Goal: Task Accomplishment & Management: Use online tool/utility

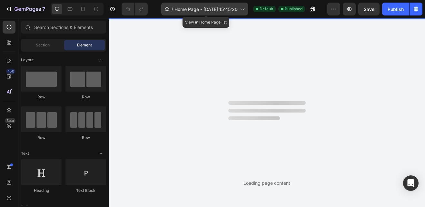
click at [243, 7] on icon at bounding box center [242, 9] width 6 height 6
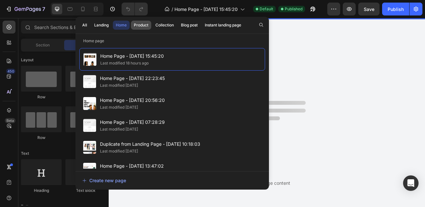
click at [138, 25] on div "Product" at bounding box center [141, 25] width 15 height 6
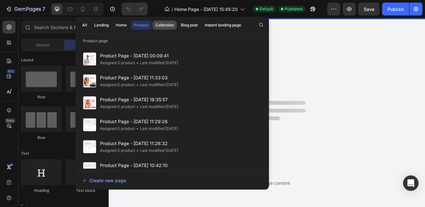
click at [173, 23] on div "Collection" at bounding box center [165, 25] width 18 height 6
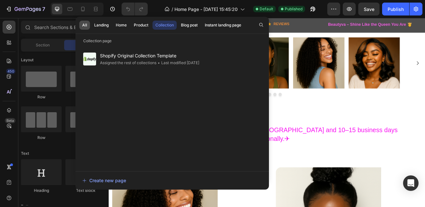
click at [85, 24] on div "All" at bounding box center [84, 25] width 5 height 6
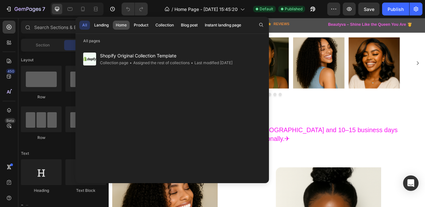
click at [124, 23] on div "Home" at bounding box center [121, 25] width 11 height 6
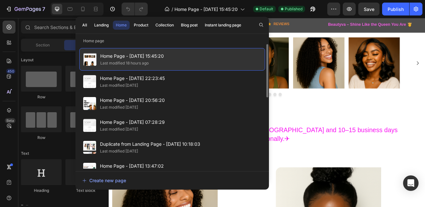
click at [126, 62] on div "Last modified 18 hours ago" at bounding box center [124, 63] width 48 height 6
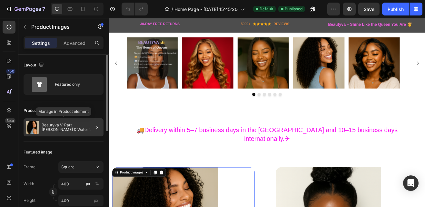
click at [72, 125] on p "Beautyva V-Part [PERSON_NAME] & Water Wave Wig – 100% Human Hair" at bounding box center [71, 127] width 59 height 9
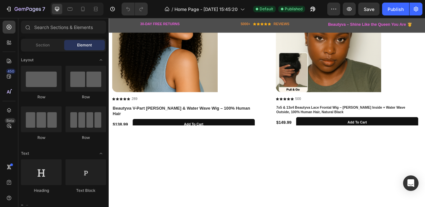
scroll to position [226, 0]
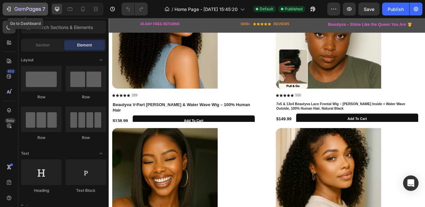
click at [9, 9] on icon "button" at bounding box center [8, 9] width 6 height 6
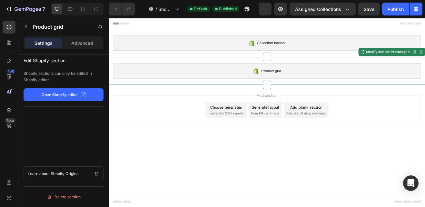
click at [299, 79] on span "Product grid" at bounding box center [307, 83] width 24 height 8
click at [65, 95] on p "Open Shopify editor" at bounding box center [60, 95] width 36 height 6
click at [53, 173] on p "Shopify Original" at bounding box center [65, 174] width 29 height 6
click at [420, 61] on icon at bounding box center [420, 61] width 1 height 1
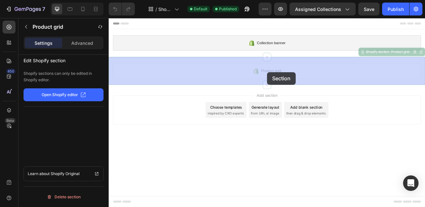
drag, startPoint x: 419, startPoint y: 61, endPoint x: 302, endPoint y: 83, distance: 119.4
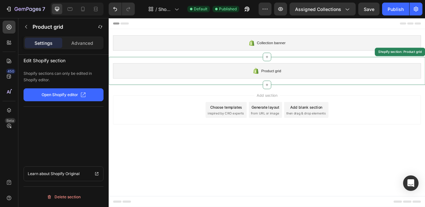
click at [84, 92] on icon "button" at bounding box center [83, 94] width 5 height 5
drag, startPoint x: 152, startPoint y: 111, endPoint x: 190, endPoint y: 84, distance: 47.0
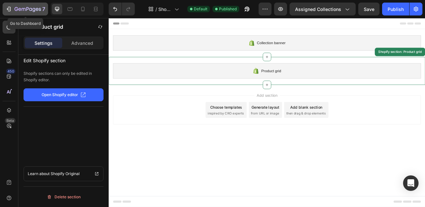
click at [9, 10] on icon "button" at bounding box center [8, 9] width 6 height 6
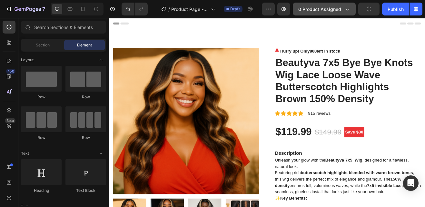
click at [349, 9] on icon "button" at bounding box center [347, 9] width 6 height 6
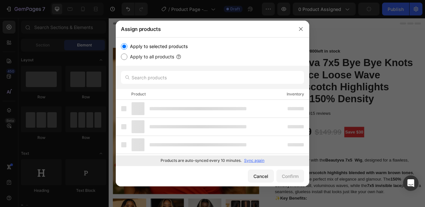
click at [126, 58] on input "Apply to all products" at bounding box center [124, 57] width 6 height 6
radio input "true"
click at [290, 174] on div "Confirm" at bounding box center [290, 176] width 17 height 7
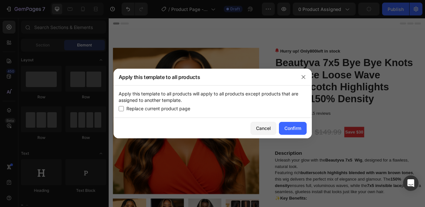
click at [120, 106] on input "checkbox" at bounding box center [121, 108] width 5 height 5
checkbox input "true"
click at [292, 130] on div "Confirm" at bounding box center [293, 128] width 17 height 7
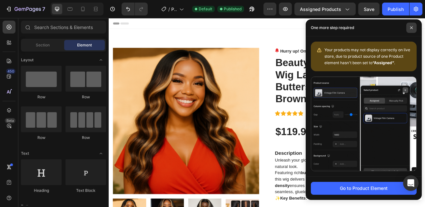
click at [412, 29] on icon at bounding box center [411, 27] width 3 height 3
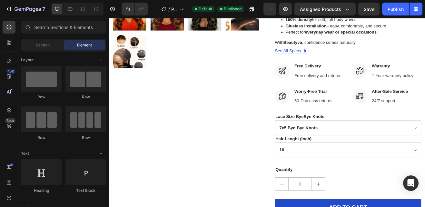
scroll to position [242, 0]
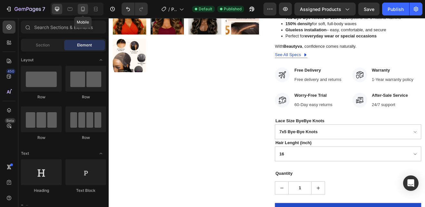
click at [82, 8] on icon at bounding box center [83, 9] width 6 height 6
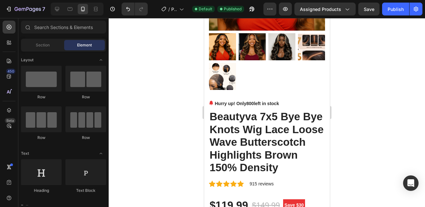
scroll to position [170, 0]
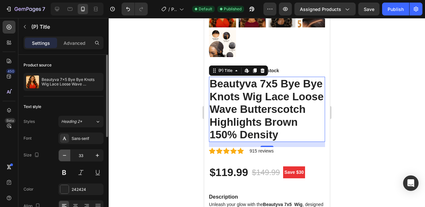
click at [65, 155] on icon "button" at bounding box center [64, 155] width 6 height 6
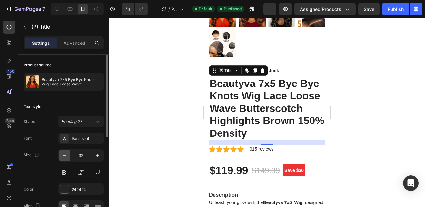
click at [65, 155] on icon "button" at bounding box center [64, 155] width 6 height 6
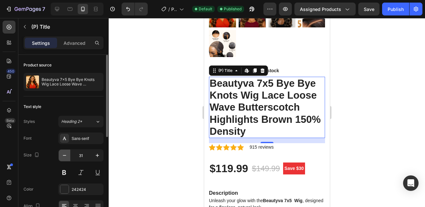
click at [65, 155] on icon "button" at bounding box center [64, 155] width 6 height 6
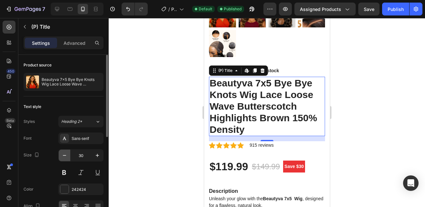
click at [65, 155] on icon "button" at bounding box center [64, 155] width 6 height 6
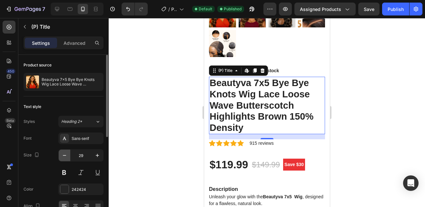
click at [65, 155] on icon "button" at bounding box center [64, 155] width 6 height 6
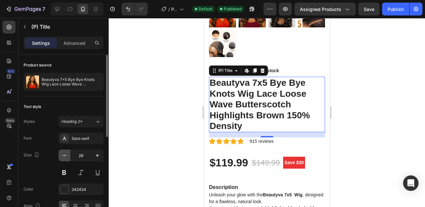
click at [65, 155] on icon "button" at bounding box center [64, 155] width 6 height 6
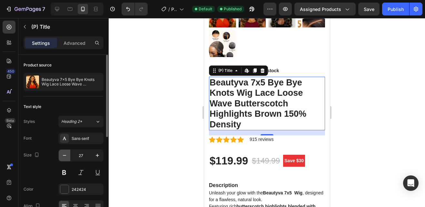
click at [65, 155] on icon "button" at bounding box center [64, 155] width 6 height 6
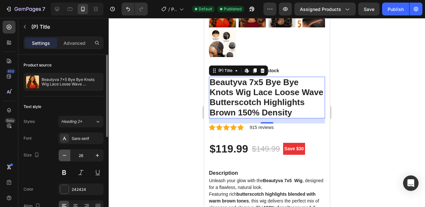
click at [65, 155] on icon "button" at bounding box center [64, 155] width 6 height 6
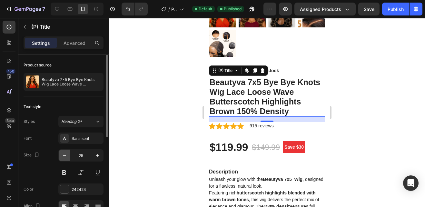
click at [65, 155] on icon "button" at bounding box center [64, 155] width 6 height 6
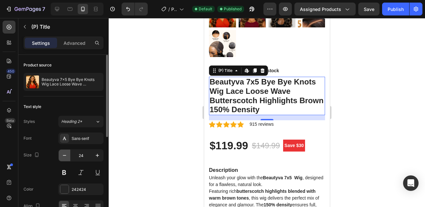
click at [65, 155] on icon "button" at bounding box center [64, 155] width 6 height 6
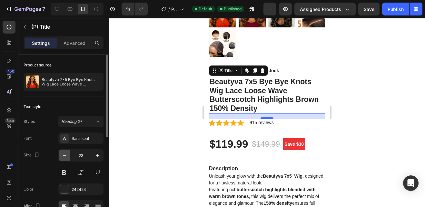
click at [65, 155] on icon "button" at bounding box center [64, 155] width 6 height 6
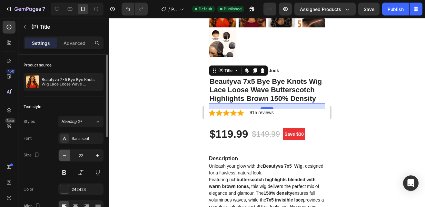
click at [65, 155] on icon "button" at bounding box center [64, 155] width 6 height 6
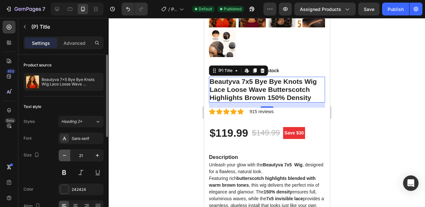
click at [65, 155] on icon "button" at bounding box center [64, 155] width 6 height 6
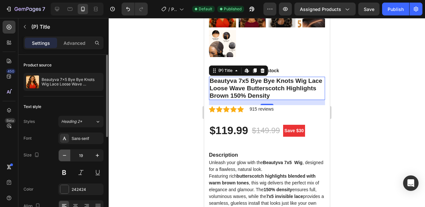
click at [65, 155] on icon "button" at bounding box center [64, 155] width 6 height 6
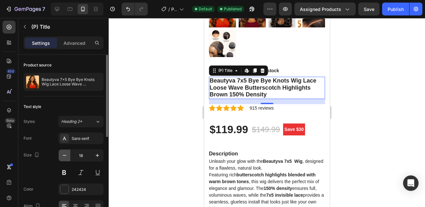
click at [65, 155] on icon "button" at bounding box center [64, 155] width 6 height 6
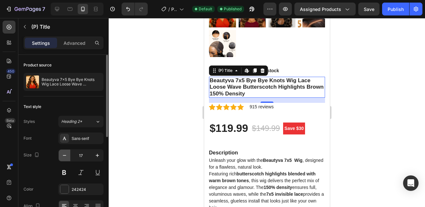
click at [65, 155] on icon "button" at bounding box center [64, 155] width 6 height 6
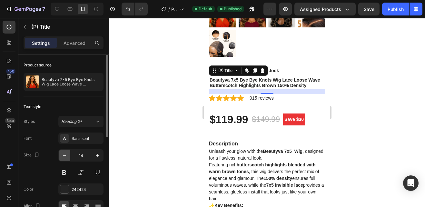
click at [65, 155] on icon "button" at bounding box center [64, 155] width 6 height 6
type input "13"
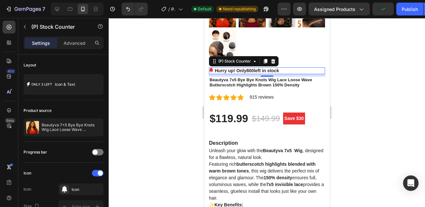
click at [269, 74] on div "8" at bounding box center [267, 75] width 116 height 3
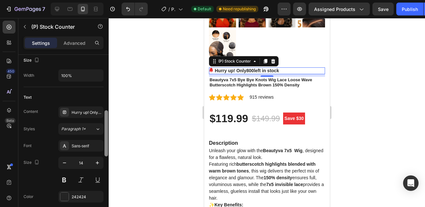
scroll to position [203, 0]
drag, startPoint x: 105, startPoint y: 95, endPoint x: 106, endPoint y: 149, distance: 54.8
click at [106, 149] on div at bounding box center [107, 132] width 4 height 46
click at [64, 163] on icon "button" at bounding box center [64, 162] width 6 height 6
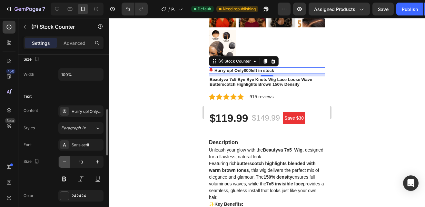
type input "12"
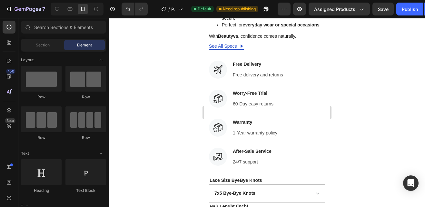
scroll to position [411, 0]
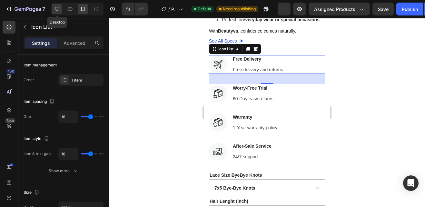
click at [58, 9] on icon at bounding box center [57, 9] width 6 height 6
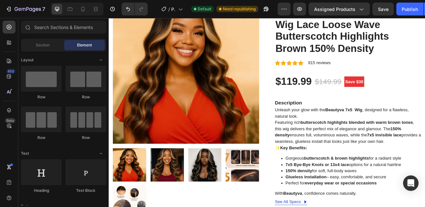
scroll to position [57, 0]
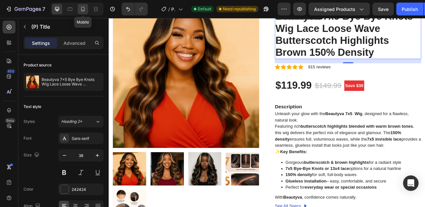
click at [82, 9] on icon at bounding box center [83, 9] width 4 height 5
type input "13"
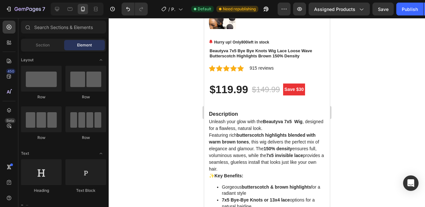
scroll to position [247, 0]
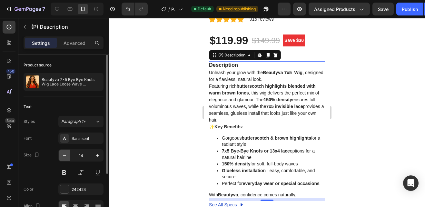
click at [66, 155] on icon "button" at bounding box center [64, 155] width 6 height 6
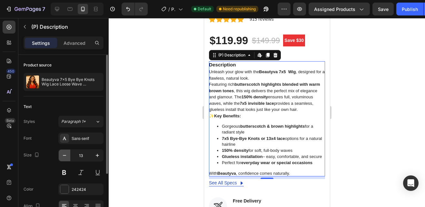
click at [66, 155] on icon "button" at bounding box center [64, 155] width 6 height 6
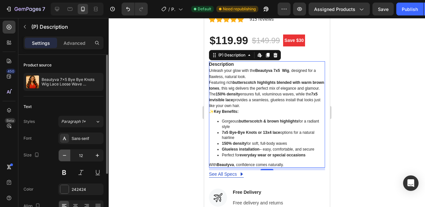
click at [66, 155] on icon "button" at bounding box center [64, 155] width 6 height 6
type input "11"
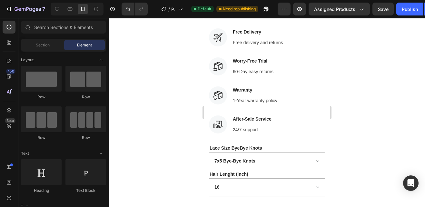
scroll to position [395, 0]
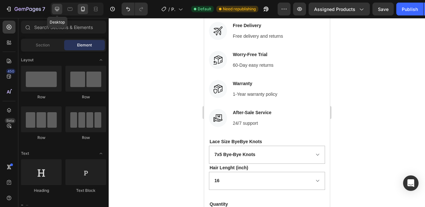
click at [59, 7] on icon at bounding box center [57, 9] width 4 height 4
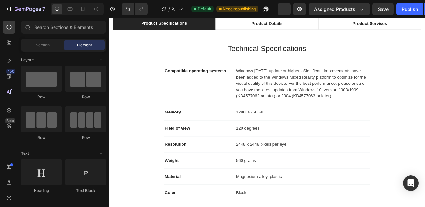
scroll to position [520, 0]
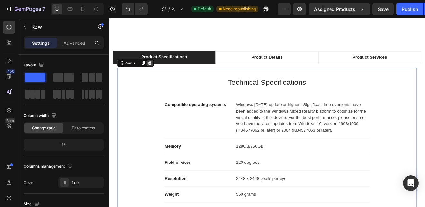
click at [159, 73] on icon at bounding box center [159, 73] width 4 height 5
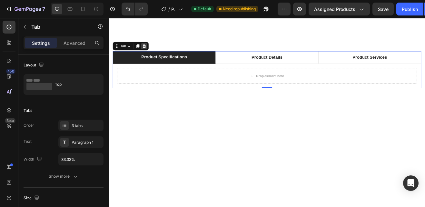
click at [150, 52] on icon at bounding box center [152, 52] width 4 height 5
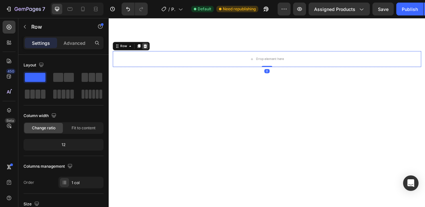
click at [155, 54] on icon at bounding box center [153, 52] width 5 height 5
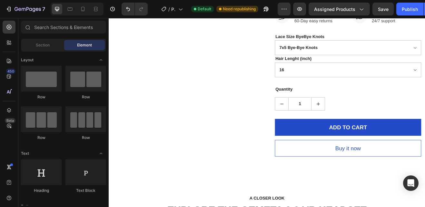
scroll to position [503, 0]
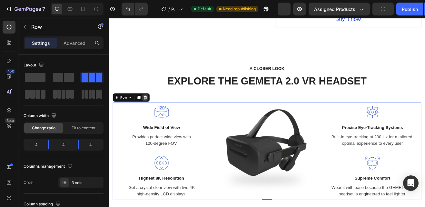
click at [154, 115] on icon at bounding box center [153, 115] width 4 height 5
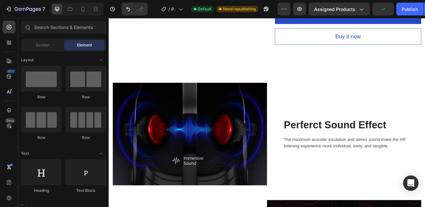
scroll to position [477, 0]
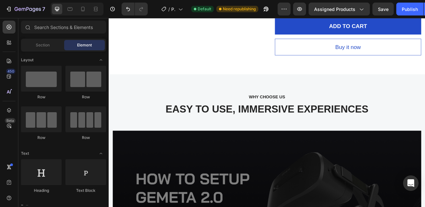
scroll to position [500, 0]
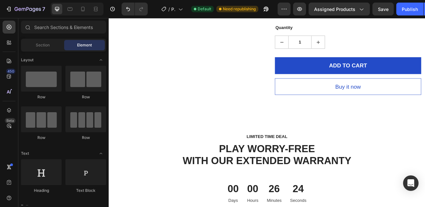
scroll to position [410, 0]
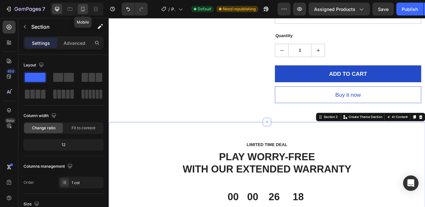
click at [80, 9] on icon at bounding box center [83, 9] width 6 height 6
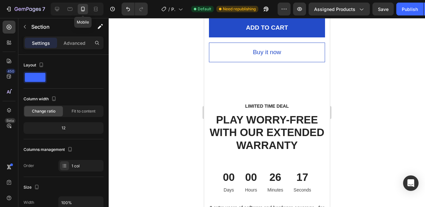
scroll to position [657, 0]
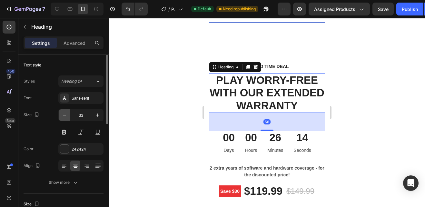
click at [63, 116] on icon "button" at bounding box center [64, 115] width 6 height 6
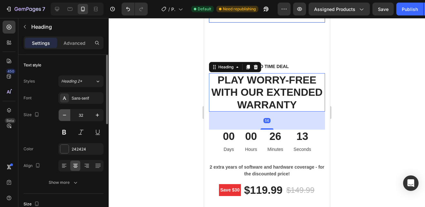
click at [63, 116] on icon "button" at bounding box center [64, 115] width 6 height 6
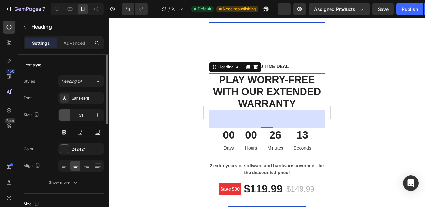
click at [63, 116] on icon "button" at bounding box center [64, 115] width 6 height 6
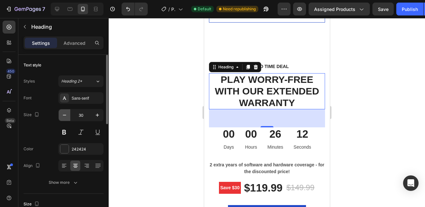
click at [63, 116] on icon "button" at bounding box center [64, 115] width 6 height 6
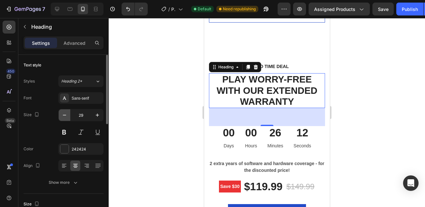
click at [63, 116] on icon "button" at bounding box center [64, 115] width 6 height 6
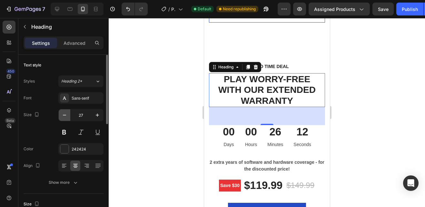
click at [63, 116] on icon "button" at bounding box center [64, 115] width 6 height 6
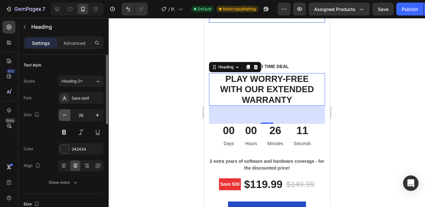
click at [63, 116] on icon "button" at bounding box center [64, 115] width 6 height 6
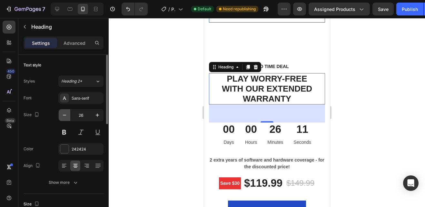
click at [63, 116] on icon "button" at bounding box center [64, 115] width 6 height 6
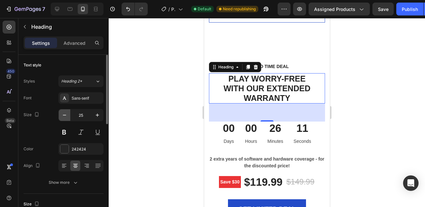
click at [63, 116] on icon "button" at bounding box center [64, 115] width 6 height 6
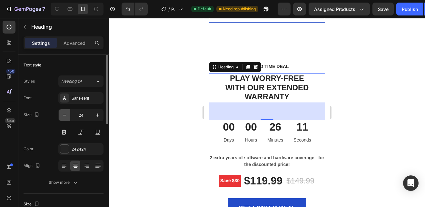
click at [63, 116] on icon "button" at bounding box center [64, 115] width 6 height 6
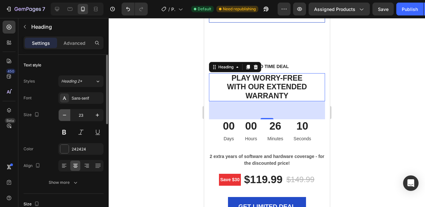
click at [63, 116] on icon "button" at bounding box center [64, 115] width 6 height 6
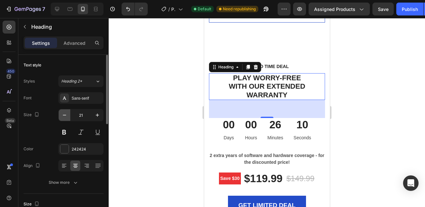
click at [63, 116] on icon "button" at bounding box center [64, 115] width 6 height 6
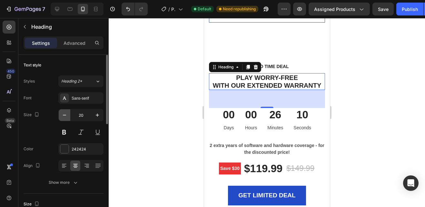
click at [63, 116] on icon "button" at bounding box center [64, 115] width 6 height 6
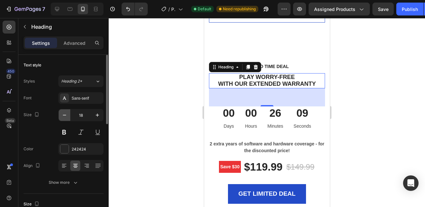
click at [63, 116] on icon "button" at bounding box center [64, 115] width 6 height 6
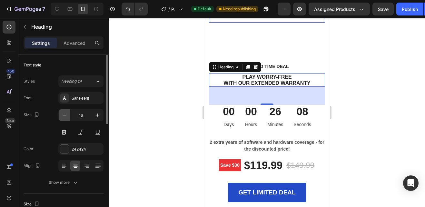
click at [63, 116] on icon "button" at bounding box center [64, 115] width 6 height 6
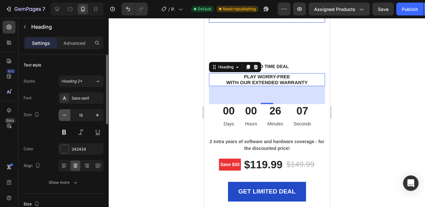
click at [63, 116] on icon "button" at bounding box center [64, 115] width 6 height 6
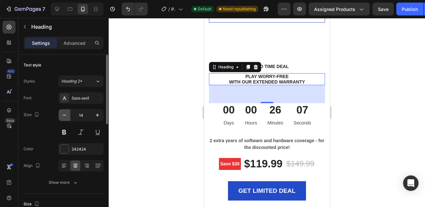
click at [63, 116] on icon "button" at bounding box center [64, 115] width 6 height 6
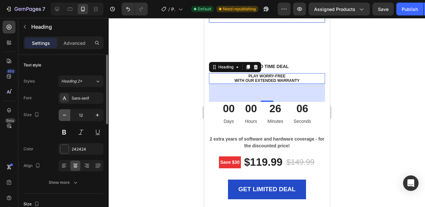
click at [63, 116] on icon "button" at bounding box center [64, 115] width 6 height 6
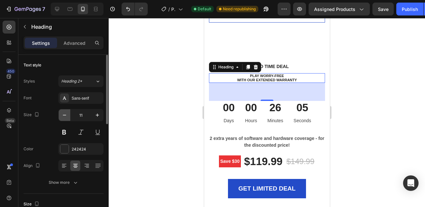
click at [63, 116] on icon "button" at bounding box center [64, 115] width 6 height 6
type input "10"
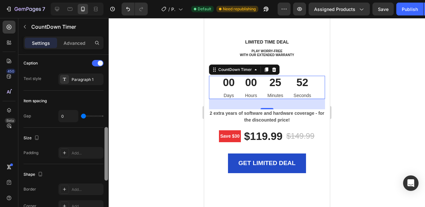
scroll to position [243, 0]
drag, startPoint x: 107, startPoint y: 81, endPoint x: 108, endPoint y: 153, distance: 72.3
click at [108, 153] on div at bounding box center [106, 140] width 5 height 171
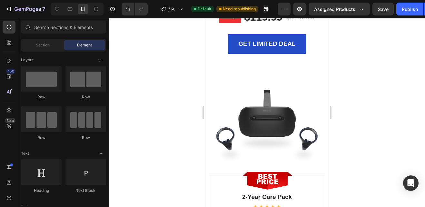
scroll to position [791, 0]
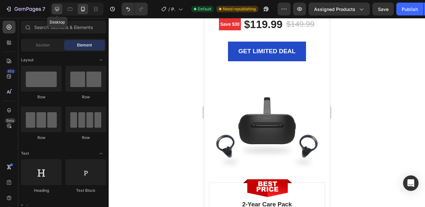
click at [61, 8] on div at bounding box center [57, 9] width 10 height 10
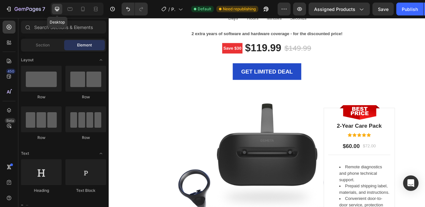
scroll to position [784, 0]
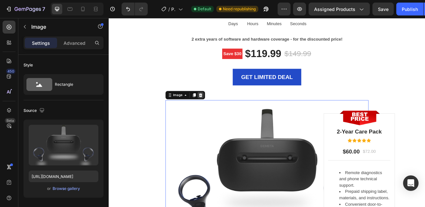
click at [219, 112] on icon at bounding box center [220, 112] width 5 height 5
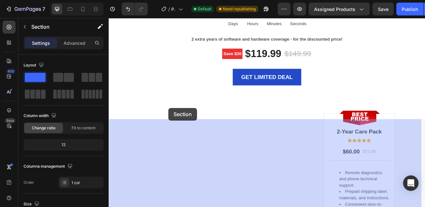
drag, startPoint x: 183, startPoint y: 143, endPoint x: 181, endPoint y: 148, distance: 5.8
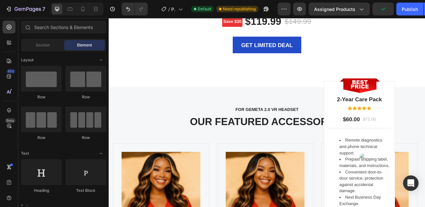
scroll to position [817, 0]
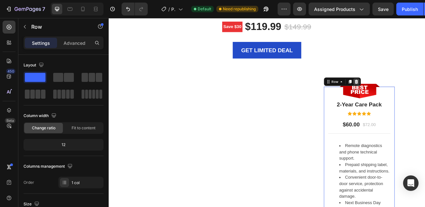
click at [410, 95] on icon at bounding box center [412, 96] width 4 height 5
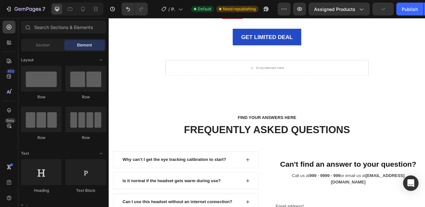
scroll to position [830, 0]
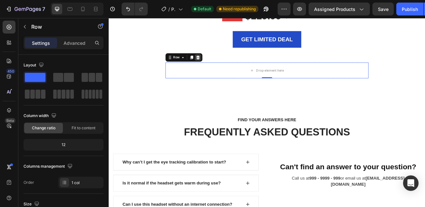
click at [218, 66] on div at bounding box center [218, 66] width 8 height 8
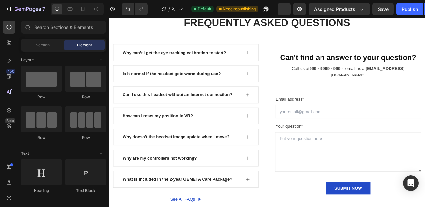
scroll to position [948, 0]
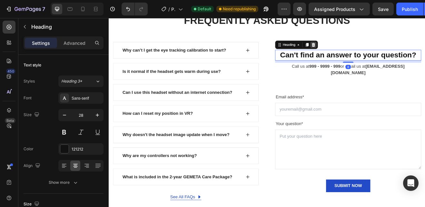
click at [357, 53] on icon at bounding box center [359, 50] width 4 height 5
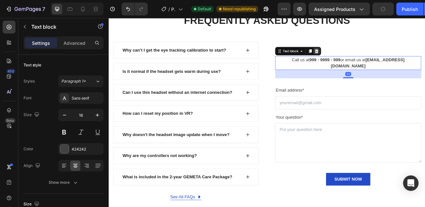
click at [362, 61] on icon at bounding box center [363, 58] width 4 height 5
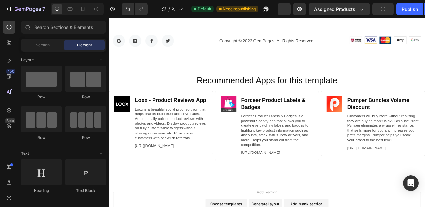
scroll to position [1197, 0]
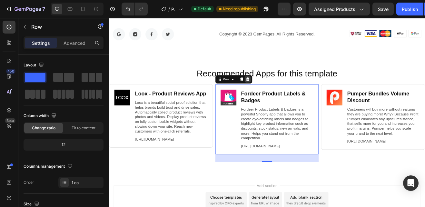
click at [278, 92] on icon at bounding box center [278, 92] width 4 height 5
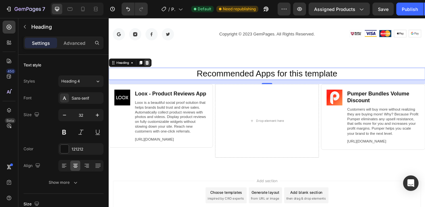
click at [154, 73] on icon at bounding box center [156, 72] width 4 height 5
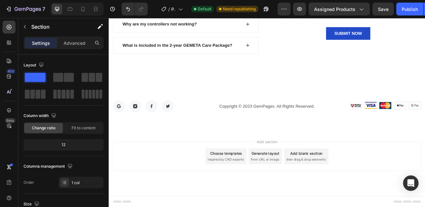
scroll to position [1109, 0]
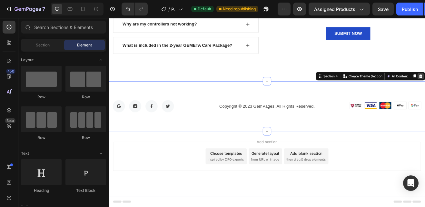
scroll to position [1048, 0]
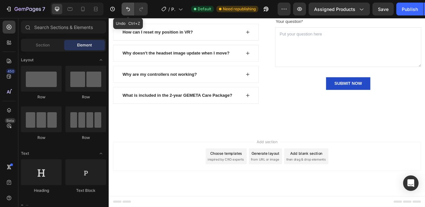
click at [130, 10] on icon "Undo/Redo" at bounding box center [128, 9] width 6 height 6
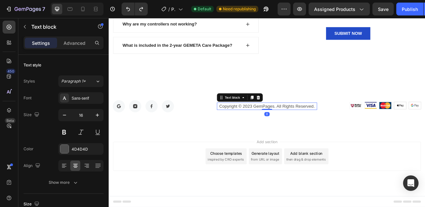
scroll to position [1106, 0]
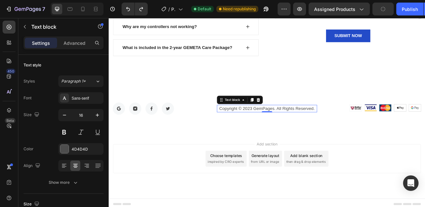
click at [281, 127] on p "Copyright © 2023 GemPages. All Rights Reserved." at bounding box center [302, 129] width 121 height 8
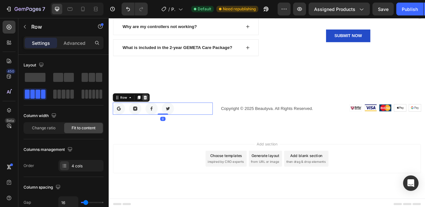
click at [155, 115] on icon at bounding box center [153, 115] width 5 height 5
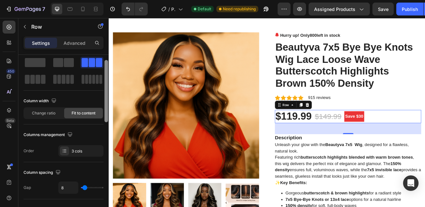
scroll to position [0, 0]
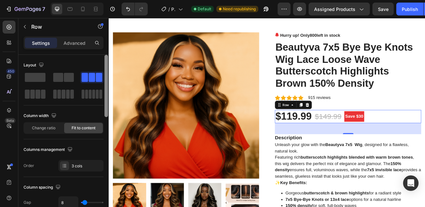
drag, startPoint x: 106, startPoint y: 101, endPoint x: 105, endPoint y: 82, distance: 19.0
click at [105, 82] on div at bounding box center [107, 86] width 4 height 62
click at [80, 40] on p "Advanced" at bounding box center [75, 43] width 22 height 7
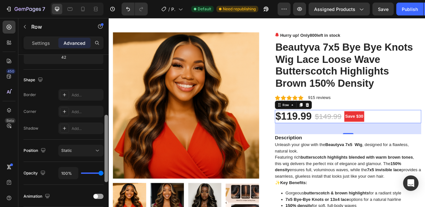
scroll to position [147, 0]
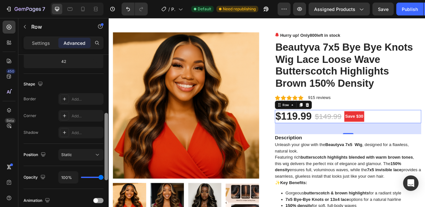
drag, startPoint x: 106, startPoint y: 82, endPoint x: 103, endPoint y: 140, distance: 58.5
click at [103, 140] on div "Display on Desktop Yes No Tablet Yes No Mobile Yes No Spacing (px) 0 0 42 0 0 0…" at bounding box center [63, 140] width 90 height 171
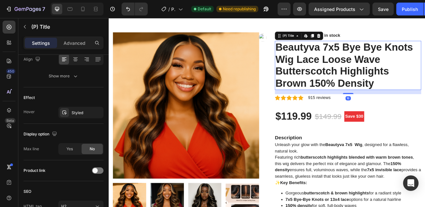
scroll to position [0, 0]
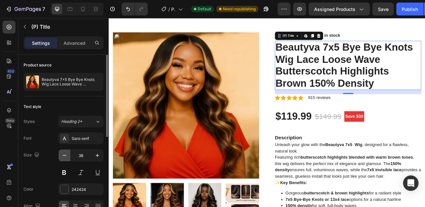
click at [64, 152] on icon "button" at bounding box center [64, 155] width 6 height 6
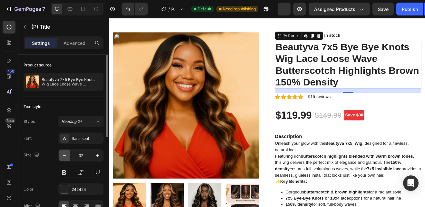
click at [64, 152] on icon "button" at bounding box center [64, 155] width 6 height 6
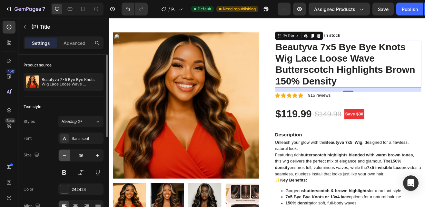
click at [64, 152] on icon "button" at bounding box center [64, 155] width 6 height 6
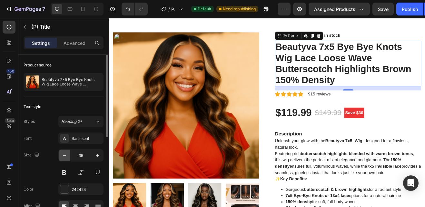
click at [64, 152] on icon "button" at bounding box center [64, 155] width 6 height 6
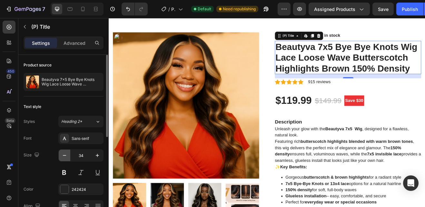
click at [64, 152] on icon "button" at bounding box center [64, 155] width 6 height 6
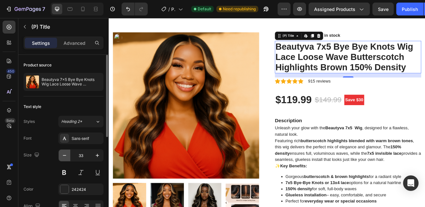
click at [64, 152] on icon "button" at bounding box center [64, 155] width 6 height 6
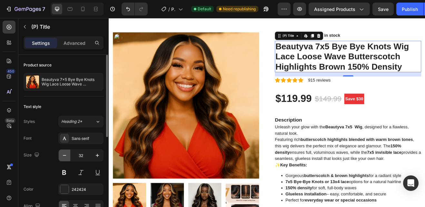
click at [64, 152] on icon "button" at bounding box center [64, 155] width 6 height 6
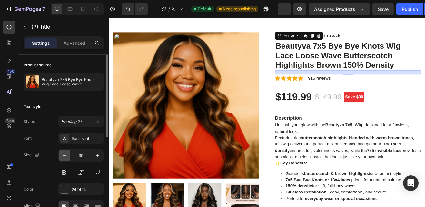
click at [64, 152] on icon "button" at bounding box center [64, 155] width 6 height 6
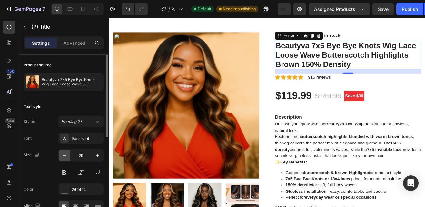
click at [64, 152] on icon "button" at bounding box center [64, 155] width 6 height 6
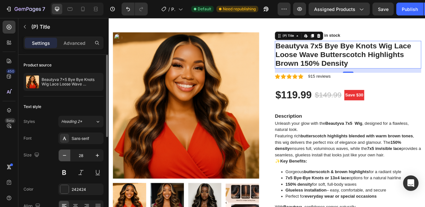
click at [64, 152] on icon "button" at bounding box center [64, 155] width 6 height 6
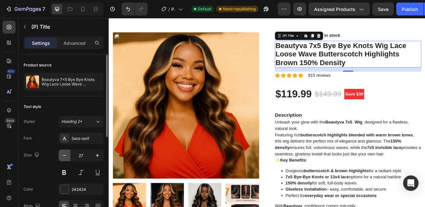
click at [64, 152] on icon "button" at bounding box center [64, 155] width 6 height 6
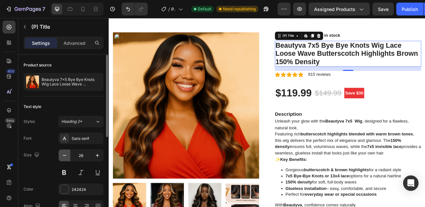
click at [64, 152] on icon "button" at bounding box center [64, 155] width 6 height 6
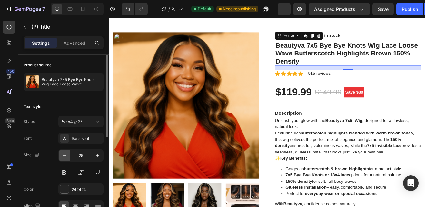
click at [64, 152] on icon "button" at bounding box center [64, 155] width 6 height 6
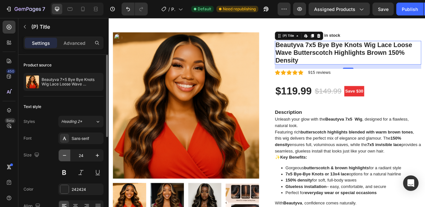
click at [64, 152] on icon "button" at bounding box center [64, 155] width 6 height 6
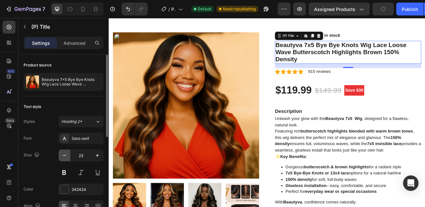
click at [64, 152] on icon "button" at bounding box center [64, 155] width 6 height 6
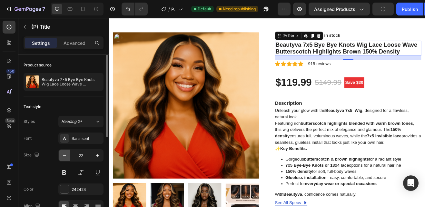
click at [64, 152] on icon "button" at bounding box center [64, 155] width 6 height 6
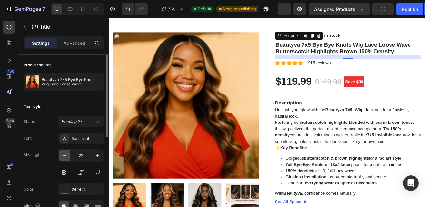
type input "21"
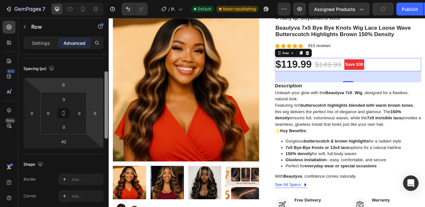
scroll to position [54, 0]
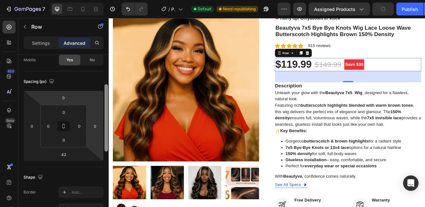
drag, startPoint x: 106, startPoint y: 70, endPoint x: 98, endPoint y: 92, distance: 23.0
click at [98, 92] on div "Display on Desktop Yes No Tablet Yes No Mobile Yes No Spacing (px) 0 0 42 0 0 0…" at bounding box center [63, 140] width 90 height 171
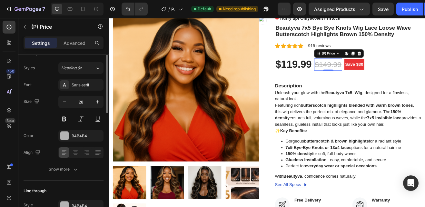
scroll to position [0, 0]
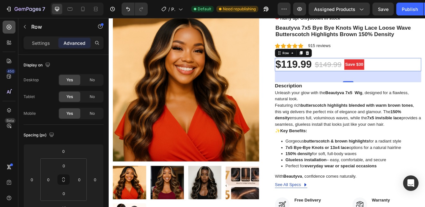
click at [7, 27] on icon at bounding box center [9, 27] width 5 height 5
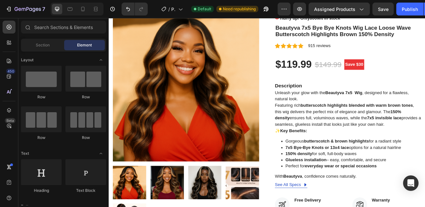
click at [77, 43] on span "Element" at bounding box center [84, 45] width 15 height 6
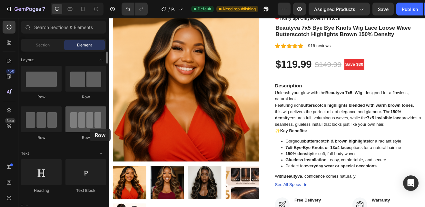
click at [90, 129] on div at bounding box center [85, 119] width 41 height 26
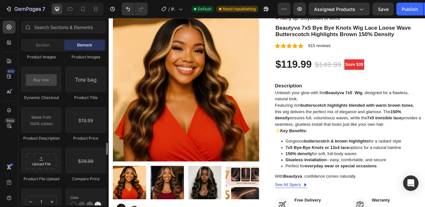
scroll to position [1036, 0]
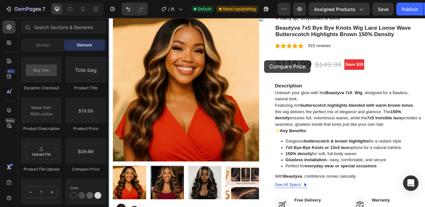
drag, startPoint x: 197, startPoint y: 168, endPoint x: 299, endPoint y: 70, distance: 141.2
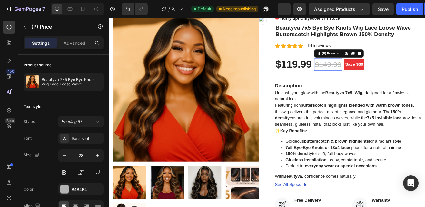
click at [372, 77] on div "$149.99" at bounding box center [377, 74] width 34 height 15
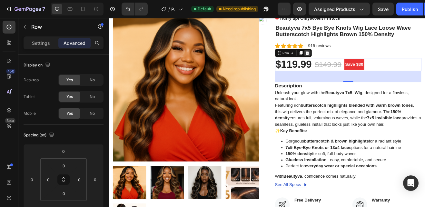
click at [350, 60] on icon at bounding box center [352, 60] width 4 height 5
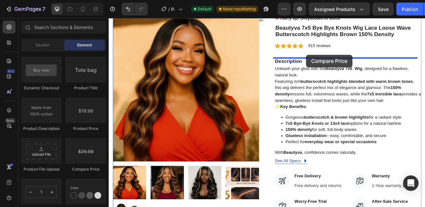
drag, startPoint x: 196, startPoint y: 171, endPoint x: 350, endPoint y: 62, distance: 187.9
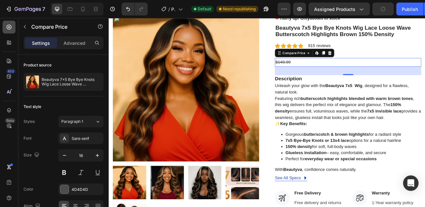
click at [8, 26] on icon at bounding box center [9, 27] width 6 height 6
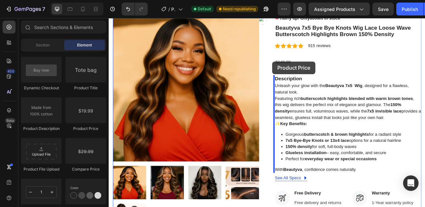
drag, startPoint x: 191, startPoint y: 130, endPoint x: 309, endPoint y: 71, distance: 131.9
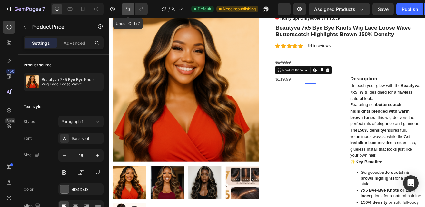
click at [129, 10] on icon "Undo/Redo" at bounding box center [128, 9] width 6 height 6
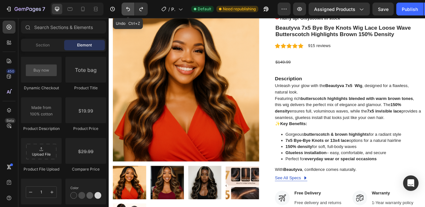
click at [127, 9] on icon "Undo/Redo" at bounding box center [128, 9] width 4 height 4
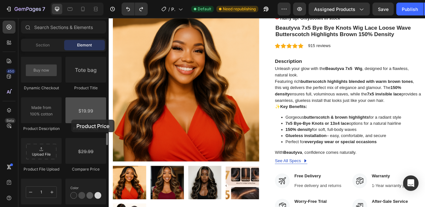
click at [71, 120] on div at bounding box center [85, 110] width 41 height 26
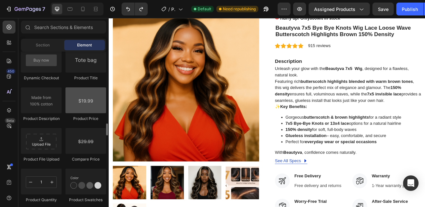
scroll to position [1036, 0]
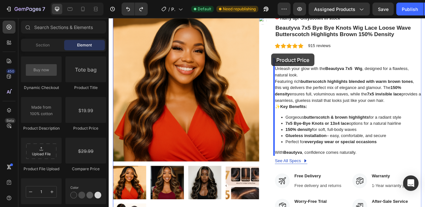
drag, startPoint x: 189, startPoint y: 134, endPoint x: 308, endPoint y: 62, distance: 138.8
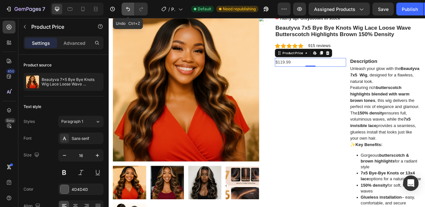
click at [127, 12] on icon "Undo/Redo" at bounding box center [128, 9] width 6 height 6
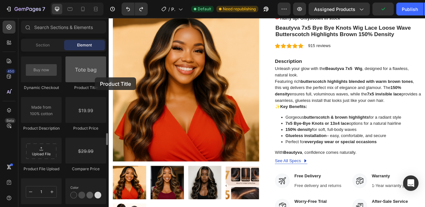
click at [95, 77] on div at bounding box center [85, 69] width 41 height 26
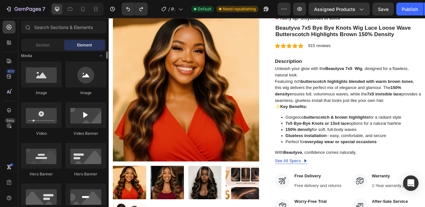
scroll to position [184, 0]
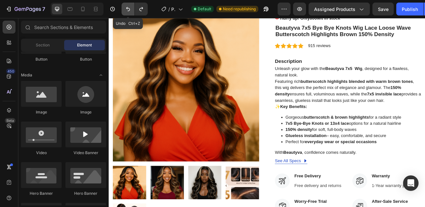
click at [128, 5] on button "Undo/Redo" at bounding box center [128, 9] width 13 height 13
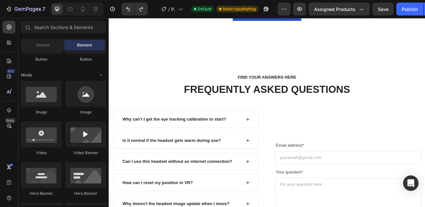
scroll to position [675, 0]
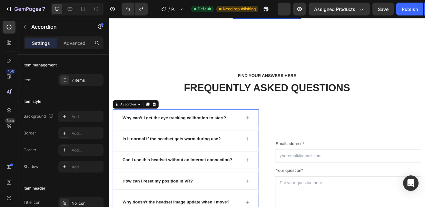
click at [277, 137] on icon at bounding box center [278, 139] width 5 height 5
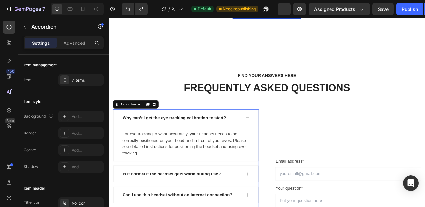
click at [277, 137] on icon at bounding box center [278, 139] width 5 height 5
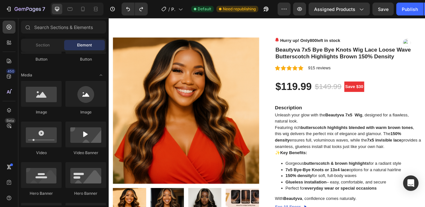
scroll to position [11, 0]
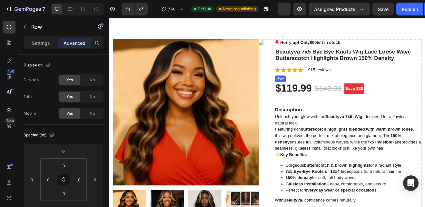
click at [425, 104] on div "$119.99 (P) Price (P) Price $149.99 (P) Price (P) Price Save $30 Product Badge …" at bounding box center [401, 104] width 179 height 16
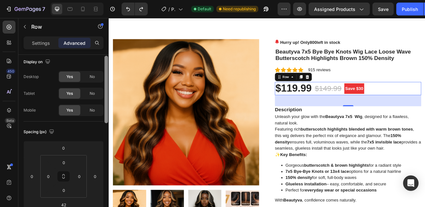
scroll to position [0, 0]
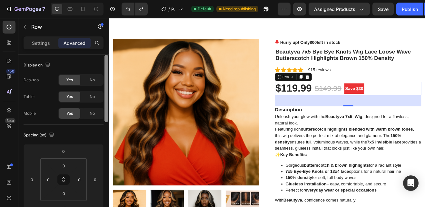
drag, startPoint x: 106, startPoint y: 64, endPoint x: 83, endPoint y: 40, distance: 33.5
click at [83, 40] on div "Settings Advanced Display on Desktop Yes No Tablet Yes No Mobile Yes No Spacing…" at bounding box center [63, 130] width 90 height 189
click at [42, 39] on div "Settings" at bounding box center [41, 43] width 32 height 10
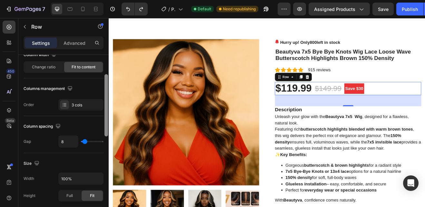
scroll to position [64, 0]
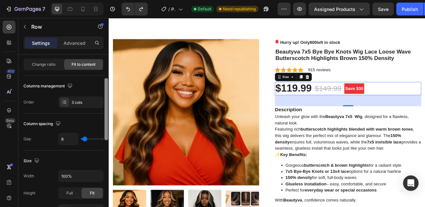
drag, startPoint x: 107, startPoint y: 71, endPoint x: 106, endPoint y: 94, distance: 23.3
click at [106, 94] on div at bounding box center [107, 109] width 4 height 62
click at [65, 101] on icon at bounding box center [64, 102] width 5 height 5
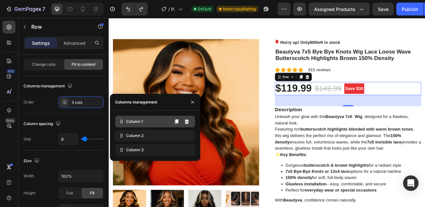
click at [123, 122] on icon at bounding box center [121, 121] width 6 height 6
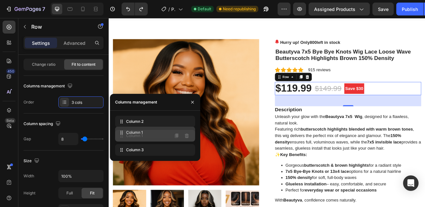
drag, startPoint x: 148, startPoint y: 124, endPoint x: 149, endPoint y: 135, distance: 11.6
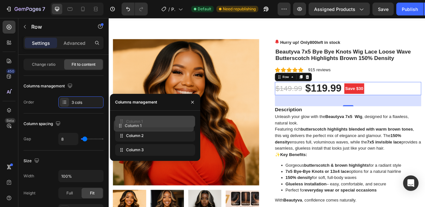
drag, startPoint x: 149, startPoint y: 135, endPoint x: 147, endPoint y: 125, distance: 10.1
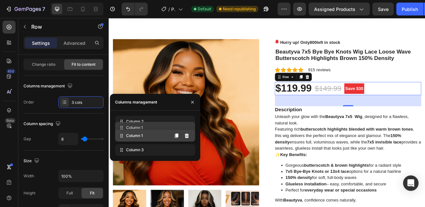
drag, startPoint x: 147, startPoint y: 125, endPoint x: 148, endPoint y: 132, distance: 7.1
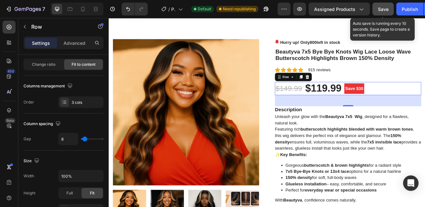
click at [381, 6] on span "Save" at bounding box center [383, 8] width 11 height 5
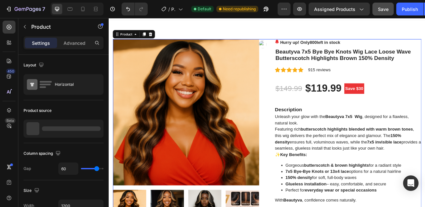
drag, startPoint x: 491, startPoint y: 77, endPoint x: 302, endPoint y: 109, distance: 191.7
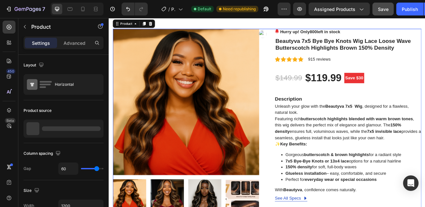
scroll to position [36, 0]
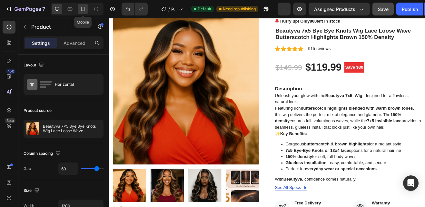
click at [82, 10] on icon at bounding box center [83, 9] width 6 height 6
type input "0"
type input "100%"
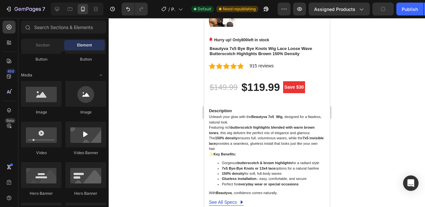
scroll to position [203, 0]
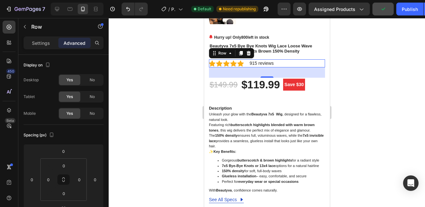
click at [315, 70] on div "32" at bounding box center [267, 72] width 116 height 10
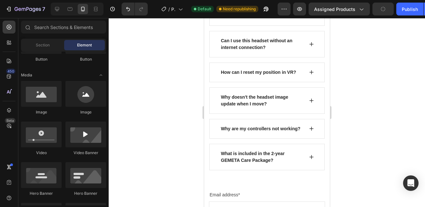
scroll to position [828, 0]
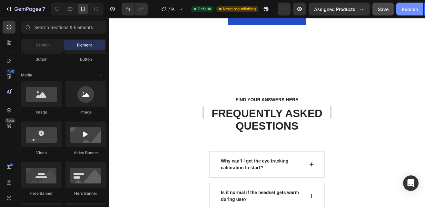
click at [406, 12] on div "Publish" at bounding box center [410, 9] width 16 height 7
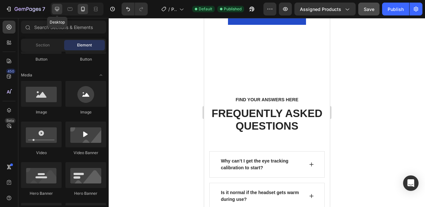
click at [55, 9] on icon at bounding box center [57, 9] width 4 height 4
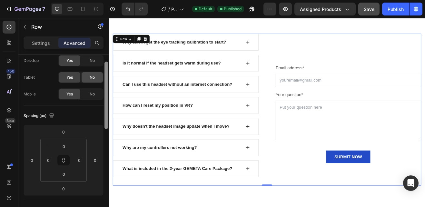
scroll to position [19, 0]
drag, startPoint x: 106, startPoint y: 70, endPoint x: 98, endPoint y: 77, distance: 11.4
click at [98, 77] on div "Display on Desktop Yes No Tablet Yes No Mobile Yes No Spacing (px) 0 0 0 0 0 0 …" at bounding box center [63, 140] width 90 height 171
click at [83, 12] on div at bounding box center [83, 9] width 10 height 10
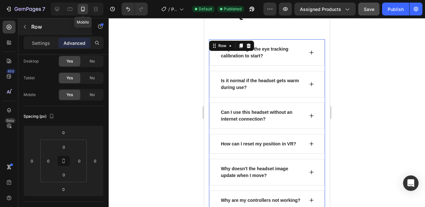
scroll to position [948, 0]
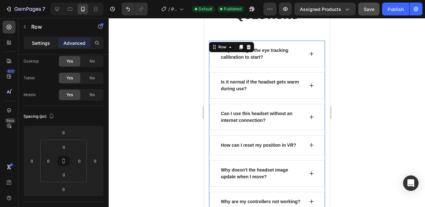
click at [45, 44] on p "Settings" at bounding box center [41, 43] width 18 height 7
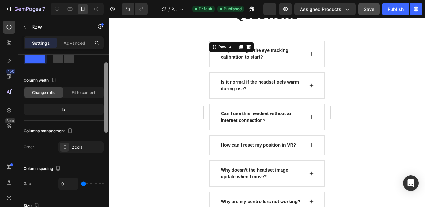
click at [107, 91] on div at bounding box center [107, 97] width 4 height 70
click at [90, 91] on span "Fit to content" at bounding box center [84, 93] width 24 height 6
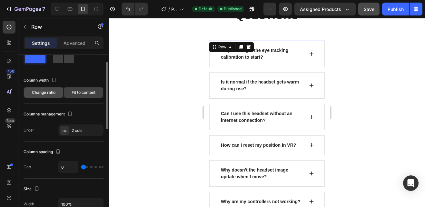
click at [49, 95] on span "Change ratio" at bounding box center [44, 93] width 24 height 6
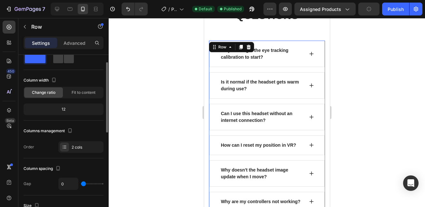
click at [64, 110] on div "12" at bounding box center [63, 109] width 77 height 9
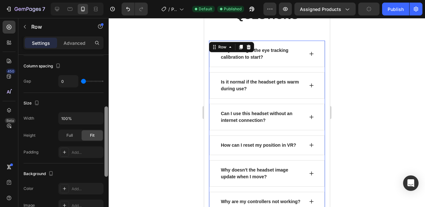
scroll to position [123, 0]
drag, startPoint x: 105, startPoint y: 109, endPoint x: 105, endPoint y: 152, distance: 42.9
click at [105, 152] on div at bounding box center [107, 140] width 4 height 70
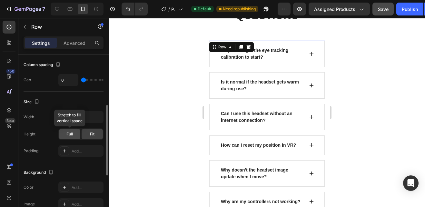
click at [73, 132] on div "Full" at bounding box center [69, 134] width 21 height 10
click at [66, 134] on div "Full" at bounding box center [69, 134] width 21 height 10
click at [93, 133] on span "Fit" at bounding box center [92, 134] width 5 height 6
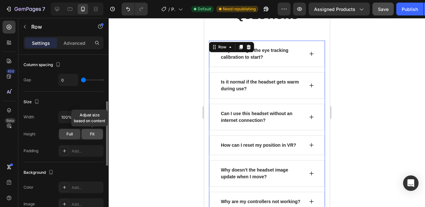
click at [93, 133] on span "Fit" at bounding box center [92, 134] width 5 height 6
click at [73, 133] on div "Full" at bounding box center [69, 134] width 21 height 10
click at [67, 117] on input "100%" at bounding box center [81, 117] width 45 height 12
click at [97, 116] on icon "button" at bounding box center [97, 117] width 6 height 6
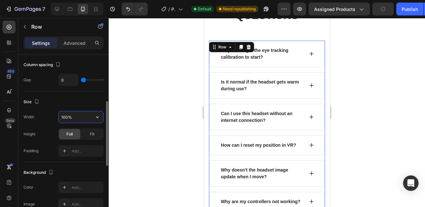
click at [73, 116] on input "100%" at bounding box center [81, 117] width 45 height 12
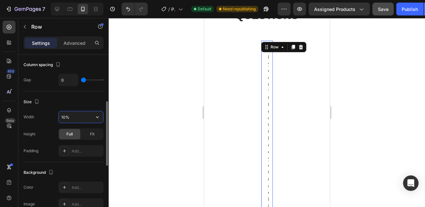
type input "100%"
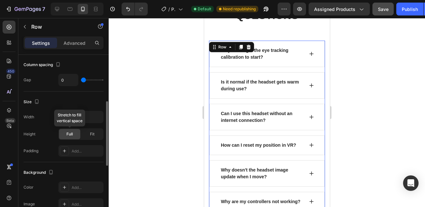
click at [76, 135] on div "Full" at bounding box center [69, 134] width 21 height 10
click at [73, 133] on span "Full" at bounding box center [69, 134] width 6 height 6
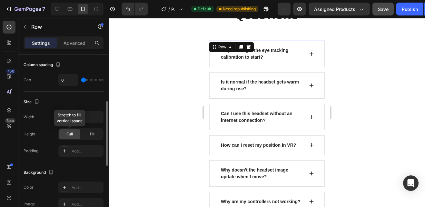
click at [73, 133] on span "Full" at bounding box center [69, 134] width 6 height 6
click at [68, 133] on span "Full" at bounding box center [69, 134] width 6 height 6
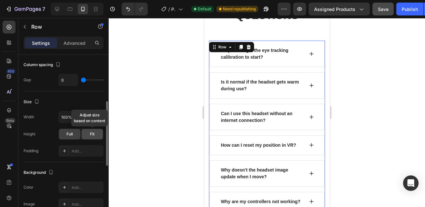
click at [87, 134] on div "Fit" at bounding box center [92, 134] width 21 height 10
click at [73, 134] on div "Full" at bounding box center [69, 134] width 21 height 10
click at [95, 132] on span "Fit" at bounding box center [92, 134] width 5 height 6
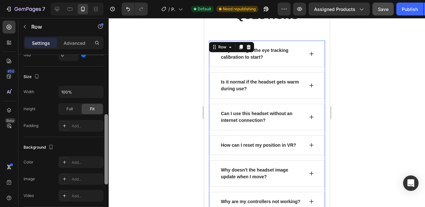
scroll to position [150, 0]
drag, startPoint x: 106, startPoint y: 129, endPoint x: 107, endPoint y: 140, distance: 11.3
click at [107, 140] on div at bounding box center [107, 151] width 4 height 70
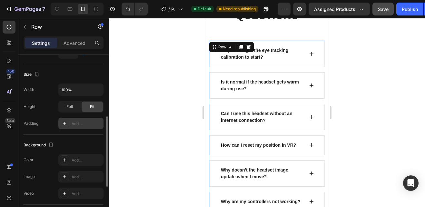
click at [67, 122] on icon at bounding box center [64, 123] width 5 height 5
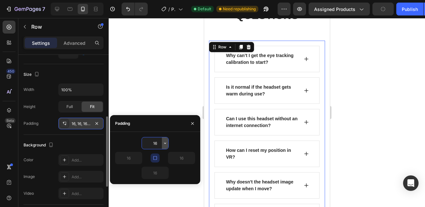
click at [165, 145] on icon "button" at bounding box center [165, 143] width 5 height 5
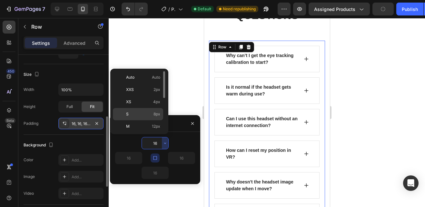
click at [127, 115] on span "S" at bounding box center [127, 114] width 3 height 6
type input "8"
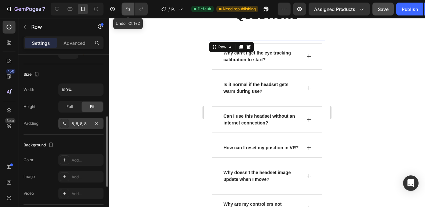
click at [129, 11] on icon "Undo/Redo" at bounding box center [128, 9] width 4 height 4
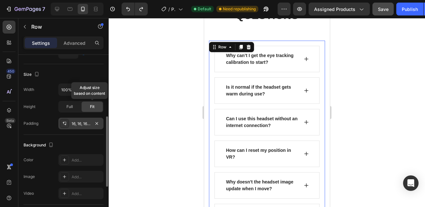
click at [89, 105] on div "Fit" at bounding box center [92, 107] width 21 height 10
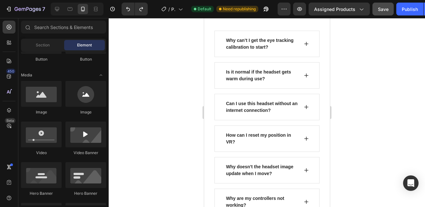
drag, startPoint x: 327, startPoint y: 138, endPoint x: 537, endPoint y: 156, distance: 211.2
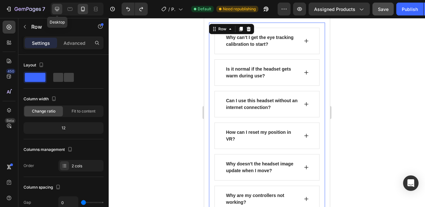
click at [56, 6] on icon at bounding box center [57, 9] width 6 height 6
type input "62"
type input "1200"
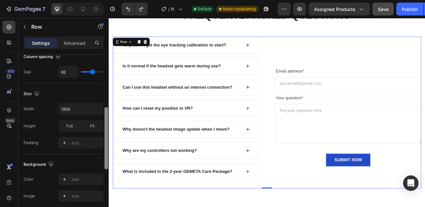
scroll to position [148, 0]
drag, startPoint x: 106, startPoint y: 97, endPoint x: 106, endPoint y: 151, distance: 54.2
click at [106, 151] on div at bounding box center [107, 140] width 4 height 62
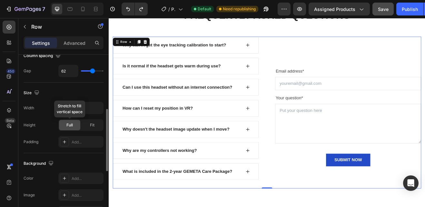
click at [68, 123] on span "Full" at bounding box center [69, 125] width 6 height 6
click at [91, 125] on span "Fit" at bounding box center [92, 125] width 5 height 6
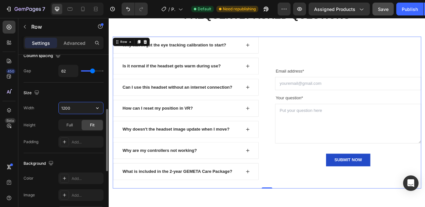
click at [71, 108] on input "1200" at bounding box center [81, 108] width 45 height 12
click at [72, 126] on span "Full" at bounding box center [69, 125] width 6 height 6
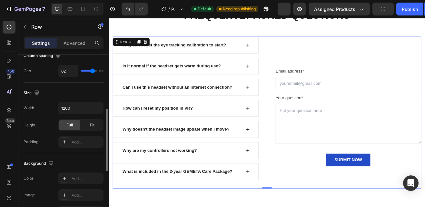
drag, startPoint x: 72, startPoint y: 126, endPoint x: 30, endPoint y: 125, distance: 42.0
click at [30, 125] on div "Height Full Fit" at bounding box center [64, 125] width 80 height 12
drag, startPoint x: 72, startPoint y: 125, endPoint x: 79, endPoint y: 132, distance: 10.0
click at [79, 132] on div "Width 1200 Height Full Fit Padding Add..." at bounding box center [64, 125] width 80 height 46
click at [91, 123] on span "Fit" at bounding box center [92, 125] width 5 height 6
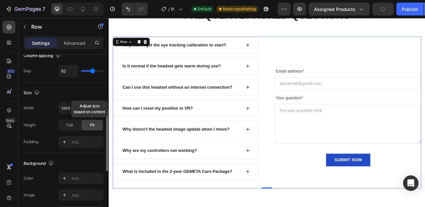
click at [91, 123] on span "Fit" at bounding box center [92, 125] width 5 height 6
click at [68, 125] on span "Full" at bounding box center [69, 125] width 6 height 6
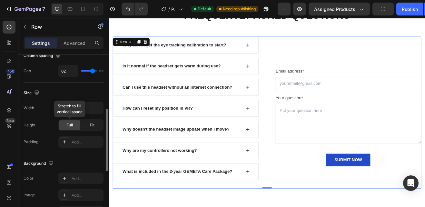
click at [68, 125] on span "Full" at bounding box center [69, 125] width 6 height 6
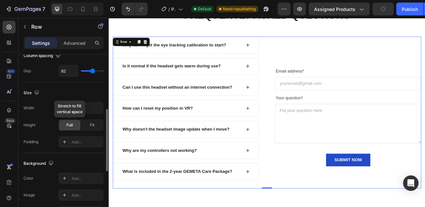
click at [68, 125] on span "Full" at bounding box center [69, 125] width 6 height 6
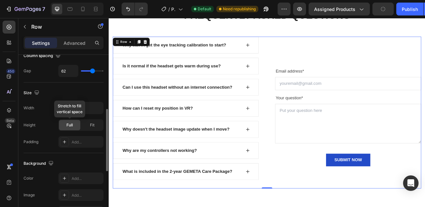
click at [68, 125] on span "Full" at bounding box center [69, 125] width 6 height 6
drag, startPoint x: 68, startPoint y: 125, endPoint x: 95, endPoint y: 67, distance: 63.5
click at [95, 67] on div "Layout Column width Change ratio Fit to content 6 6 Columns management Order 2 …" at bounding box center [64, 117] width 80 height 423
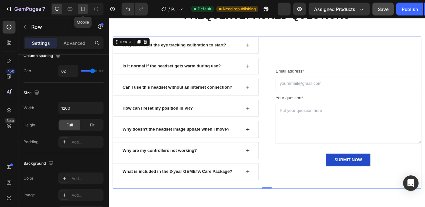
click at [83, 9] on icon at bounding box center [83, 9] width 6 height 6
type input "0"
type input "100%"
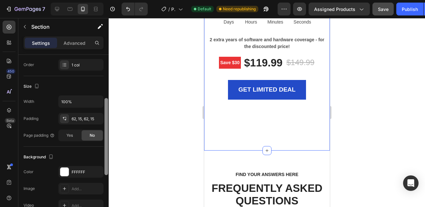
scroll to position [99, 0]
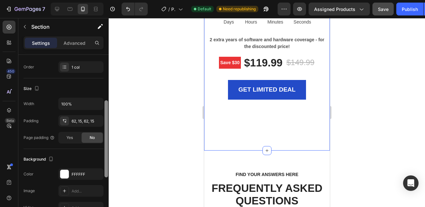
drag, startPoint x: 106, startPoint y: 111, endPoint x: 108, endPoint y: 156, distance: 44.9
click at [108, 156] on div at bounding box center [106, 140] width 5 height 171
click at [81, 120] on div "62, 15, 62, 15" at bounding box center [81, 121] width 19 height 6
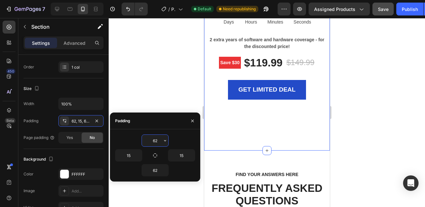
click at [157, 139] on input "62" at bounding box center [155, 141] width 26 height 12
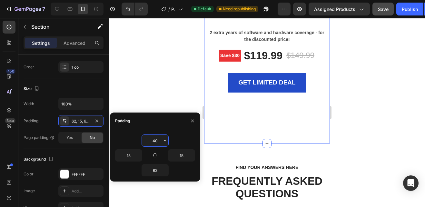
type input "4"
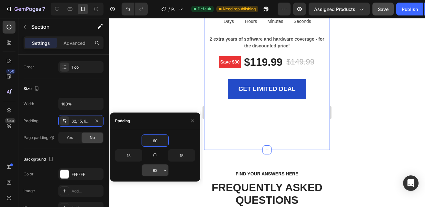
type input "60"
click at [158, 169] on input "62" at bounding box center [155, 171] width 26 height 12
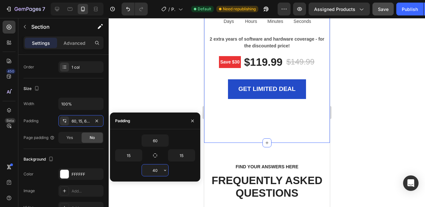
type input "4"
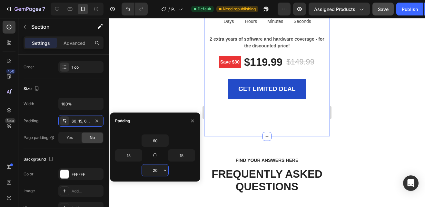
type input "2"
type input "19"
click at [156, 140] on input "60" at bounding box center [155, 141] width 26 height 12
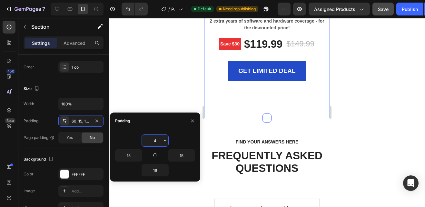
type input "40"
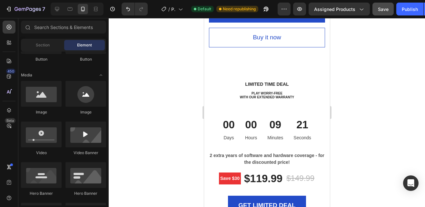
scroll to position [626, 0]
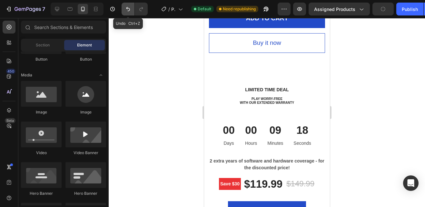
click at [126, 7] on icon "Undo/Redo" at bounding box center [128, 9] width 6 height 6
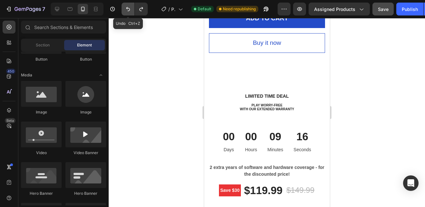
click at [126, 7] on icon "Undo/Redo" at bounding box center [128, 9] width 6 height 6
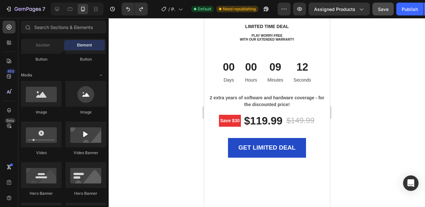
scroll to position [763, 0]
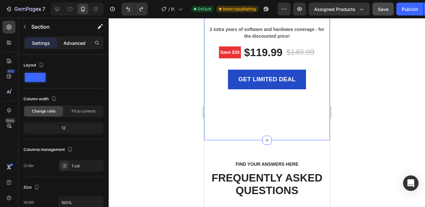
click at [70, 42] on p "Advanced" at bounding box center [75, 43] width 22 height 7
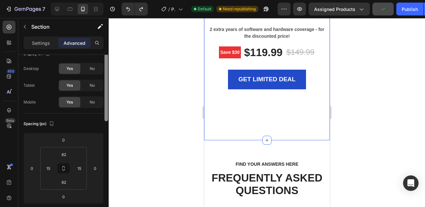
scroll to position [0, 0]
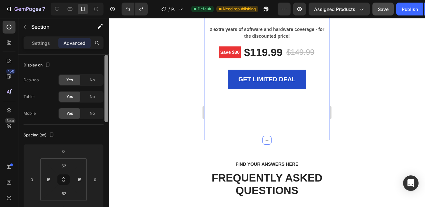
drag, startPoint x: 105, startPoint y: 84, endPoint x: 102, endPoint y: 70, distance: 14.6
click at [102, 70] on div "Display on Desktop Yes No Tablet Yes No Mobile Yes No Spacing (px) 0 0 0 0 62 1…" at bounding box center [63, 140] width 90 height 171
click at [45, 44] on p "Settings" at bounding box center [41, 43] width 18 height 7
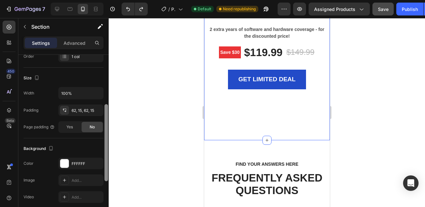
scroll to position [110, 0]
drag, startPoint x: 106, startPoint y: 75, endPoint x: 104, endPoint y: 125, distance: 50.1
click at [104, 125] on div "Layout Column width Change ratio Fit to content 12 Columns management Order 1 c…" at bounding box center [63, 140] width 90 height 171
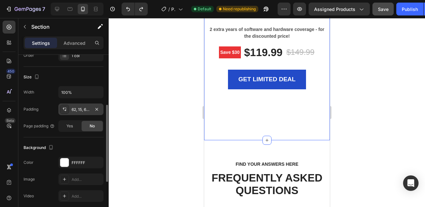
click at [80, 109] on div "62, 15, 62, 15" at bounding box center [81, 110] width 19 height 6
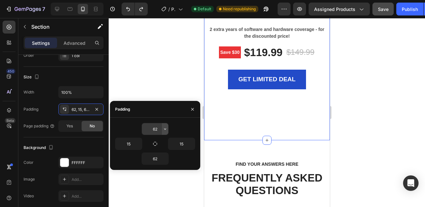
click at [166, 128] on icon "button" at bounding box center [165, 128] width 5 height 5
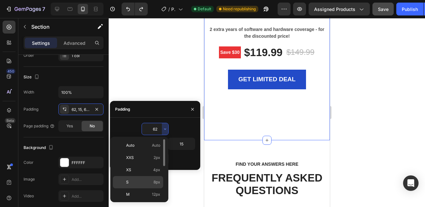
click at [129, 184] on p "S 8px" at bounding box center [143, 182] width 34 height 6
type input "8"
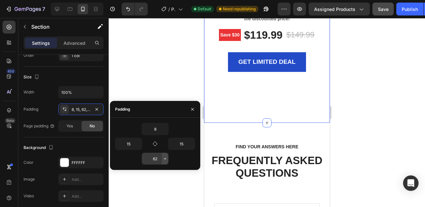
click at [164, 158] on icon "button" at bounding box center [165, 158] width 2 height 1
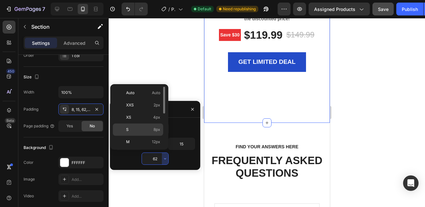
click at [131, 129] on p "S 8px" at bounding box center [143, 130] width 34 height 6
type input "8"
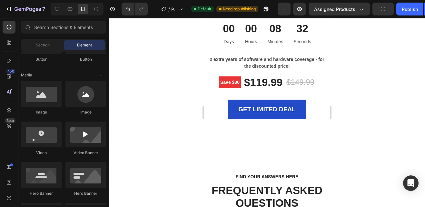
scroll to position [729, 0]
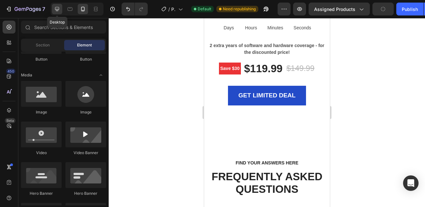
click at [58, 11] on icon at bounding box center [57, 9] width 4 height 4
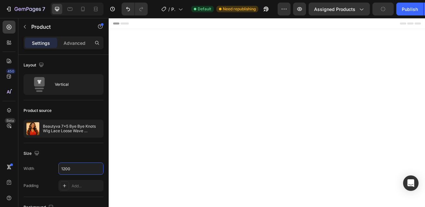
scroll to position [729, 0]
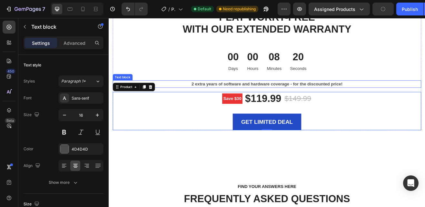
click at [186, 95] on p "2 extra years of software and hardware coverage - for the discounted price!" at bounding box center [302, 99] width 376 height 8
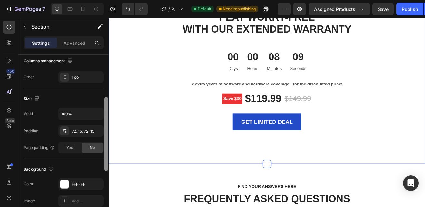
scroll to position [106, 0]
drag, startPoint x: 107, startPoint y: 118, endPoint x: 101, endPoint y: 165, distance: 46.5
click at [101, 165] on div "Layout Column width Change ratio Fit to content 12 Columns management Order 1 c…" at bounding box center [63, 140] width 90 height 171
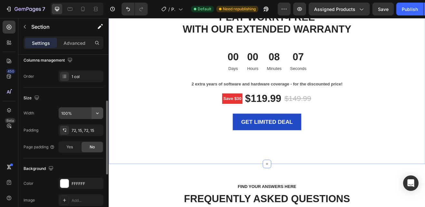
click at [97, 111] on icon "button" at bounding box center [97, 113] width 6 height 6
click at [72, 113] on input "100%" at bounding box center [81, 113] width 45 height 12
click at [68, 113] on input "100%" at bounding box center [81, 113] width 45 height 12
click at [68, 113] on input "188%" at bounding box center [81, 113] width 45 height 12
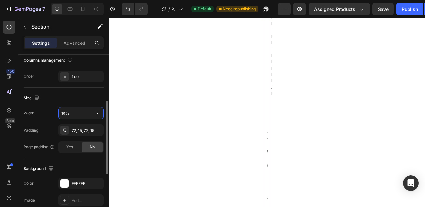
type input "100%"
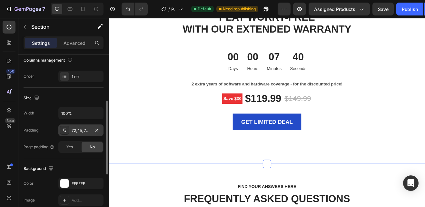
click at [65, 129] on icon at bounding box center [64, 130] width 5 height 5
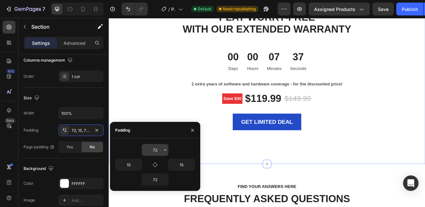
click at [158, 150] on input "72" at bounding box center [155, 150] width 26 height 12
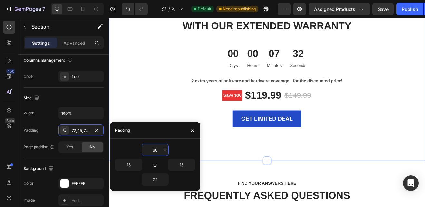
type input "6"
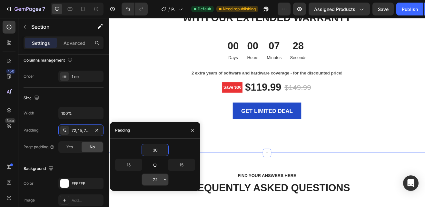
type input "30"
click at [158, 179] on input "72" at bounding box center [155, 180] width 26 height 12
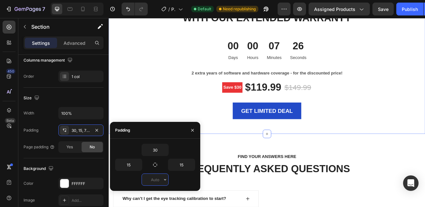
type input "2"
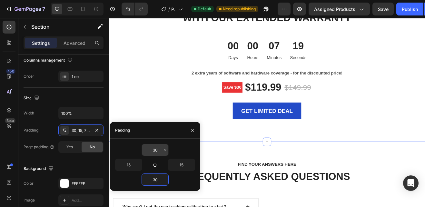
type input "30"
click at [155, 150] on input "30" at bounding box center [155, 150] width 26 height 12
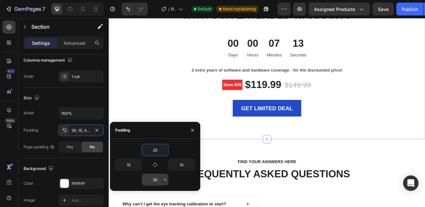
type input "20"
click at [158, 179] on input "30" at bounding box center [155, 180] width 26 height 12
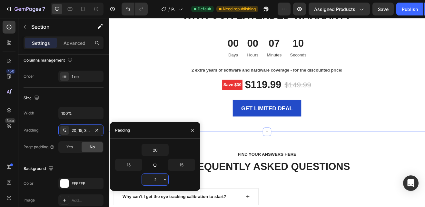
type input "20"
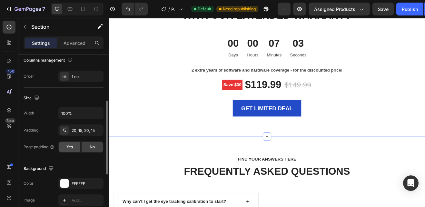
click at [74, 146] on div "Yes" at bounding box center [69, 147] width 21 height 10
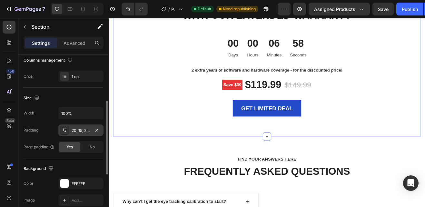
click at [78, 131] on div "20, 15, 20, 15" at bounding box center [81, 131] width 19 height 6
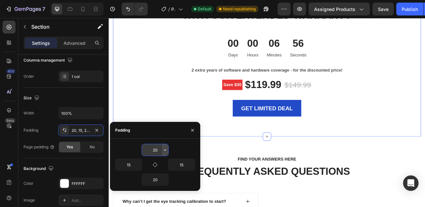
click at [164, 149] on icon "button" at bounding box center [165, 149] width 5 height 5
click at [158, 148] on input "20" at bounding box center [155, 150] width 26 height 12
type input "2"
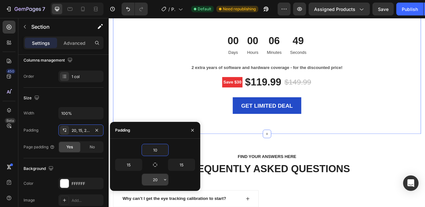
type input "10"
click at [159, 178] on input "20" at bounding box center [155, 180] width 26 height 12
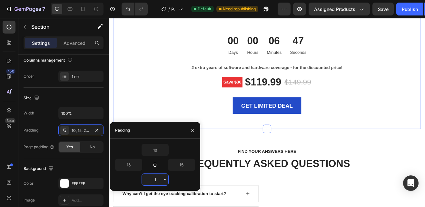
type input "10"
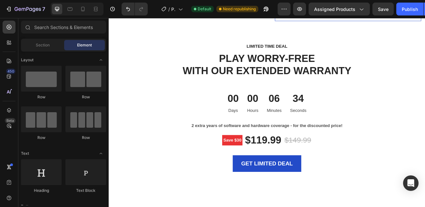
scroll to position [470, 0]
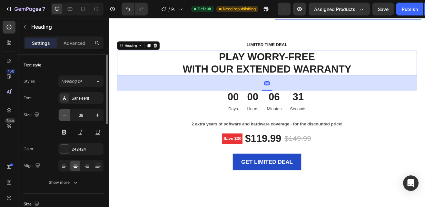
click at [64, 118] on icon "button" at bounding box center [64, 115] width 6 height 6
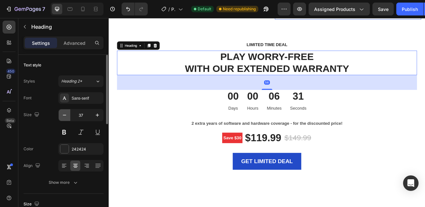
click at [64, 118] on icon "button" at bounding box center [64, 115] width 6 height 6
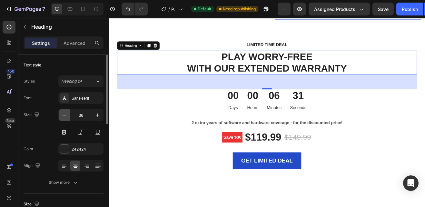
click at [64, 118] on icon "button" at bounding box center [64, 115] width 6 height 6
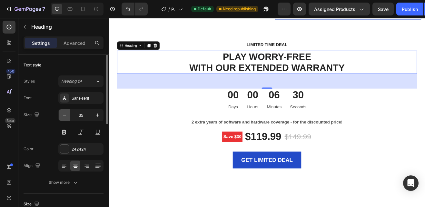
click at [64, 118] on icon "button" at bounding box center [64, 115] width 6 height 6
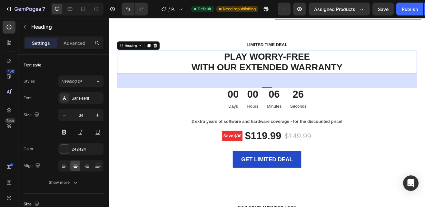
click at [205, 80] on p "PLAY WORRY-FREE WITH OUR EXTENDED WARRANTY" at bounding box center [302, 71] width 366 height 26
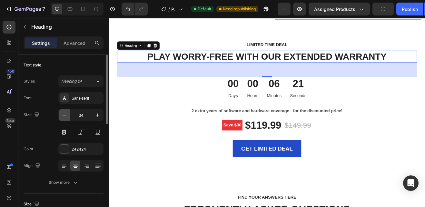
click at [66, 116] on icon "button" at bounding box center [64, 115] width 6 height 6
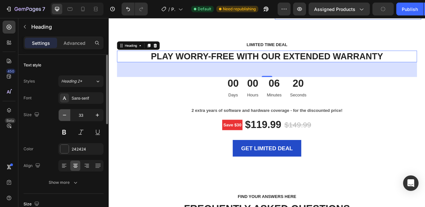
click at [66, 116] on icon "button" at bounding box center [64, 115] width 6 height 6
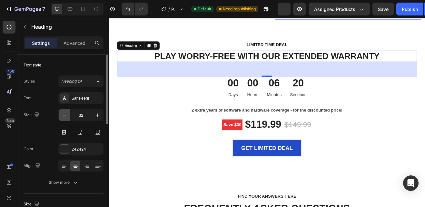
click at [66, 116] on icon "button" at bounding box center [64, 115] width 6 height 6
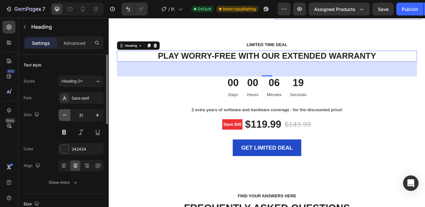
click at [66, 116] on icon "button" at bounding box center [64, 115] width 6 height 6
type input "30"
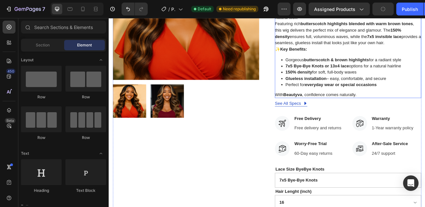
scroll to position [142, 0]
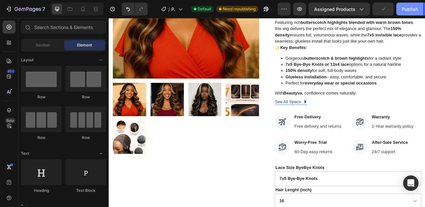
click at [405, 13] on button "Publish" at bounding box center [410, 9] width 27 height 13
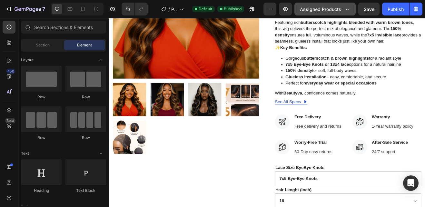
click at [346, 7] on icon "button" at bounding box center [347, 9] width 6 height 6
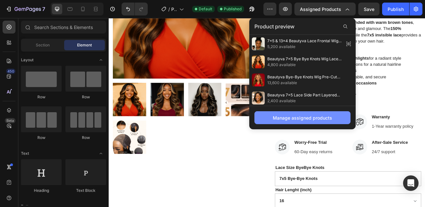
click at [286, 118] on div "Manage assigned products" at bounding box center [302, 118] width 59 height 7
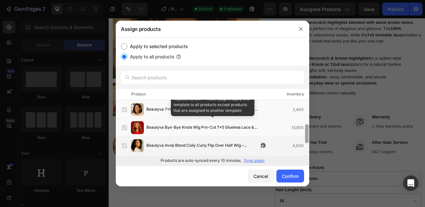
scroll to position [0, 0]
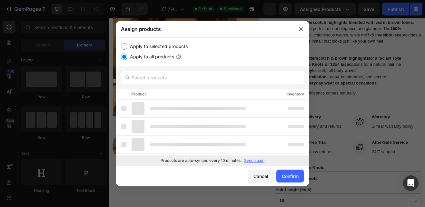
drag, startPoint x: 307, startPoint y: 109, endPoint x: 297, endPoint y: 160, distance: 51.6
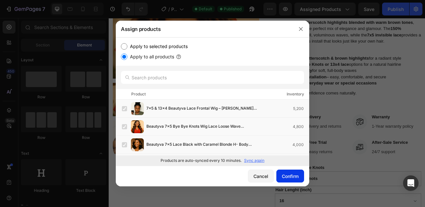
click at [289, 175] on div "Confirm" at bounding box center [290, 176] width 17 height 7
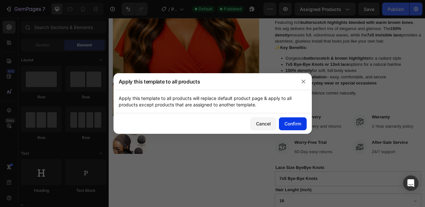
click at [292, 125] on div "Confirm" at bounding box center [293, 123] width 17 height 7
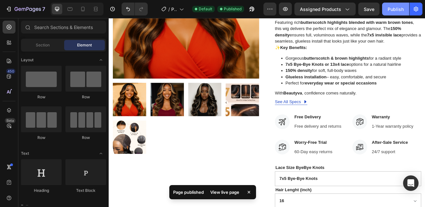
click at [397, 10] on div "Publish" at bounding box center [396, 9] width 16 height 7
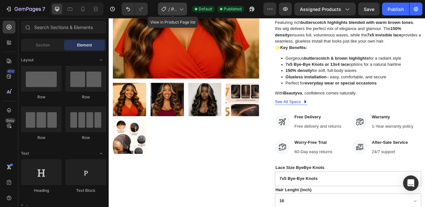
click at [183, 8] on icon at bounding box center [181, 9] width 6 height 6
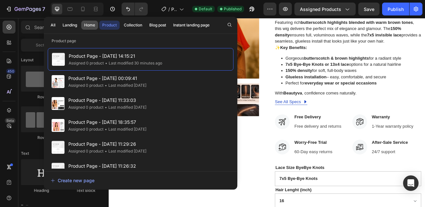
click at [89, 25] on div "Home" at bounding box center [89, 25] width 11 height 6
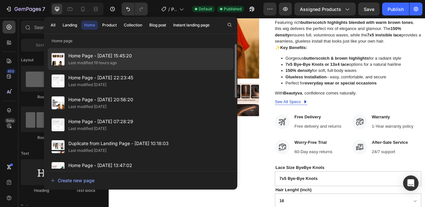
click at [94, 54] on span "Home Page - Aug 23, 15:45:20" at bounding box center [100, 56] width 64 height 8
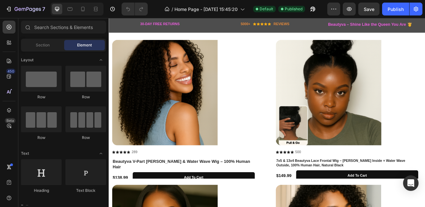
scroll to position [160, 0]
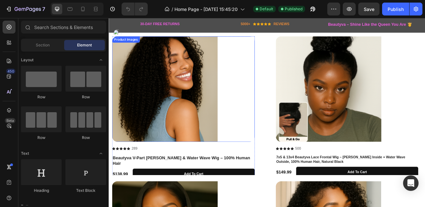
click at [221, 134] on img at bounding box center [177, 104] width 129 height 129
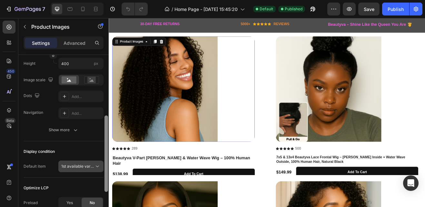
scroll to position [136, 0]
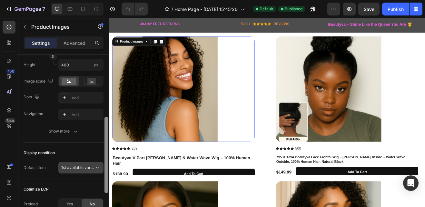
drag, startPoint x: 107, startPoint y: 101, endPoint x: 102, endPoint y: 162, distance: 61.5
click at [102, 162] on div "Layout Featured only Product source Beautyva V-Part [PERSON_NAME] & Water Wave …" at bounding box center [63, 140] width 90 height 171
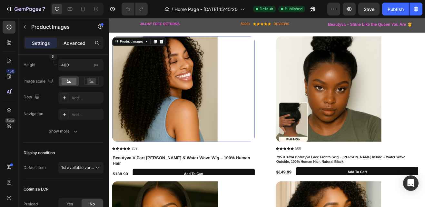
click at [78, 43] on p "Advanced" at bounding box center [75, 43] width 22 height 7
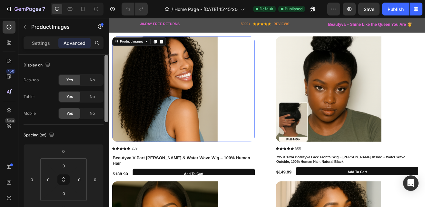
scroll to position [68, 0]
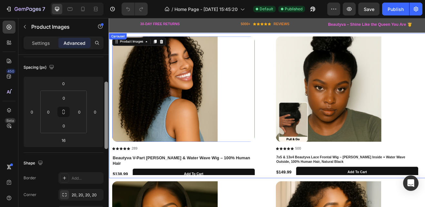
drag, startPoint x: 216, startPoint y: 134, endPoint x: 110, endPoint y: 118, distance: 106.6
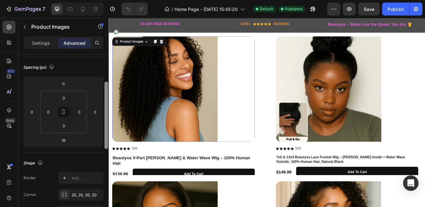
click at [165, 130] on img at bounding box center [177, 104] width 129 height 129
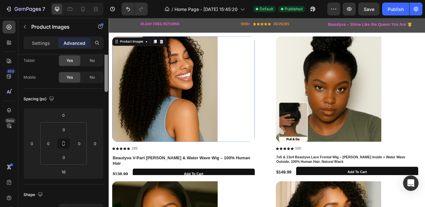
scroll to position [0, 0]
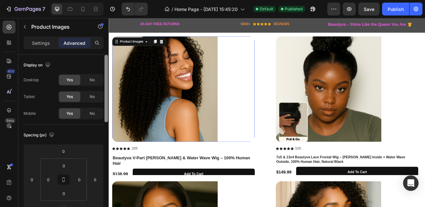
click at [100, 49] on div at bounding box center [98, 42] width 12 height 13
click at [42, 42] on p "Settings" at bounding box center [41, 43] width 18 height 7
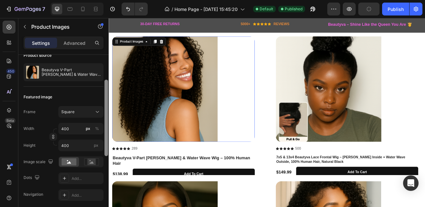
scroll to position [56, 0]
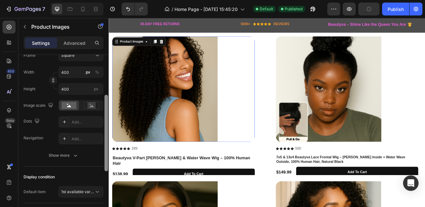
drag, startPoint x: 106, startPoint y: 124, endPoint x: 106, endPoint y: 175, distance: 50.7
click at [106, 171] on div at bounding box center [107, 133] width 4 height 76
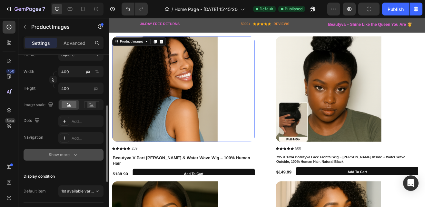
click at [78, 155] on icon "button" at bounding box center [75, 155] width 6 height 6
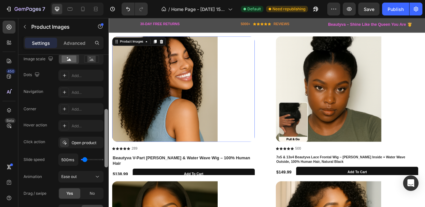
scroll to position [159, 0]
drag, startPoint x: 107, startPoint y: 153, endPoint x: 104, endPoint y: 174, distance: 21.5
click at [104, 174] on div "Layout Featured only Product source Beautyva V-Part Jerry Curly & Water Wave Wi…" at bounding box center [63, 140] width 90 height 171
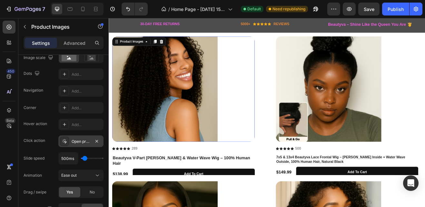
click at [64, 143] on icon at bounding box center [64, 141] width 5 height 5
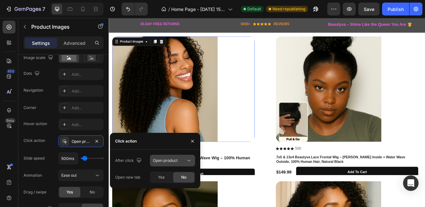
click at [188, 160] on icon at bounding box center [189, 160] width 6 height 6
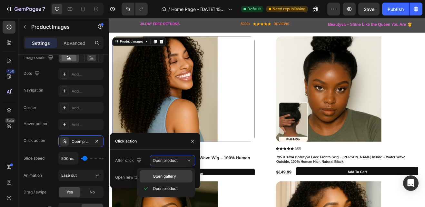
click at [157, 177] on span "Open gallery" at bounding box center [164, 177] width 23 height 6
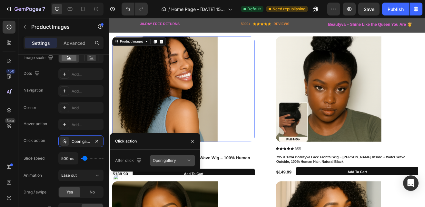
click at [187, 159] on icon at bounding box center [189, 160] width 6 height 6
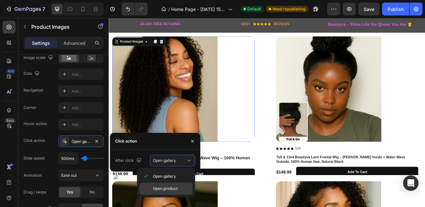
click at [175, 186] on span "Open product" at bounding box center [165, 189] width 25 height 6
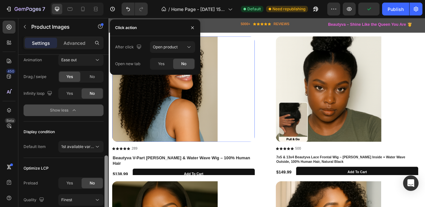
scroll to position [271, 0]
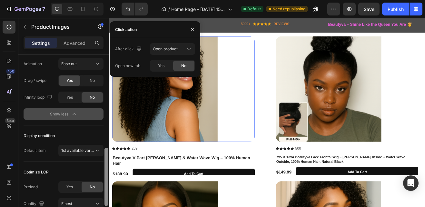
drag, startPoint x: 106, startPoint y: 147, endPoint x: 103, endPoint y: 185, distance: 38.6
click at [103, 185] on div "Layout Featured only Product source Beautyva V-Part Jerry Curly & Water Wave Wi…" at bounding box center [63, 140] width 90 height 171
click at [191, 49] on icon at bounding box center [189, 49] width 6 height 6
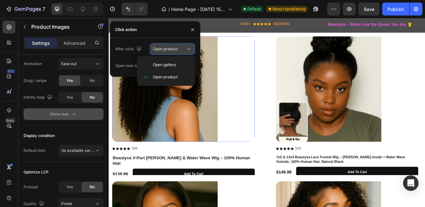
click at [191, 49] on icon at bounding box center [189, 49] width 6 height 6
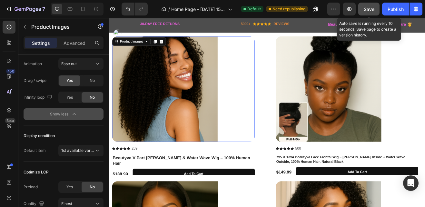
click at [369, 7] on span "Save" at bounding box center [369, 8] width 11 height 5
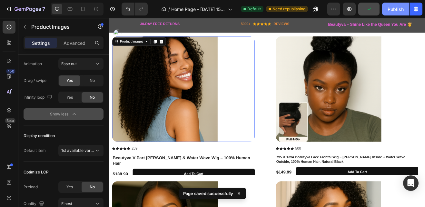
click at [397, 9] on div "Publish" at bounding box center [396, 9] width 16 height 7
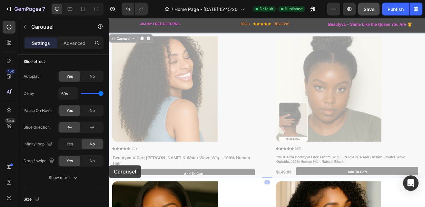
scroll to position [0, 0]
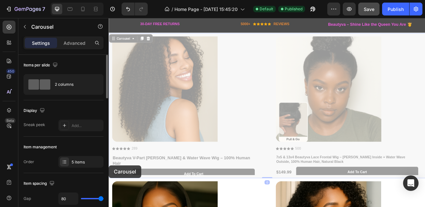
drag, startPoint x: 110, startPoint y: 190, endPoint x: 108, endPoint y: 199, distance: 8.9
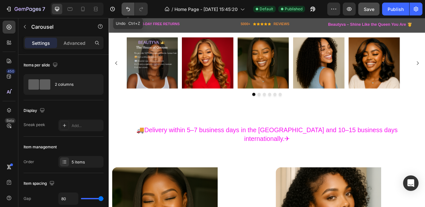
click at [127, 10] on icon "Undo/Redo" at bounding box center [128, 9] width 6 height 6
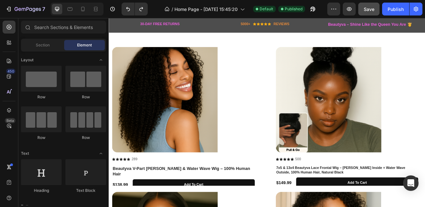
scroll to position [154, 0]
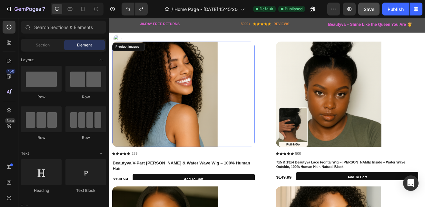
click at [182, 130] on img at bounding box center [177, 111] width 129 height 129
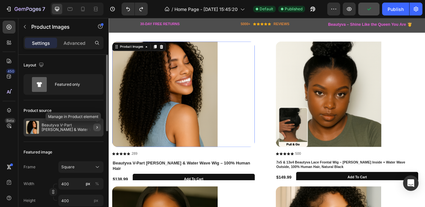
click at [96, 126] on icon "button" at bounding box center [97, 127] width 5 height 5
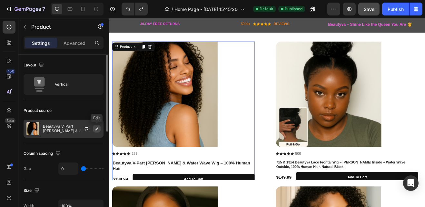
click at [96, 128] on icon "button" at bounding box center [96, 128] width 5 height 5
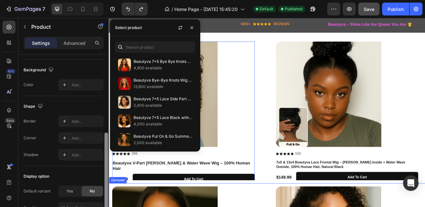
drag, startPoint x: 215, startPoint y: 132, endPoint x: 111, endPoint y: 246, distance: 154.6
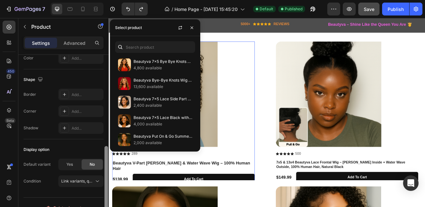
scroll to position [202, 0]
click at [105, 206] on div at bounding box center [107, 183] width 4 height 76
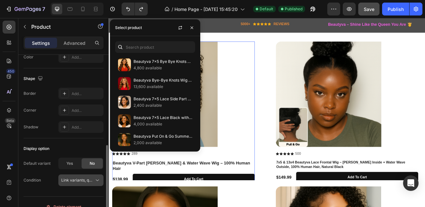
click at [99, 179] on icon at bounding box center [97, 180] width 6 height 6
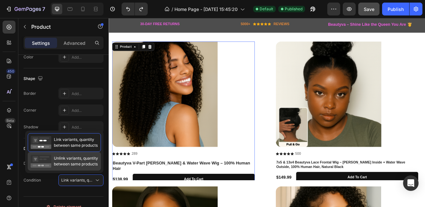
click at [86, 157] on span "Unlink variants, quantity between same products" at bounding box center [76, 162] width 44 height 12
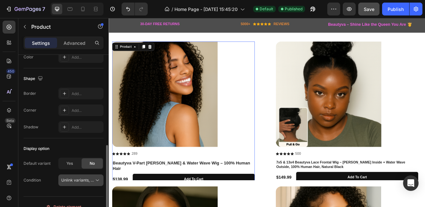
click at [95, 178] on icon at bounding box center [97, 180] width 6 height 6
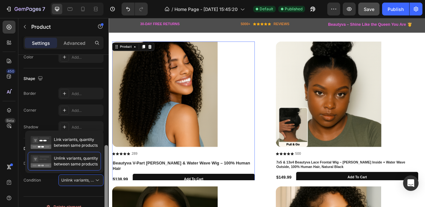
click at [106, 164] on div at bounding box center [107, 183] width 4 height 76
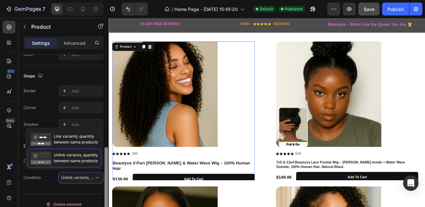
scroll to position [206, 0]
drag, startPoint x: 107, startPoint y: 130, endPoint x: 105, endPoint y: 208, distance: 78.1
click at [105, 0] on html "7 Version history / Home Page - Aug 23, 15:45:20 Default Published Preview Save…" at bounding box center [212, 0] width 425 height 0
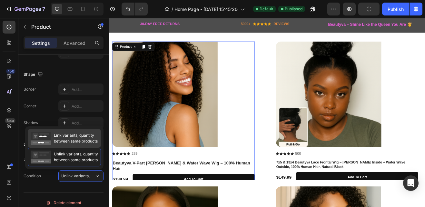
click at [69, 139] on span "Link variants, quantity between same products" at bounding box center [76, 139] width 44 height 12
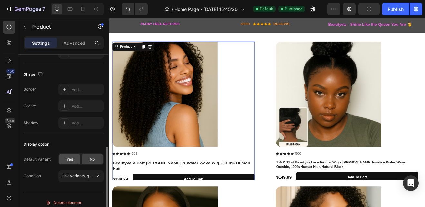
click at [71, 161] on span "Yes" at bounding box center [69, 159] width 6 height 6
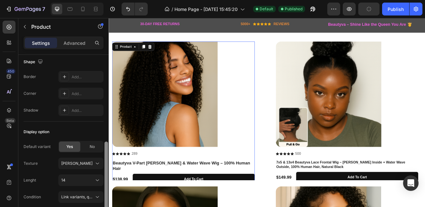
scroll to position [216, 0]
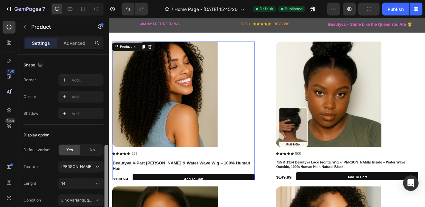
drag, startPoint x: 106, startPoint y: 154, endPoint x: 106, endPoint y: 157, distance: 3.9
click at [106, 157] on div at bounding box center [107, 180] width 4 height 70
click at [93, 144] on div "Display option Default variant Yes No Texture Jerry Curly Lenght 14 Condition L…" at bounding box center [64, 168] width 80 height 86
click at [91, 149] on span "No" at bounding box center [92, 150] width 5 height 6
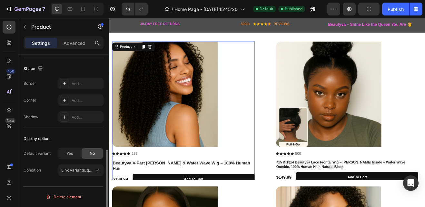
scroll to position [212, 0]
click at [99, 169] on icon at bounding box center [97, 170] width 6 height 6
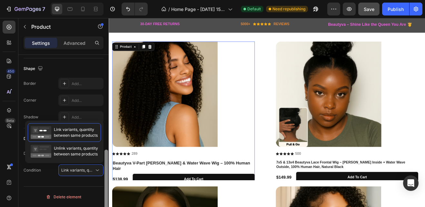
click at [106, 153] on div at bounding box center [107, 188] width 4 height 76
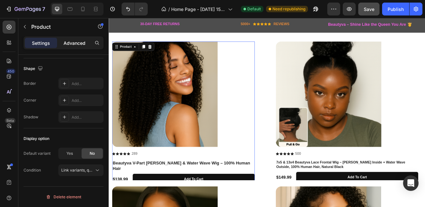
click at [84, 45] on p "Advanced" at bounding box center [75, 43] width 22 height 7
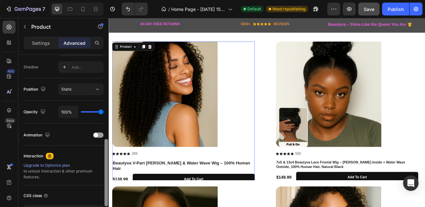
click at [106, 167] on div at bounding box center [107, 172] width 4 height 67
click at [99, 135] on div at bounding box center [98, 135] width 10 height 5
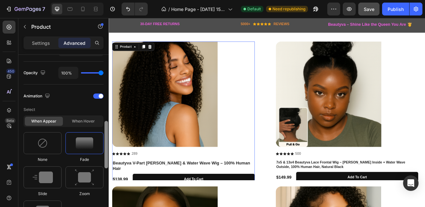
scroll to position [248, 0]
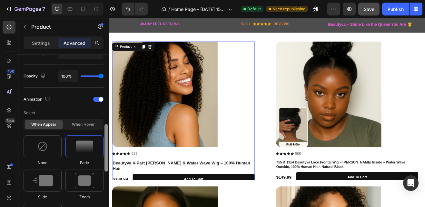
drag, startPoint x: 107, startPoint y: 138, endPoint x: 108, endPoint y: 148, distance: 10.0
click at [108, 148] on div at bounding box center [106, 140] width 5 height 171
click at [96, 100] on div at bounding box center [98, 99] width 10 height 5
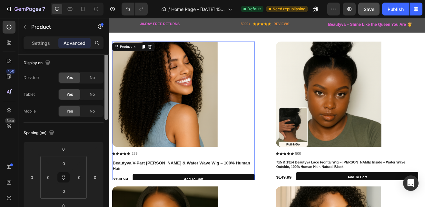
scroll to position [0, 0]
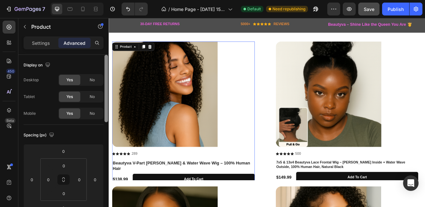
drag, startPoint x: 106, startPoint y: 165, endPoint x: 101, endPoint y: 61, distance: 104.7
click at [101, 61] on div "Display on Desktop Yes No Tablet Yes No Mobile Yes No Spacing (px) 0 0 0 0 0 0 …" at bounding box center [63, 140] width 90 height 171
click at [36, 40] on p "Settings" at bounding box center [41, 43] width 18 height 7
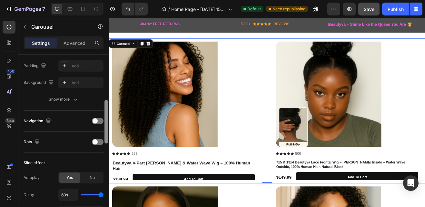
scroll to position [181, 0]
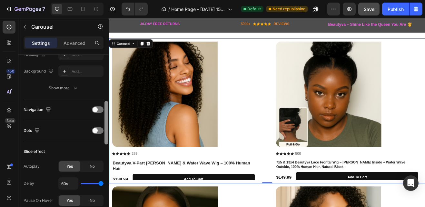
drag, startPoint x: 215, startPoint y: 106, endPoint x: 110, endPoint y: 199, distance: 140.1
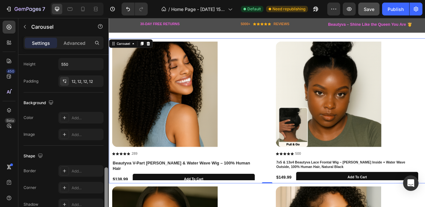
scroll to position [437, 0]
click at [105, 200] on div at bounding box center [107, 189] width 4 height 44
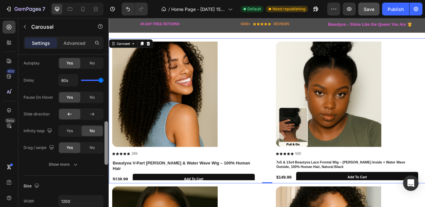
scroll to position [278, 0]
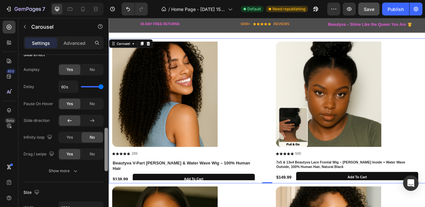
drag, startPoint x: 105, startPoint y: 200, endPoint x: 105, endPoint y: 159, distance: 41.0
click at [105, 159] on div at bounding box center [107, 150] width 4 height 44
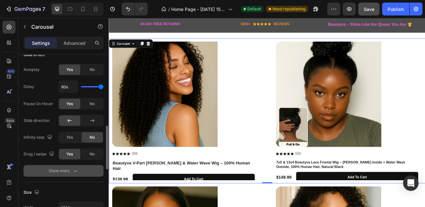
click at [78, 169] on icon "button" at bounding box center [75, 171] width 6 height 6
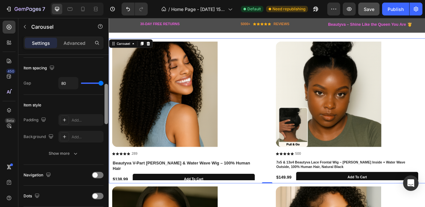
scroll to position [110, 0]
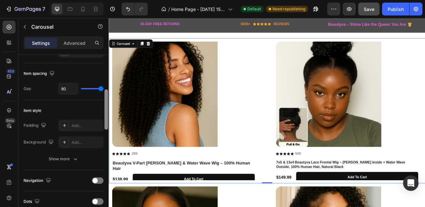
drag, startPoint x: 106, startPoint y: 155, endPoint x: 104, endPoint y: 115, distance: 40.1
click at [104, 115] on div "Items per slide 2 columns Display Sneak peek Add... Item management Order 5 ite…" at bounding box center [63, 140] width 90 height 171
click at [78, 42] on p "Advanced" at bounding box center [75, 43] width 22 height 7
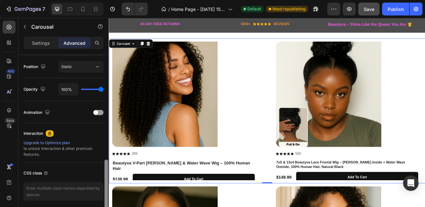
scroll to position [260, 0]
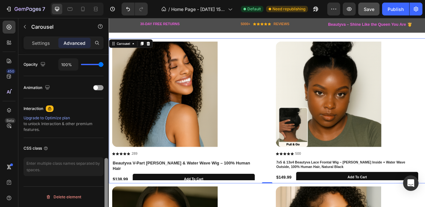
drag, startPoint x: 105, startPoint y: 115, endPoint x: 102, endPoint y: 192, distance: 76.5
click at [102, 192] on div "Display on Desktop Yes No Tablet Yes No Mobile Yes No Spacing (px) 0 0 0 0 12 1…" at bounding box center [63, 140] width 90 height 171
click at [334, 7] on icon "button" at bounding box center [334, 9] width 6 height 6
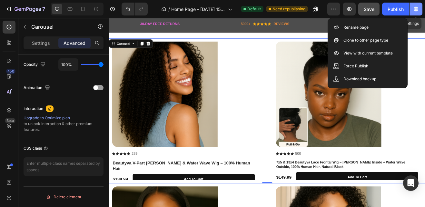
click at [417, 10] on icon "button" at bounding box center [416, 9] width 6 height 6
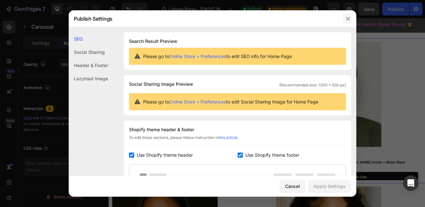
click at [351, 19] on button "button" at bounding box center [348, 19] width 10 height 10
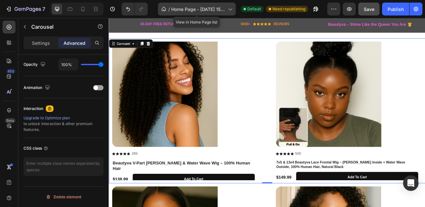
click at [230, 9] on icon at bounding box center [230, 9] width 6 height 6
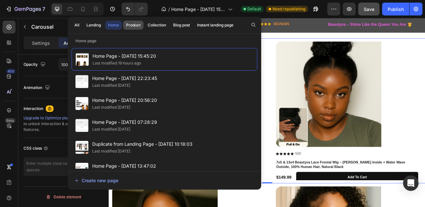
click at [137, 26] on div "Product" at bounding box center [133, 25] width 15 height 6
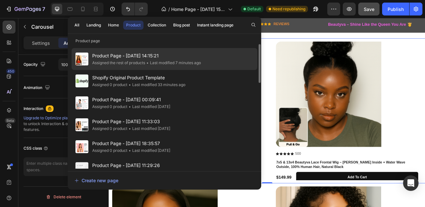
click at [127, 56] on span "Product Page - [DATE] 14:15:21" at bounding box center [146, 56] width 109 height 8
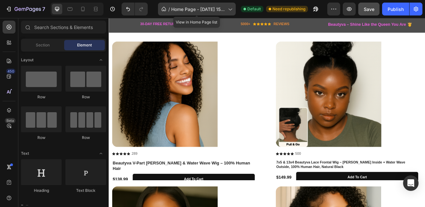
click at [231, 8] on icon at bounding box center [230, 9] width 6 height 6
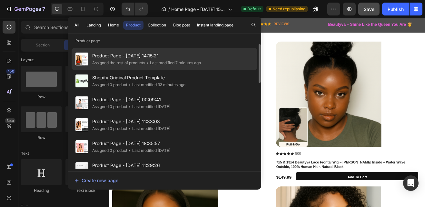
click at [152, 59] on span "Product Page - [DATE] 14:15:21" at bounding box center [146, 56] width 109 height 8
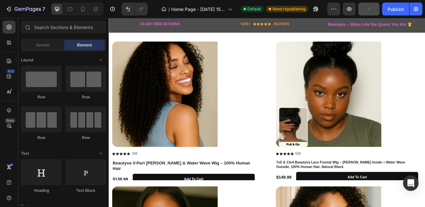
click at [152, 59] on span "Product Page - [DATE] 14:15:21" at bounding box center [146, 56] width 109 height 8
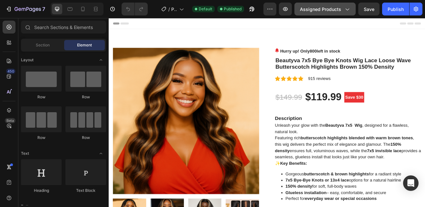
click at [345, 9] on icon "button" at bounding box center [347, 9] width 6 height 6
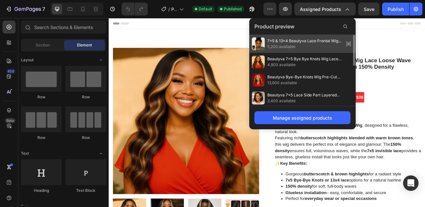
click at [298, 38] on span "7x5 & 13x4 Beautyva Lace Frontal Wig – [PERSON_NAME] Inside + Water Wave Outsid…" at bounding box center [304, 41] width 74 height 6
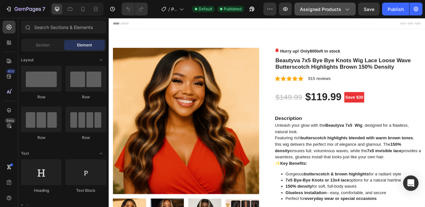
click at [349, 9] on icon "button" at bounding box center [348, 10] width 4 height 2
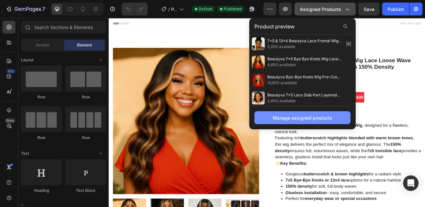
click at [311, 120] on div "Manage assigned products" at bounding box center [302, 118] width 59 height 7
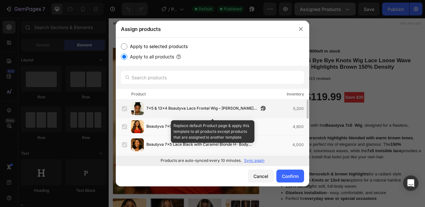
click at [126, 108] on label at bounding box center [124, 108] width 5 height 5
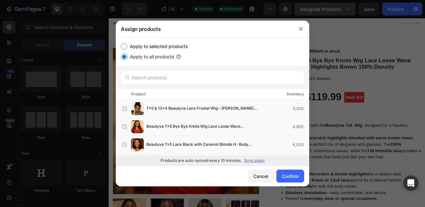
click at [126, 46] on input "Apply to selected products" at bounding box center [124, 46] width 6 height 6
radio input "true"
click at [126, 107] on label at bounding box center [124, 108] width 5 height 5
click at [124, 128] on label at bounding box center [124, 126] width 5 height 5
click at [125, 143] on label at bounding box center [124, 144] width 5 height 5
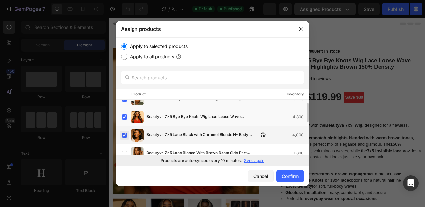
scroll to position [19, 0]
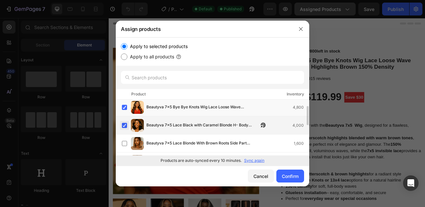
click at [125, 143] on label at bounding box center [124, 143] width 5 height 5
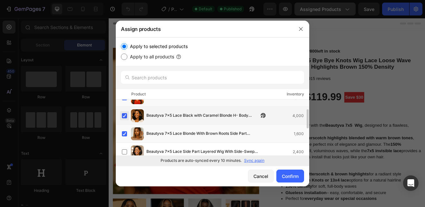
scroll to position [39, 0]
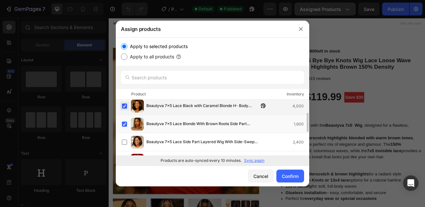
click at [125, 143] on label at bounding box center [124, 142] width 5 height 5
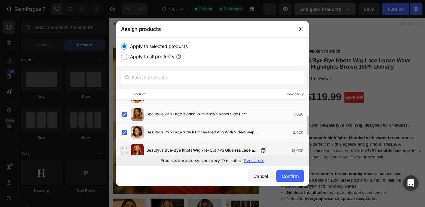
click at [125, 149] on label at bounding box center [124, 150] width 5 height 5
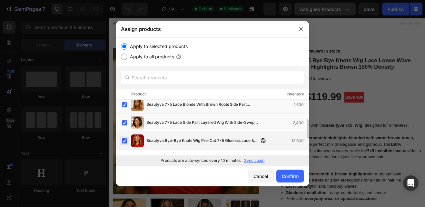
scroll to position [68, 0]
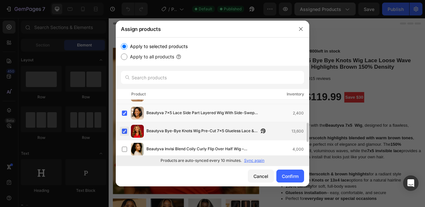
click at [125, 149] on label at bounding box center [124, 149] width 5 height 5
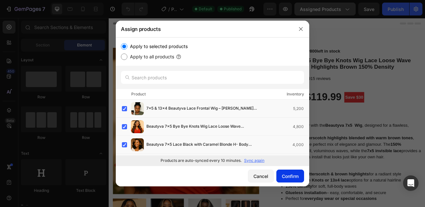
click at [286, 177] on div "Confirm" at bounding box center [290, 176] width 17 height 7
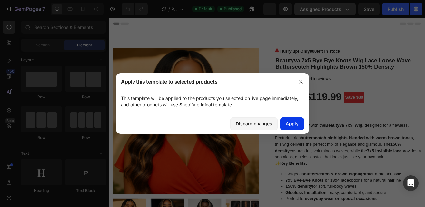
click at [292, 122] on div "Apply" at bounding box center [292, 123] width 13 height 7
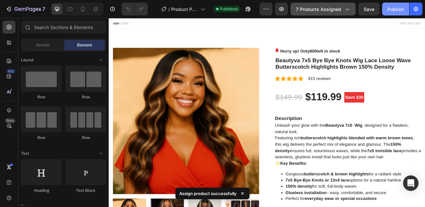
click at [391, 12] on div "Publish" at bounding box center [396, 9] width 16 height 7
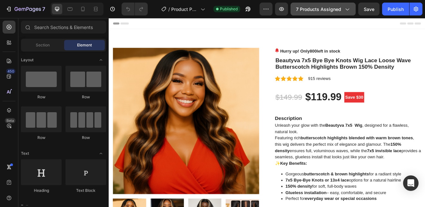
click at [349, 11] on icon "button" at bounding box center [347, 9] width 6 height 6
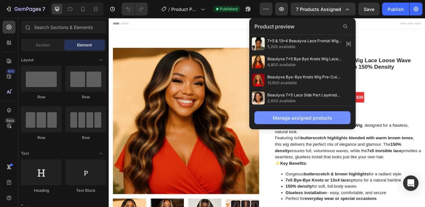
click at [299, 115] on div "Manage assigned products" at bounding box center [302, 118] width 59 height 7
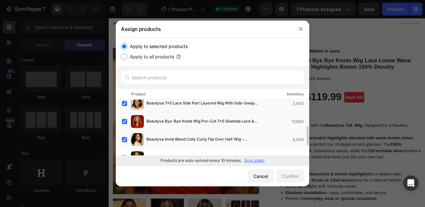
scroll to position [87, 0]
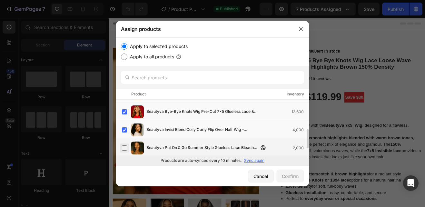
click at [124, 148] on label at bounding box center [124, 148] width 5 height 5
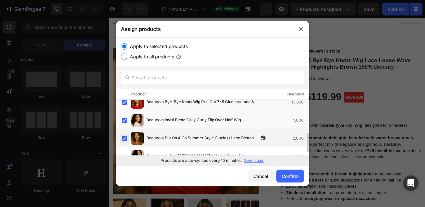
scroll to position [106, 0]
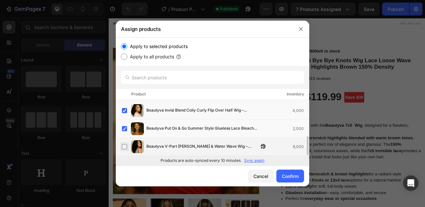
click at [125, 145] on label at bounding box center [124, 146] width 5 height 5
click at [285, 174] on div "Confirm" at bounding box center [290, 176] width 17 height 7
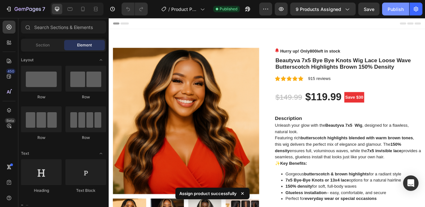
click at [389, 9] on div "Publish" at bounding box center [396, 9] width 16 height 7
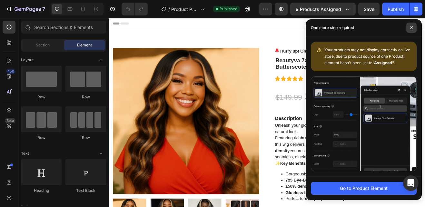
click at [411, 26] on icon at bounding box center [411, 27] width 3 height 3
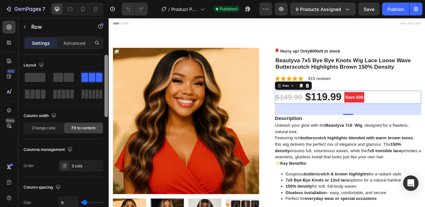
scroll to position [171, 0]
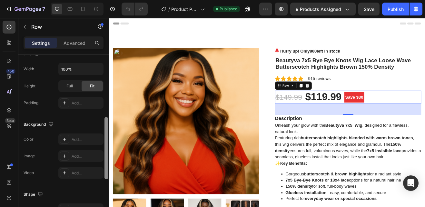
click at [104, 92] on div at bounding box center [106, 140] width 5 height 171
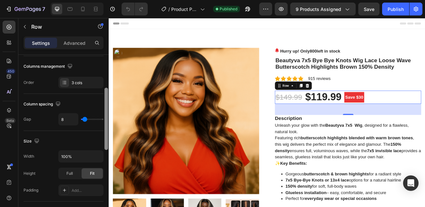
drag, startPoint x: 106, startPoint y: 129, endPoint x: 106, endPoint y: 97, distance: 32.6
click at [106, 97] on div at bounding box center [107, 119] width 4 height 62
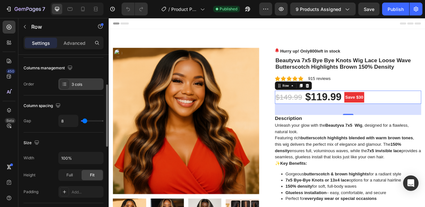
click at [66, 85] on icon at bounding box center [64, 84] width 5 height 5
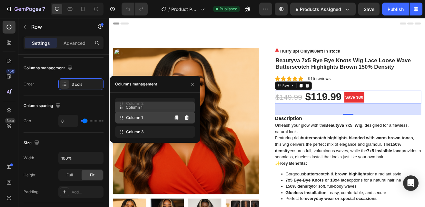
drag, startPoint x: 141, startPoint y: 121, endPoint x: 141, endPoint y: 107, distance: 13.6
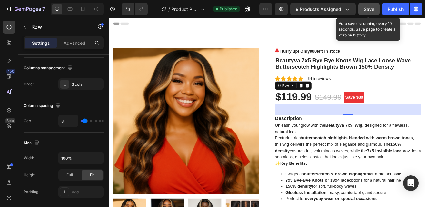
click at [373, 10] on span "Save" at bounding box center [369, 8] width 11 height 5
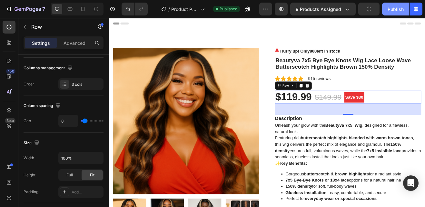
click at [394, 11] on div "Publish" at bounding box center [396, 9] width 16 height 7
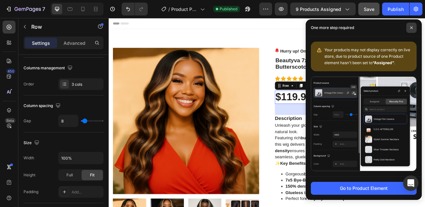
click at [410, 27] on icon at bounding box center [411, 27] width 3 height 3
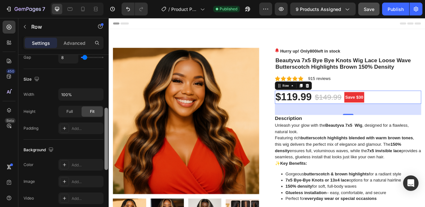
scroll to position [167, 0]
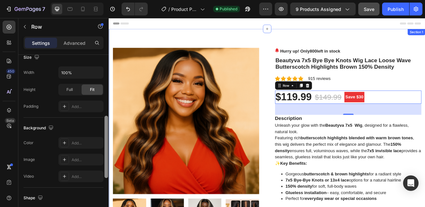
drag, startPoint x: 215, startPoint y: 108, endPoint x: 111, endPoint y: 176, distance: 123.9
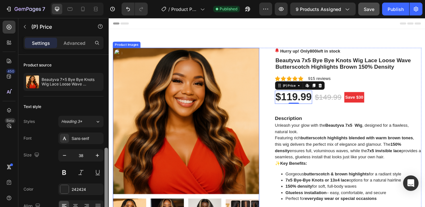
scroll to position [53, 0]
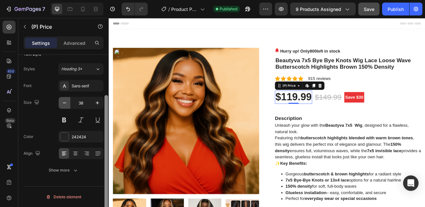
click at [65, 103] on icon "button" at bounding box center [64, 103] width 6 height 6
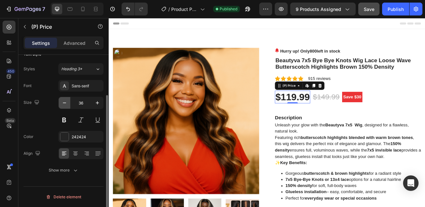
click at [65, 103] on icon "button" at bounding box center [64, 103] width 6 height 6
type input "34"
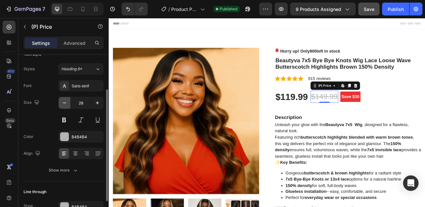
click at [61, 103] on button "button" at bounding box center [65, 103] width 12 height 12
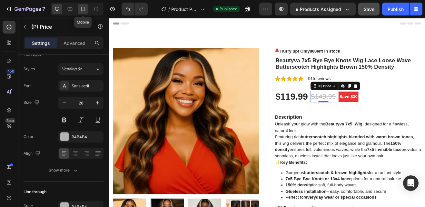
click at [81, 8] on icon at bounding box center [83, 9] width 6 height 6
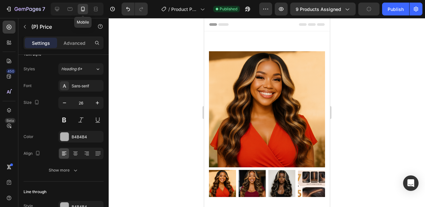
type input "24"
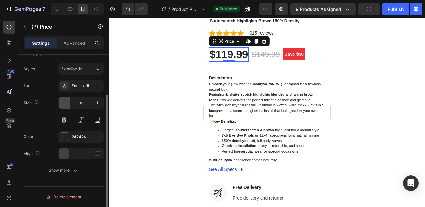
click at [64, 103] on icon "button" at bounding box center [64, 103] width 3 height 1
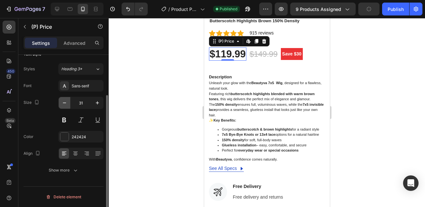
click at [64, 103] on icon "button" at bounding box center [64, 103] width 3 height 1
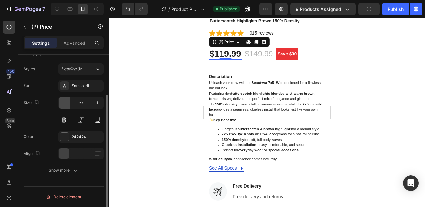
click at [64, 103] on icon "button" at bounding box center [64, 103] width 3 height 1
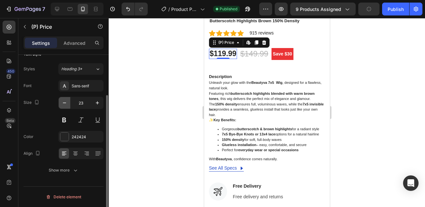
type input "22"
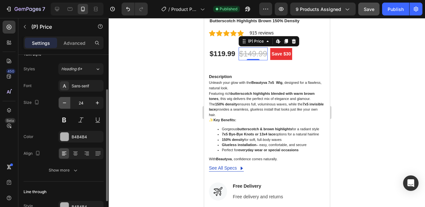
click at [66, 104] on icon "button" at bounding box center [64, 103] width 6 height 6
type input "22"
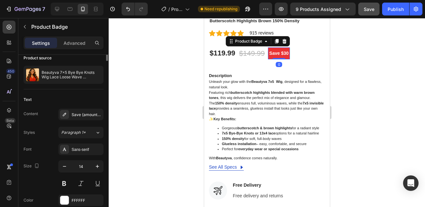
scroll to position [0, 0]
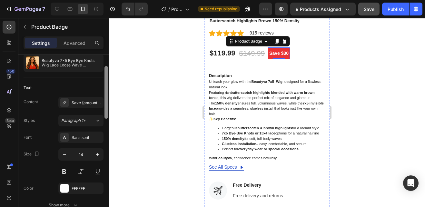
drag, startPoint x: 106, startPoint y: 101, endPoint x: 107, endPoint y: 124, distance: 22.9
click at [107, 119] on div at bounding box center [107, 92] width 4 height 53
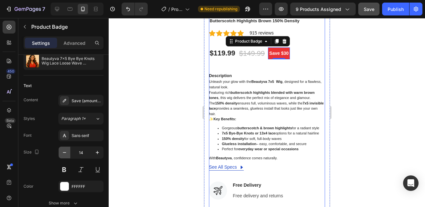
click at [64, 153] on icon "button" at bounding box center [64, 152] width 6 height 6
type input "12"
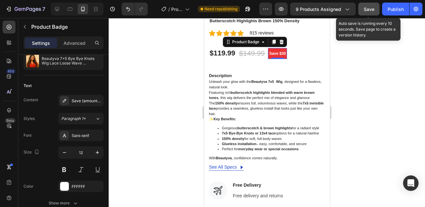
click at [373, 12] on div "Save" at bounding box center [369, 9] width 11 height 7
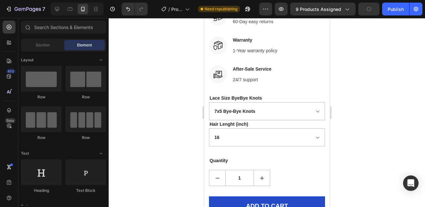
scroll to position [343, 0]
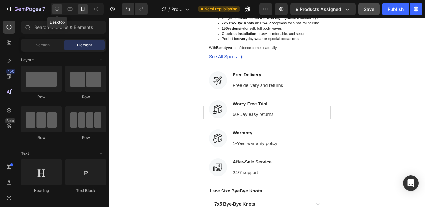
click at [56, 7] on icon at bounding box center [57, 9] width 4 height 4
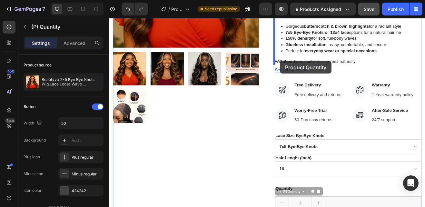
scroll to position [177, 0]
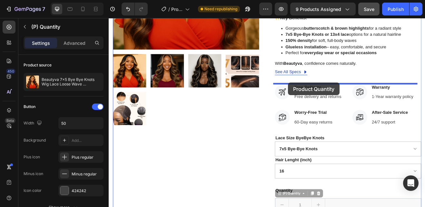
drag, startPoint x: 318, startPoint y: 178, endPoint x: 328, endPoint y: 97, distance: 81.9
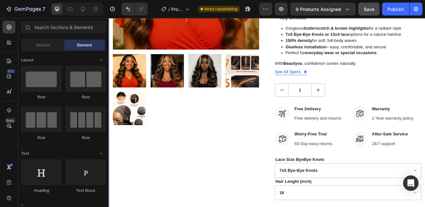
drag, startPoint x: 494, startPoint y: 46, endPoint x: 491, endPoint y: 44, distance: 3.9
click at [425, 44] on div "Product Images Hurry up! Only 800 left in stock (P) Stock Counter Beautyva 7x5 …" at bounding box center [302, 94] width 387 height 480
drag, startPoint x: 493, startPoint y: 44, endPoint x: 280, endPoint y: 156, distance: 240.7
click at [280, 156] on div "Product Images" at bounding box center [203, 95] width 179 height 434
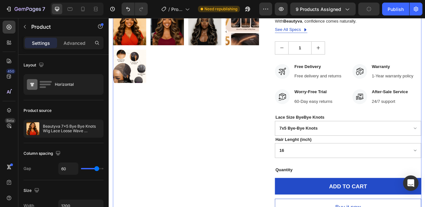
scroll to position [241, 0]
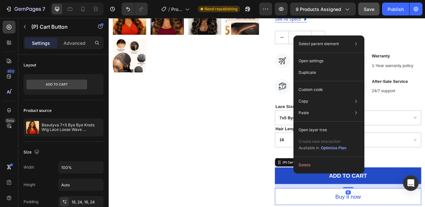
click at [296, 172] on div "Select parent element Section Product (P) Cart Button Open settings Duplicate C…" at bounding box center [329, 104] width 71 height 138
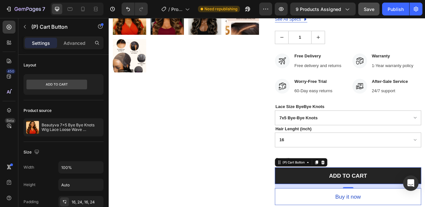
drag, startPoint x: 315, startPoint y: 195, endPoint x: 347, endPoint y: 205, distance: 34.0
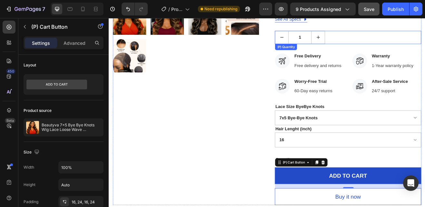
drag, startPoint x: 315, startPoint y: 196, endPoint x: 400, endPoint y: 36, distance: 180.1
drag, startPoint x: 315, startPoint y: 195, endPoint x: 394, endPoint y: 20, distance: 191.9
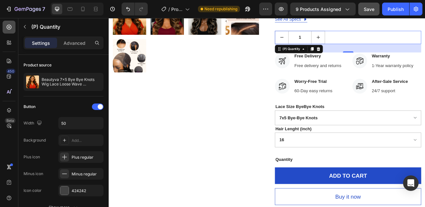
click at [9, 26] on icon at bounding box center [9, 27] width 5 height 5
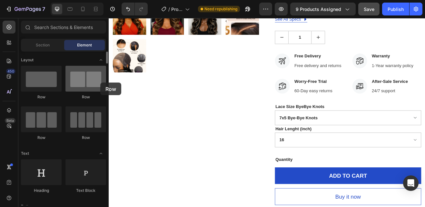
click at [100, 83] on div at bounding box center [85, 79] width 41 height 26
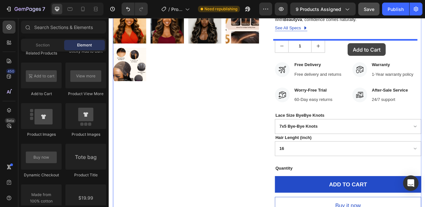
scroll to position [229, 0]
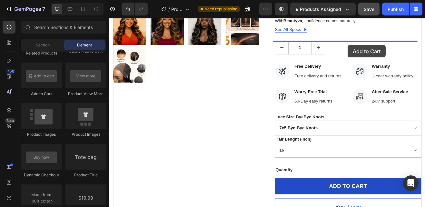
drag, startPoint x: 147, startPoint y: 100, endPoint x: 401, endPoint y: 51, distance: 259.0
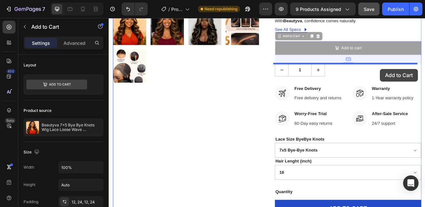
drag, startPoint x: 367, startPoint y: 55, endPoint x: 441, endPoint y: 80, distance: 78.9
drag, startPoint x: 429, startPoint y: 52, endPoint x: 433, endPoint y: 82, distance: 30.2
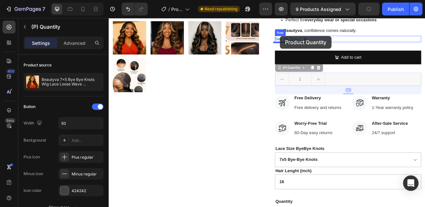
drag, startPoint x: 316, startPoint y: 70, endPoint x: 318, endPoint y: 40, distance: 30.4
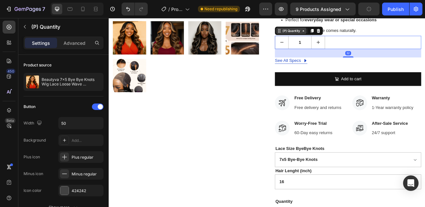
scroll to position [214, 0]
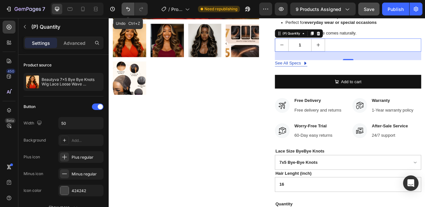
click at [127, 7] on icon "Undo/Redo" at bounding box center [128, 9] width 6 height 6
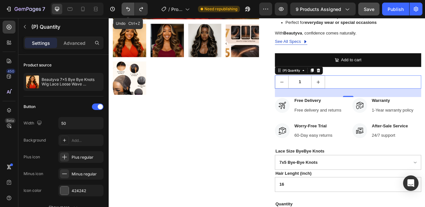
click at [127, 7] on icon "Undo/Redo" at bounding box center [128, 9] width 6 height 6
click at [127, 5] on button "Undo/Redo" at bounding box center [128, 9] width 13 height 13
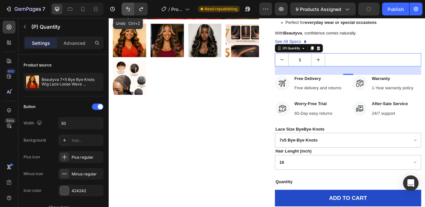
click at [125, 8] on icon "Undo/Redo" at bounding box center [128, 9] width 6 height 6
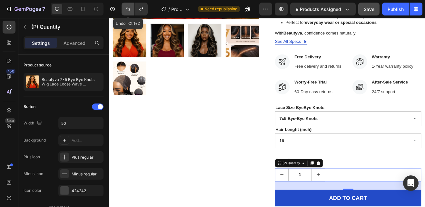
click at [129, 9] on icon "Undo/Redo" at bounding box center [128, 9] width 4 height 4
click at [128, 9] on icon "Undo/Redo" at bounding box center [128, 9] width 6 height 6
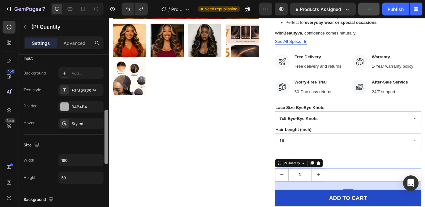
drag, startPoint x: 104, startPoint y: 73, endPoint x: 104, endPoint y: 77, distance: 4.2
click at [104, 77] on div at bounding box center [106, 140] width 5 height 171
click at [10, 25] on icon at bounding box center [9, 27] width 5 height 5
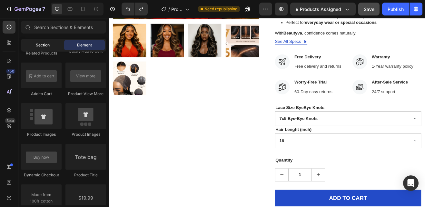
click at [42, 41] on div "Section" at bounding box center [42, 45] width 41 height 10
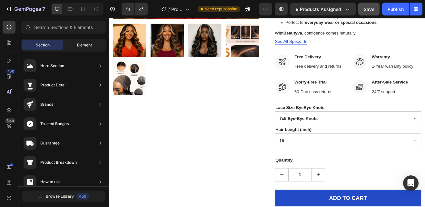
click at [82, 45] on span "Element" at bounding box center [84, 45] width 15 height 6
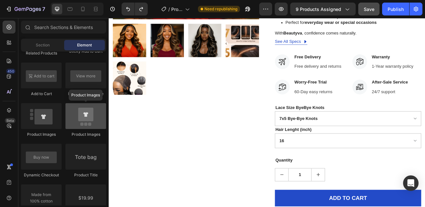
click at [75, 110] on div at bounding box center [85, 116] width 41 height 26
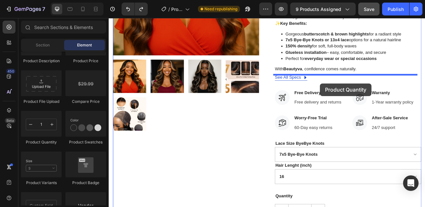
scroll to position [145, 0]
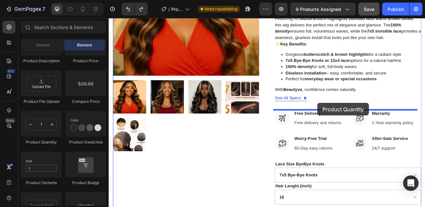
drag, startPoint x: 155, startPoint y: 144, endPoint x: 364, endPoint y: 122, distance: 210.9
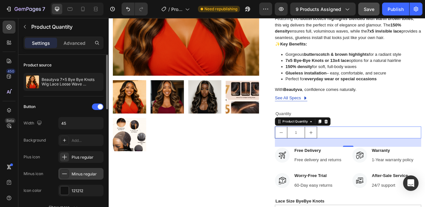
click at [65, 173] on icon at bounding box center [64, 174] width 6 height 6
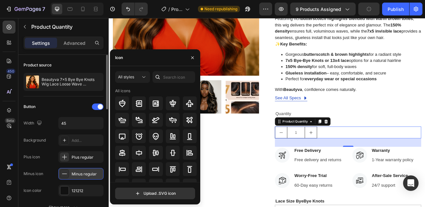
click at [65, 173] on icon at bounding box center [64, 174] width 6 height 6
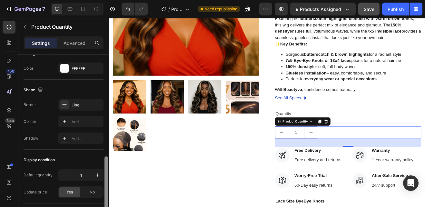
scroll to position [320, 0]
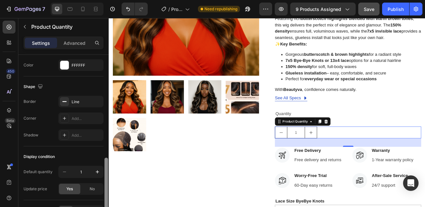
drag, startPoint x: 106, startPoint y: 105, endPoint x: 100, endPoint y: 208, distance: 103.1
click at [100, 0] on html "7 Version history / Product Page - Aug 27, 14:15:21 Need republishing Preview 9…" at bounding box center [212, 0] width 425 height 0
click at [84, 189] on div "No" at bounding box center [92, 189] width 21 height 10
click at [75, 189] on div "Yes" at bounding box center [69, 189] width 21 height 10
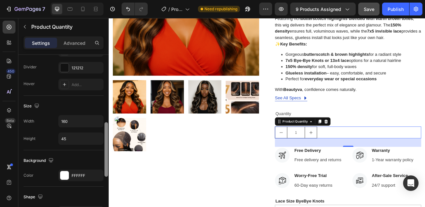
scroll to position [211, 0]
drag, startPoint x: 105, startPoint y: 169, endPoint x: 106, endPoint y: 134, distance: 35.2
click at [106, 134] on div at bounding box center [107, 150] width 4 height 55
click at [65, 120] on input "160" at bounding box center [81, 121] width 45 height 12
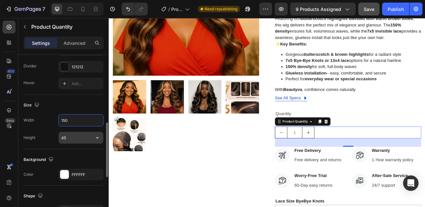
type input "150"
click at [70, 137] on input "45" at bounding box center [81, 138] width 45 height 12
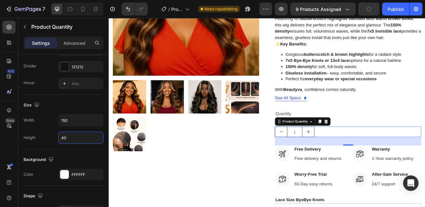
type input "40"
click at [425, 154] on div "1" at bounding box center [401, 157] width 179 height 13
click at [425, 156] on div "1" at bounding box center [401, 157] width 179 height 13
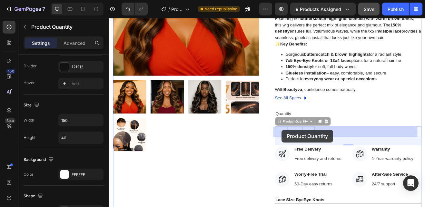
drag, startPoint x: 354, startPoint y: 144, endPoint x: 316, endPoint y: 156, distance: 39.6
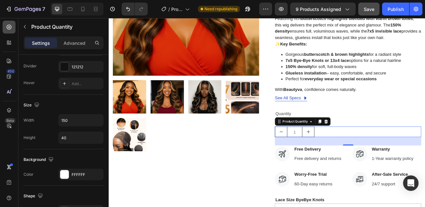
click at [9, 26] on icon at bounding box center [9, 27] width 5 height 5
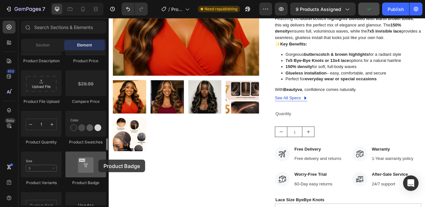
click at [98, 160] on div at bounding box center [85, 165] width 41 height 26
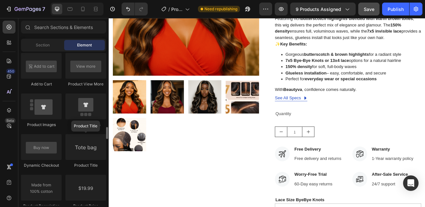
scroll to position [919, 0]
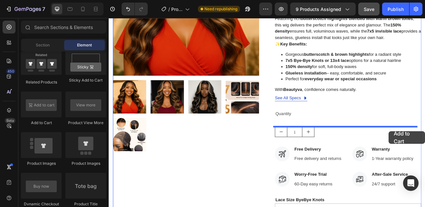
drag, startPoint x: 156, startPoint y: 129, endPoint x: 451, endPoint y: 156, distance: 296.2
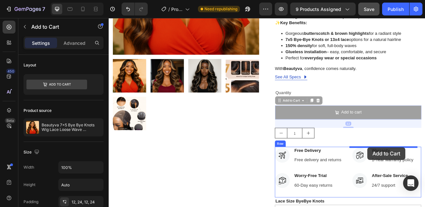
scroll to position [180, 0]
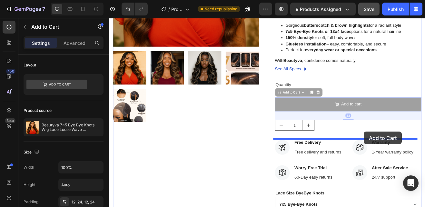
drag, startPoint x: 442, startPoint y: 159, endPoint x: 421, endPoint y: 157, distance: 21.7
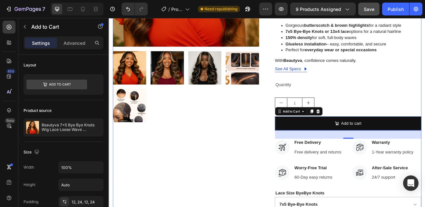
click at [425, 109] on div "Hurry up! Only 800 left in stock (P) Stock Counter Beautyva 7x5 Bye Bye Knots W…" at bounding box center [401, 126] width 179 height 505
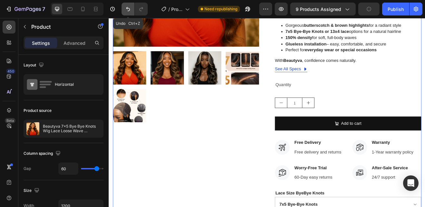
click at [125, 10] on button "Undo/Redo" at bounding box center [128, 9] width 13 height 13
click at [129, 10] on icon "Undo/Redo" at bounding box center [128, 9] width 6 height 6
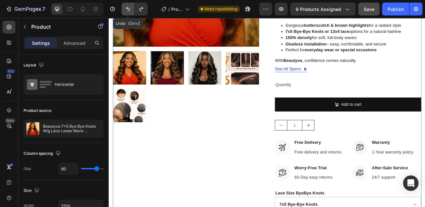
click at [129, 10] on icon "Undo/Redo" at bounding box center [128, 9] width 6 height 6
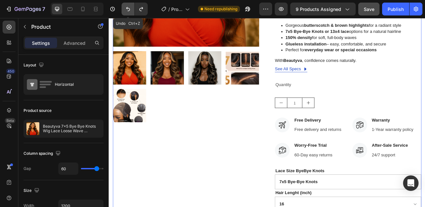
click at [129, 10] on icon "Undo/Redo" at bounding box center [128, 9] width 6 height 6
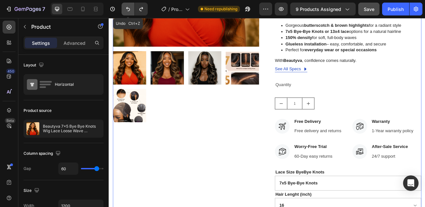
click at [129, 10] on icon "Undo/Redo" at bounding box center [128, 9] width 6 height 6
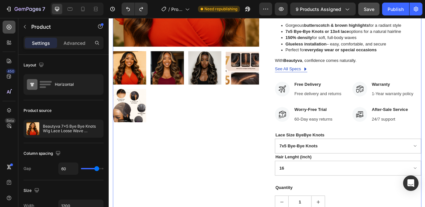
click at [10, 25] on icon at bounding box center [9, 27] width 5 height 5
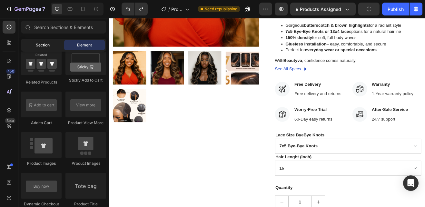
click at [47, 46] on span "Section" at bounding box center [43, 45] width 14 height 6
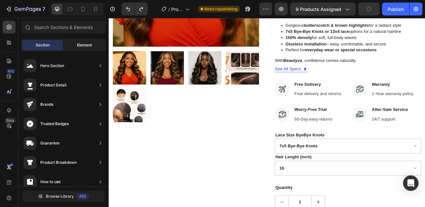
click at [82, 48] on span "Element" at bounding box center [84, 45] width 15 height 6
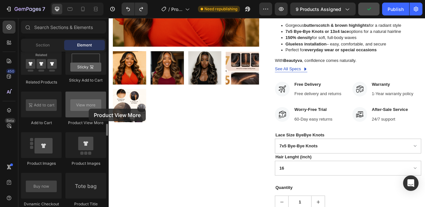
click at [89, 109] on div at bounding box center [85, 105] width 41 height 26
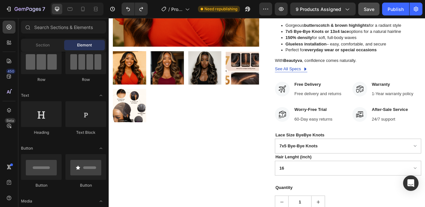
scroll to position [0, 0]
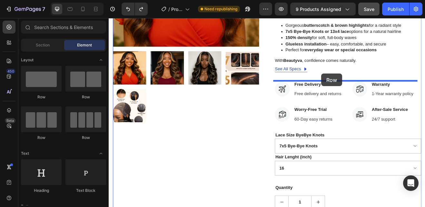
drag, startPoint x: 198, startPoint y: 104, endPoint x: 369, endPoint y: 86, distance: 171.6
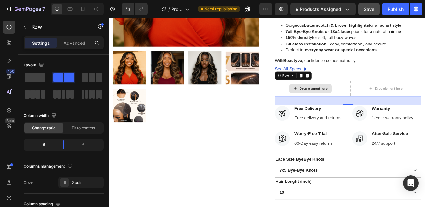
click at [336, 104] on icon at bounding box center [337, 103] width 5 height 5
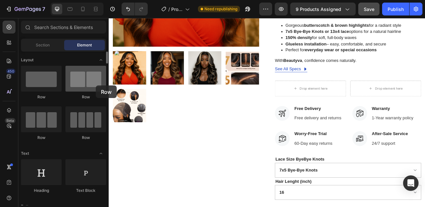
click at [96, 85] on div at bounding box center [85, 79] width 41 height 26
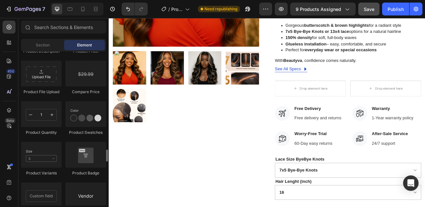
scroll to position [1123, 0]
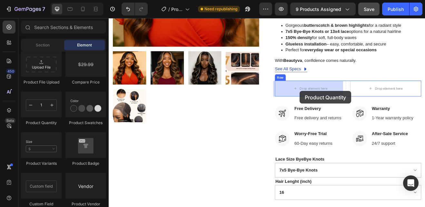
drag, startPoint x: 156, startPoint y: 125, endPoint x: 342, endPoint y: 107, distance: 186.7
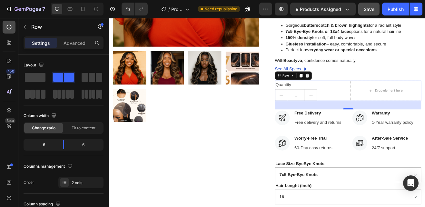
click at [15, 26] on div at bounding box center [9, 27] width 13 height 13
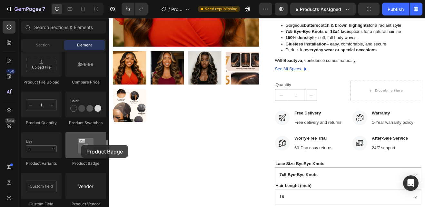
click at [81, 145] on div at bounding box center [85, 145] width 41 height 26
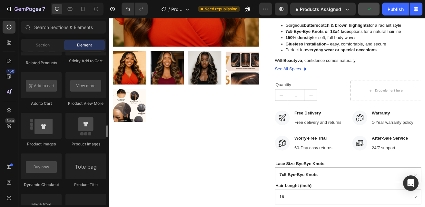
scroll to position [910, 0]
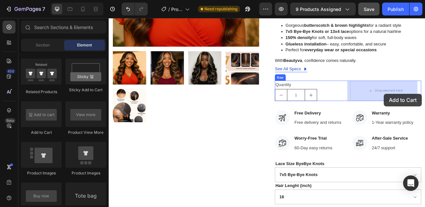
drag, startPoint x: 155, startPoint y: 139, endPoint x: 445, endPoint y: 111, distance: 291.4
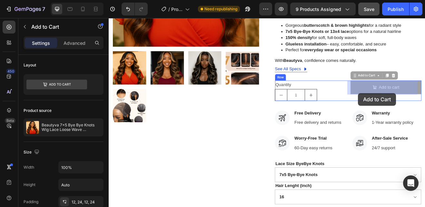
drag, startPoint x: 415, startPoint y: 100, endPoint x: 414, endPoint y: 110, distance: 10.4
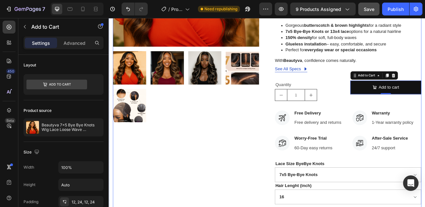
click at [403, 123] on div "Hurry up! Only 800 left in stock (P) Stock Counter Beautyva 7x5 Bye Bye Knots W…" at bounding box center [401, 108] width 179 height 469
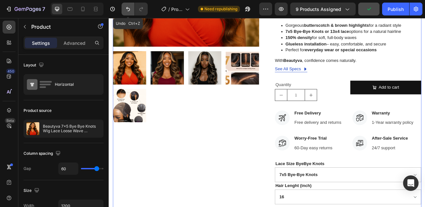
click at [127, 8] on icon "Undo/Redo" at bounding box center [128, 9] width 4 height 4
click at [126, 9] on icon "Undo/Redo" at bounding box center [128, 9] width 6 height 6
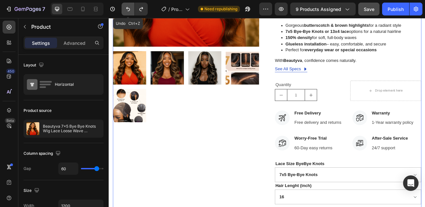
click at [126, 9] on icon "Undo/Redo" at bounding box center [128, 9] width 6 height 6
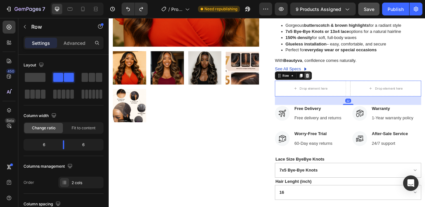
click at [350, 88] on icon at bounding box center [352, 88] width 4 height 5
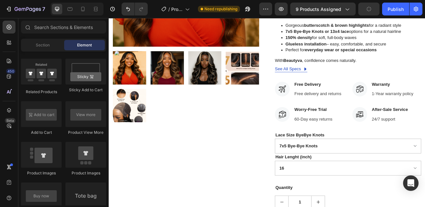
click at [16, 31] on div "450 Beta" at bounding box center [9, 112] width 18 height 189
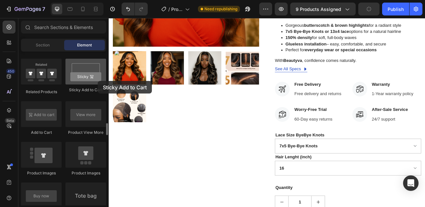
click at [98, 81] on div at bounding box center [85, 72] width 41 height 26
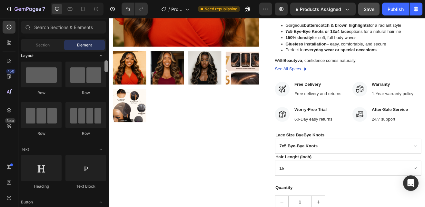
scroll to position [0, 0]
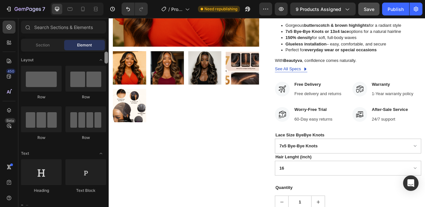
drag, startPoint x: 106, startPoint y: 59, endPoint x: 103, endPoint y: 56, distance: 4.1
click at [103, 56] on div "Layout Row Row Row Row Text Heading Text Block Button Button Button Media Image…" at bounding box center [63, 129] width 90 height 154
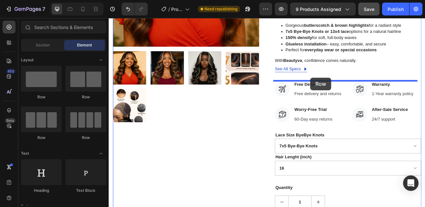
drag, startPoint x: 195, startPoint y: 103, endPoint x: 355, endPoint y: 91, distance: 161.1
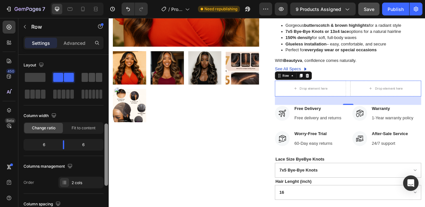
drag, startPoint x: 107, startPoint y: 84, endPoint x: 102, endPoint y: 78, distance: 7.4
click at [102, 78] on div "Layout Column width Change ratio Fit to content 6 6 Columns management Order 2 …" at bounding box center [63, 140] width 90 height 171
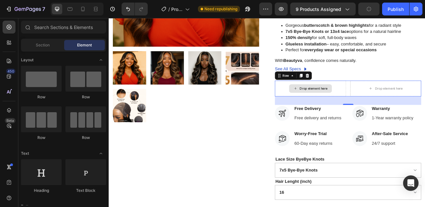
click at [360, 104] on div "Drop element here" at bounding box center [359, 104] width 34 height 5
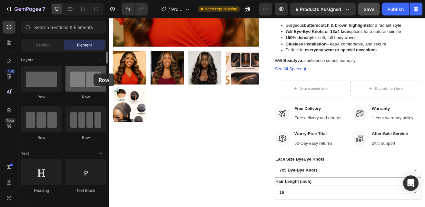
click at [94, 74] on div at bounding box center [85, 79] width 41 height 26
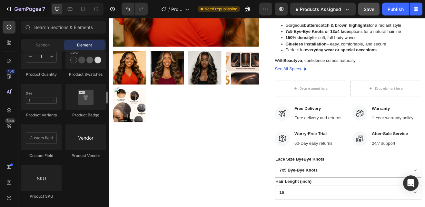
scroll to position [1113, 0]
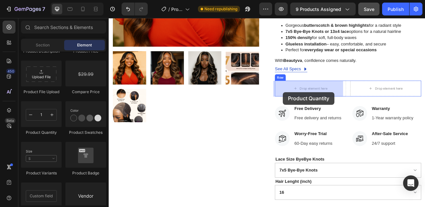
drag, startPoint x: 156, startPoint y: 135, endPoint x: 322, endPoint y: 109, distance: 167.5
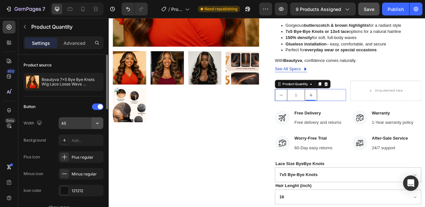
click at [97, 123] on icon "button" at bounding box center [97, 123] width 6 height 6
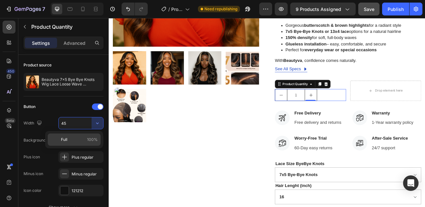
click at [69, 137] on p "Full 100%" at bounding box center [79, 140] width 37 height 6
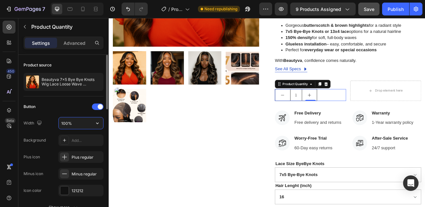
click at [68, 123] on input "100%" at bounding box center [81, 123] width 45 height 12
type input "30%"
click at [366, 99] on icon at bounding box center [367, 99] width 4 height 5
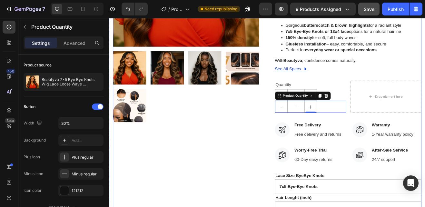
click at [411, 86] on div "Hurry up! Only 800 left in stock (P) Stock Counter Beautyva 7x5 Bye Bye Knots W…" at bounding box center [401, 115] width 179 height 483
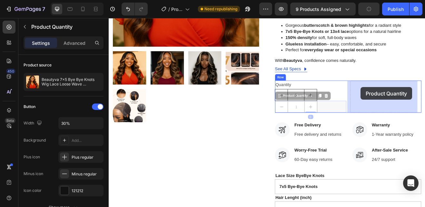
drag, startPoint x: 317, startPoint y: 116, endPoint x: 417, endPoint y: 103, distance: 100.2
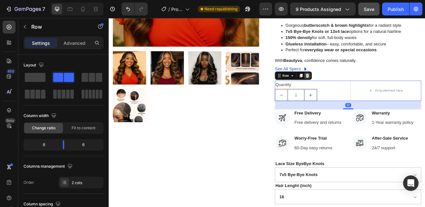
click at [350, 89] on icon at bounding box center [352, 88] width 4 height 5
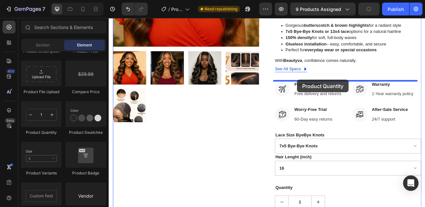
drag, startPoint x: 155, startPoint y: 139, endPoint x: 339, endPoint y: 94, distance: 189.4
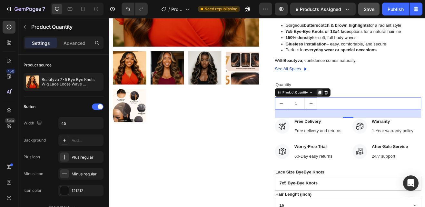
click at [366, 109] on icon at bounding box center [367, 109] width 4 height 5
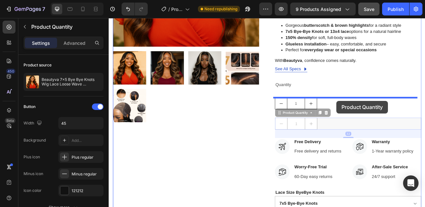
drag, startPoint x: 352, startPoint y: 152, endPoint x: 387, endPoint y: 119, distance: 47.7
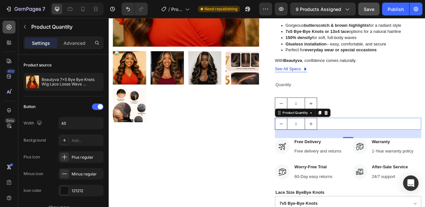
click at [8, 26] on icon at bounding box center [9, 27] width 6 height 6
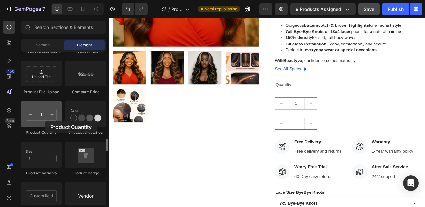
drag, startPoint x: 37, startPoint y: 120, endPoint x: 44, endPoint y: 118, distance: 7.0
click at [44, 118] on div at bounding box center [41, 114] width 41 height 26
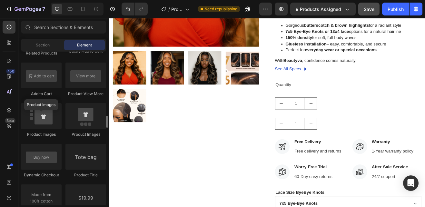
scroll to position [939, 0]
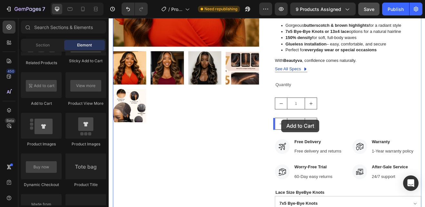
drag, startPoint x: 152, startPoint y: 111, endPoint x: 320, endPoint y: 142, distance: 171.0
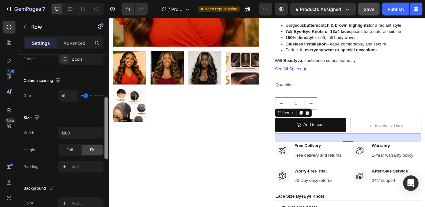
drag, startPoint x: 106, startPoint y: 103, endPoint x: 106, endPoint y: 148, distance: 45.8
click at [106, 148] on div at bounding box center [107, 128] width 4 height 62
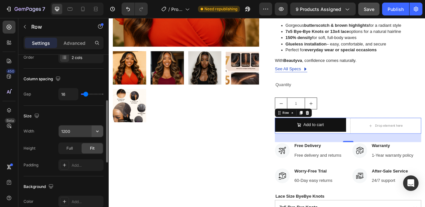
click at [96, 131] on icon "button" at bounding box center [97, 131] width 6 height 6
click at [65, 131] on input "1200" at bounding box center [81, 132] width 45 height 12
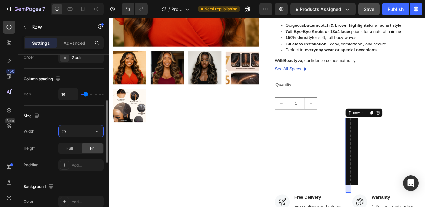
type input "2"
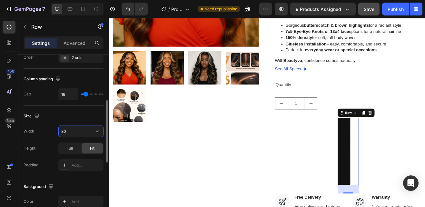
type input "8"
type input "750"
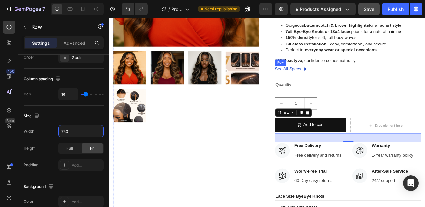
click at [355, 80] on div "See All Specs Button Row" at bounding box center [401, 80] width 179 height 8
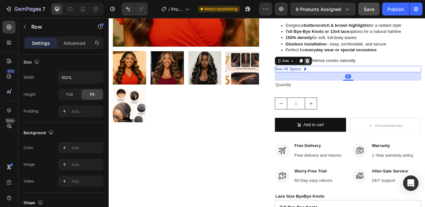
click at [349, 71] on icon at bounding box center [351, 70] width 5 height 5
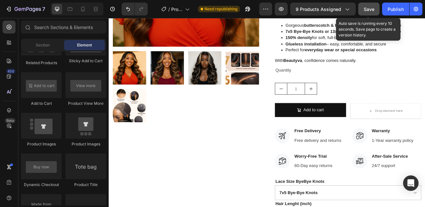
click at [374, 9] on span "Save" at bounding box center [369, 8] width 11 height 5
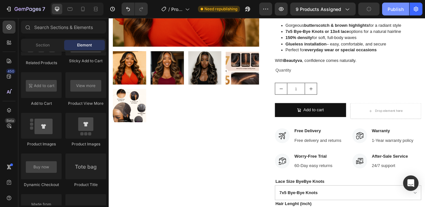
click at [393, 9] on div "Publish" at bounding box center [396, 9] width 16 height 7
click at [83, 10] on icon at bounding box center [83, 9] width 4 height 5
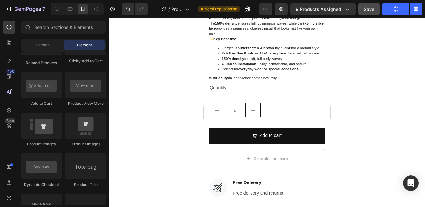
scroll to position [277, 0]
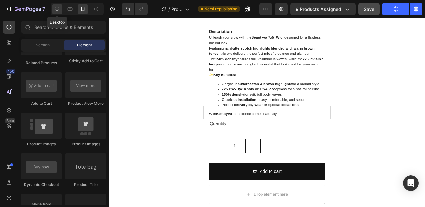
click at [55, 6] on icon at bounding box center [57, 9] width 6 height 6
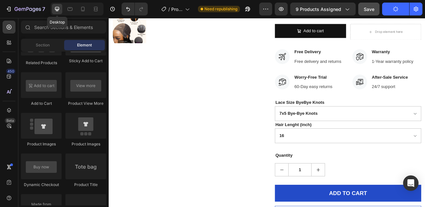
scroll to position [305, 0]
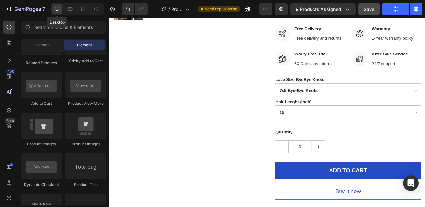
click at [55, 6] on icon at bounding box center [57, 9] width 6 height 6
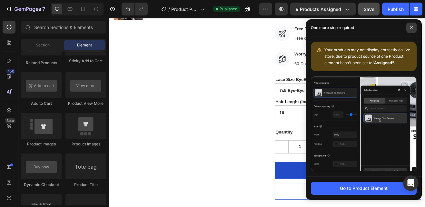
click at [410, 27] on icon at bounding box center [411, 27] width 3 height 3
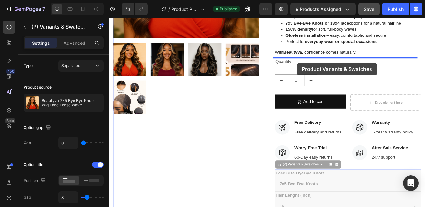
scroll to position [185, 0]
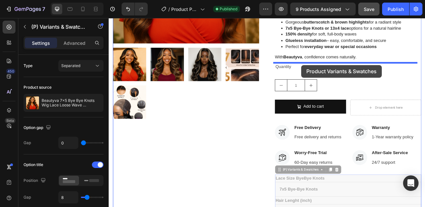
drag, startPoint x: 352, startPoint y: 115, endPoint x: 344, endPoint y: 75, distance: 40.8
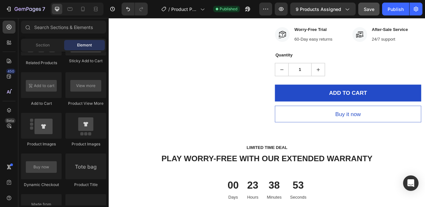
scroll to position [361, 0]
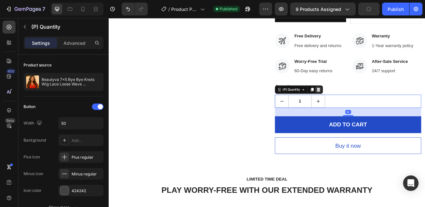
click at [364, 106] on icon at bounding box center [365, 105] width 5 height 5
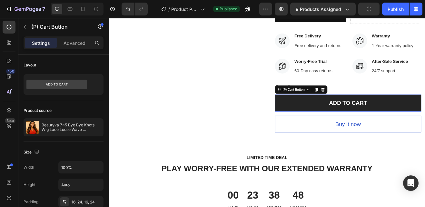
click at [356, 122] on button "ADD TO CART" at bounding box center [401, 122] width 179 height 21
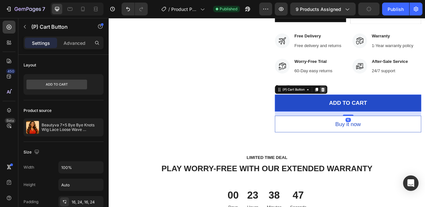
click at [369, 105] on icon at bounding box center [371, 105] width 4 height 5
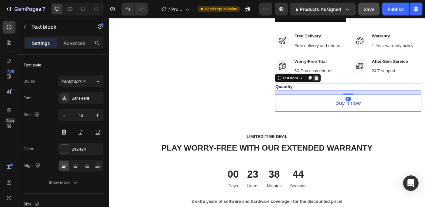
click at [361, 92] on icon at bounding box center [363, 91] width 4 height 5
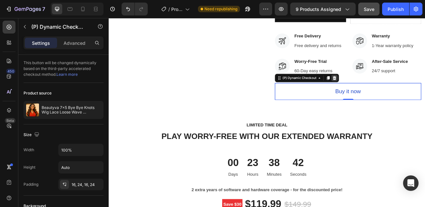
click at [383, 91] on icon at bounding box center [385, 91] width 4 height 5
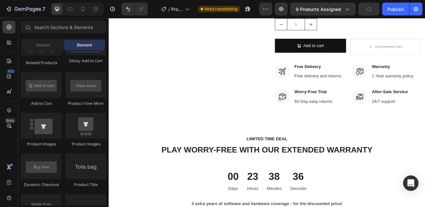
scroll to position [334, 0]
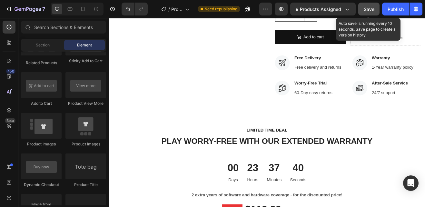
click at [370, 10] on span "Save" at bounding box center [369, 8] width 11 height 5
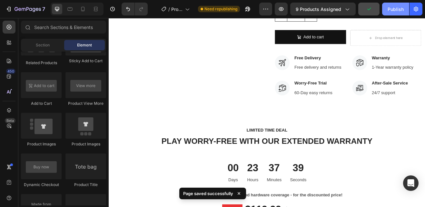
click at [403, 10] on div "Publish" at bounding box center [396, 9] width 16 height 7
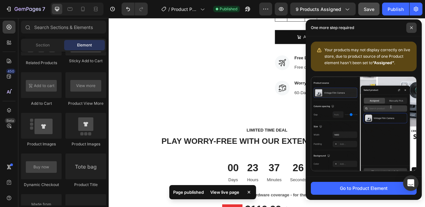
click at [413, 26] on icon at bounding box center [411, 27] width 3 height 3
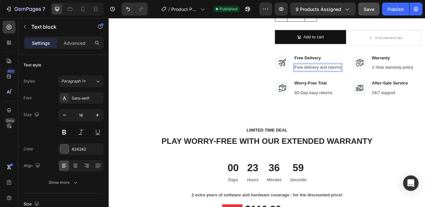
click at [366, 76] on p "Free delivery and returns" at bounding box center [364, 79] width 57 height 8
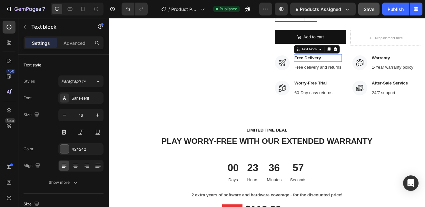
scroll to position [125, 0]
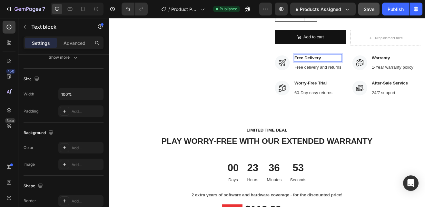
click at [346, 66] on p "Free Delivery" at bounding box center [364, 67] width 57 height 8
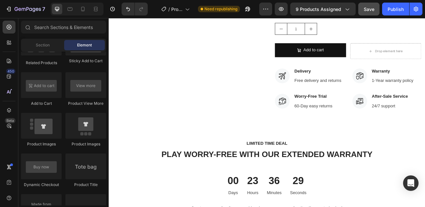
scroll to position [329, 0]
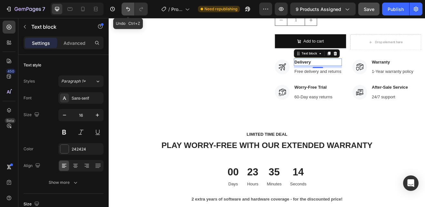
click at [130, 13] on button "Undo/Redo" at bounding box center [128, 9] width 13 height 13
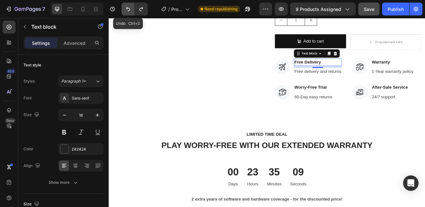
click at [130, 13] on button "Undo/Redo" at bounding box center [128, 9] width 13 height 13
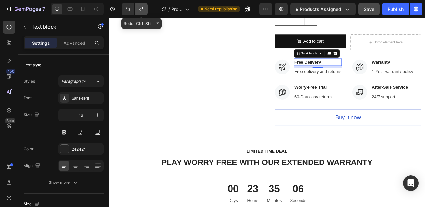
click at [138, 10] on icon "Undo/Redo" at bounding box center [141, 9] width 6 height 6
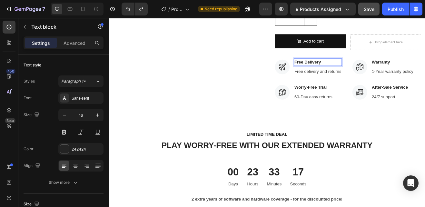
click at [347, 70] on p "Free Delivery" at bounding box center [364, 72] width 57 height 8
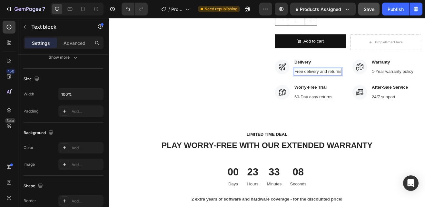
click at [346, 83] on p "Free delivery and returns" at bounding box center [364, 84] width 57 height 8
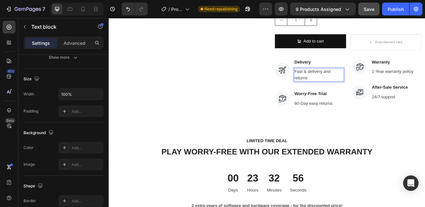
click at [355, 92] on p "Fast & delivery and returns" at bounding box center [366, 87] width 60 height 15
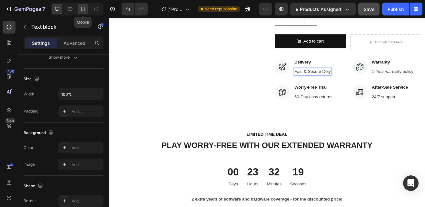
click at [85, 9] on icon at bounding box center [83, 9] width 6 height 6
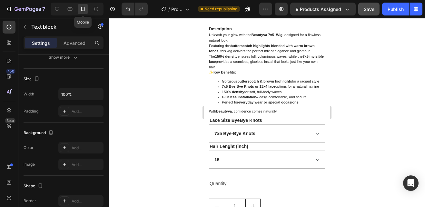
scroll to position [522, 0]
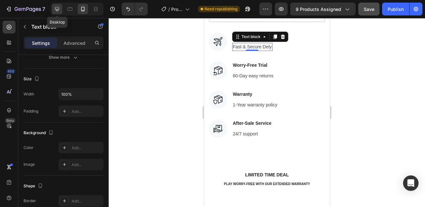
click at [58, 8] on icon at bounding box center [57, 9] width 6 height 6
type input "16"
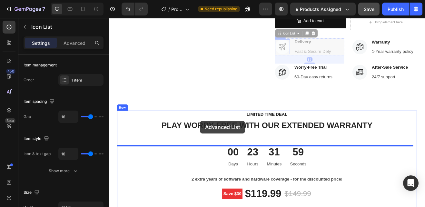
scroll to position [361, 0]
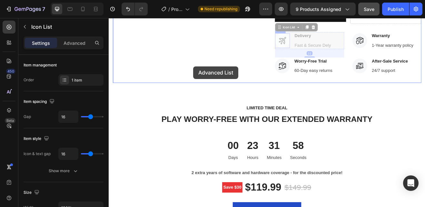
drag, startPoint x: 338, startPoint y: 140, endPoint x: 212, endPoint y: 78, distance: 140.2
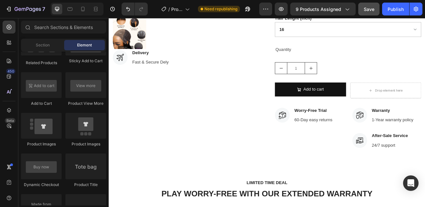
scroll to position [249, 0]
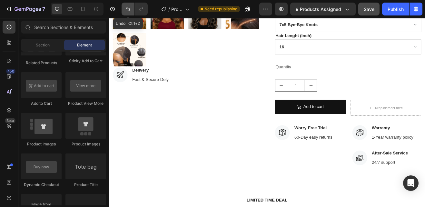
click at [127, 8] on icon "Undo/Redo" at bounding box center [128, 9] width 4 height 4
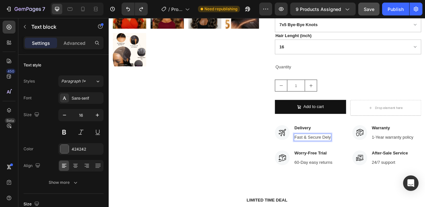
click at [377, 164] on p "Fast & Secure Dely" at bounding box center [358, 164] width 45 height 8
click at [385, 164] on p "Fast & Secure Delivery" at bounding box center [362, 164] width 53 height 8
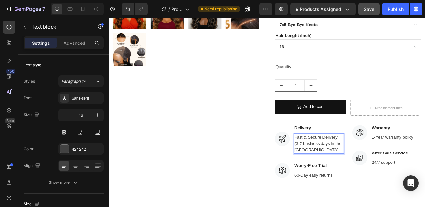
click at [338, 172] on p "Fast & Secure Delivery (3-7 business days in the US" at bounding box center [366, 171] width 60 height 23
click at [349, 179] on p "Fast & Secure Delivery (5-7 business days in the US" at bounding box center [366, 171] width 60 height 23
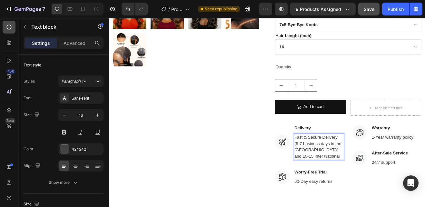
click at [13, 25] on div at bounding box center [9, 27] width 13 height 13
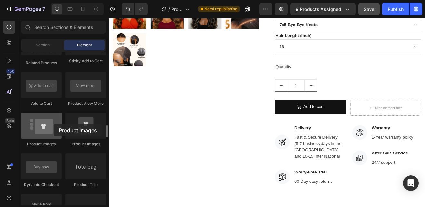
click at [54, 124] on div at bounding box center [41, 126] width 41 height 26
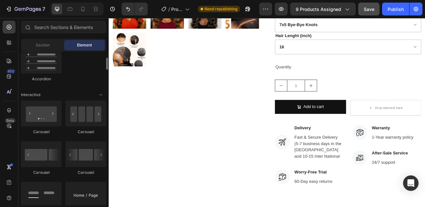
scroll to position [552, 0]
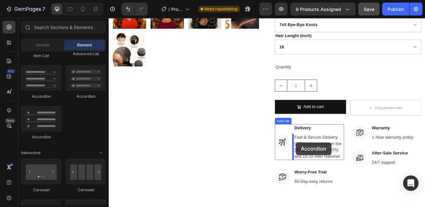
drag, startPoint x: 162, startPoint y: 142, endPoint x: 338, endPoint y: 170, distance: 177.8
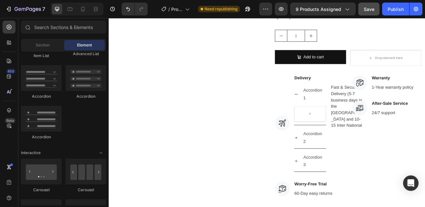
scroll to position [315, 0]
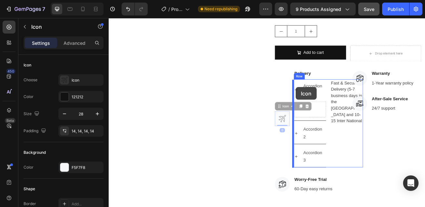
drag, startPoint x: 318, startPoint y: 141, endPoint x: 336, endPoint y: 101, distance: 43.3
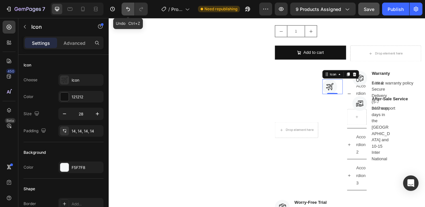
click at [126, 6] on icon "Undo/Redo" at bounding box center [128, 9] width 6 height 6
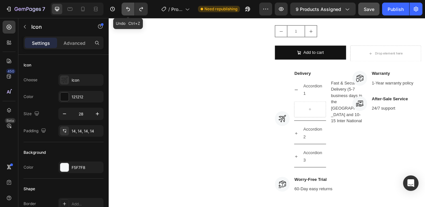
click at [129, 8] on icon "Undo/Redo" at bounding box center [128, 9] width 4 height 4
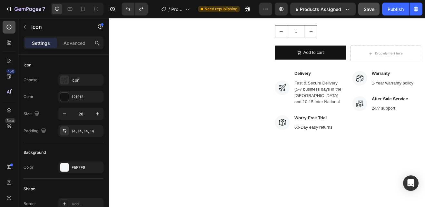
click at [9, 26] on icon at bounding box center [9, 27] width 6 height 6
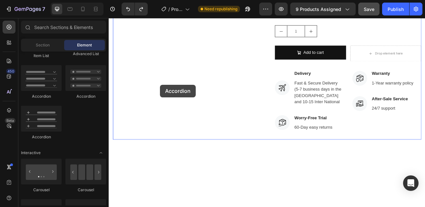
drag, startPoint x: 207, startPoint y: 92, endPoint x: 170, endPoint y: 100, distance: 37.8
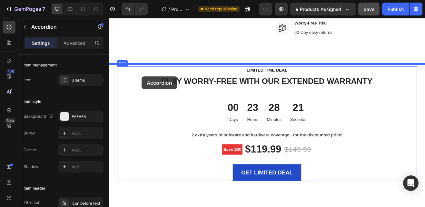
scroll to position [416, 0]
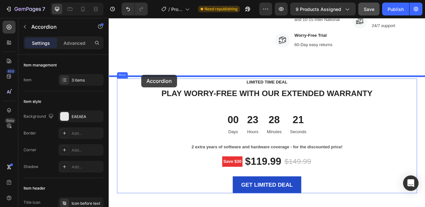
drag, startPoint x: 205, startPoint y: 122, endPoint x: 148, endPoint y: 87, distance: 66.1
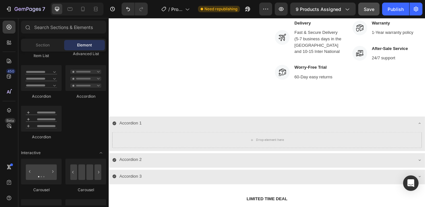
scroll to position [383, 0]
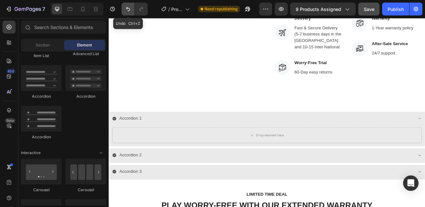
click at [128, 10] on icon "Undo/Redo" at bounding box center [128, 9] width 6 height 6
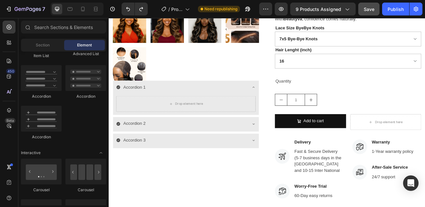
scroll to position [220, 0]
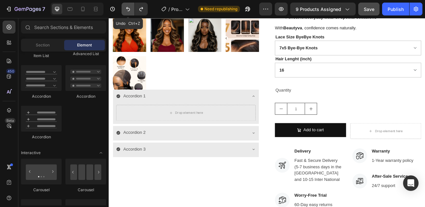
click at [128, 7] on icon "Undo/Redo" at bounding box center [128, 9] width 6 height 6
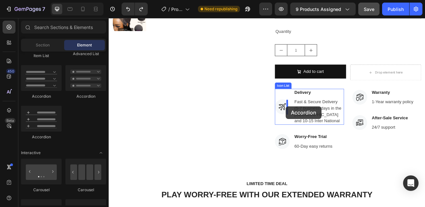
scroll to position [300, 0]
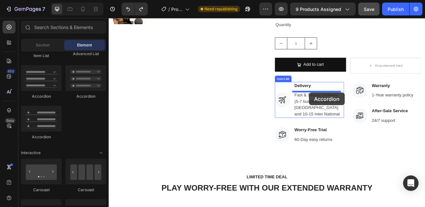
drag, startPoint x: 184, startPoint y: 99, endPoint x: 354, endPoint y: 109, distance: 170.3
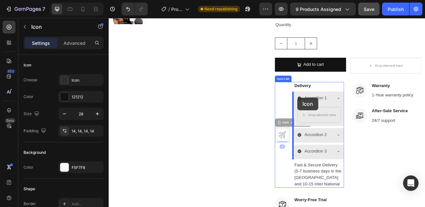
drag, startPoint x: 319, startPoint y: 158, endPoint x: 340, endPoint y: 116, distance: 47.5
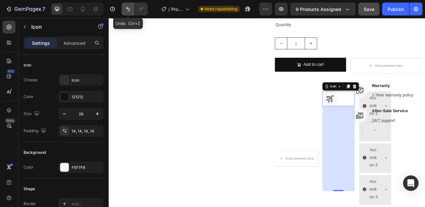
click at [129, 10] on icon "Undo/Redo" at bounding box center [128, 9] width 6 height 6
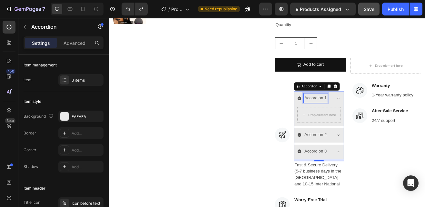
click at [348, 115] on p "Accordion 1" at bounding box center [361, 115] width 27 height 9
click at [14, 27] on div at bounding box center [9, 27] width 13 height 13
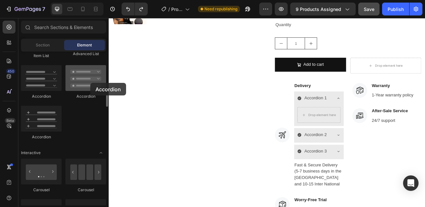
click at [90, 83] on div at bounding box center [85, 78] width 41 height 26
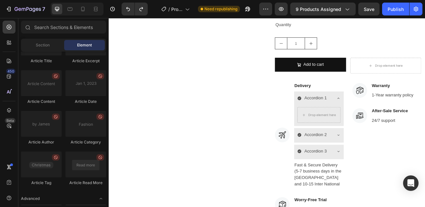
scroll to position [1801, 0]
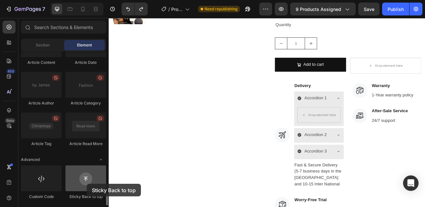
click at [87, 184] on div at bounding box center [85, 179] width 41 height 26
click at [88, 178] on div at bounding box center [85, 179] width 41 height 26
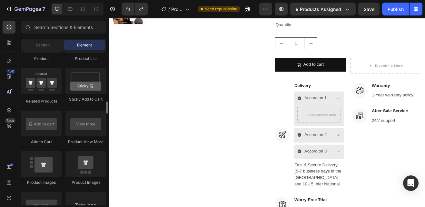
scroll to position [871, 0]
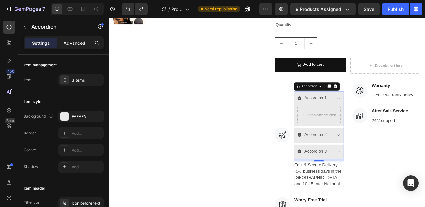
click at [68, 44] on p "Advanced" at bounding box center [75, 43] width 22 height 7
type input "100%"
type input "100"
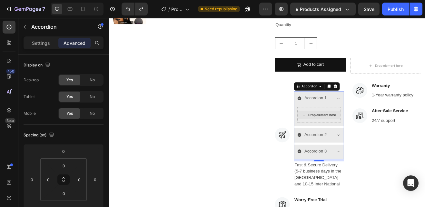
click at [353, 134] on div "Drop element here" at bounding box center [370, 136] width 34 height 5
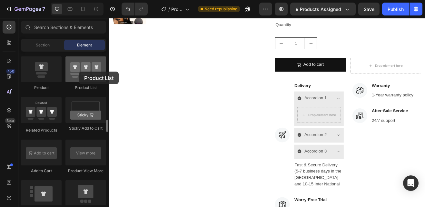
click at [79, 72] on div at bounding box center [85, 69] width 41 height 26
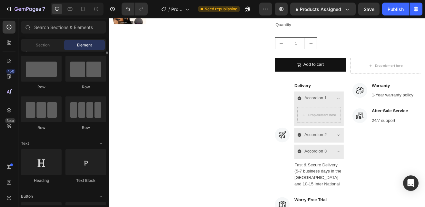
scroll to position [0, 0]
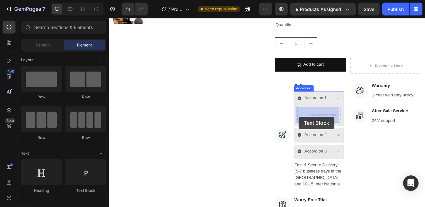
drag, startPoint x: 187, startPoint y: 190, endPoint x: 343, endPoint y: 138, distance: 163.7
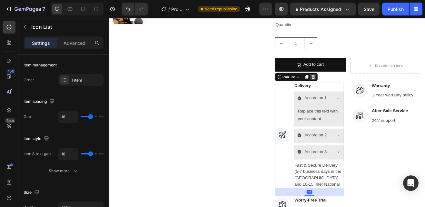
click at [357, 87] on div at bounding box center [359, 90] width 8 height 8
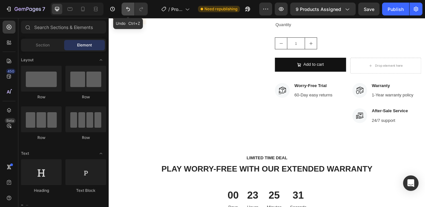
click at [130, 12] on icon "Undo/Redo" at bounding box center [128, 9] width 6 height 6
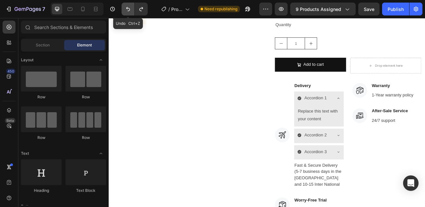
click at [130, 12] on icon "Undo/Redo" at bounding box center [128, 9] width 6 height 6
click at [127, 10] on icon "Undo/Redo" at bounding box center [128, 9] width 6 height 6
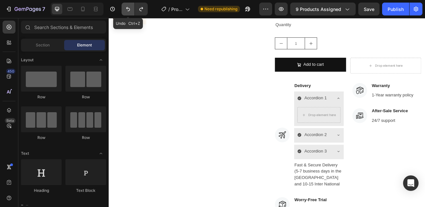
click at [127, 10] on icon "Undo/Redo" at bounding box center [128, 9] width 6 height 6
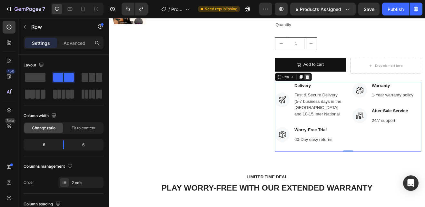
click at [349, 91] on icon at bounding box center [351, 89] width 5 height 5
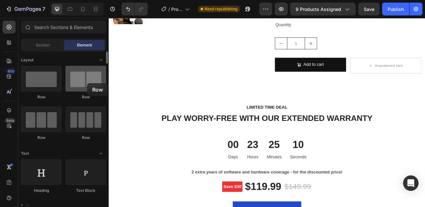
click at [87, 83] on div at bounding box center [85, 79] width 41 height 26
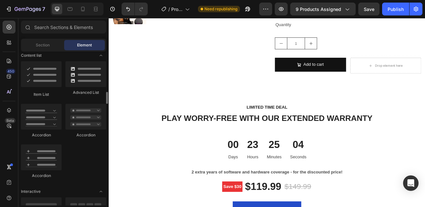
scroll to position [523, 0]
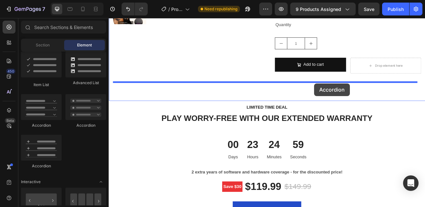
drag, startPoint x: 197, startPoint y: 120, endPoint x: 360, endPoint y: 98, distance: 164.4
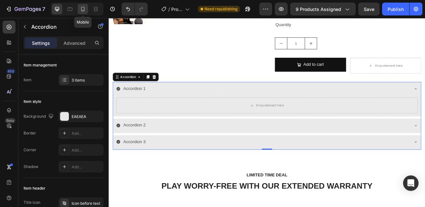
click at [83, 11] on icon at bounding box center [83, 9] width 4 height 5
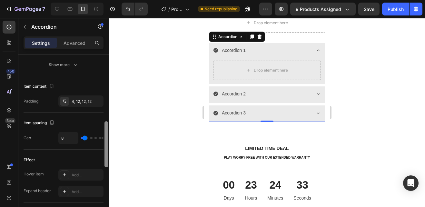
scroll to position [241, 0]
drag, startPoint x: 105, startPoint y: 94, endPoint x: 99, endPoint y: 159, distance: 65.5
click at [99, 159] on div "Item management Item 3 items Item style Background EAEAEA Border Add... Corner …" at bounding box center [63, 140] width 90 height 171
type input "11"
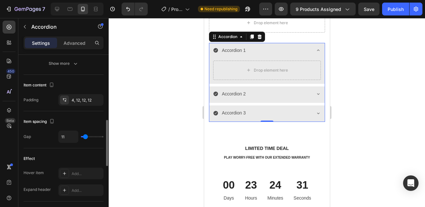
type input "2"
type input "0"
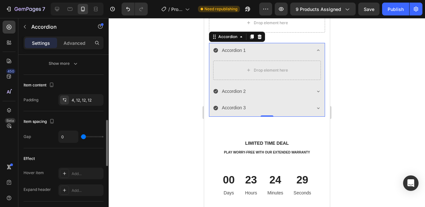
drag, startPoint x: 86, startPoint y: 138, endPoint x: 80, endPoint y: 138, distance: 6.1
type input "0"
click at [81, 137] on input "range" at bounding box center [92, 136] width 23 height 1
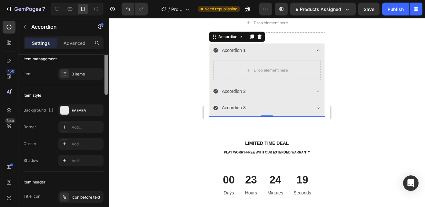
scroll to position [0, 0]
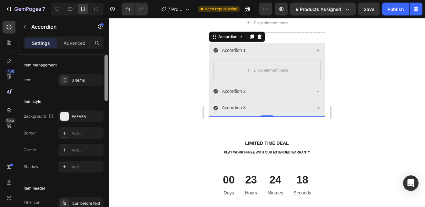
drag, startPoint x: 105, startPoint y: 131, endPoint x: 104, endPoint y: 48, distance: 82.9
click at [104, 48] on div "Settings Advanced Item management Item 3 items Item style Background EAEAEA Bor…" at bounding box center [63, 130] width 90 height 189
click at [56, 8] on icon at bounding box center [57, 9] width 6 height 6
type input "8"
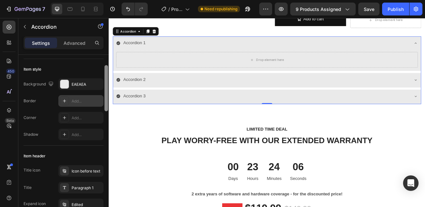
scroll to position [27, 0]
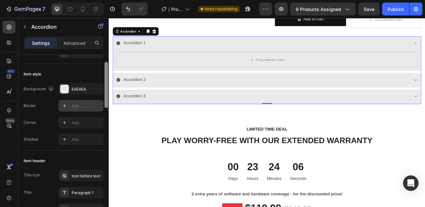
drag, startPoint x: 105, startPoint y: 92, endPoint x: 102, endPoint y: 99, distance: 7.9
click at [102, 99] on div "Item management Item 3 items Item style Background EAEAEA Border Add... Corner …" at bounding box center [63, 140] width 90 height 171
click at [120, 48] on icon at bounding box center [120, 48] width 5 height 5
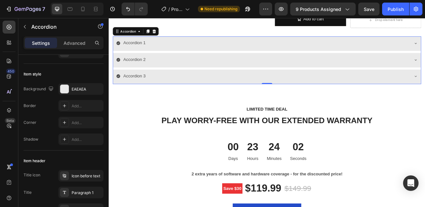
click at [120, 48] on icon at bounding box center [120, 48] width 5 height 5
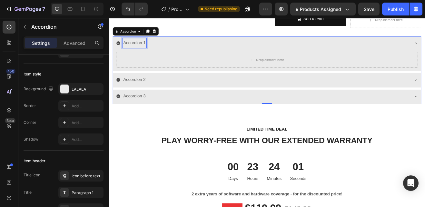
click at [139, 48] on p "Accordion 1" at bounding box center [139, 48] width 27 height 9
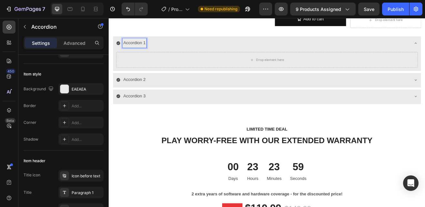
click at [154, 47] on p "Accordion 1" at bounding box center [139, 48] width 27 height 9
click at [128, 7] on icon "Undo/Redo" at bounding box center [128, 9] width 6 height 6
click at [152, 46] on p "Accordion 1" at bounding box center [139, 48] width 27 height 9
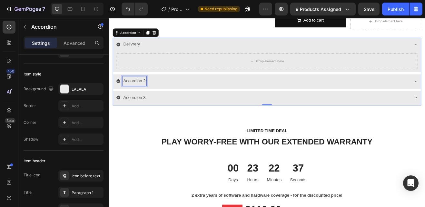
click at [154, 96] on div "Accordion 2" at bounding box center [140, 94] width 29 height 11
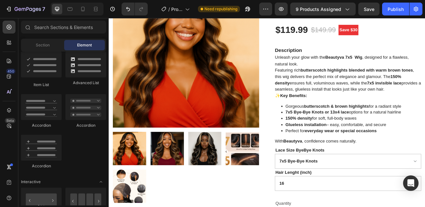
scroll to position [65, 0]
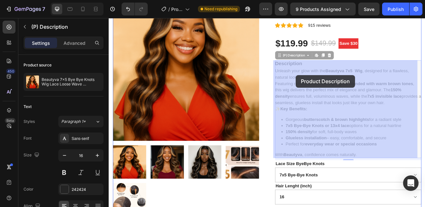
drag, startPoint x: 313, startPoint y: 74, endPoint x: 337, endPoint y: 88, distance: 28.2
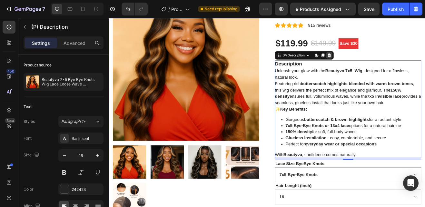
click at [377, 65] on icon at bounding box center [379, 63] width 4 height 5
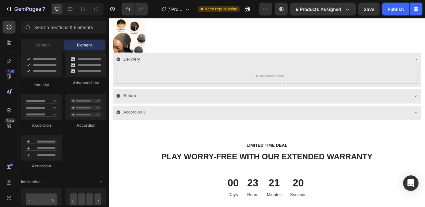
scroll to position [244, 0]
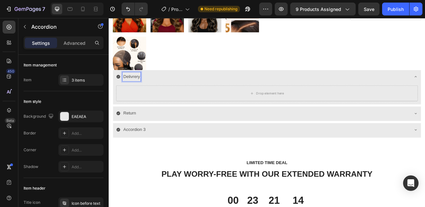
click at [146, 85] on p "Delivrery" at bounding box center [136, 89] width 20 height 9
click at [289, 107] on div "Drop element here" at bounding box center [306, 109] width 34 height 5
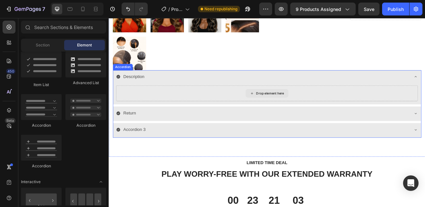
click at [285, 107] on div "Drop element here" at bounding box center [302, 110] width 52 height 10
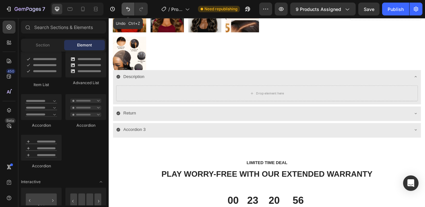
click at [126, 10] on icon "Undo/Redo" at bounding box center [128, 9] width 6 height 6
click at [127, 9] on icon "Undo/Redo" at bounding box center [128, 9] width 6 height 6
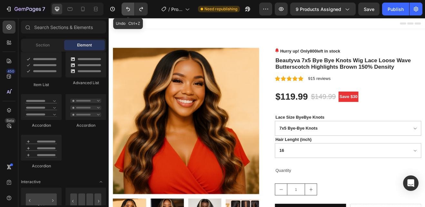
click at [126, 9] on icon "Undo/Redo" at bounding box center [128, 9] width 6 height 6
click at [127, 8] on icon "Undo/Redo" at bounding box center [128, 9] width 6 height 6
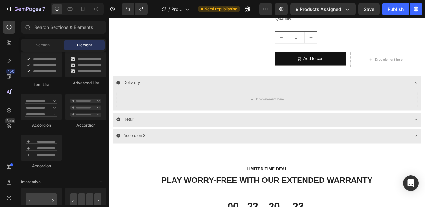
scroll to position [313, 0]
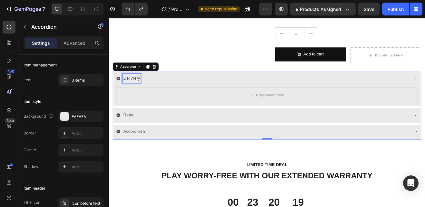
click at [147, 90] on div "Delivrery" at bounding box center [137, 91] width 22 height 11
click at [11, 27] on icon at bounding box center [9, 27] width 6 height 6
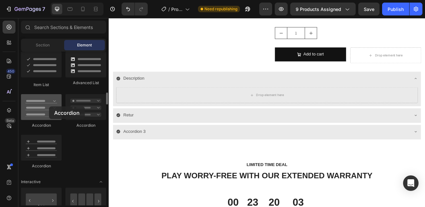
click at [49, 106] on div at bounding box center [41, 107] width 41 height 26
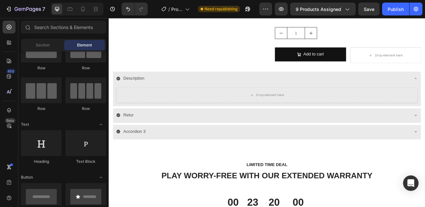
scroll to position [0, 0]
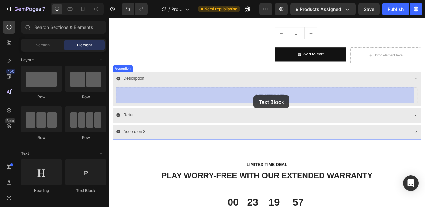
drag, startPoint x: 197, startPoint y: 191, endPoint x: 286, endPoint y: 113, distance: 118.2
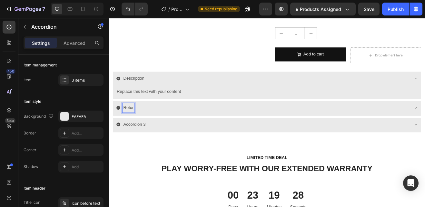
click at [140, 126] on div "Retur" at bounding box center [133, 127] width 15 height 11
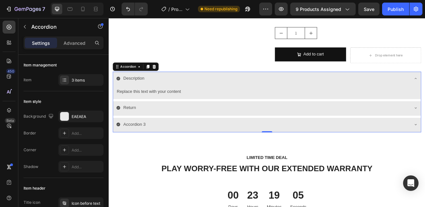
click at [148, 155] on div "Accordion 3" at bounding box center [302, 149] width 377 height 18
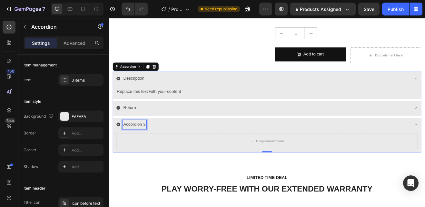
click at [150, 146] on p "Accordion 3" at bounding box center [139, 148] width 27 height 9
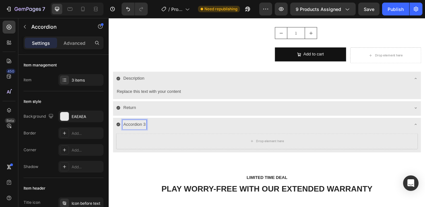
click at [154, 146] on p "Accordion 3" at bounding box center [139, 148] width 27 height 9
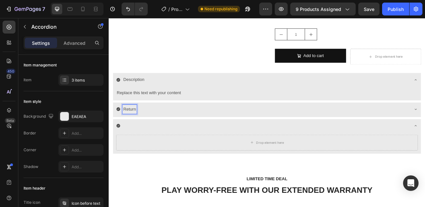
click at [131, 130] on p "Return" at bounding box center [133, 129] width 15 height 9
click at [154, 130] on div "Return" at bounding box center [297, 129] width 359 height 11
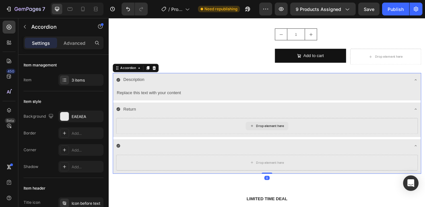
click at [282, 149] on icon at bounding box center [283, 149] width 5 height 5
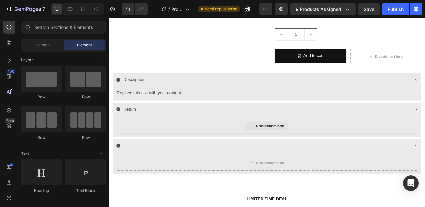
click at [282, 149] on icon at bounding box center [283, 149] width 5 height 5
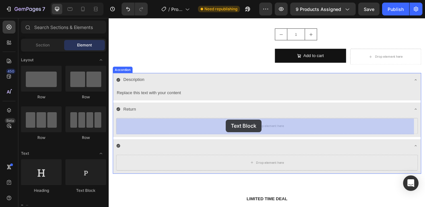
drag, startPoint x: 198, startPoint y: 187, endPoint x: 252, endPoint y: 143, distance: 70.1
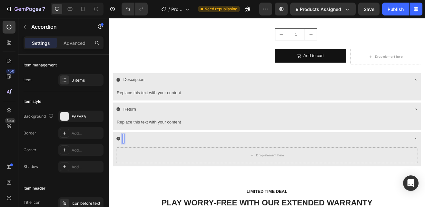
click at [127, 165] on div "Rich Text Editor. Editing area: main" at bounding box center [127, 165] width 2 height 11
click at [146, 165] on div "Shipping" at bounding box center [137, 165] width 22 height 11
click at [141, 130] on p "Return" at bounding box center [133, 129] width 15 height 9
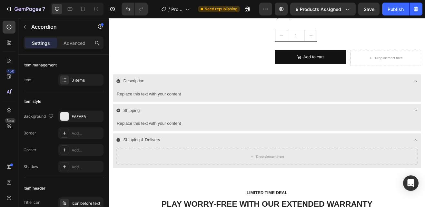
click at [146, 131] on p "Shipping" at bounding box center [136, 130] width 20 height 9
click at [169, 166] on p "Shipping & Delivery" at bounding box center [148, 167] width 45 height 9
click at [172, 166] on div "Shipping & Delivery" at bounding box center [149, 167] width 47 height 11
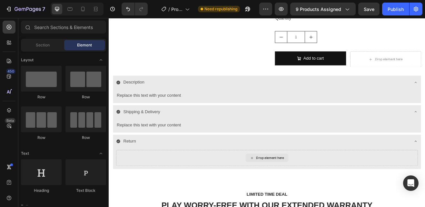
click at [289, 190] on div "Drop element here" at bounding box center [306, 188] width 34 height 5
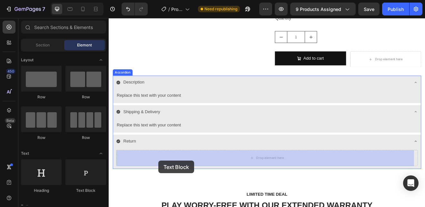
drag, startPoint x: 200, startPoint y: 185, endPoint x: 256, endPoint y: 186, distance: 56.1
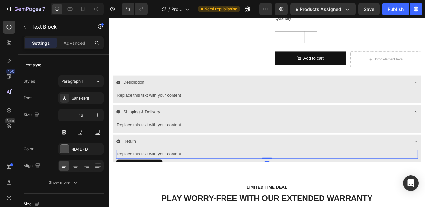
scroll to position [321, 0]
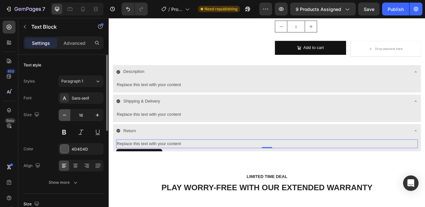
click at [66, 116] on icon "button" at bounding box center [64, 115] width 6 height 6
type input "15"
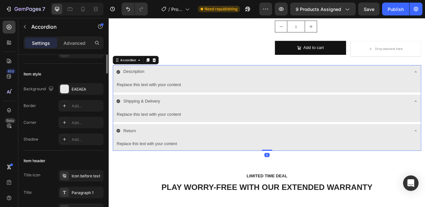
scroll to position [0, 0]
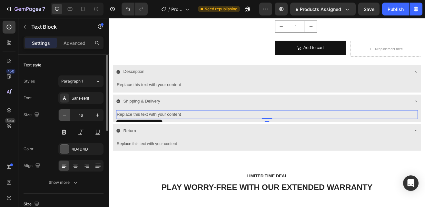
click at [67, 116] on icon "button" at bounding box center [64, 115] width 6 height 6
type input "15"
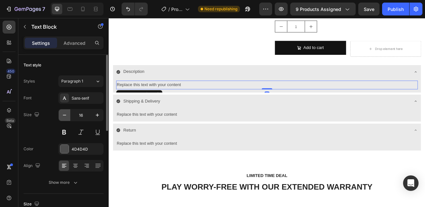
click at [64, 116] on icon "button" at bounding box center [64, 115] width 6 height 6
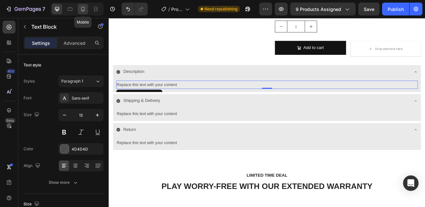
click at [83, 10] on icon at bounding box center [83, 9] width 4 height 5
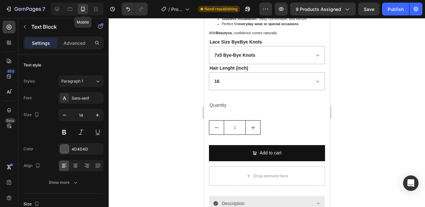
scroll to position [529, 0]
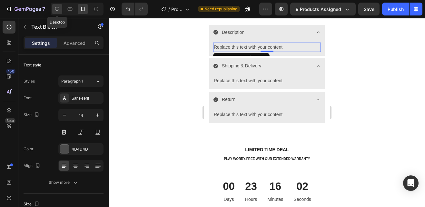
click at [57, 9] on icon at bounding box center [57, 9] width 4 height 4
type input "15"
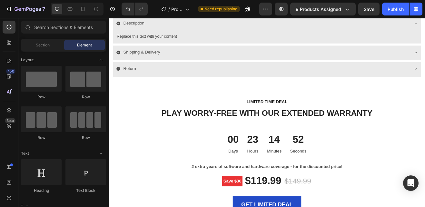
scroll to position [370, 0]
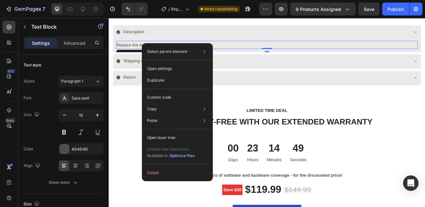
click at [178, 44] on div "Select parent element Section Accordion Text Block Open settings Duplicate Cust…" at bounding box center [177, 112] width 71 height 138
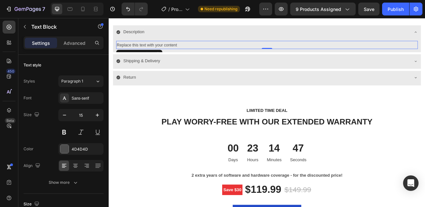
click at [142, 51] on div "Replace this text with your content" at bounding box center [302, 51] width 369 height 10
click at [142, 51] on p "Replace this text with your content" at bounding box center [302, 50] width 368 height 9
click at [200, 50] on p "Replace this text with your content" at bounding box center [302, 50] width 368 height 9
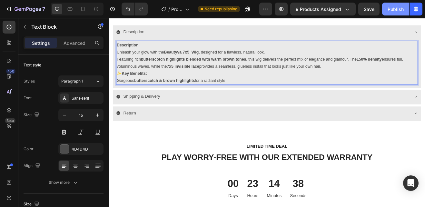
click at [397, 9] on div "Publish" at bounding box center [396, 9] width 16 height 7
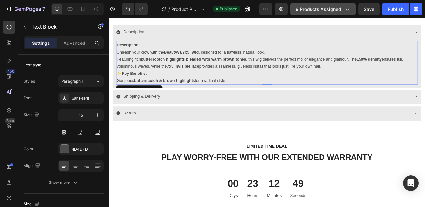
click at [347, 7] on icon "button" at bounding box center [347, 9] width 6 height 6
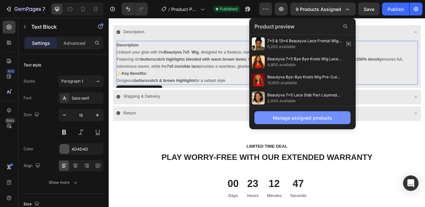
click at [299, 116] on div "Manage assigned products" at bounding box center [302, 118] width 59 height 7
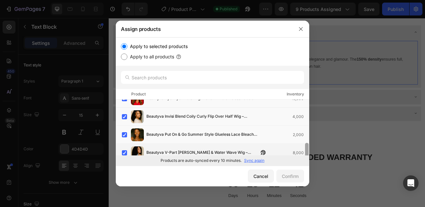
scroll to position [107, 0]
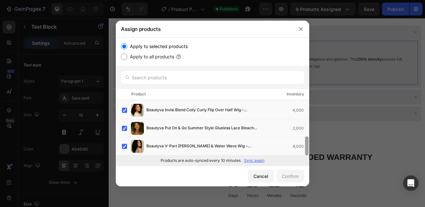
drag, startPoint x: 308, startPoint y: 105, endPoint x: 302, endPoint y: 159, distance: 54.5
click at [302, 159] on div "Apply to selected products Apply to all products Product Inventory 7x5 & 13x4 B…" at bounding box center [213, 101] width 194 height 128
click at [123, 58] on input "Apply to all products" at bounding box center [124, 57] width 6 height 6
radio input "true"
click at [289, 176] on div "Confirm" at bounding box center [290, 176] width 17 height 7
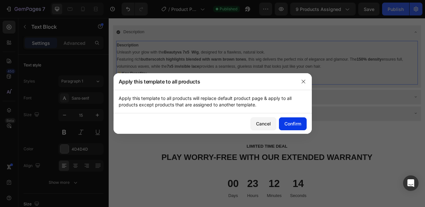
click at [292, 124] on div "Confirm" at bounding box center [293, 123] width 17 height 7
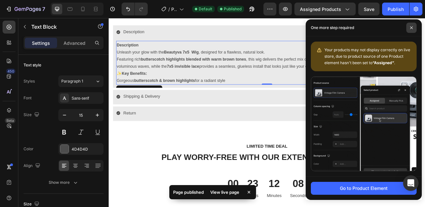
click at [411, 27] on icon at bounding box center [411, 27] width 3 height 3
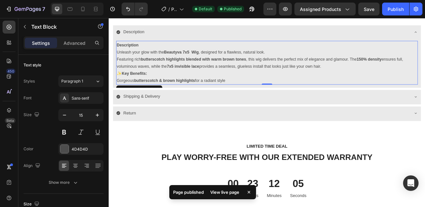
click at [224, 192] on div "View live page" at bounding box center [224, 192] width 37 height 9
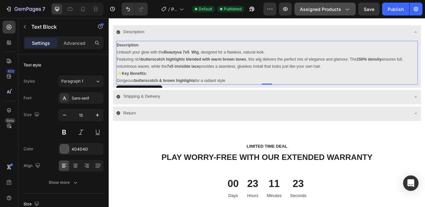
click at [347, 7] on icon "button" at bounding box center [347, 9] width 6 height 6
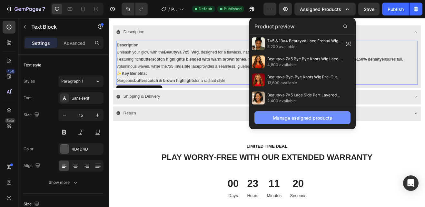
click at [288, 116] on div "Manage assigned products" at bounding box center [302, 118] width 59 height 7
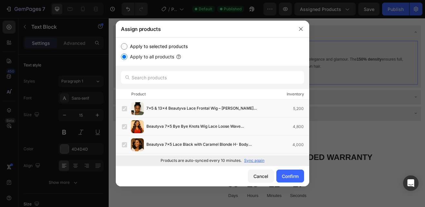
click at [125, 45] on input "Apply to selected products" at bounding box center [124, 46] width 6 height 6
radio input "true"
click at [123, 108] on label at bounding box center [124, 108] width 5 height 5
click at [281, 177] on button "Confirm" at bounding box center [290, 176] width 28 height 13
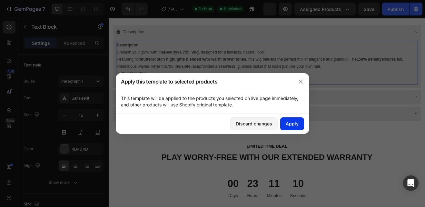
click at [292, 121] on div "Apply" at bounding box center [292, 123] width 13 height 7
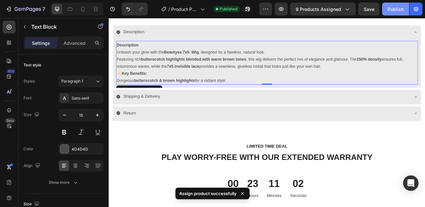
click at [392, 9] on div "Publish" at bounding box center [396, 9] width 16 height 7
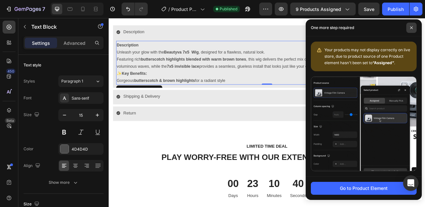
click at [409, 27] on span at bounding box center [412, 28] width 10 height 10
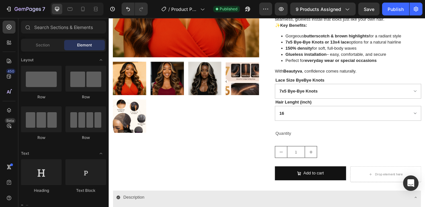
scroll to position [0, 0]
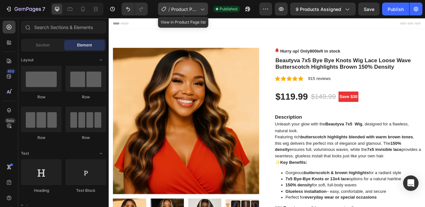
click at [203, 8] on icon at bounding box center [202, 9] width 6 height 6
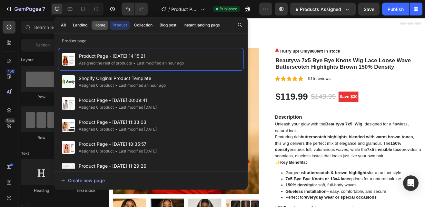
click at [98, 24] on div "Home" at bounding box center [100, 25] width 11 height 6
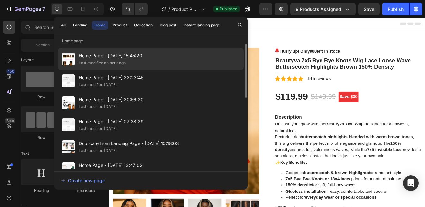
click at [102, 54] on span "Home Page - Aug 23, 15:45:20" at bounding box center [111, 56] width 64 height 8
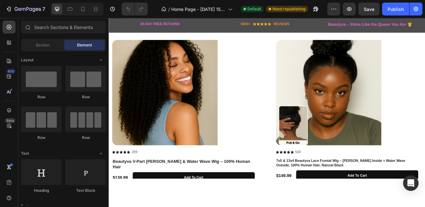
scroll to position [158, 0]
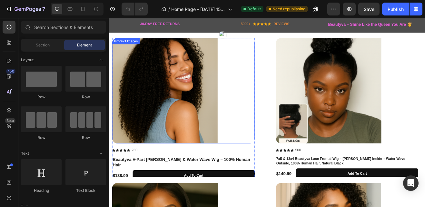
click at [244, 129] on div at bounding box center [200, 106] width 175 height 129
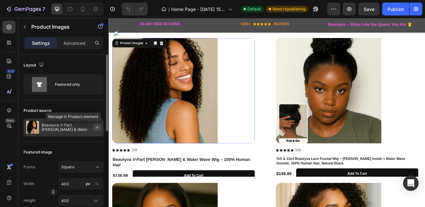
click at [99, 126] on icon "button" at bounding box center [97, 127] width 5 height 5
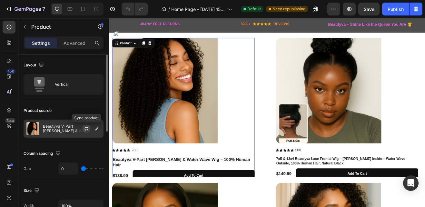
click at [86, 128] on icon "button" at bounding box center [87, 128] width 4 height 2
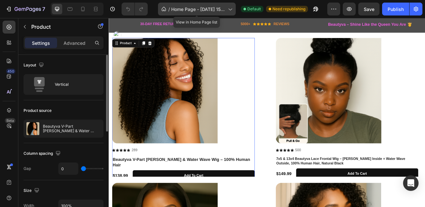
click at [232, 8] on icon at bounding box center [230, 9] width 6 height 6
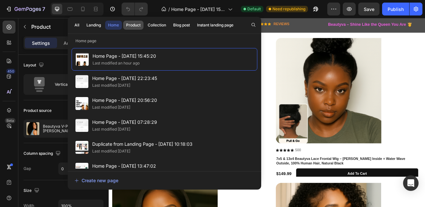
click at [136, 23] on div "Product" at bounding box center [133, 25] width 15 height 6
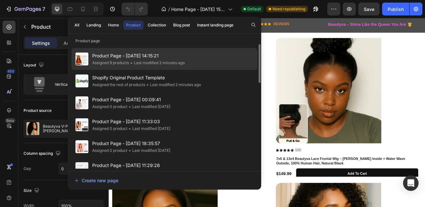
click at [130, 55] on span "Product Page - [DATE] 14:15:21" at bounding box center [138, 56] width 93 height 8
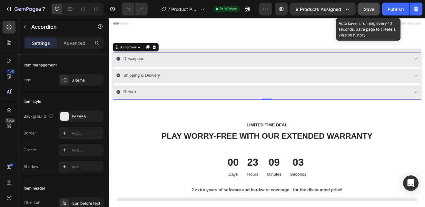
click at [369, 6] on div "Save" at bounding box center [369, 9] width 11 height 7
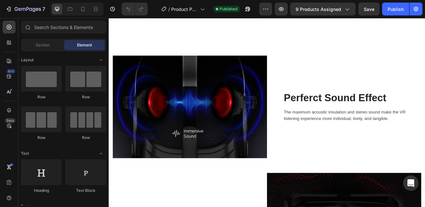
scroll to position [1659, 0]
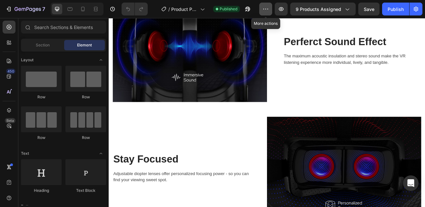
click at [268, 9] on icon "button" at bounding box center [266, 9] width 6 height 6
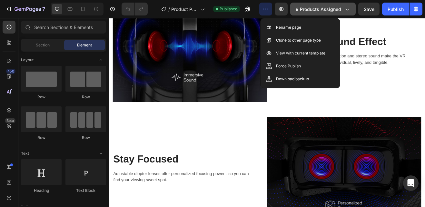
click at [350, 8] on icon "button" at bounding box center [347, 9] width 6 height 6
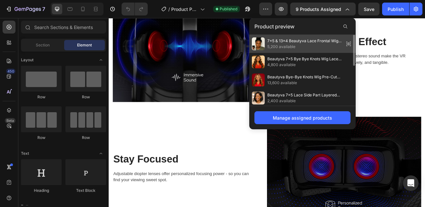
click at [277, 45] on span "5,200 available" at bounding box center [304, 47] width 74 height 6
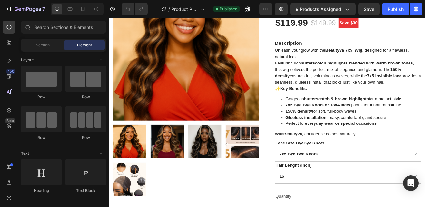
scroll to position [0, 0]
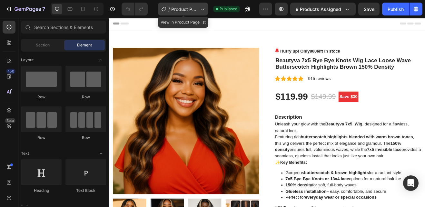
click at [203, 13] on div "/ Product Page - [DATE] 14:15:21" at bounding box center [183, 9] width 50 height 13
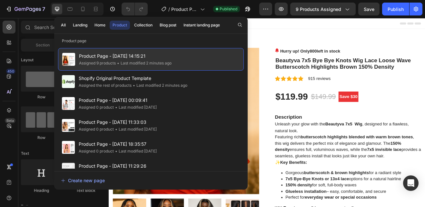
drag, startPoint x: 174, startPoint y: 61, endPoint x: 136, endPoint y: 55, distance: 38.0
click at [136, 55] on span "Product Page - [DATE] 14:15:21" at bounding box center [125, 56] width 93 height 8
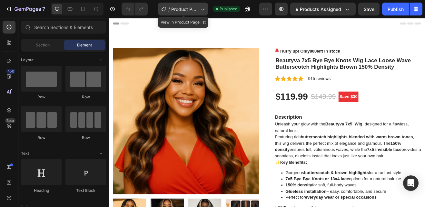
click at [205, 10] on icon at bounding box center [202, 9] width 6 height 6
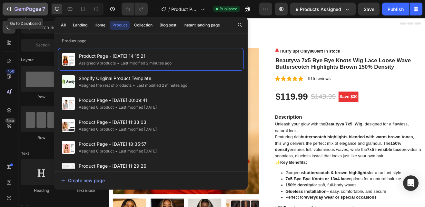
click at [22, 9] on icon "button" at bounding box center [24, 9] width 4 height 3
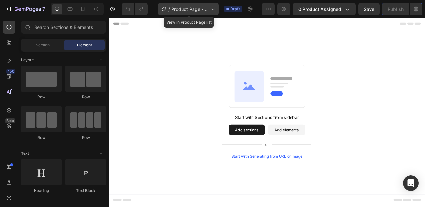
click at [213, 10] on icon at bounding box center [213, 9] width 6 height 6
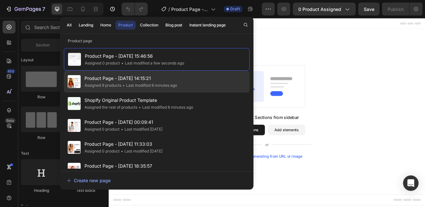
click at [142, 82] on div "• Last modified 8 minutes ago" at bounding box center [149, 85] width 56 height 6
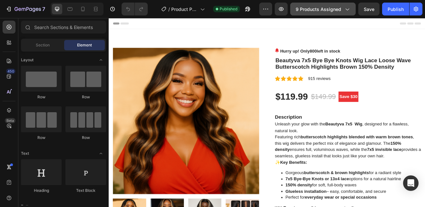
click at [347, 8] on icon "button" at bounding box center [347, 9] width 6 height 6
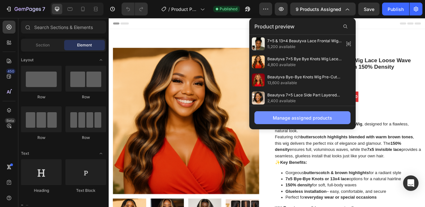
click at [289, 116] on div "Manage assigned products" at bounding box center [302, 118] width 59 height 7
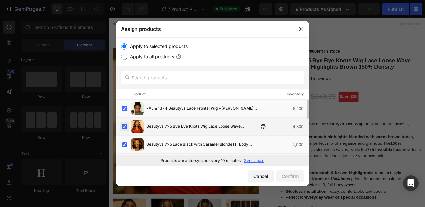
click at [125, 127] on label at bounding box center [124, 126] width 5 height 5
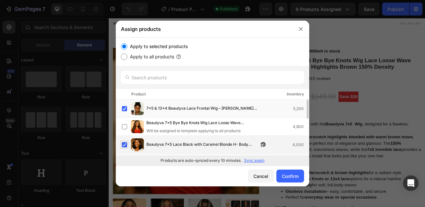
click at [125, 146] on label at bounding box center [124, 144] width 5 height 5
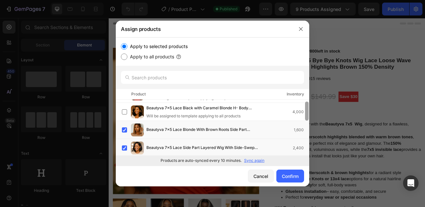
drag, startPoint x: 308, startPoint y: 114, endPoint x: 307, endPoint y: 126, distance: 12.0
click at [307, 121] on div at bounding box center [307, 111] width 4 height 19
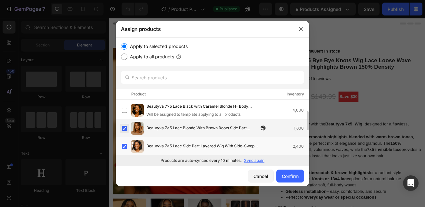
click at [124, 127] on label at bounding box center [124, 128] width 5 height 5
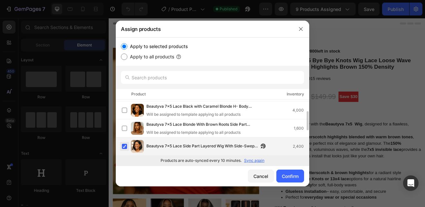
click at [126, 146] on label at bounding box center [124, 146] width 5 height 5
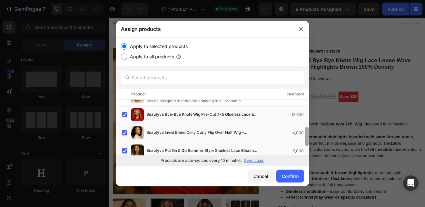
drag, startPoint x: 308, startPoint y: 121, endPoint x: 307, endPoint y: 139, distance: 17.8
click at [307, 139] on div at bounding box center [307, 136] width 4 height 19
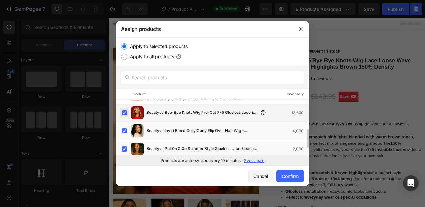
click at [123, 112] on label at bounding box center [124, 112] width 5 height 5
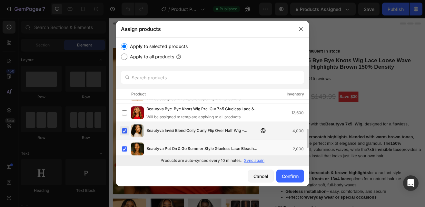
click at [124, 130] on label at bounding box center [124, 130] width 5 height 5
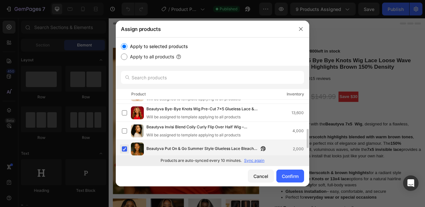
click at [125, 149] on label at bounding box center [124, 148] width 5 height 5
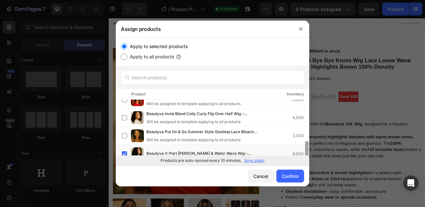
scroll to position [107, 0]
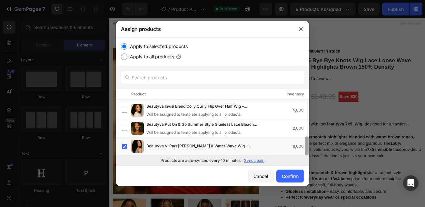
drag, startPoint x: 308, startPoint y: 138, endPoint x: 308, endPoint y: 152, distance: 13.9
click at [308, 152] on div at bounding box center [307, 145] width 4 height 19
click at [126, 144] on label at bounding box center [124, 146] width 5 height 5
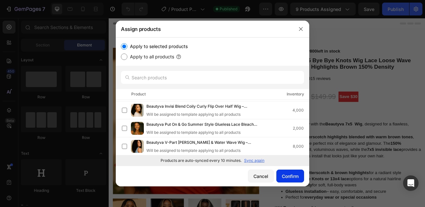
click at [289, 174] on div "Confirm" at bounding box center [290, 176] width 17 height 7
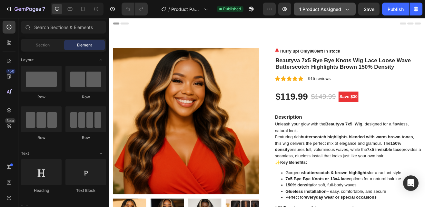
click at [347, 9] on icon "button" at bounding box center [348, 10] width 4 height 2
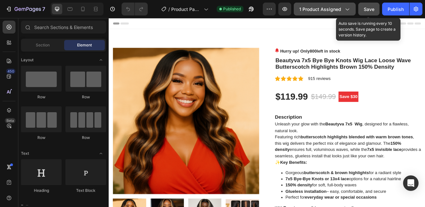
click at [369, 9] on span "Save" at bounding box center [369, 8] width 11 height 5
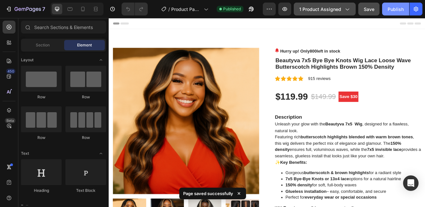
click at [394, 11] on div "Publish" at bounding box center [396, 9] width 16 height 7
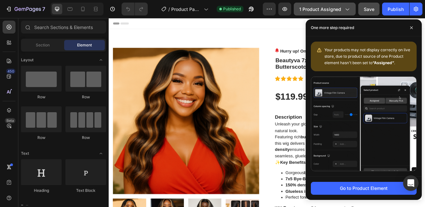
click at [348, 7] on icon "button" at bounding box center [347, 9] width 6 height 6
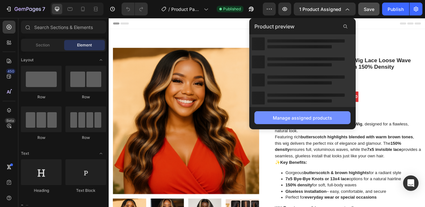
click at [298, 116] on div "Manage assigned products" at bounding box center [302, 118] width 59 height 7
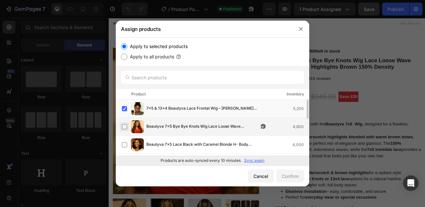
click at [124, 126] on label at bounding box center [124, 126] width 5 height 5
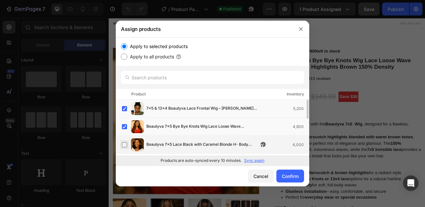
click at [124, 146] on label at bounding box center [124, 144] width 5 height 5
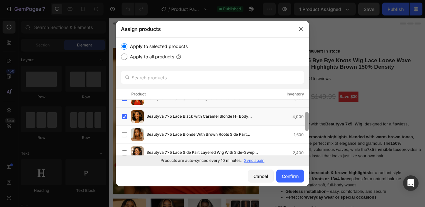
scroll to position [38, 0]
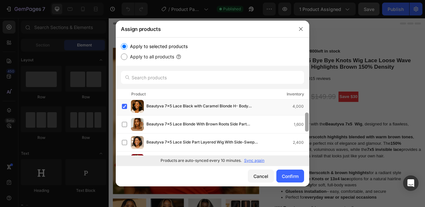
drag, startPoint x: 308, startPoint y: 104, endPoint x: 306, endPoint y: 117, distance: 13.5
click at [306, 117] on div at bounding box center [307, 122] width 4 height 19
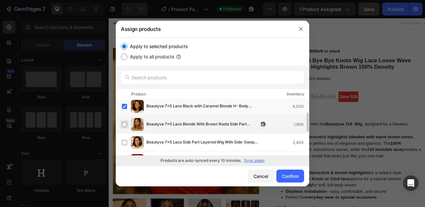
click at [124, 125] on label at bounding box center [124, 124] width 5 height 5
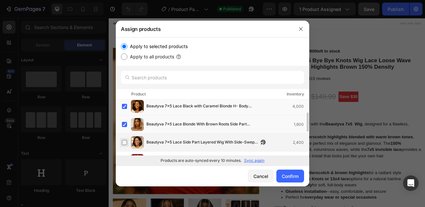
click at [124, 144] on label at bounding box center [124, 142] width 5 height 5
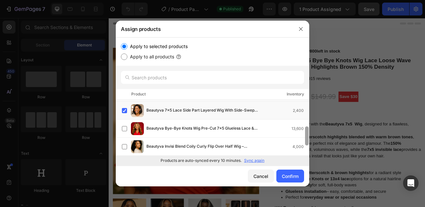
scroll to position [0, 0]
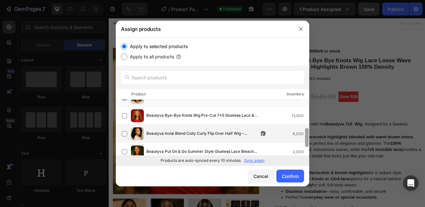
drag, startPoint x: 307, startPoint y: 108, endPoint x: 301, endPoint y: 138, distance: 30.1
click at [301, 138] on div "7x5 & 13x4 Beautyva Lace Frontal Wig – [PERSON_NAME] Inside + Water Wave Outsid…" at bounding box center [213, 128] width 194 height 56
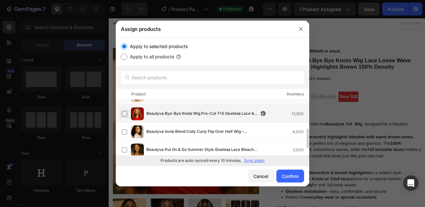
click at [125, 114] on label at bounding box center [124, 113] width 5 height 5
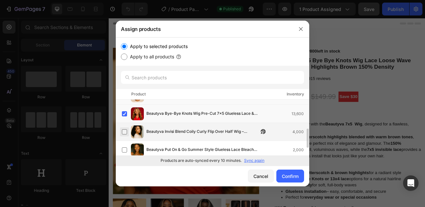
click at [124, 131] on label at bounding box center [124, 131] width 5 height 5
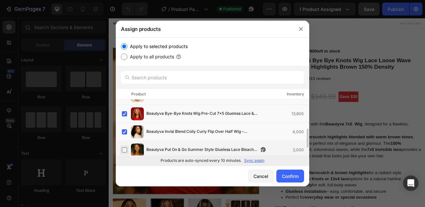
click at [125, 149] on label at bounding box center [124, 149] width 5 height 5
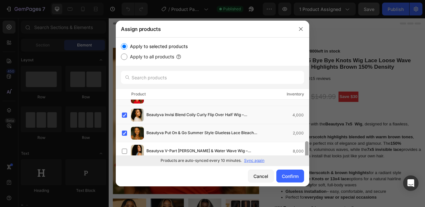
scroll to position [107, 0]
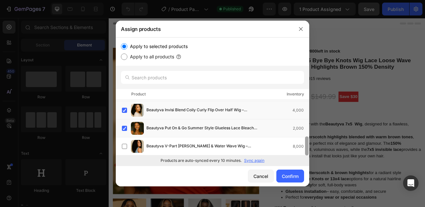
drag, startPoint x: 308, startPoint y: 135, endPoint x: 305, endPoint y: 148, distance: 14.1
click at [305, 148] on div at bounding box center [307, 128] width 5 height 56
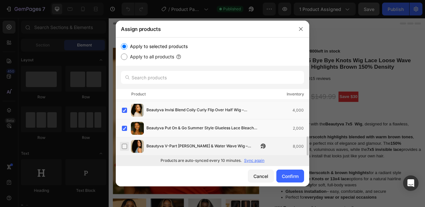
click at [124, 146] on label at bounding box center [124, 146] width 5 height 5
click at [281, 177] on button "Confirm" at bounding box center [290, 176] width 28 height 13
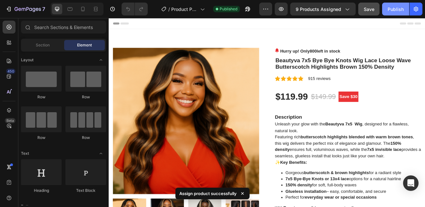
click at [399, 10] on div "Publish" at bounding box center [396, 9] width 16 height 7
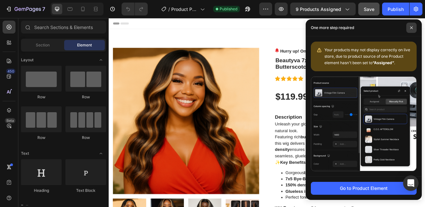
click at [413, 28] on icon at bounding box center [411, 27] width 3 height 3
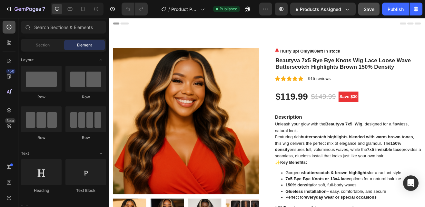
click at [10, 29] on icon at bounding box center [9, 27] width 5 height 5
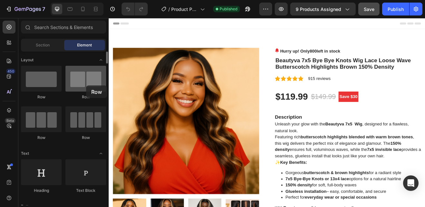
click at [86, 85] on div at bounding box center [85, 79] width 41 height 26
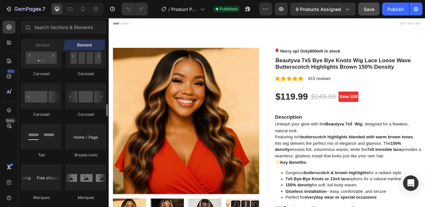
scroll to position [707, 0]
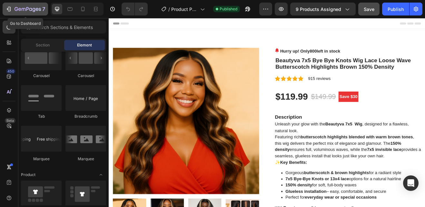
click at [9, 9] on icon "button" at bounding box center [8, 9] width 6 height 6
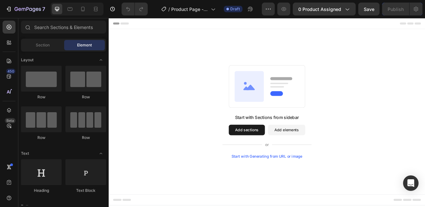
click at [322, 152] on button "Add elements" at bounding box center [326, 154] width 45 height 13
click at [83, 121] on div at bounding box center [85, 119] width 41 height 26
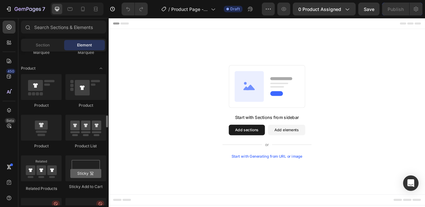
scroll to position [803, 0]
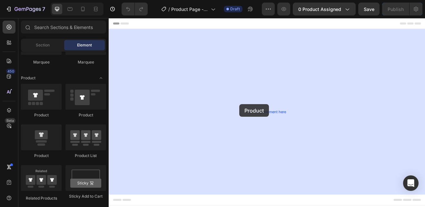
drag, startPoint x: 153, startPoint y: 127, endPoint x: 269, endPoint y: 124, distance: 115.6
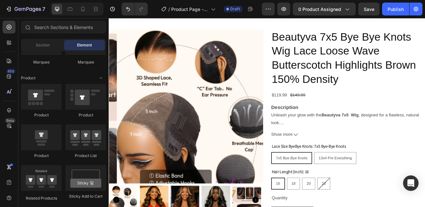
scroll to position [8, 0]
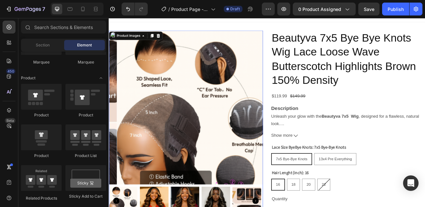
click at [194, 155] on img at bounding box center [212, 127] width 188 height 188
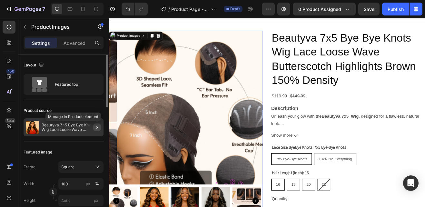
click at [97, 126] on icon "button" at bounding box center [97, 127] width 5 height 5
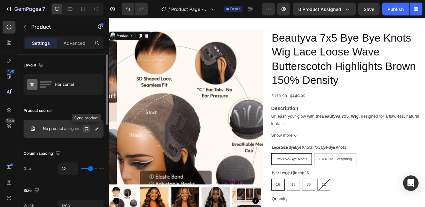
click at [87, 128] on icon "button" at bounding box center [87, 128] width 4 height 2
click at [98, 126] on icon "button" at bounding box center [96, 128] width 5 height 5
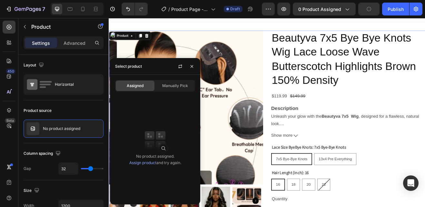
click at [141, 85] on span "Assigned" at bounding box center [135, 86] width 17 height 6
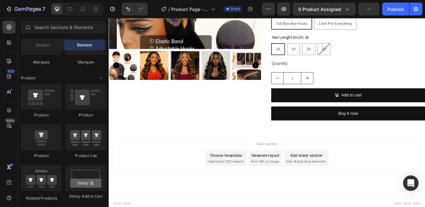
scroll to position [176, 0]
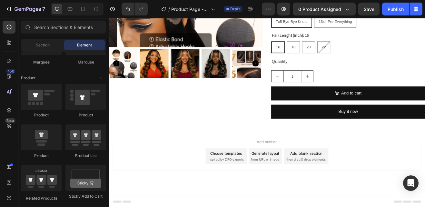
click at [335, 186] on div "Add blank section" at bounding box center [350, 183] width 39 height 7
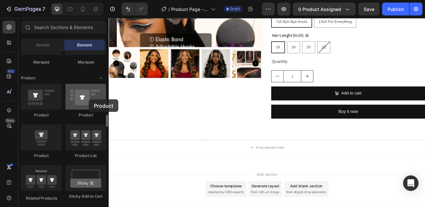
click at [89, 99] on div at bounding box center [85, 97] width 41 height 26
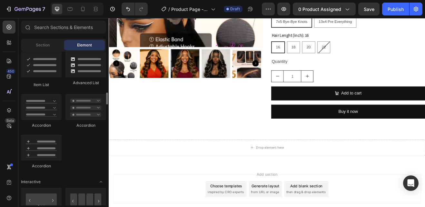
scroll to position [513, 0]
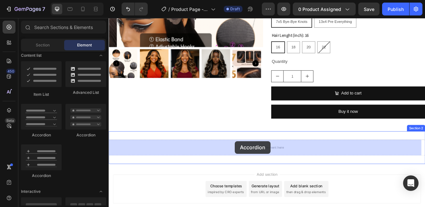
drag, startPoint x: 162, startPoint y: 136, endPoint x: 263, endPoint y: 169, distance: 106.0
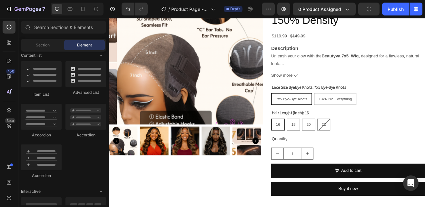
scroll to position [70, 0]
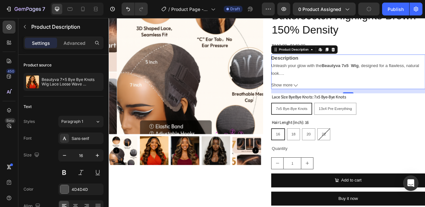
click at [337, 99] on icon at bounding box center [337, 100] width 5 height 5
click at [337, 90] on div "Description Unleash your glow with the Beautyva 7x5 Wig , designed for a flawle…" at bounding box center [401, 77] width 188 height 28
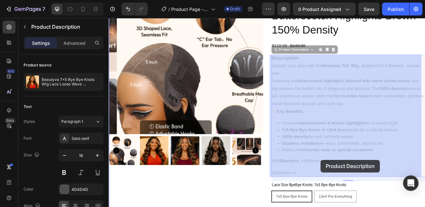
drag, startPoint x: 407, startPoint y: 192, endPoint x: 368, endPoint y: 192, distance: 38.7
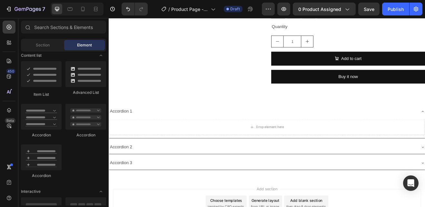
scroll to position [332, 0]
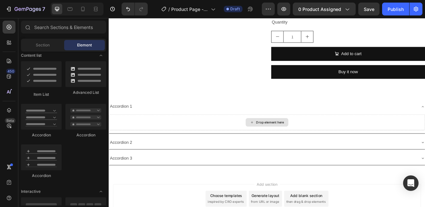
click at [294, 146] on div "Drop element here" at bounding box center [306, 145] width 34 height 5
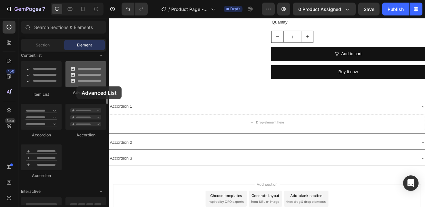
click at [76, 86] on div at bounding box center [85, 74] width 41 height 26
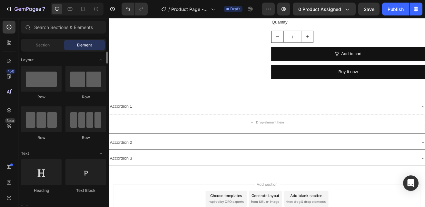
scroll to position [10, 0]
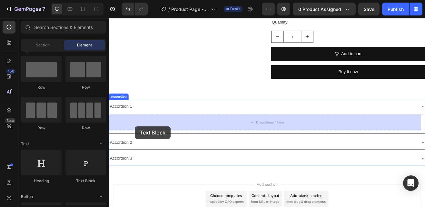
drag, startPoint x: 200, startPoint y: 191, endPoint x: 141, endPoint y: 150, distance: 71.9
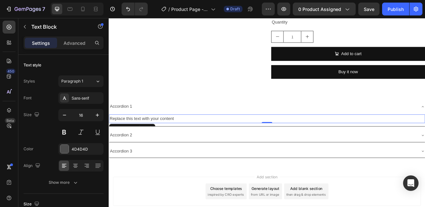
click at [196, 141] on p "Replace this text with your content" at bounding box center [302, 140] width 385 height 9
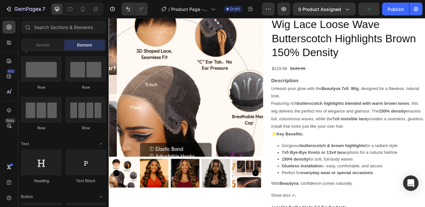
scroll to position [39, 0]
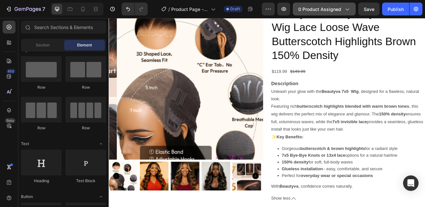
click at [349, 8] on icon "button" at bounding box center [347, 9] width 6 height 6
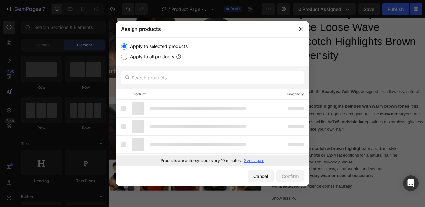
click at [124, 55] on input "Apply to all products" at bounding box center [124, 57] width 6 height 6
radio input "true"
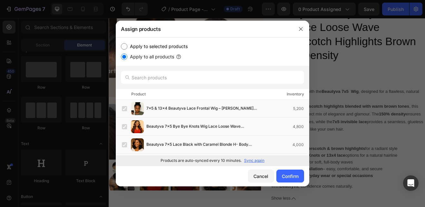
click at [126, 45] on input "Apply to selected products" at bounding box center [124, 46] width 6 height 6
radio input "true"
click at [126, 108] on label at bounding box center [124, 108] width 5 height 5
click at [126, 125] on label at bounding box center [124, 126] width 5 height 5
click at [124, 144] on label at bounding box center [124, 144] width 5 height 5
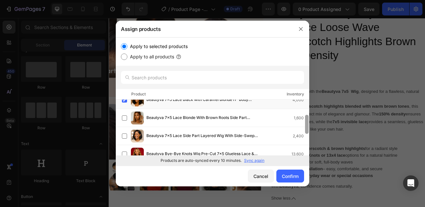
scroll to position [51, 0]
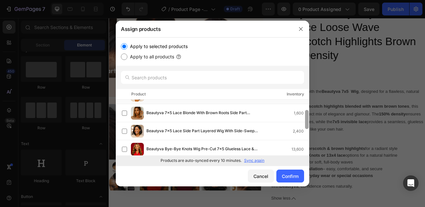
drag, startPoint x: 306, startPoint y: 107, endPoint x: 306, endPoint y: 125, distance: 17.4
click at [306, 125] on div at bounding box center [307, 119] width 4 height 19
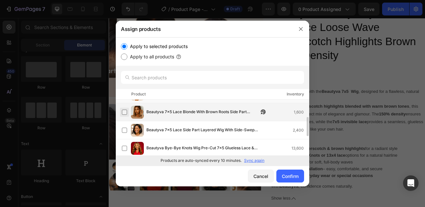
click at [125, 111] on label at bounding box center [124, 112] width 5 height 5
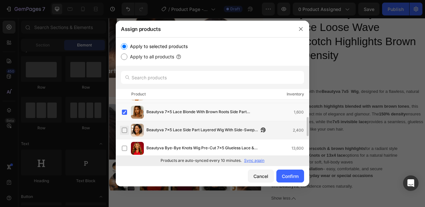
click at [125, 131] on label at bounding box center [124, 130] width 5 height 5
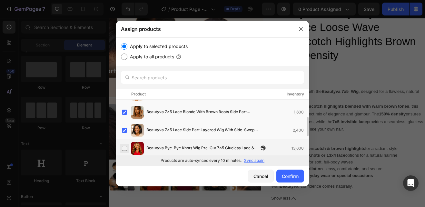
click at [125, 148] on label at bounding box center [124, 148] width 5 height 5
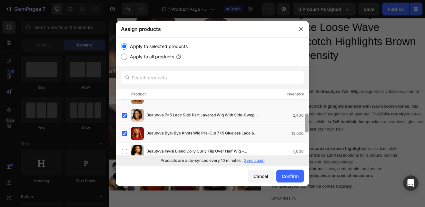
scroll to position [73, 0]
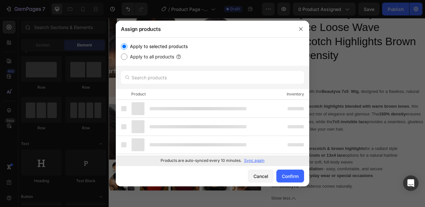
drag, startPoint x: 307, startPoint y: 130, endPoint x: 306, endPoint y: 144, distance: 13.6
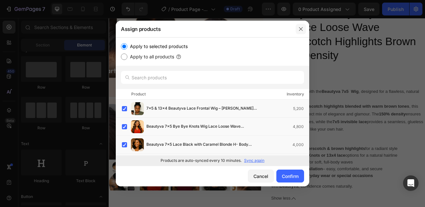
click at [300, 28] on icon "button" at bounding box center [301, 29] width 4 height 4
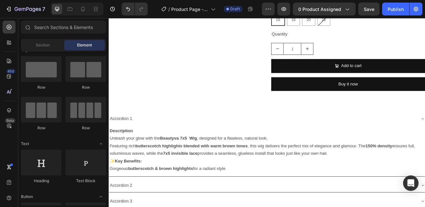
scroll to position [319, 0]
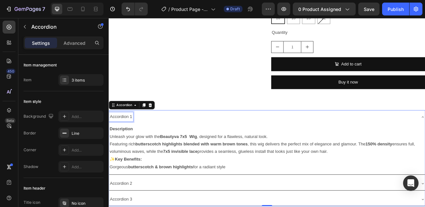
click at [136, 138] on div "Accordion 1" at bounding box center [123, 138] width 29 height 11
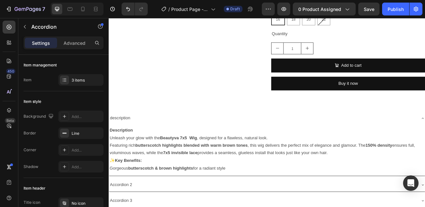
click at [115, 139] on p "description" at bounding box center [122, 140] width 25 height 9
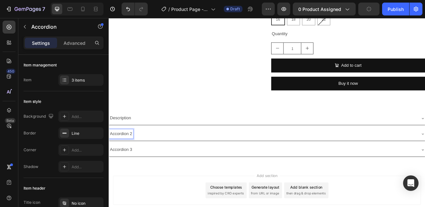
click at [133, 160] on p "Accordion 2" at bounding box center [123, 159] width 27 height 9
click at [138, 160] on div "Accordion 2" at bounding box center [123, 159] width 29 height 11
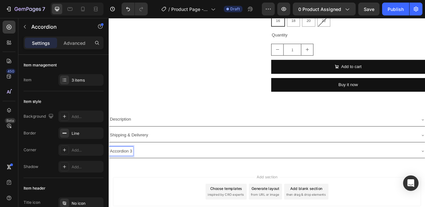
click at [136, 182] on p "Accordion 3" at bounding box center [123, 180] width 27 height 9
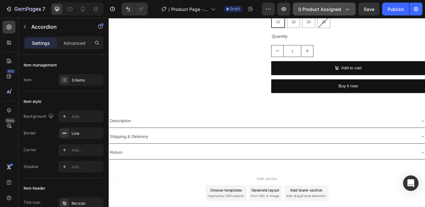
click at [347, 11] on icon "button" at bounding box center [347, 9] width 6 height 6
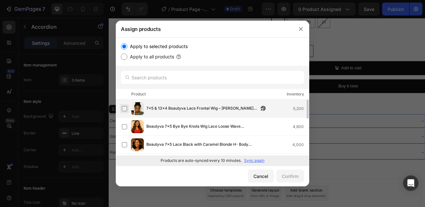
click at [124, 107] on label at bounding box center [124, 108] width 5 height 5
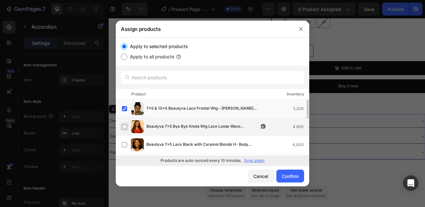
click at [125, 126] on label at bounding box center [124, 126] width 5 height 5
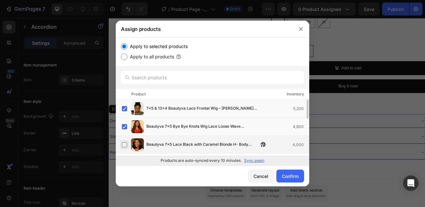
click at [127, 143] on label at bounding box center [124, 144] width 5 height 5
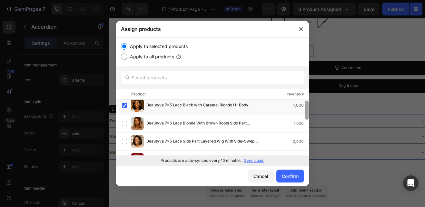
drag, startPoint x: 307, startPoint y: 105, endPoint x: 307, endPoint y: 119, distance: 13.9
click at [307, 119] on div at bounding box center [307, 110] width 4 height 19
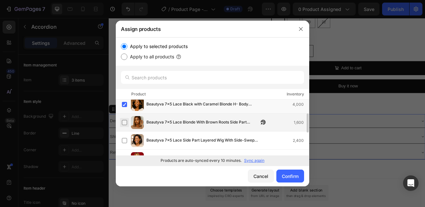
click at [126, 122] on label at bounding box center [124, 122] width 5 height 5
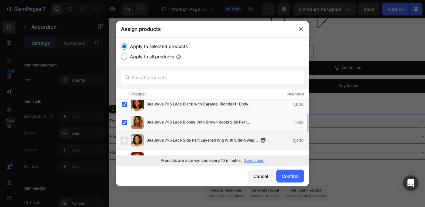
click at [125, 139] on label at bounding box center [124, 140] width 5 height 5
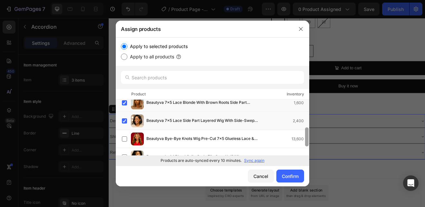
scroll to position [73, 0]
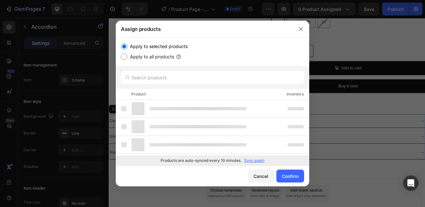
drag, startPoint x: 308, startPoint y: 122, endPoint x: 308, endPoint y: 137, distance: 14.5
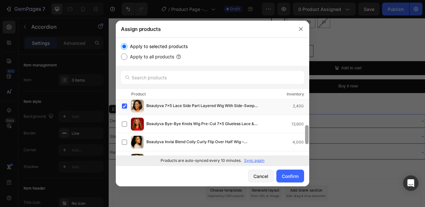
drag, startPoint x: 307, startPoint y: 112, endPoint x: 307, endPoint y: 139, distance: 27.4
click at [307, 139] on div at bounding box center [307, 134] width 4 height 19
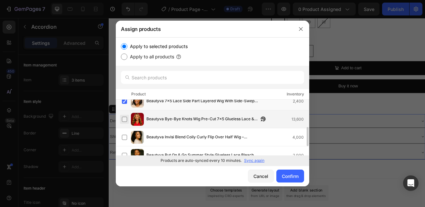
click at [123, 119] on label at bounding box center [124, 119] width 5 height 5
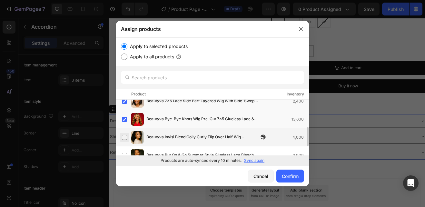
click at [125, 136] on label at bounding box center [124, 137] width 5 height 5
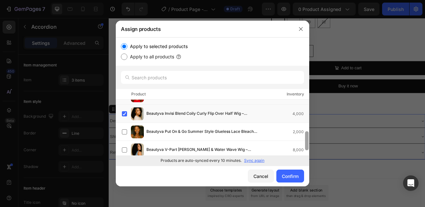
scroll to position [107, 0]
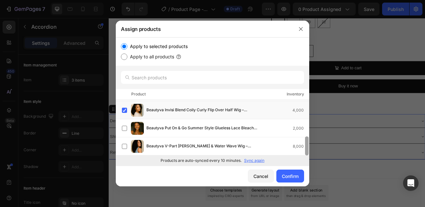
drag, startPoint x: 308, startPoint y: 130, endPoint x: 307, endPoint y: 142, distance: 11.7
click at [307, 142] on div at bounding box center [307, 145] width 4 height 19
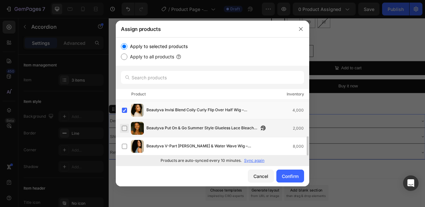
click at [124, 129] on label at bounding box center [124, 128] width 5 height 5
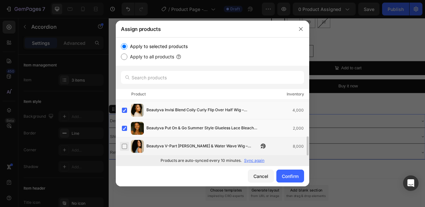
click at [126, 145] on label at bounding box center [124, 146] width 5 height 5
click at [290, 175] on div "Confirm" at bounding box center [290, 176] width 17 height 7
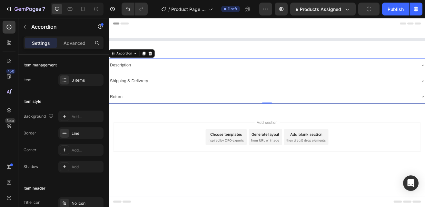
scroll to position [0, 0]
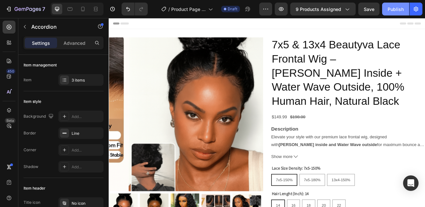
click at [399, 8] on div "Publish" at bounding box center [396, 9] width 16 height 7
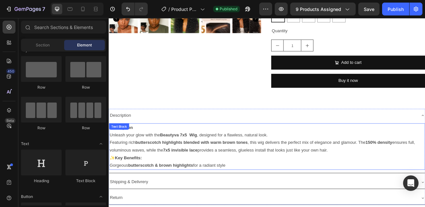
scroll to position [232, 0]
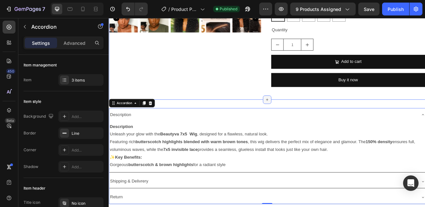
click at [300, 117] on icon at bounding box center [302, 117] width 5 height 5
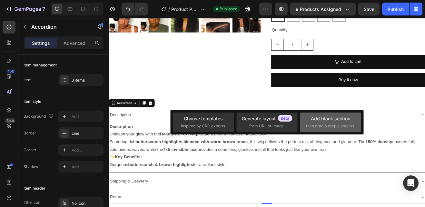
click at [317, 124] on span "then drag & drop elements" at bounding box center [330, 126] width 48 height 6
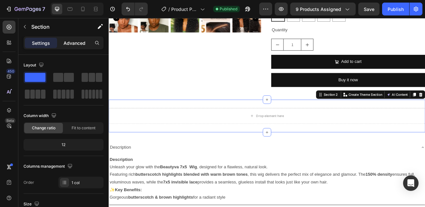
click at [74, 42] on p "Advanced" at bounding box center [75, 43] width 22 height 7
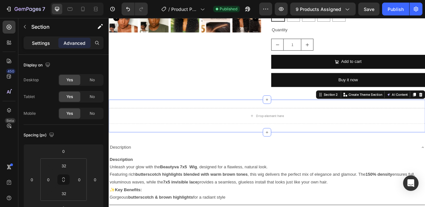
click at [42, 42] on p "Settings" at bounding box center [41, 43] width 18 height 7
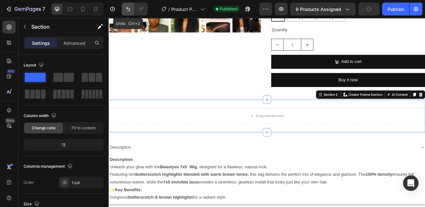
click at [131, 8] on icon "Undo/Redo" at bounding box center [128, 9] width 6 height 6
click at [130, 8] on icon "Undo/Redo" at bounding box center [128, 9] width 6 height 6
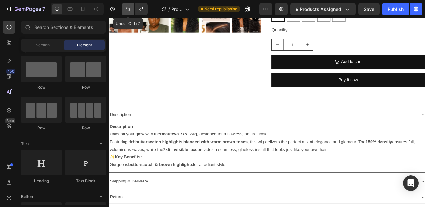
click at [130, 8] on icon "Undo/Redo" at bounding box center [128, 9] width 6 height 6
drag, startPoint x: 130, startPoint y: 8, endPoint x: 84, endPoint y: 88, distance: 92.4
click at [130, 8] on icon "Undo/Redo" at bounding box center [128, 9] width 6 height 6
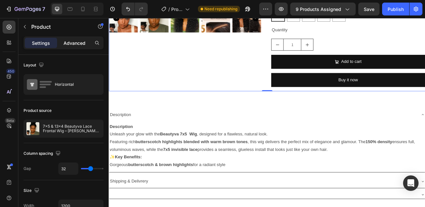
click at [78, 40] on p "Advanced" at bounding box center [75, 43] width 22 height 7
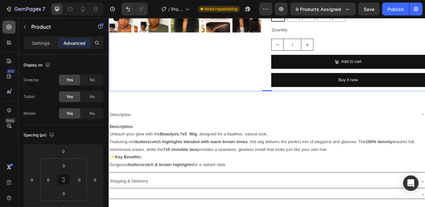
click at [8, 25] on icon at bounding box center [9, 27] width 5 height 5
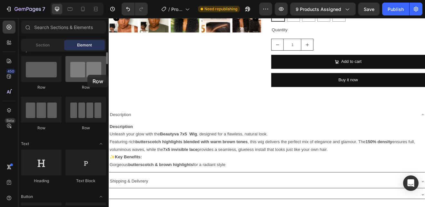
click at [87, 75] on div at bounding box center [85, 69] width 41 height 26
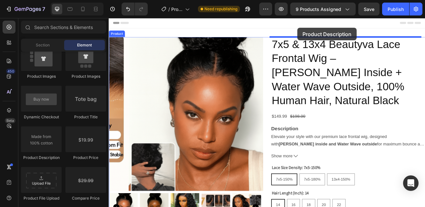
scroll to position [0, 0]
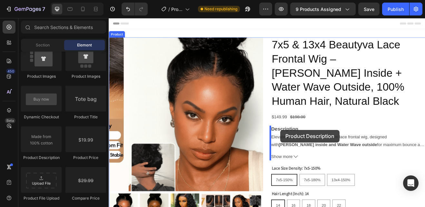
drag, startPoint x: 148, startPoint y: 164, endPoint x: 319, endPoint y: 155, distance: 170.6
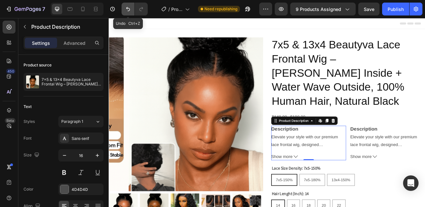
click at [125, 12] on icon "Undo/Redo" at bounding box center [128, 9] width 6 height 6
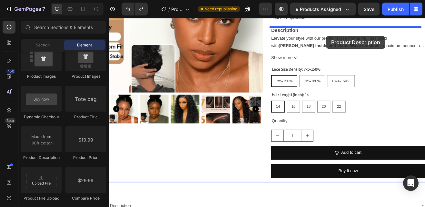
scroll to position [107, 0]
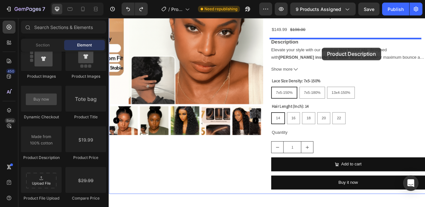
drag, startPoint x: 156, startPoint y: 157, endPoint x: 369, endPoint y: 54, distance: 237.4
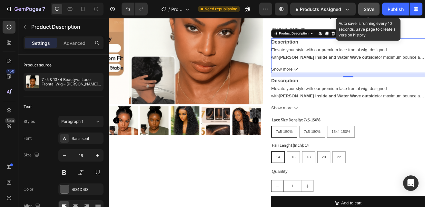
click at [366, 6] on span "Save" at bounding box center [369, 8] width 11 height 5
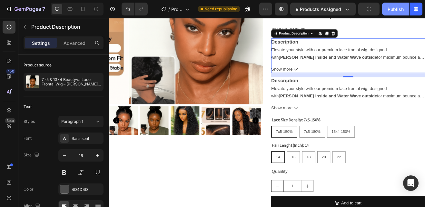
click at [385, 12] on button "Publish" at bounding box center [395, 9] width 27 height 13
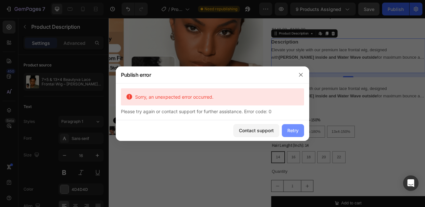
click at [292, 132] on div "Retry" at bounding box center [292, 130] width 11 height 7
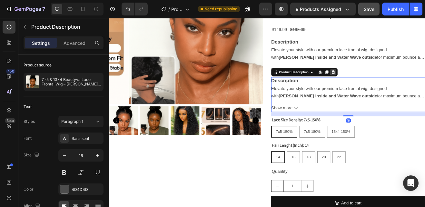
click at [382, 87] on icon at bounding box center [383, 84] width 5 height 5
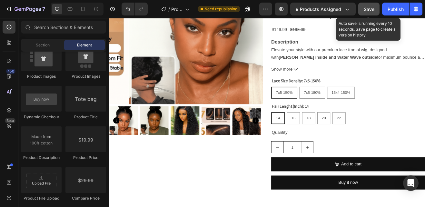
click at [375, 5] on button "Save" at bounding box center [368, 9] width 21 height 13
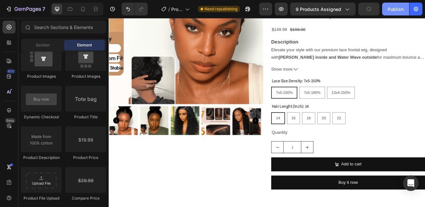
click at [392, 11] on div "Publish" at bounding box center [396, 9] width 16 height 7
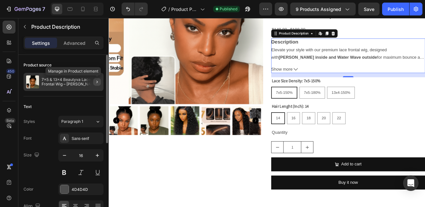
click at [98, 82] on icon "button" at bounding box center [96, 82] width 1 height 3
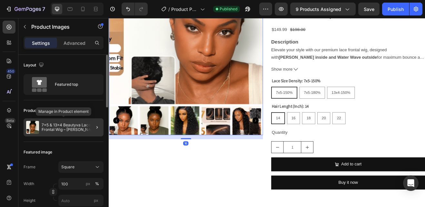
click at [75, 128] on p "7x5 & 13x4 Beautyva Lace Frontal Wig – Jerry Curly Inside + Water Wave Outside,…" at bounding box center [71, 127] width 59 height 9
click at [98, 129] on icon "button" at bounding box center [97, 127] width 5 height 5
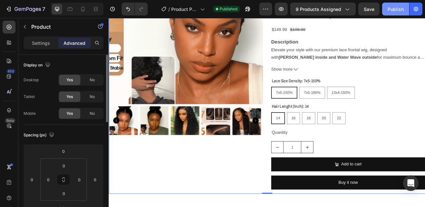
click at [398, 10] on div "Publish" at bounding box center [396, 9] width 16 height 7
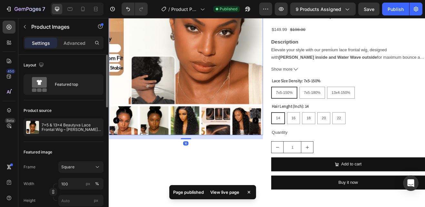
click at [171, 95] on img at bounding box center [227, 29] width 188 height 188
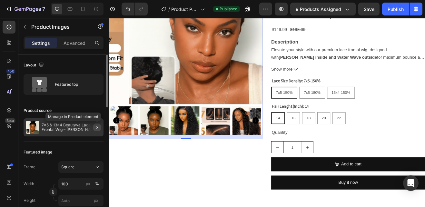
click at [97, 126] on icon "button" at bounding box center [97, 127] width 5 height 5
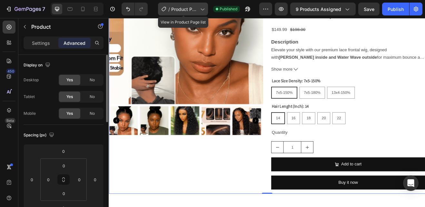
click at [202, 10] on icon at bounding box center [202, 9] width 6 height 6
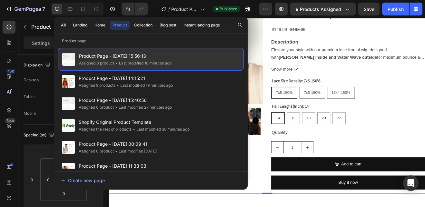
click at [130, 59] on span "Product Page - [DATE] 15:56:13" at bounding box center [125, 56] width 93 height 8
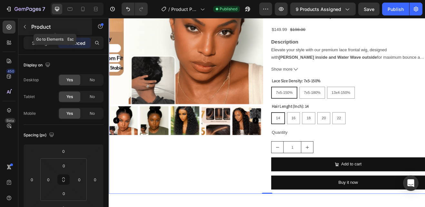
click at [24, 27] on icon "button" at bounding box center [25, 27] width 2 height 4
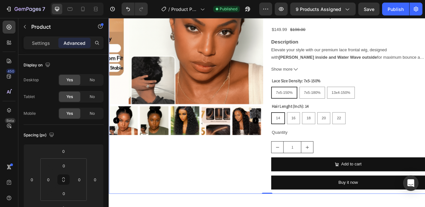
click at [171, 207] on div "Product Images" at bounding box center [203, 84] width 188 height 298
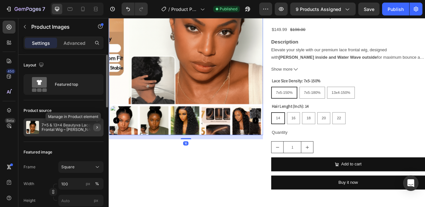
click at [97, 126] on icon "button" at bounding box center [97, 127] width 5 height 5
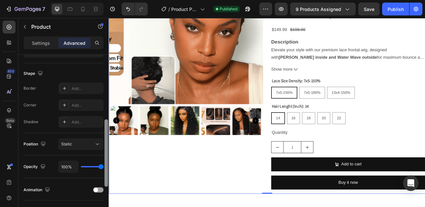
scroll to position [162, 0]
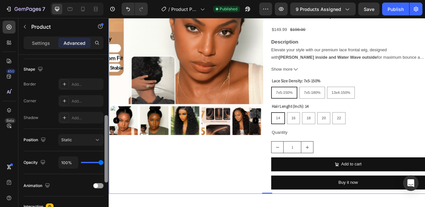
drag, startPoint x: 105, startPoint y: 105, endPoint x: 104, endPoint y: 169, distance: 64.2
click at [104, 169] on div "Display on Desktop Yes No Tablet Yes No Mobile Yes No Spacing (px) 0 0 0 0 0 0 …" at bounding box center [63, 140] width 90 height 171
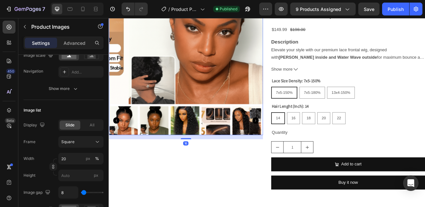
scroll to position [0, 0]
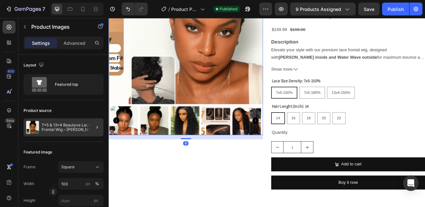
click at [88, 125] on div at bounding box center [94, 127] width 18 height 18
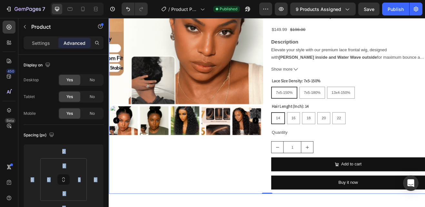
click at [0, 0] on div "Spacing (px) 0 0 0 0 0 0 0 0" at bounding box center [0, 0] width 0 height 0
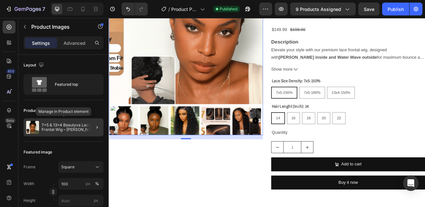
click at [49, 128] on p "7x5 & 13x4 Beautyva Lace Frontal Wig – Jerry Curly Inside + Water Wave Outside,…" at bounding box center [71, 127] width 59 height 9
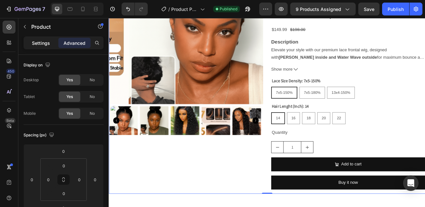
click at [44, 45] on p "Settings" at bounding box center [41, 43] width 18 height 7
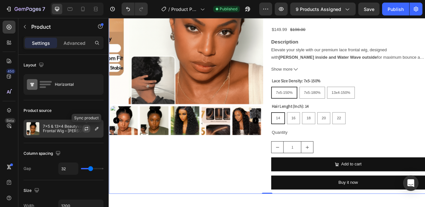
click at [87, 127] on icon "button" at bounding box center [87, 128] width 4 height 2
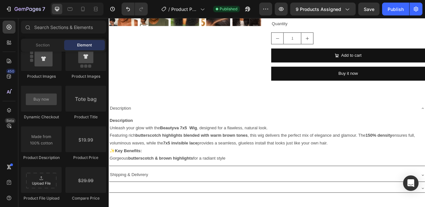
scroll to position [242, 0]
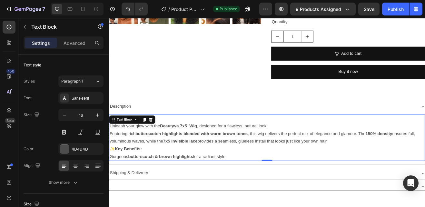
click at [258, 188] on p "Gorgeous butterscotch & brown highlights for a radiant style" at bounding box center [302, 187] width 385 height 9
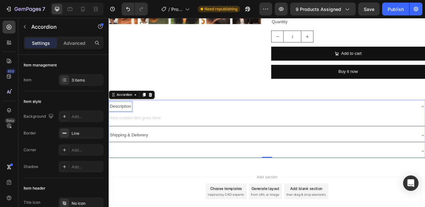
click at [136, 126] on p "Description" at bounding box center [123, 126] width 26 height 9
click at [161, 111] on icon at bounding box center [159, 112] width 4 height 5
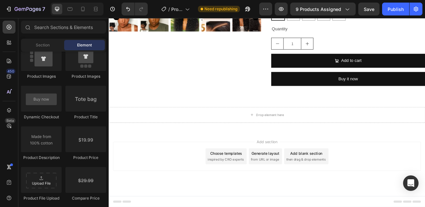
scroll to position [234, 0]
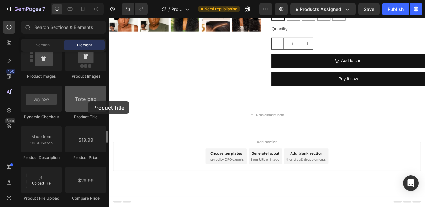
click at [88, 101] on div at bounding box center [85, 99] width 41 height 26
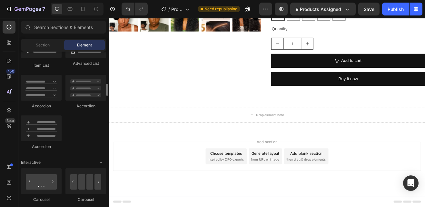
scroll to position [532, 0]
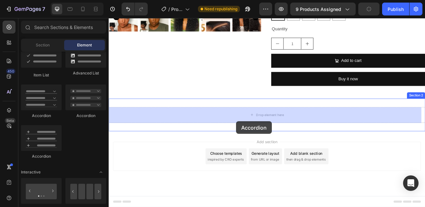
drag, startPoint x: 157, startPoint y: 163, endPoint x: 265, endPoint y: 145, distance: 108.7
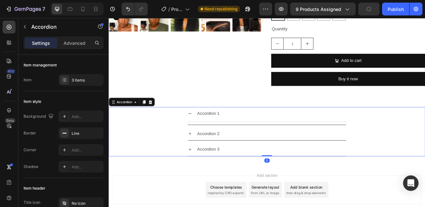
scroll to position [242, 0]
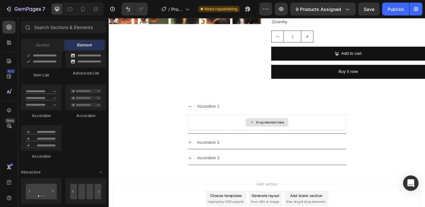
click at [284, 149] on div "Drop element here" at bounding box center [302, 145] width 52 height 10
click at [85, 111] on div "Accordion" at bounding box center [85, 102] width 41 height 34
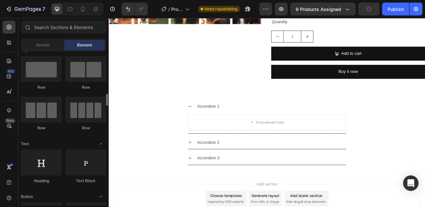
scroll to position [48, 0]
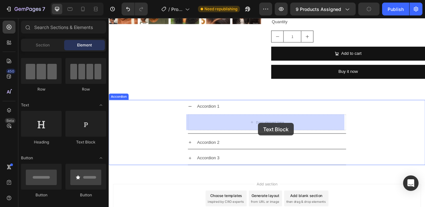
drag, startPoint x: 192, startPoint y: 147, endPoint x: 291, endPoint y: 146, distance: 99.4
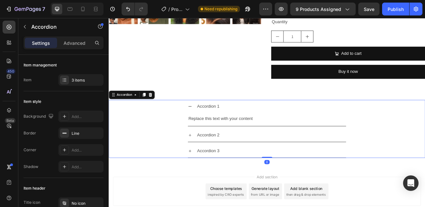
click at [253, 161] on div "Accordion 2" at bounding box center [307, 161] width 183 height 11
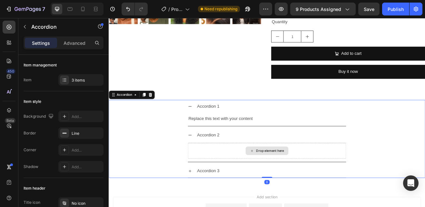
click at [291, 180] on div "Drop element here" at bounding box center [306, 180] width 34 height 5
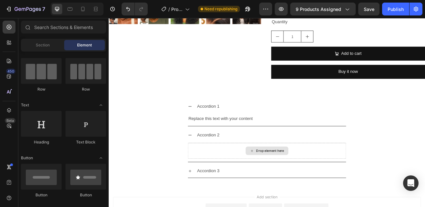
click at [291, 180] on div "Drop element here" at bounding box center [306, 180] width 34 height 5
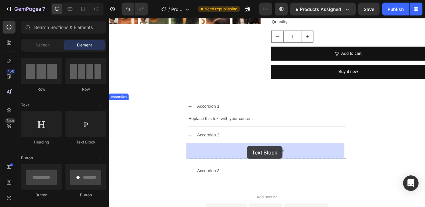
drag, startPoint x: 205, startPoint y: 148, endPoint x: 277, endPoint y: 175, distance: 77.0
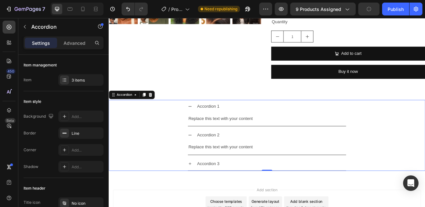
click at [279, 198] on div "Accordion 3" at bounding box center [307, 196] width 183 height 11
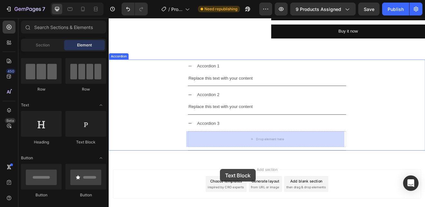
scroll to position [326, 0]
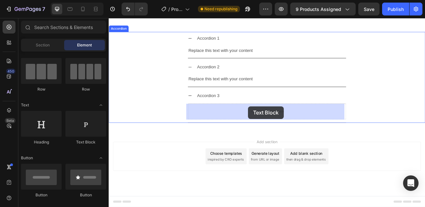
drag, startPoint x: 199, startPoint y: 148, endPoint x: 279, endPoint y: 126, distance: 83.3
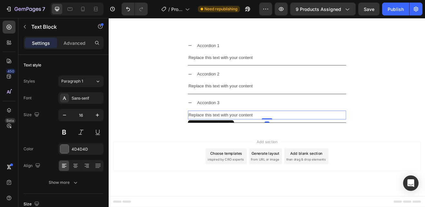
scroll to position [317, 0]
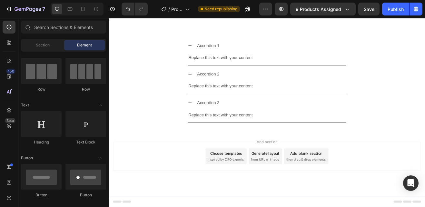
click at [425, 161] on div "Add section Choose templates inspired by CRO experts Generate layout from URL o…" at bounding box center [302, 195] width 387 height 79
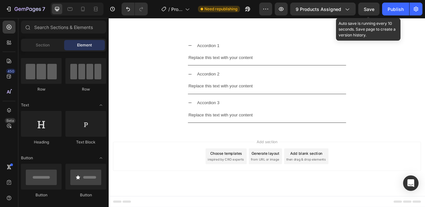
click at [367, 9] on span "Save" at bounding box center [369, 8] width 11 height 5
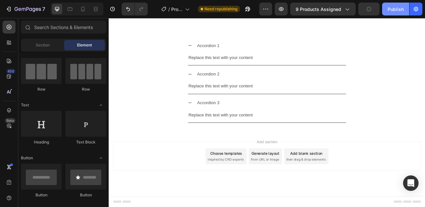
click at [394, 12] on div "Publish" at bounding box center [396, 9] width 16 height 7
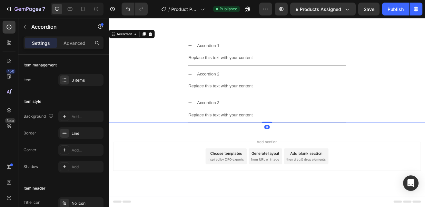
click at [240, 51] on div "Accordion 1" at bounding box center [230, 51] width 29 height 11
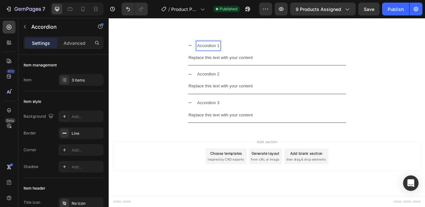
click at [241, 51] on p "Accordion 1" at bounding box center [230, 51] width 27 height 9
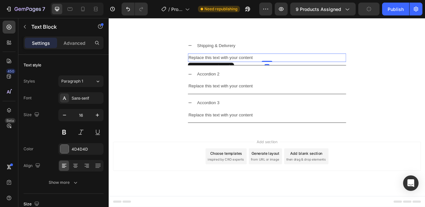
click at [286, 67] on div "Replace this text with your content" at bounding box center [303, 66] width 194 height 11
click at [283, 64] on p "Replace this text with your content" at bounding box center [302, 66] width 192 height 9
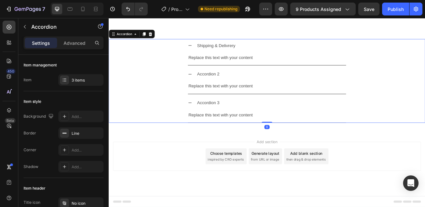
click at [209, 51] on div "Shipping & Delivrery" at bounding box center [303, 52] width 194 height 16
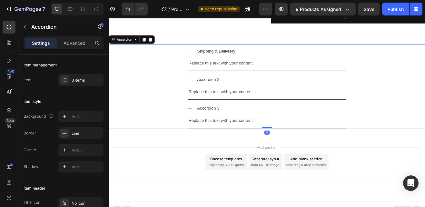
click at [209, 51] on div "Shipping & Delivrery Replace this text with your content Text Block Accordion 2…" at bounding box center [302, 101] width 387 height 123
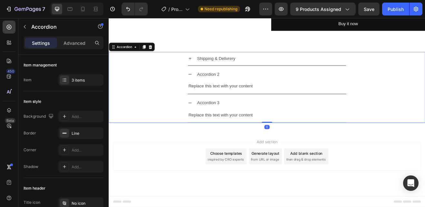
scroll to position [301, 0]
click at [206, 68] on icon at bounding box center [208, 67] width 5 height 5
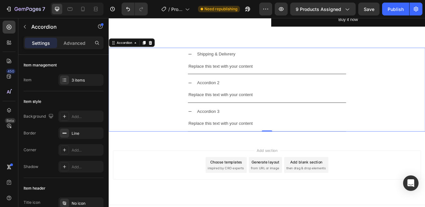
click at [206, 68] on div "Shipping & Delivrery Replace this text with your content Text Block" at bounding box center [303, 70] width 194 height 32
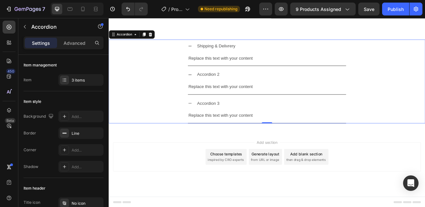
scroll to position [317, 0]
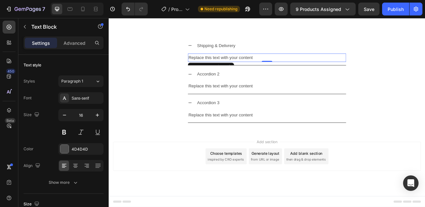
click at [283, 65] on p "Replace this text with your content" at bounding box center [302, 66] width 192 height 9
click at [220, 63] on p "Fast & Delivery" at bounding box center [302, 66] width 192 height 9
click at [218, 65] on p "Fast & Delivery" at bounding box center [302, 66] width 192 height 9
click at [263, 66] on p "Fast & Secure Delivery" at bounding box center [302, 66] width 192 height 9
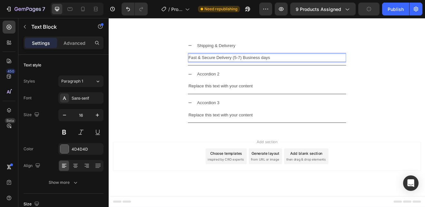
click at [307, 64] on p "Fast & Secure Delivery (5-7) Business days" at bounding box center [302, 66] width 192 height 9
click at [268, 65] on p "Fast & Secure Delivery (5-7) Business days)" at bounding box center [302, 66] width 192 height 9
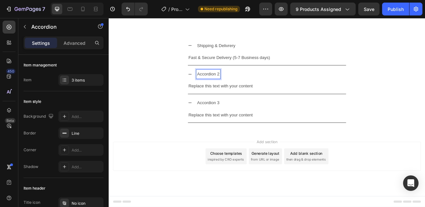
click at [242, 85] on div "Accordion 2" at bounding box center [230, 86] width 29 height 11
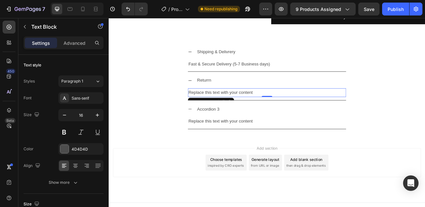
click at [284, 109] on p "Replace this text with your content" at bounding box center [302, 109] width 192 height 9
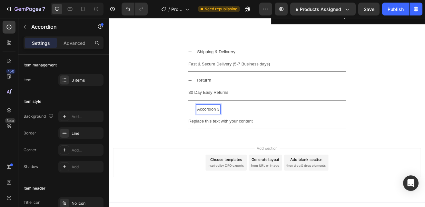
click at [242, 128] on div "Accordion 3" at bounding box center [230, 129] width 29 height 11
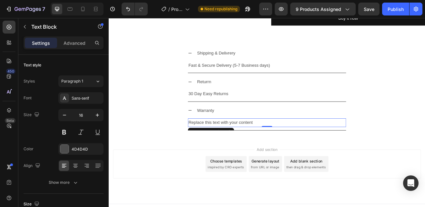
click at [284, 144] on p "Replace this text with your content" at bounding box center [302, 145] width 192 height 9
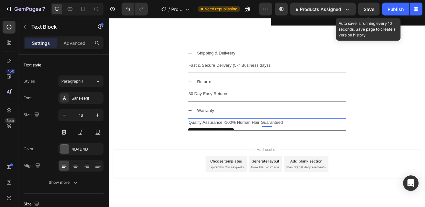
click at [372, 10] on span "Save" at bounding box center [369, 8] width 11 height 5
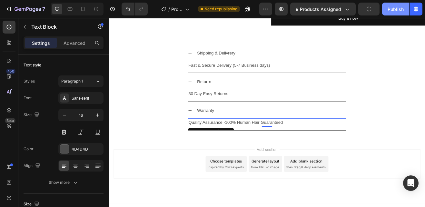
click at [392, 10] on div "Publish" at bounding box center [396, 9] width 16 height 7
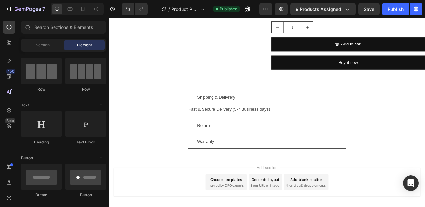
scroll to position [286, 0]
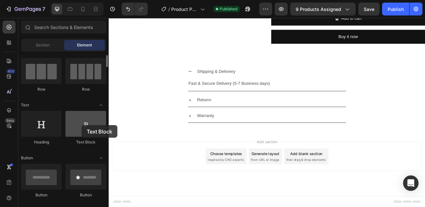
click at [82, 125] on div at bounding box center [85, 124] width 41 height 26
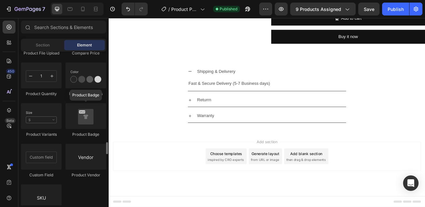
scroll to position [1171, 0]
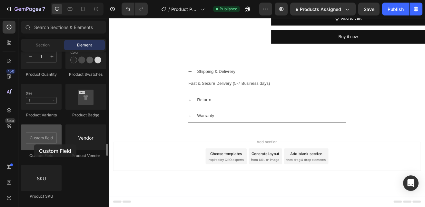
drag, startPoint x: 48, startPoint y: 144, endPoint x: 34, endPoint y: 144, distance: 14.8
click at [34, 144] on div at bounding box center [41, 138] width 41 height 26
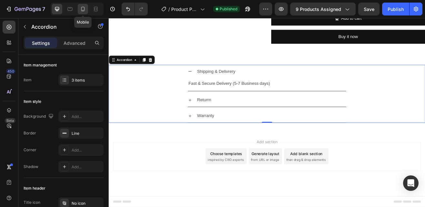
click at [85, 8] on icon at bounding box center [83, 9] width 6 height 6
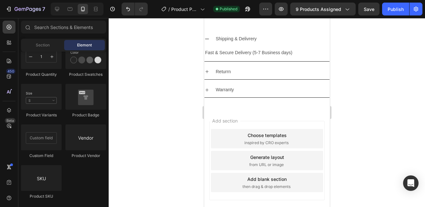
scroll to position [487, 0]
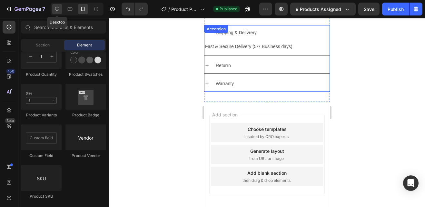
click at [58, 8] on icon at bounding box center [57, 9] width 6 height 6
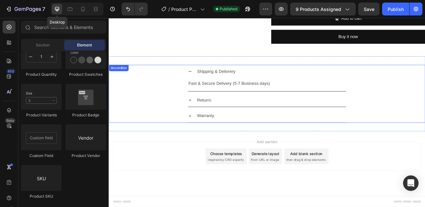
scroll to position [271, 0]
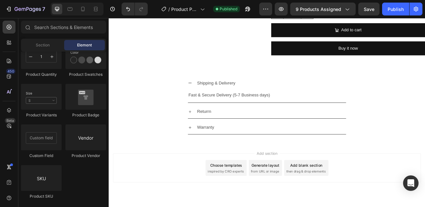
click at [338, 195] on div "Add blank section" at bounding box center [350, 198] width 39 height 7
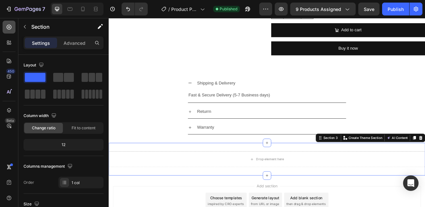
click at [7, 28] on icon at bounding box center [9, 27] width 5 height 5
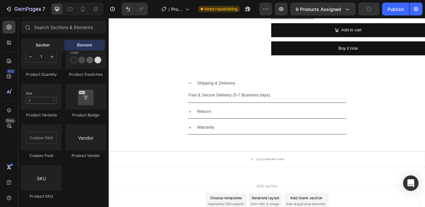
click at [52, 44] on div "Section" at bounding box center [42, 45] width 41 height 10
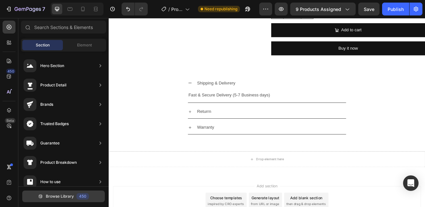
click at [58, 192] on button "Browse Library 450" at bounding box center [63, 197] width 83 height 12
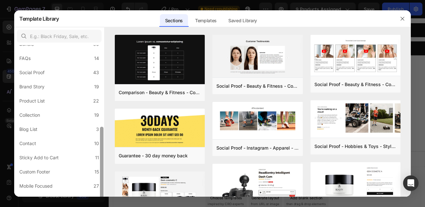
scroll to position [165, 0]
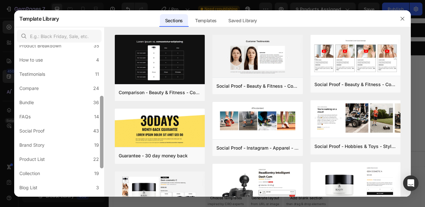
drag, startPoint x: 101, startPoint y: 96, endPoint x: 102, endPoint y: 142, distance: 45.8
click at [102, 142] on div at bounding box center [102, 132] width 4 height 73
click at [62, 75] on label "Testimonials 11" at bounding box center [59, 74] width 85 height 13
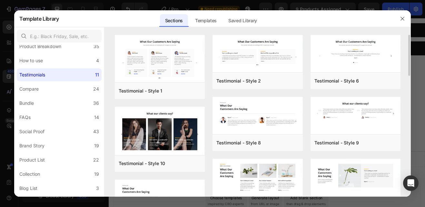
drag, startPoint x: 409, startPoint y: 56, endPoint x: 406, endPoint y: 77, distance: 21.4
click at [406, 77] on div "Testimonial - Style 1 Add to page Preview Testimonial - Style 10 Add to page Pr…" at bounding box center [258, 116] width 306 height 162
click at [338, 121] on img at bounding box center [356, 110] width 90 height 27
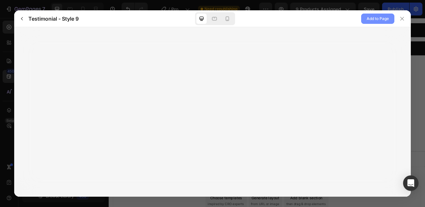
click at [379, 19] on span "Add to Page" at bounding box center [378, 19] width 22 height 8
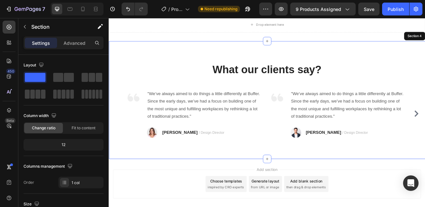
scroll to position [464, 0]
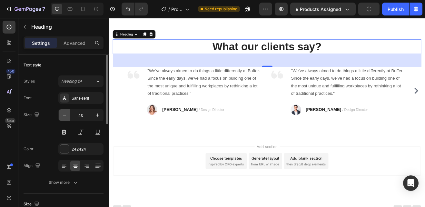
click at [65, 113] on icon "button" at bounding box center [64, 115] width 6 height 6
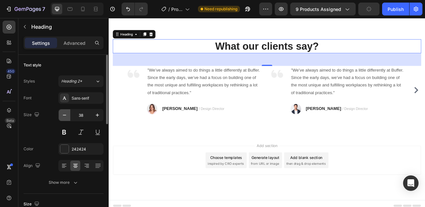
click at [65, 113] on icon "button" at bounding box center [64, 115] width 6 height 6
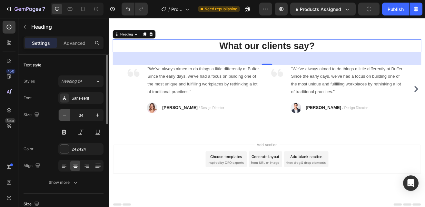
click at [65, 113] on icon "button" at bounding box center [64, 115] width 6 height 6
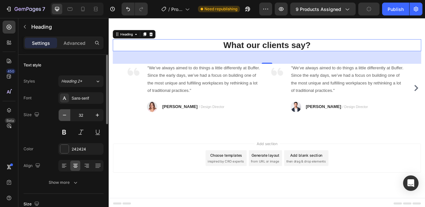
click at [65, 113] on icon "button" at bounding box center [64, 115] width 6 height 6
type input "30"
click at [81, 130] on button at bounding box center [81, 132] width 12 height 12
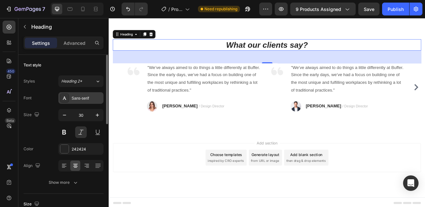
click at [87, 95] on div "Sans-serif" at bounding box center [87, 98] width 30 height 6
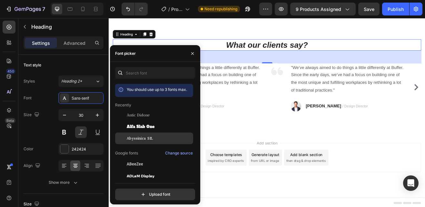
click at [133, 137] on span "Abyssinica SIL" at bounding box center [140, 139] width 26 height 6
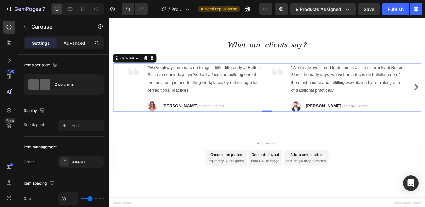
click at [72, 40] on p "Advanced" at bounding box center [75, 43] width 22 height 7
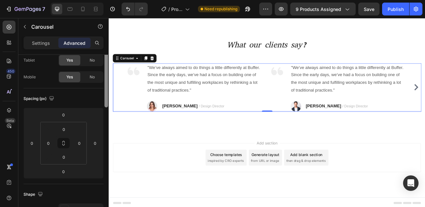
scroll to position [0, 0]
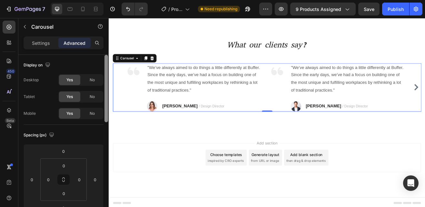
drag, startPoint x: 105, startPoint y: 65, endPoint x: 98, endPoint y: 55, distance: 12.2
click at [98, 55] on div "Display on Desktop Yes No Tablet Yes No Mobile Yes No Spacing (px) 0 0 0 0 0 0 …" at bounding box center [63, 140] width 90 height 171
click at [85, 9] on icon at bounding box center [83, 9] width 4 height 5
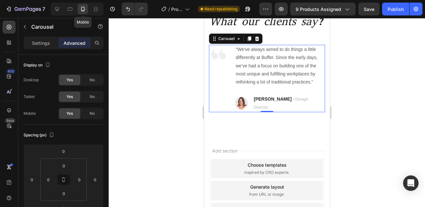
scroll to position [513, 0]
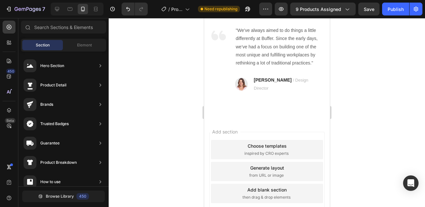
drag, startPoint x: 324, startPoint y: 155, endPoint x: 326, endPoint y: 143, distance: 12.7
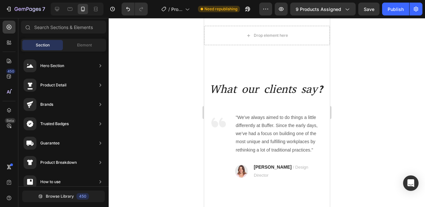
scroll to position [420, 0]
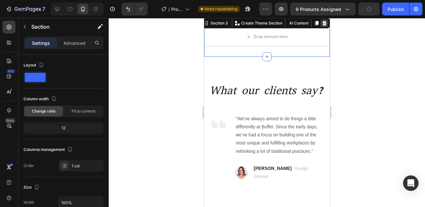
click at [322, 22] on icon at bounding box center [324, 23] width 4 height 5
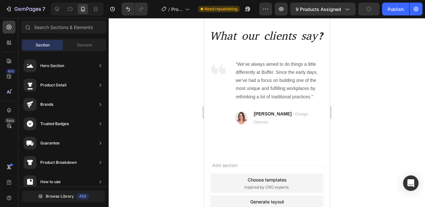
scroll to position [380, 0]
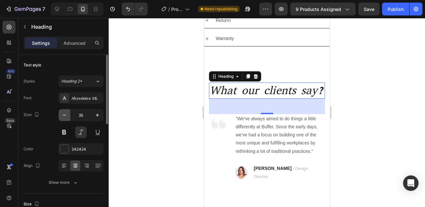
click at [62, 110] on button "button" at bounding box center [65, 115] width 12 height 12
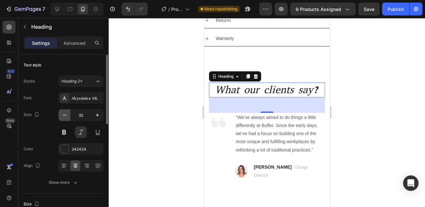
click at [62, 110] on button "button" at bounding box center [65, 115] width 12 height 12
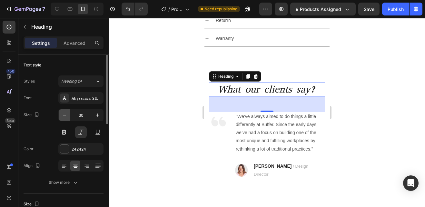
click at [62, 110] on button "button" at bounding box center [65, 115] width 12 height 12
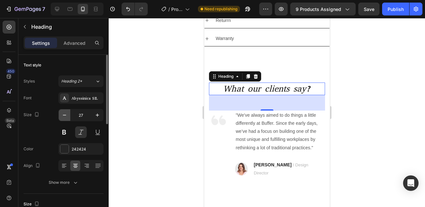
click at [62, 110] on button "button" at bounding box center [65, 115] width 12 height 12
type input "25"
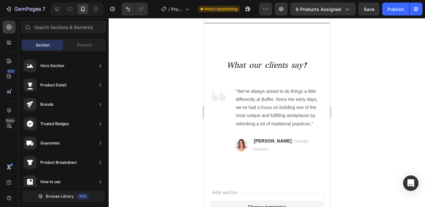
scroll to position [402, 0]
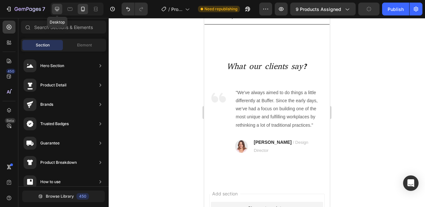
click at [57, 10] on icon at bounding box center [57, 9] width 6 height 6
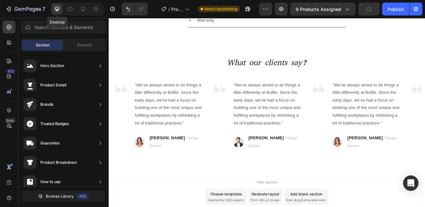
scroll to position [406, 0]
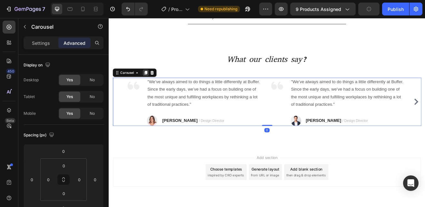
click at [153, 85] on icon at bounding box center [153, 84] width 5 height 5
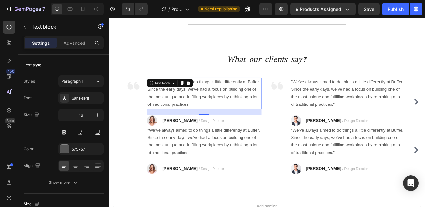
click at [212, 121] on p ""We’ve always aimed to do things a little differently at Buffer. Since the earl…" at bounding box center [225, 110] width 139 height 37
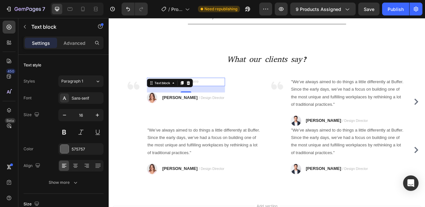
click at [218, 95] on div "Rich Text Editor. Editing area: main" at bounding box center [202, 96] width 95 height 11
click at [217, 94] on div "Rich Text Editor. Editing area: main" at bounding box center [202, 96] width 95 height 11
click at [171, 94] on div "Rich Text Editor. Editing area: main" at bounding box center [202, 96] width 95 height 11
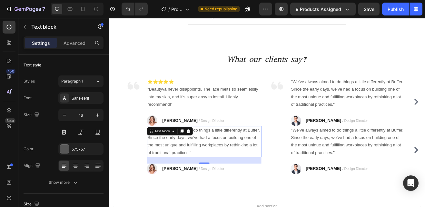
click at [212, 182] on p ""We’ve always aimed to do things a little differently at Buffer. Since the earl…" at bounding box center [225, 169] width 139 height 37
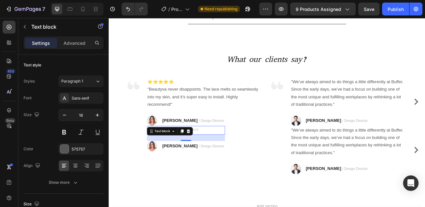
click at [218, 154] on div "Rich Text Editor. Editing area: main" at bounding box center [202, 155] width 95 height 11
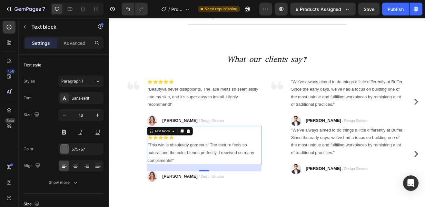
click at [192, 175] on p "Review 1: ⭐⭐⭐⭐⭐ "This wig is absolutely gorgeous! The texture feels so natural …" at bounding box center [225, 174] width 139 height 46
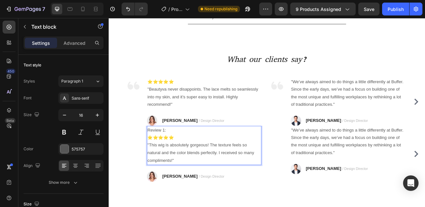
click at [180, 155] on p "Review 1: ⭐⭐⭐⭐⭐ "This wig is absolutely gorgeous! The texture feels so natural …" at bounding box center [225, 174] width 139 height 46
click at [158, 164] on p "⁠⁠⁠⁠⁠⁠⁠Review ⭐⭐⭐⭐⭐ "This wig is absolutely gorgeous! The texture feels so natu…" at bounding box center [225, 174] width 139 height 46
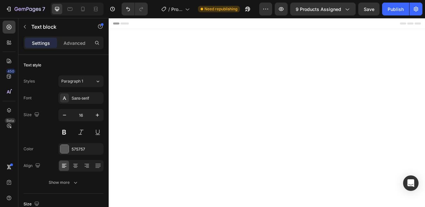
scroll to position [406, 0]
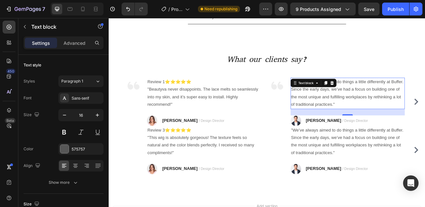
click at [389, 120] on p ""We’ve always aimed to do things a little differently at Buffer. Since the earl…" at bounding box center [401, 110] width 139 height 37
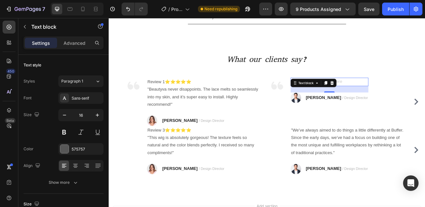
click at [400, 95] on div "Rich Text Editor. Editing area: main" at bounding box center [378, 96] width 95 height 11
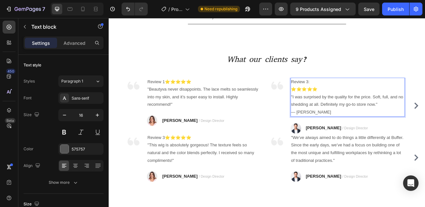
click at [334, 104] on p "Review 3: ⭐⭐⭐⭐⭐ "I was surprised by the quality for the price. Soft, full, and …" at bounding box center [401, 115] width 139 height 46
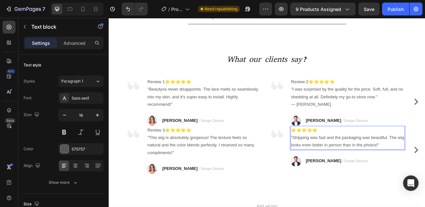
click at [334, 154] on p "⭐⭐⭐⭐⭐ "Shipping was fast and the packaging was beautiful. The wig looks even be…" at bounding box center [401, 165] width 139 height 28
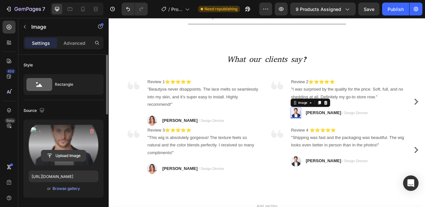
click at [65, 155] on input "file" at bounding box center [63, 155] width 45 height 11
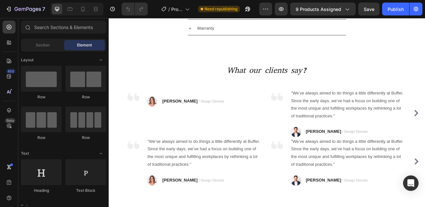
scroll to position [103, 0]
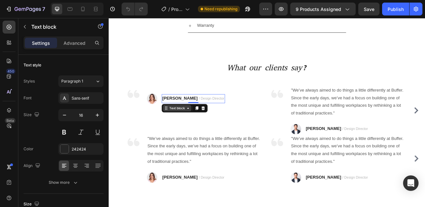
click at [192, 130] on div "Text block" at bounding box center [192, 129] width 22 height 6
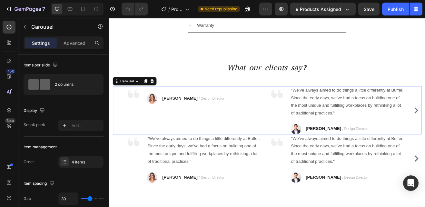
click at [189, 136] on div "Image Text block Image [PERSON_NAME] / Design Director Text block Row Row" at bounding box center [212, 130] width 166 height 59
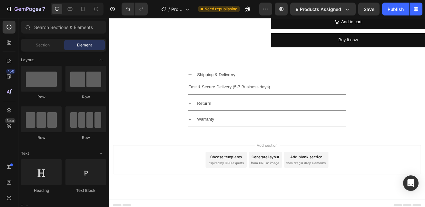
scroll to position [286, 0]
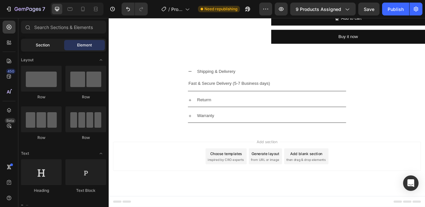
click at [47, 41] on div "Section" at bounding box center [42, 45] width 41 height 10
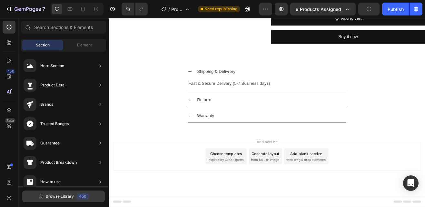
click at [65, 196] on span "Browse Library" at bounding box center [60, 197] width 28 height 6
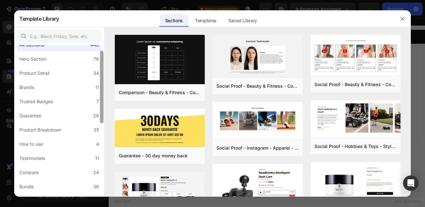
drag, startPoint x: 102, startPoint y: 95, endPoint x: 101, endPoint y: 102, distance: 6.3
click at [101, 102] on div at bounding box center [102, 87] width 4 height 73
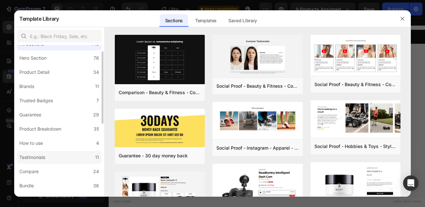
click at [45, 156] on div "Testimonials" at bounding box center [32, 158] width 26 height 8
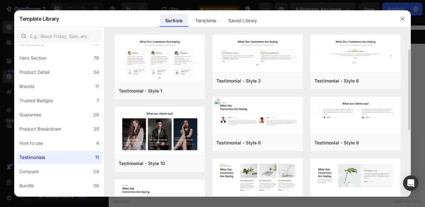
scroll to position [10, 0]
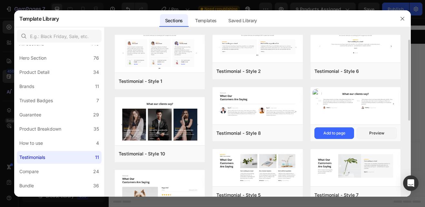
click at [363, 105] on img at bounding box center [356, 100] width 90 height 27
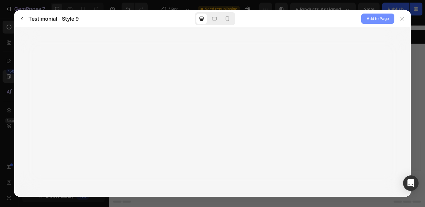
click at [374, 16] on span "Add to Page" at bounding box center [378, 19] width 22 height 8
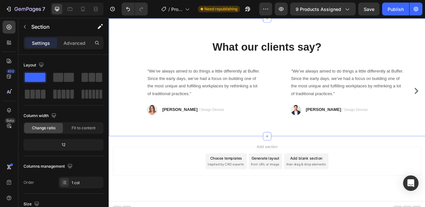
scroll to position [424, 0]
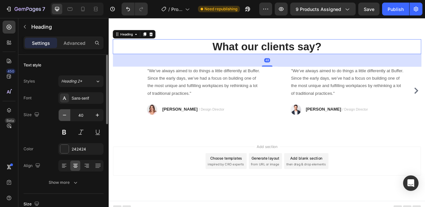
click at [65, 115] on icon "button" at bounding box center [64, 115] width 6 height 6
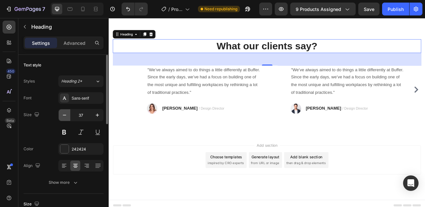
click at [65, 115] on icon "button" at bounding box center [64, 115] width 6 height 6
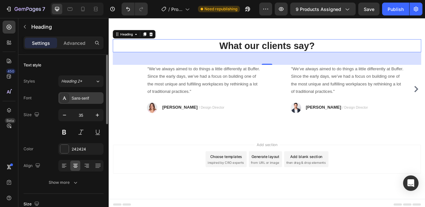
click at [87, 97] on div "Sans-serif" at bounding box center [87, 98] width 30 height 6
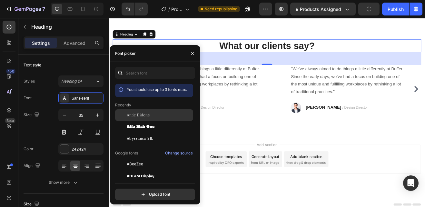
click at [136, 114] on span "Antic Didone" at bounding box center [138, 115] width 23 height 6
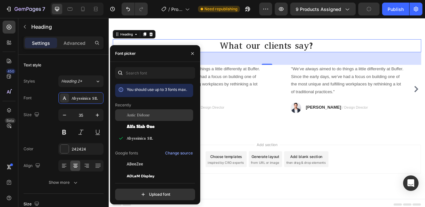
click at [135, 117] on span "Antic Didone" at bounding box center [138, 115] width 23 height 6
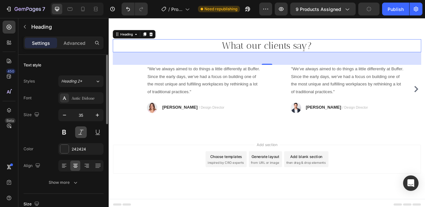
click at [77, 133] on button at bounding box center [81, 132] width 12 height 12
click at [86, 7] on icon at bounding box center [83, 9] width 6 height 6
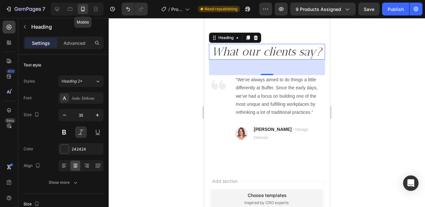
scroll to position [427, 0]
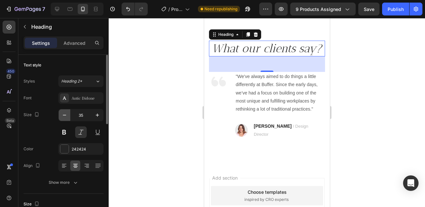
click at [64, 114] on icon "button" at bounding box center [64, 115] width 6 height 6
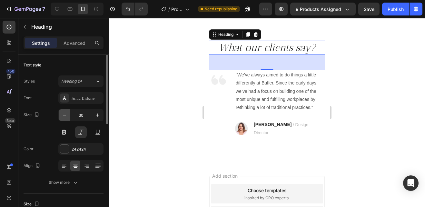
click at [64, 114] on icon "button" at bounding box center [64, 115] width 6 height 6
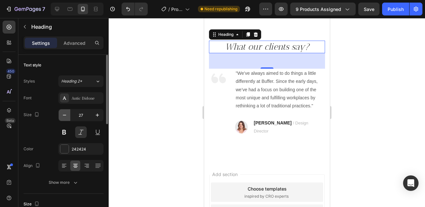
click at [64, 114] on icon "button" at bounding box center [64, 115] width 6 height 6
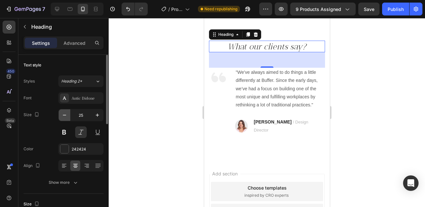
click at [64, 114] on icon "button" at bounding box center [64, 115] width 6 height 6
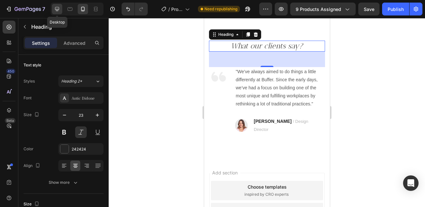
click at [58, 12] on icon at bounding box center [57, 9] width 6 height 6
type input "35"
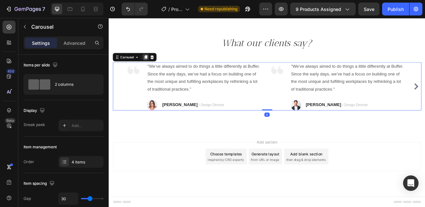
click at [155, 68] on icon at bounding box center [153, 65] width 5 height 5
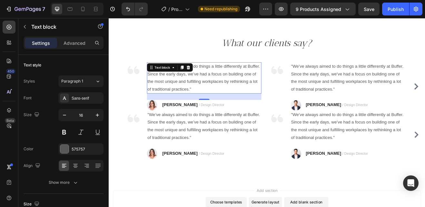
click at [229, 105] on p ""We’ve always aimed to do things a little differently at Buffer. Since the earl…" at bounding box center [225, 91] width 139 height 37
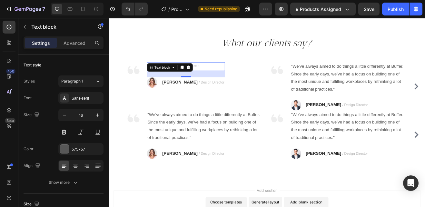
click at [219, 74] on div "Rich Text Editor. Editing area: main" at bounding box center [202, 77] width 95 height 11
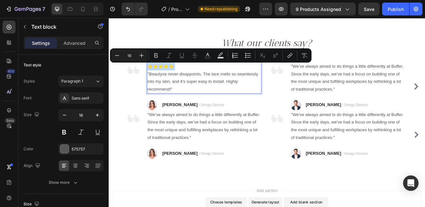
drag, startPoint x: 242, startPoint y: 75, endPoint x: 214, endPoint y: 78, distance: 28.6
click at [214, 78] on p "⭐⭐⭐⭐⭐ "Beautyva never disappoints. The lace melts so seamlessly into my skin, a…" at bounding box center [225, 91] width 139 height 37
click at [223, 76] on p "⭐⭐⭐⭐⭐ "Beautyva never disappoints. The lace melts so seamlessly into my skin, a…" at bounding box center [225, 91] width 139 height 37
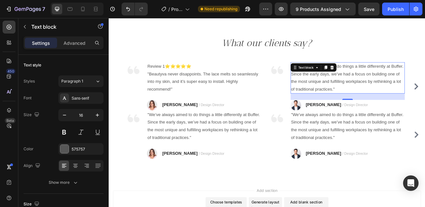
click at [391, 103] on p ""We’ve always aimed to do things a little differently at Buffer. Since the earl…" at bounding box center [401, 91] width 139 height 37
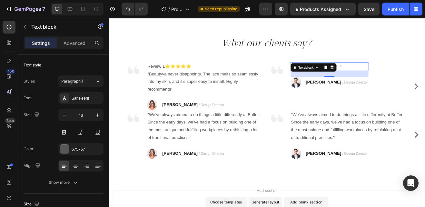
click at [397, 76] on div "Rich Text Editor. Editing area: main" at bounding box center [378, 77] width 95 height 11
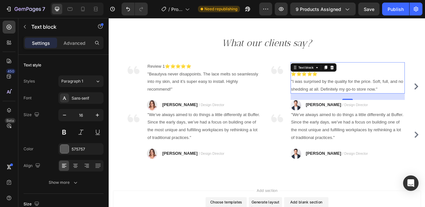
click at [337, 86] on p "Review 3: ⭐⭐⭐⭐⭐ "I was surprised by the quality for the price. Soft, full, and …" at bounding box center [401, 91] width 139 height 37
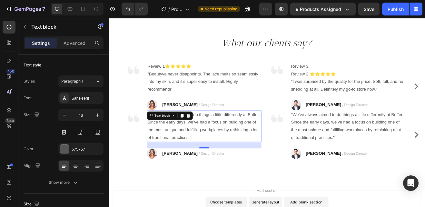
click at [224, 160] on p ""We’ve always aimed to do things a little differently at Buffer. Since the earl…" at bounding box center [225, 150] width 139 height 37
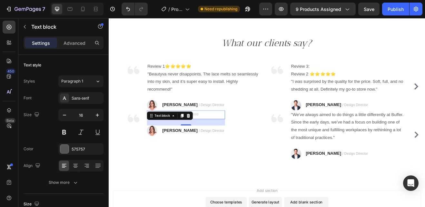
click at [218, 134] on div "Rich Text Editor. Editing area: main" at bounding box center [202, 136] width 95 height 11
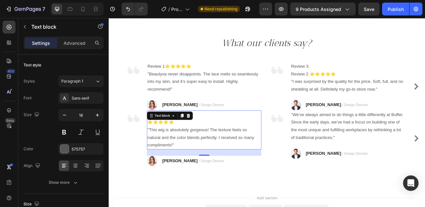
click at [157, 145] on p "Review 1: ⭐⭐⭐⭐⭐ "This wig is absolutely gorgeous! The texture feels so natural …" at bounding box center [225, 155] width 139 height 46
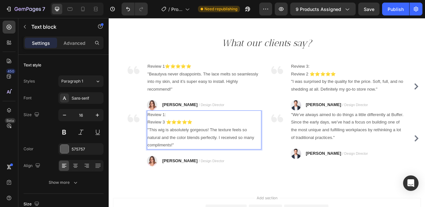
click at [156, 146] on p "Review 1: Review 3 ⭐⭐⭐⭐⭐ "This wig is absolutely gorgeous! The texture feels so…" at bounding box center [225, 155] width 139 height 46
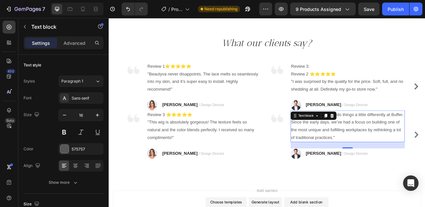
click at [387, 161] on p ""We’ve always aimed to do things a little differently at Buffer. Since the earl…" at bounding box center [401, 150] width 139 height 37
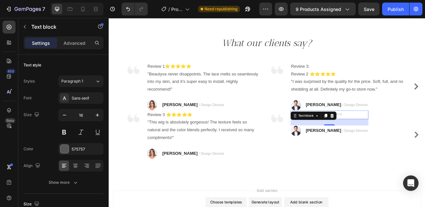
click at [396, 134] on div "Rich Text Editor. Editing area: main" at bounding box center [378, 136] width 95 height 11
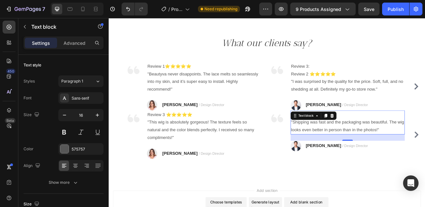
click at [389, 148] on p "⭐⭐⭐⭐⭐ "Shipping was fast and the packaging was beautiful. The wig looks even be…" at bounding box center [401, 146] width 139 height 28
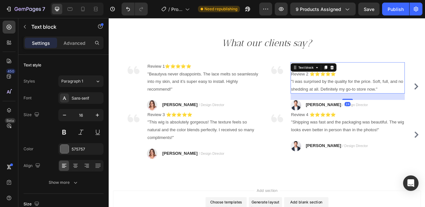
click at [356, 78] on div "Review 3: Review 2 ⭐⭐⭐⭐⭐ "I was surprised by the quality for the price. Soft, f…" at bounding box center [401, 91] width 140 height 38
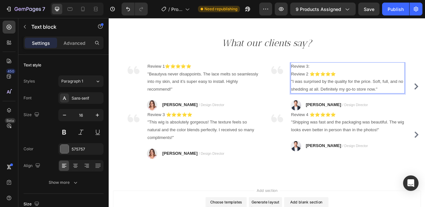
click at [332, 87] on p "Review 3: Review 2 ⭐⭐⭐⭐⭐ "I was surprised by the quality for the price. Soft, f…" at bounding box center [401, 91] width 139 height 37
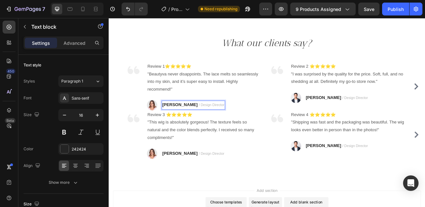
scroll to position [426, 0]
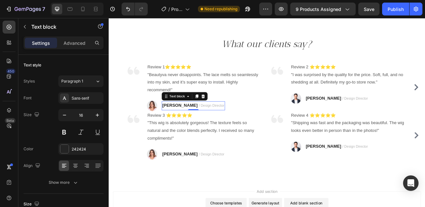
click at [219, 124] on span "/ Design Director" at bounding box center [234, 125] width 31 height 5
click at [226, 124] on span "/ Design Director" at bounding box center [234, 125] width 31 height 5
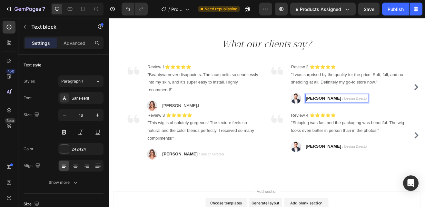
scroll to position [425, 0]
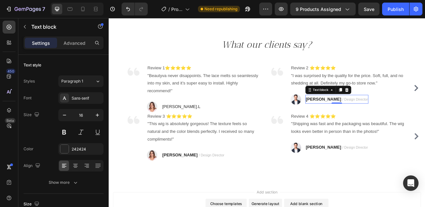
click at [407, 117] on div "TRAVIS J. / Design Director" at bounding box center [387, 117] width 77 height 11
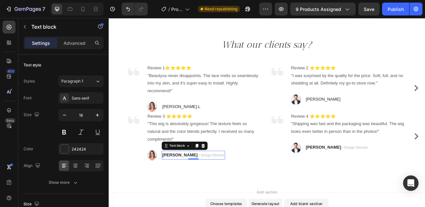
scroll to position [424, 0]
click at [226, 185] on span "/ Design Director" at bounding box center [234, 186] width 31 height 5
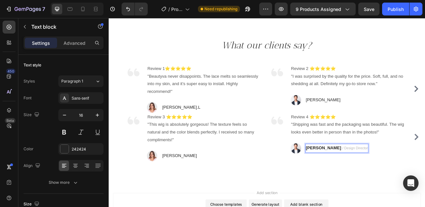
scroll to position [423, 0]
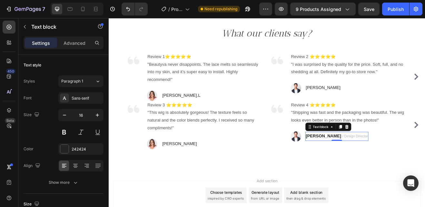
click at [406, 162] on span "/ Design Director" at bounding box center [409, 162] width 31 height 5
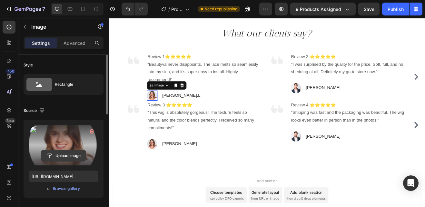
click at [67, 154] on input "file" at bounding box center [63, 155] width 45 height 11
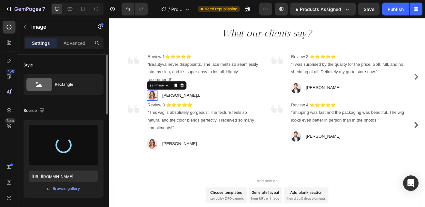
type input "https://cdn.shopify.com/s/files/1/0943/7324/9340/files/gempages_578316170977870…"
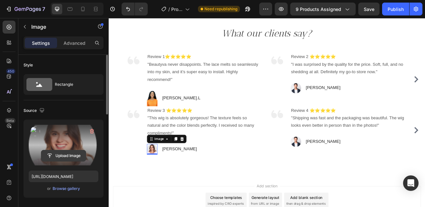
click at [69, 154] on input "file" at bounding box center [63, 155] width 45 height 11
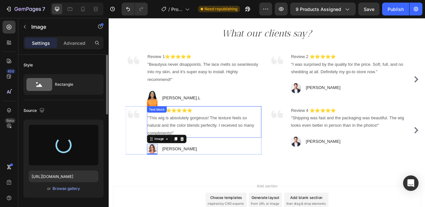
type input "https://cdn.shopify.com/s/files/1/0943/7324/9340/files/gempages_578316170977870…"
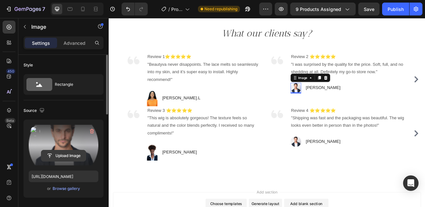
click at [68, 155] on input "file" at bounding box center [63, 155] width 45 height 11
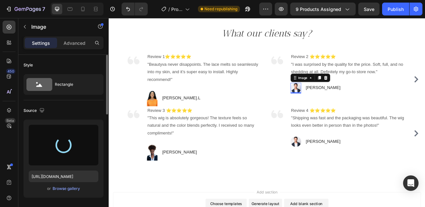
type input "https://cdn.shopify.com/s/files/1/0943/7324/9340/files/gempages_578316170977870…"
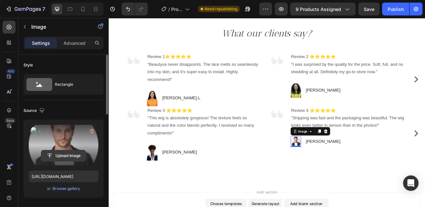
click at [68, 153] on input "file" at bounding box center [63, 155] width 45 height 11
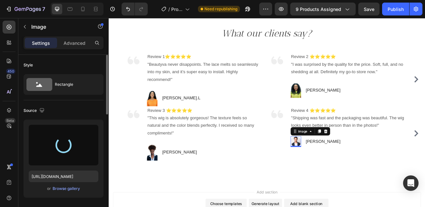
type input "https://cdn.shopify.com/s/files/1/0943/7324/9340/files/gempages_578316170977870…"
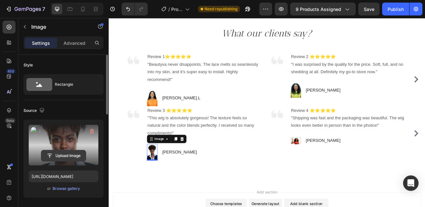
click at [68, 154] on input "file" at bounding box center [63, 155] width 45 height 11
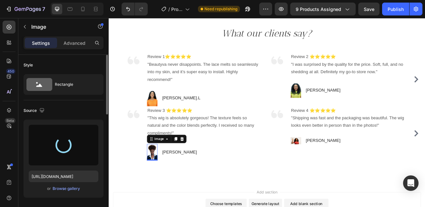
type input "[URL][DOMAIN_NAME]"
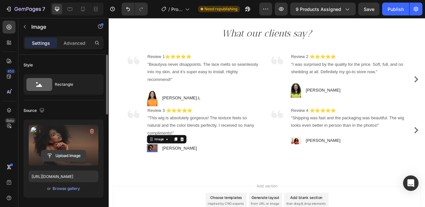
click at [70, 154] on input "file" at bounding box center [63, 155] width 45 height 11
click at [64, 154] on input "file" at bounding box center [63, 155] width 45 height 11
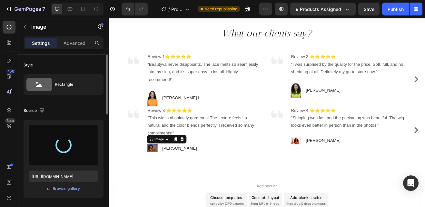
type input "https://cdn.shopify.com/s/files/1/0943/7324/9340/files/gempages_578316170977870…"
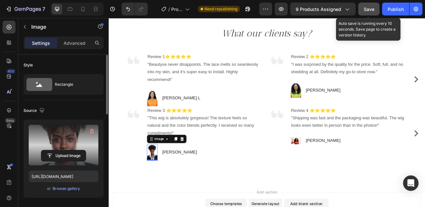
click at [372, 8] on span "Save" at bounding box center [369, 8] width 11 height 5
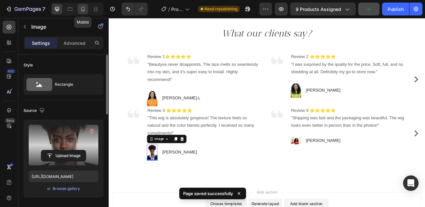
click at [85, 9] on icon at bounding box center [83, 9] width 4 height 5
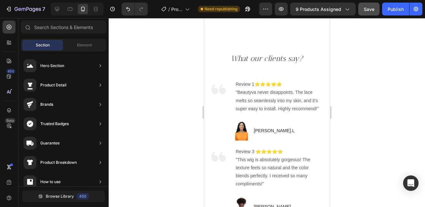
scroll to position [418, 0]
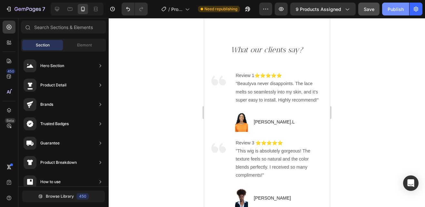
click at [402, 9] on div "Publish" at bounding box center [396, 9] width 16 height 7
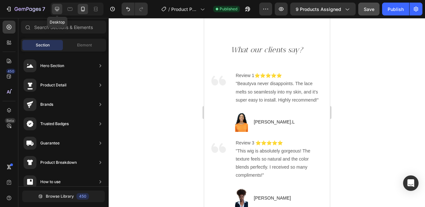
click at [59, 7] on icon at bounding box center [57, 9] width 4 height 4
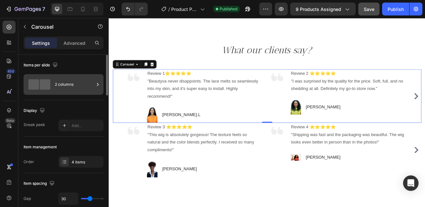
click at [97, 83] on icon at bounding box center [98, 84] width 6 height 6
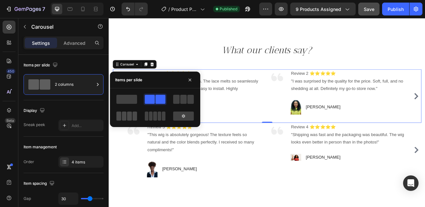
click at [130, 114] on span at bounding box center [129, 116] width 5 height 9
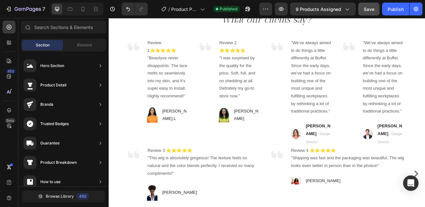
scroll to position [469, 0]
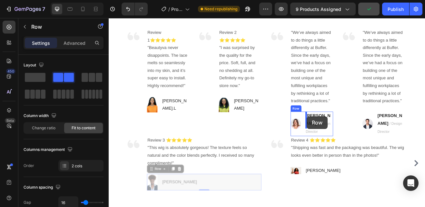
drag, startPoint x: 196, startPoint y: 206, endPoint x: 351, endPoint y: 138, distance: 169.2
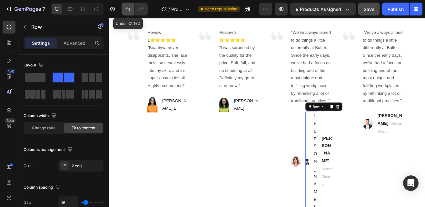
click at [130, 10] on icon "Undo/Redo" at bounding box center [128, 9] width 4 height 4
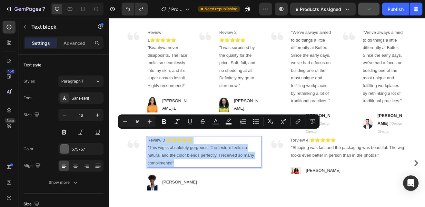
drag, startPoint x: 188, startPoint y: 185, endPoint x: 156, endPoint y: 157, distance: 42.7
click at [156, 163] on p "Review 3 ⭐⭐⭐⭐⭐ "This wig is absolutely gorgeous! The texture feels so natural a…" at bounding box center [225, 181] width 139 height 37
copy p "Review 3 ⭐⭐⭐⭐⭐ "This wig is absolutely gorgeous! The texture feels so natural a…"
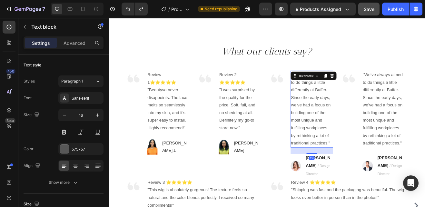
scroll to position [418, 0]
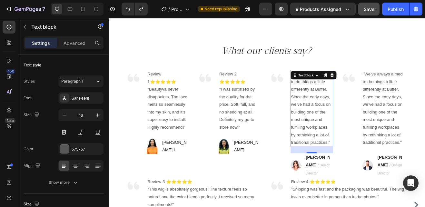
click at [379, 169] on p ""We’ve always aimed to do things a little differently at Buffer. Since the earl…" at bounding box center [357, 128] width 51 height 93
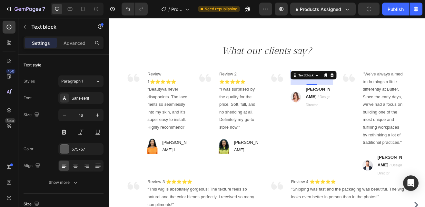
click at [367, 82] on p """ at bounding box center [357, 86] width 51 height 9
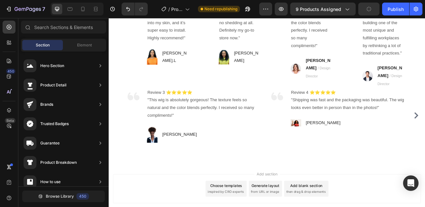
scroll to position [528, 0]
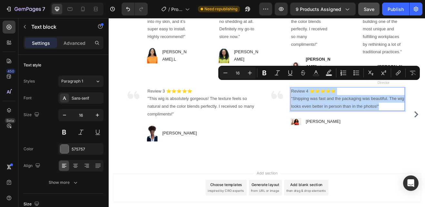
drag, startPoint x: 440, startPoint y: 116, endPoint x: 332, endPoint y: 96, distance: 110.6
click at [332, 103] on p "Review 4 ⭐⭐⭐⭐⭐ "Shipping was fast and the packaging was beautiful. The wig look…" at bounding box center [401, 117] width 139 height 28
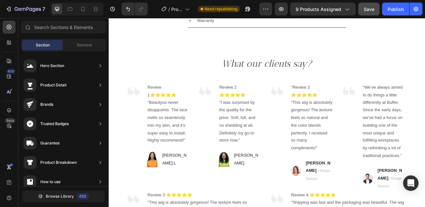
scroll to position [396, 0]
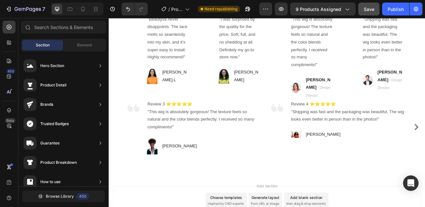
scroll to position [491, 0]
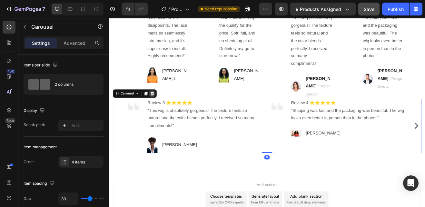
click at [163, 108] on icon at bounding box center [162, 110] width 4 height 5
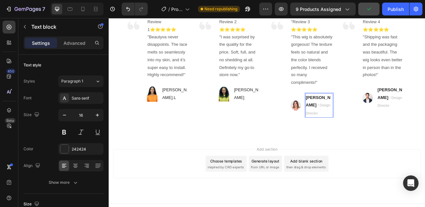
scroll to position [457, 0]
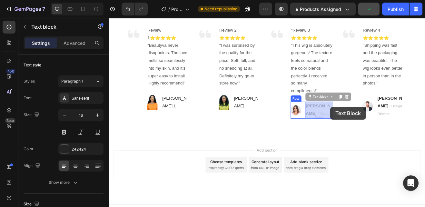
drag, startPoint x: 370, startPoint y: 118, endPoint x: 380, endPoint y: 127, distance: 12.8
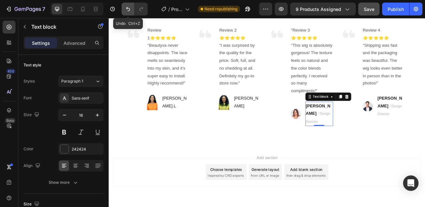
click at [130, 12] on icon "Undo/Redo" at bounding box center [128, 9] width 6 height 6
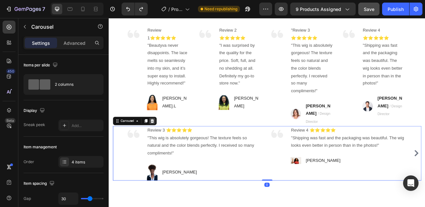
click at [162, 141] on icon at bounding box center [161, 143] width 5 height 5
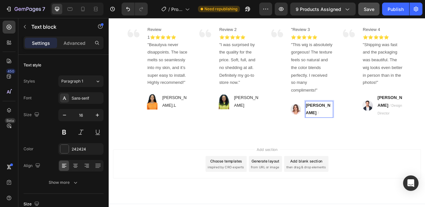
scroll to position [458, 0]
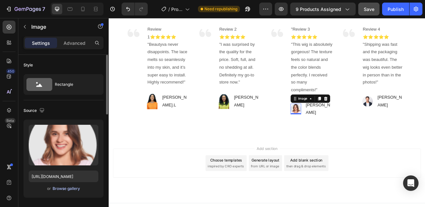
click at [65, 189] on div "Browse gallery" at bounding box center [66, 189] width 27 height 6
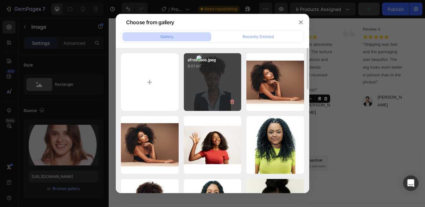
click at [205, 107] on div "afroooooo.jpeg 6.01 kb" at bounding box center [213, 82] width 58 height 58
type input "https://cdn.shopify.com/s/files/1/0943/7324/9340/files/gempages_578316170977870…"
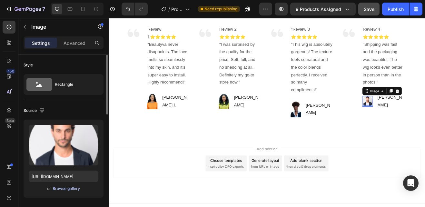
click at [68, 187] on div "Browse gallery" at bounding box center [66, 189] width 27 height 6
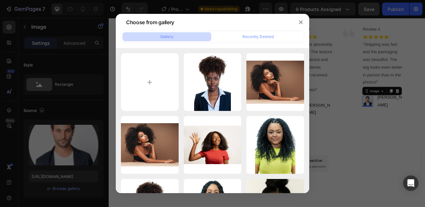
click at [324, 122] on div at bounding box center [212, 103] width 425 height 207
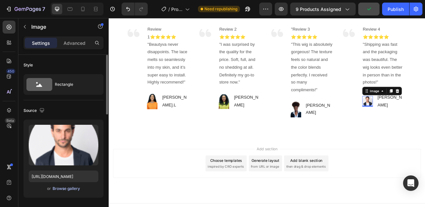
click at [72, 188] on div "Browse gallery" at bounding box center [66, 189] width 27 height 6
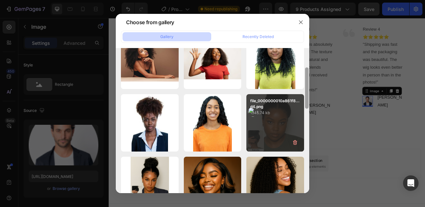
scroll to position [86, 0]
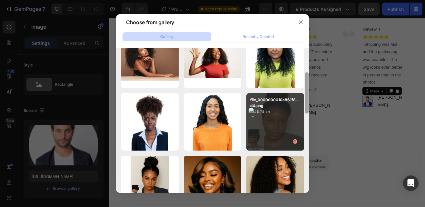
drag, startPoint x: 307, startPoint y: 84, endPoint x: 304, endPoint y: 108, distance: 24.8
click at [304, 108] on div "afroooooo.jpeg 6.01 kb afro.jpg 24.63 kb afro.jpg 24.63 kb afrooooooooooo.webp …" at bounding box center [213, 120] width 194 height 145
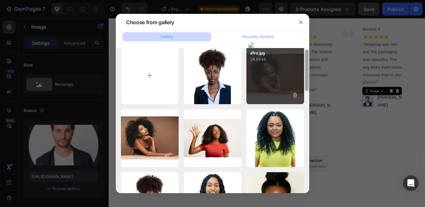
scroll to position [1, 0]
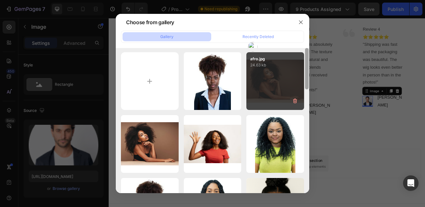
drag, startPoint x: 307, startPoint y: 84, endPoint x: 303, endPoint y: 60, distance: 24.5
click at [303, 60] on div "afroooooo.jpeg 6.01 kb afro.jpg 24.63 kb afro.jpg 24.63 kb afrooooooooooo.webp …" at bounding box center [213, 120] width 194 height 145
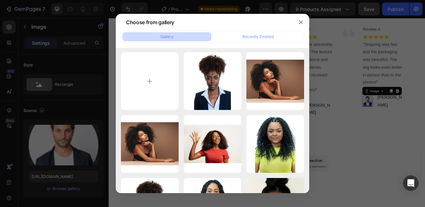
click at [369, 101] on div at bounding box center [212, 103] width 425 height 207
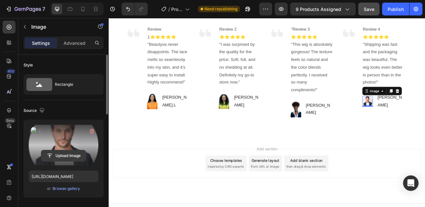
click at [68, 155] on input "file" at bounding box center [63, 155] width 45 height 11
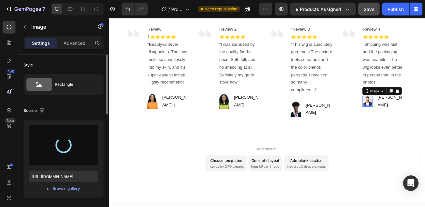
type input "[URL][DOMAIN_NAME]"
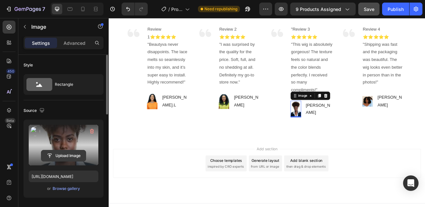
click at [67, 156] on input "file" at bounding box center [63, 155] width 45 height 11
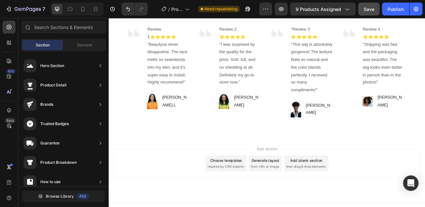
click at [404, 168] on div "Add section Choose templates inspired by CRO experts Generate layout from URL o…" at bounding box center [302, 204] width 387 height 79
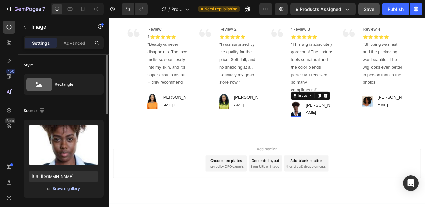
click at [55, 189] on div "Browse gallery" at bounding box center [66, 189] width 27 height 6
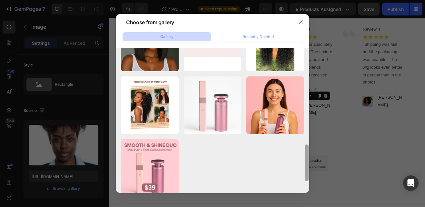
scroll to position [426, 0]
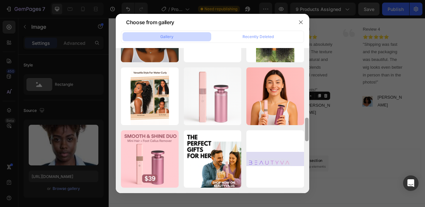
drag, startPoint x: 306, startPoint y: 71, endPoint x: 303, endPoint y: 189, distance: 118.1
click at [303, 189] on div "file_000000007b2461f7...03.png 1789.50 kb afroooooo.jpeg 6.01 kb afro.jpg 24.63…" at bounding box center [213, 120] width 194 height 145
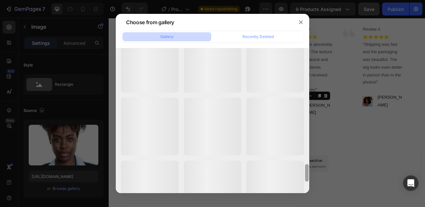
scroll to position [990, 0]
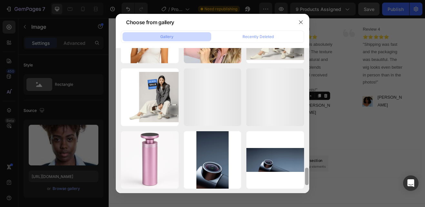
drag, startPoint x: 307, startPoint y: 131, endPoint x: 289, endPoint y: 224, distance: 94.3
click at [289, 0] on html "7 Version history / Product Page - Aug 27, 15:56:13 Need republishing Preview 9…" at bounding box center [212, 0] width 425 height 0
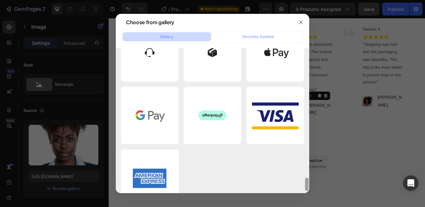
scroll to position [1422, 0]
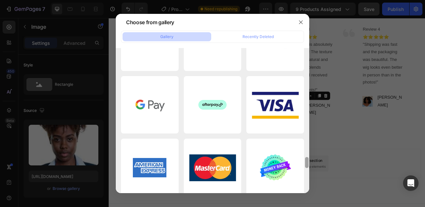
drag, startPoint x: 307, startPoint y: 171, endPoint x: 302, endPoint y: 224, distance: 52.5
click at [302, 0] on html "7 Version history / Product Page - Aug 27, 15:56:13 Need republishing Preview 9…" at bounding box center [212, 0] width 425 height 0
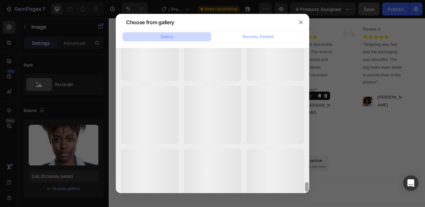
scroll to position [2048, 0]
drag, startPoint x: 306, startPoint y: 162, endPoint x: 304, endPoint y: 210, distance: 48.1
click at [304, 0] on html "7 Version history / Product Page - Aug 27, 15:56:13 Need republishing Preview 9…" at bounding box center [212, 0] width 425 height 0
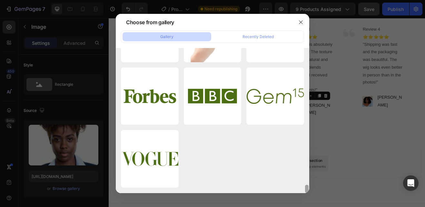
scroll to position [2559, 0]
drag, startPoint x: 307, startPoint y: 164, endPoint x: 306, endPoint y: 192, distance: 28.8
click at [306, 192] on div at bounding box center [307, 120] width 5 height 145
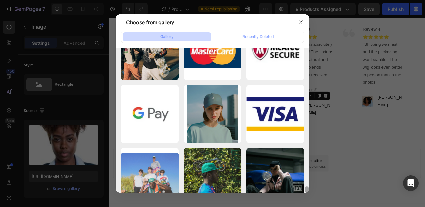
scroll to position [2933, 0]
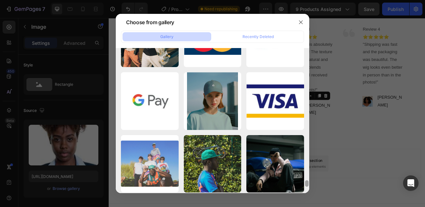
drag, startPoint x: 307, startPoint y: 177, endPoint x: 307, endPoint y: 196, distance: 18.7
click at [307, 196] on div "Choose from gallery Gallery Recently Deleted file_000000007b2461f7...03.png 178…" at bounding box center [212, 103] width 425 height 207
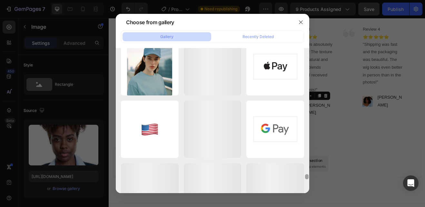
scroll to position [3554, 0]
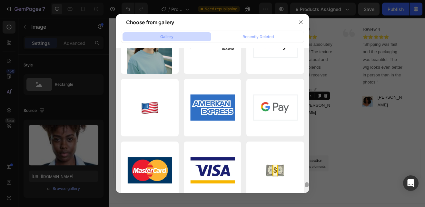
drag, startPoint x: 307, startPoint y: 180, endPoint x: 305, endPoint y: 208, distance: 28.1
click at [305, 0] on html "7 Version history / Product Page - Aug 27, 15:56:13 Need republishing Preview 9…" at bounding box center [212, 0] width 425 height 0
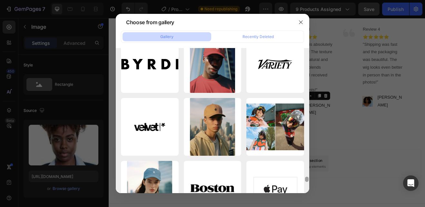
drag, startPoint x: 306, startPoint y: 182, endPoint x: 307, endPoint y: 192, distance: 10.3
click at [307, 192] on div at bounding box center [307, 120] width 5 height 145
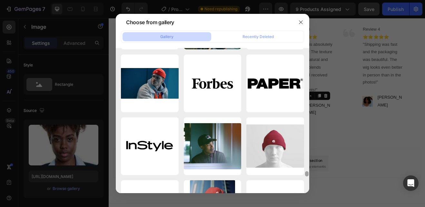
drag, startPoint x: 307, startPoint y: 176, endPoint x: 307, endPoint y: 187, distance: 11.0
click at [307, 187] on div at bounding box center [307, 120] width 5 height 145
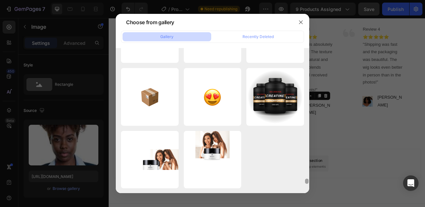
scroll to position [3692, 0]
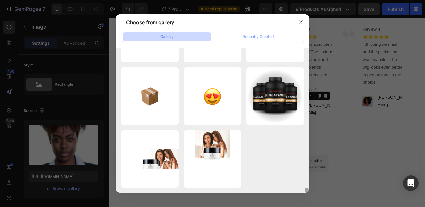
drag, startPoint x: 306, startPoint y: 171, endPoint x: 306, endPoint y: 191, distance: 19.4
click at [306, 191] on div at bounding box center [307, 190] width 4 height 5
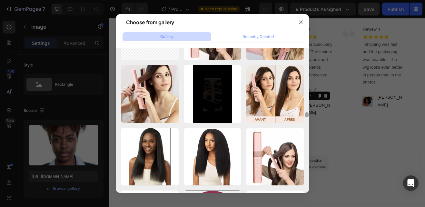
scroll to position [1927, 0]
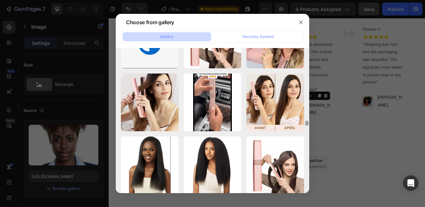
drag, startPoint x: 306, startPoint y: 189, endPoint x: 306, endPoint y: 123, distance: 66.8
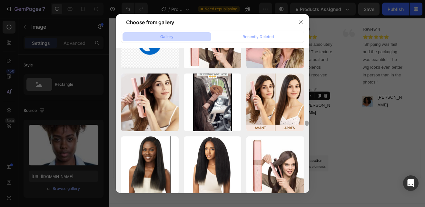
click at [306, 123] on div at bounding box center [307, 123] width 4 height 5
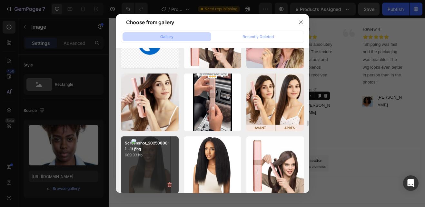
click at [163, 158] on p "689.93 kb" at bounding box center [150, 155] width 50 height 6
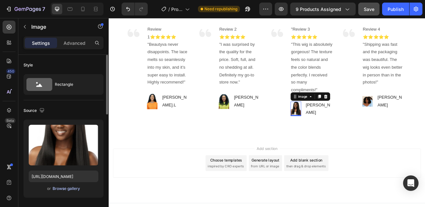
click at [64, 188] on div "Browse gallery" at bounding box center [66, 189] width 27 height 6
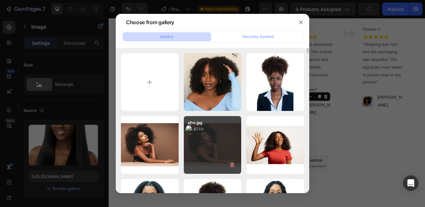
click at [222, 146] on div "afro.jpg 24.63 kb" at bounding box center [213, 145] width 58 height 58
type input "https://cdn.shopify.com/s/files/1/0943/7324/9340/files/gempages_578316170977870…"
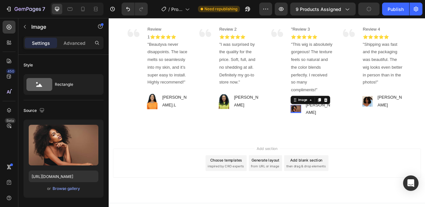
scroll to position [457, 0]
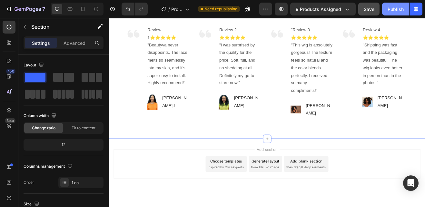
click at [396, 9] on div "Publish" at bounding box center [396, 9] width 16 height 7
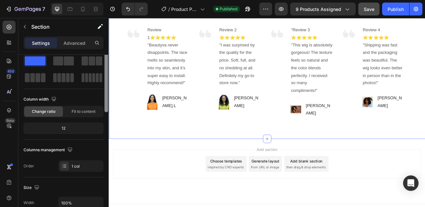
scroll to position [0, 0]
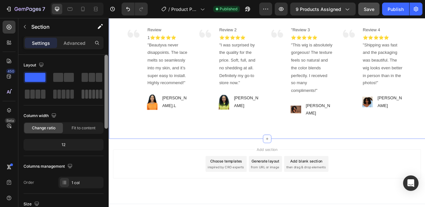
drag, startPoint x: 106, startPoint y: 104, endPoint x: 103, endPoint y: 94, distance: 10.1
click at [103, 94] on div "Layout Column width Change ratio Fit to content 12 Columns management Order 1 c…" at bounding box center [63, 140] width 90 height 171
click at [64, 42] on p "Advanced" at bounding box center [75, 43] width 22 height 7
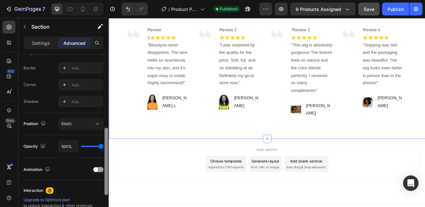
drag, startPoint x: 108, startPoint y: 91, endPoint x: 105, endPoint y: 161, distance: 70.4
click at [105, 161] on div at bounding box center [107, 161] width 4 height 67
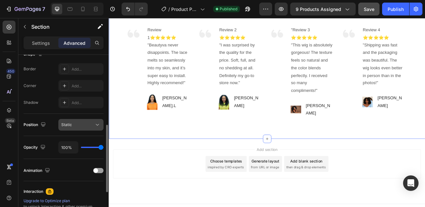
click at [99, 124] on icon at bounding box center [97, 125] width 3 height 2
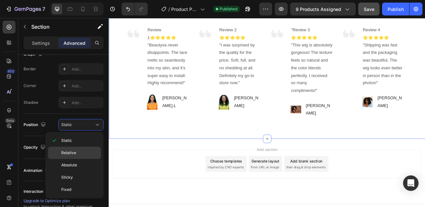
click at [75, 151] on span "Relative" at bounding box center [68, 153] width 15 height 6
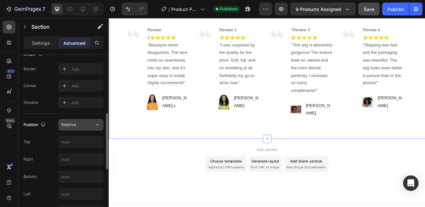
click at [98, 120] on button "Relative" at bounding box center [80, 125] width 45 height 12
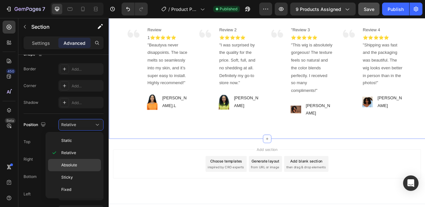
drag, startPoint x: 98, startPoint y: 120, endPoint x: 73, endPoint y: 162, distance: 48.5
click at [73, 162] on div "450 Beta Sections(11) Elements(84) Section Element Hero Section Product Detail …" at bounding box center [54, 112] width 109 height 189
click at [73, 171] on div "Absolute" at bounding box center [74, 177] width 53 height 12
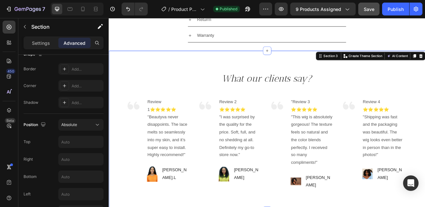
scroll to position [370, 0]
click at [97, 121] on button "Absolute" at bounding box center [80, 125] width 45 height 12
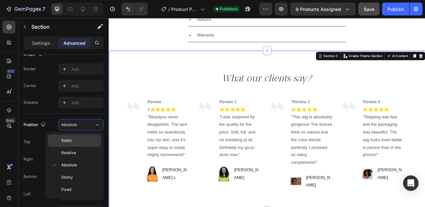
click at [75, 147] on div "Static" at bounding box center [74, 153] width 53 height 12
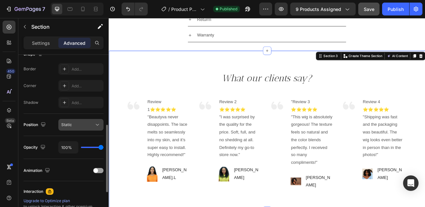
click at [98, 123] on icon at bounding box center [97, 125] width 6 height 6
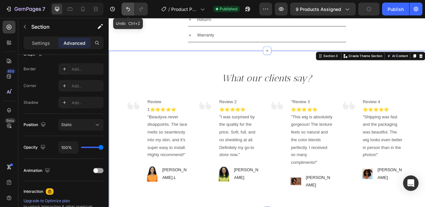
click at [129, 9] on icon "Undo/Redo" at bounding box center [128, 9] width 6 height 6
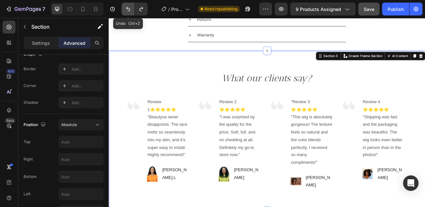
click at [129, 9] on icon "Undo/Redo" at bounding box center [128, 9] width 6 height 6
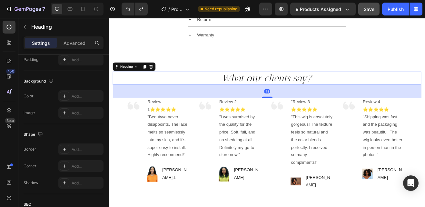
scroll to position [0, 0]
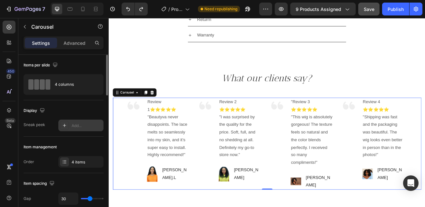
click at [61, 126] on div at bounding box center [64, 125] width 9 height 9
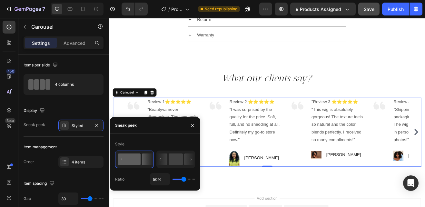
click at [139, 159] on rect at bounding box center [129, 160] width 23 height 12
click at [179, 163] on rect at bounding box center [176, 160] width 14 height 12
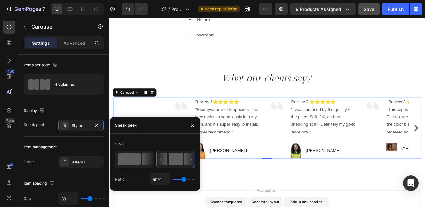
click at [143, 159] on icon at bounding box center [147, 160] width 11 height 12
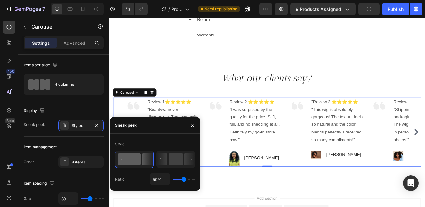
type input "62%"
type input "62"
type input "72%"
type input "72"
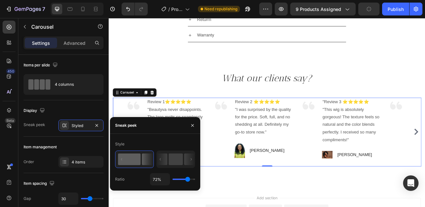
type input "65%"
type input "65"
type input "47%"
type input "47"
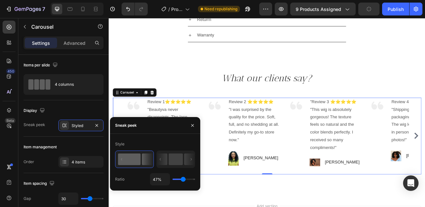
type input "40%"
type input "40"
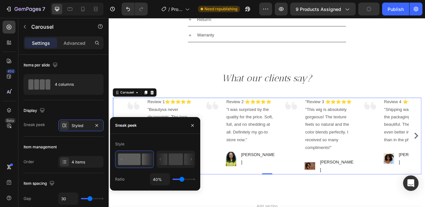
type input "36%"
type input "36"
type input "32%"
type input "32"
type input "30%"
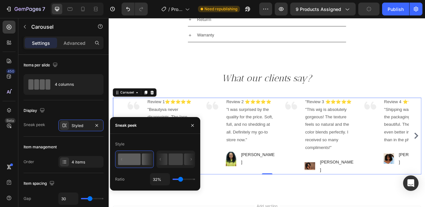
type input "30"
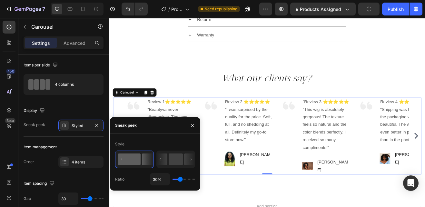
type input "21%"
type input "21"
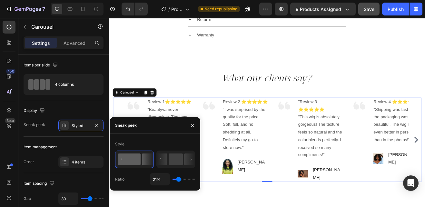
type input "19%"
type input "19"
type input "17%"
type input "17"
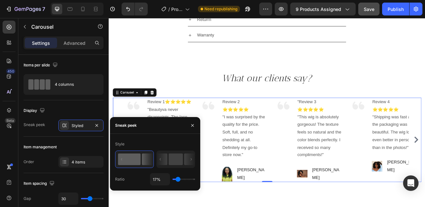
type input "14%"
type input "14"
type input "25%"
type input "25"
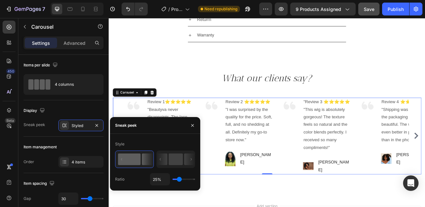
type input "32%"
type input "32"
type input "34%"
type input "34"
type input "38%"
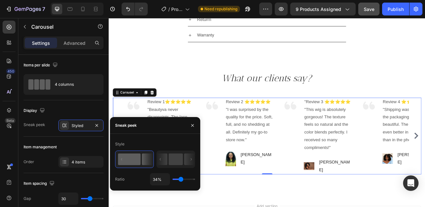
type input "38"
type input "40%"
type input "40"
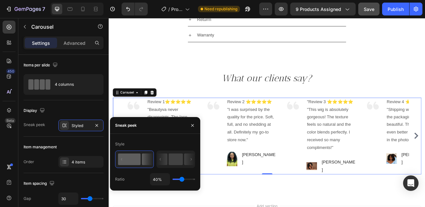
type input "41%"
type input "41"
type input "43%"
type input "43"
type input "47%"
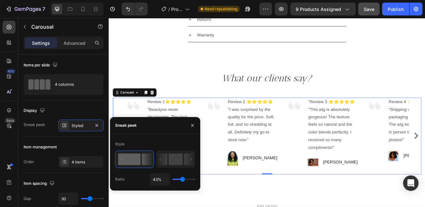
type input "47"
type input "49%"
type input "49"
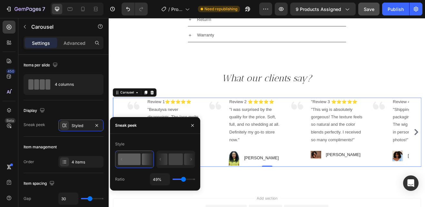
type input "51%"
type input "51"
type input "52%"
type input "52"
type input "51%"
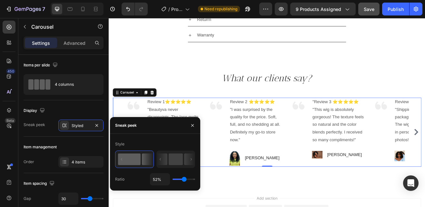
type input "51"
type input "49%"
type input "49"
type input "47%"
type input "47"
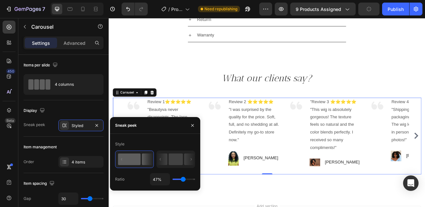
type input "45%"
type input "45"
type input "43%"
type input "43"
type input "51%"
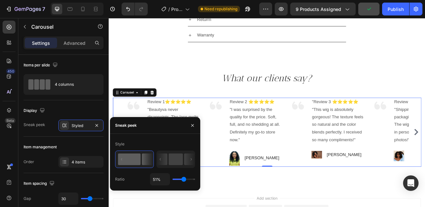
type input "51"
click at [184, 180] on input "range" at bounding box center [184, 179] width 23 height 1
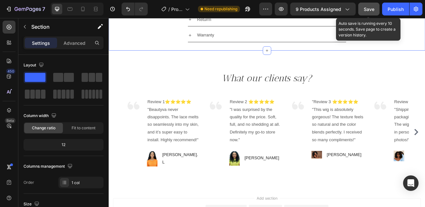
click at [372, 9] on span "Save" at bounding box center [369, 8] width 11 height 5
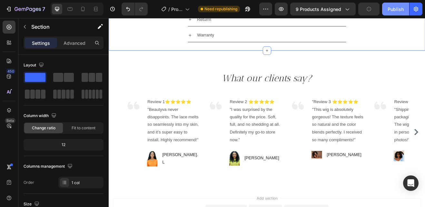
click at [401, 10] on div "Publish" at bounding box center [396, 9] width 16 height 7
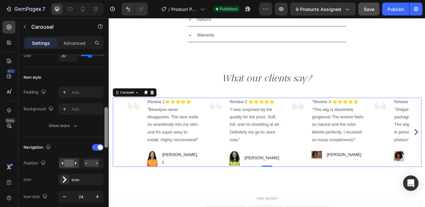
scroll to position [161, 0]
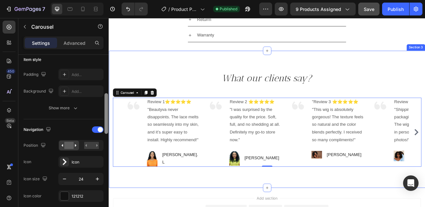
drag, startPoint x: 216, startPoint y: 104, endPoint x: 111, endPoint y: 158, distance: 117.6
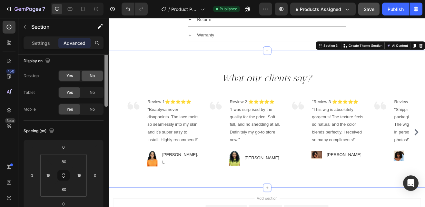
scroll to position [0, 0]
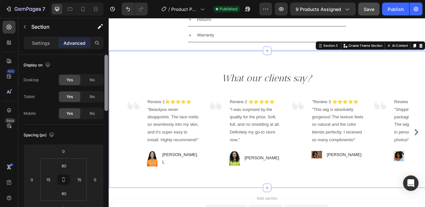
click at [106, 68] on div at bounding box center [107, 83] width 4 height 56
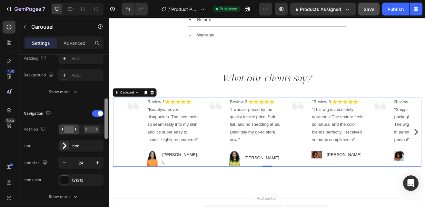
scroll to position [180, 0]
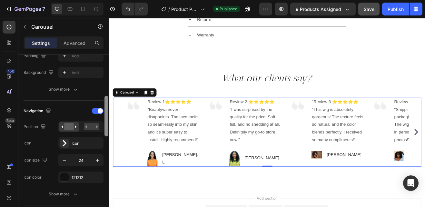
drag, startPoint x: 106, startPoint y: 87, endPoint x: 106, endPoint y: 130, distance: 42.9
click at [106, 130] on div at bounding box center [107, 116] width 4 height 41
click at [70, 141] on div "Icon" at bounding box center [80, 143] width 45 height 12
click at [73, 128] on rect at bounding box center [68, 126] width 9 height 7
click at [88, 127] on rect at bounding box center [91, 126] width 15 height 7
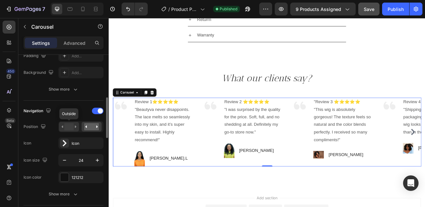
click at [71, 129] on rect at bounding box center [68, 126] width 9 height 7
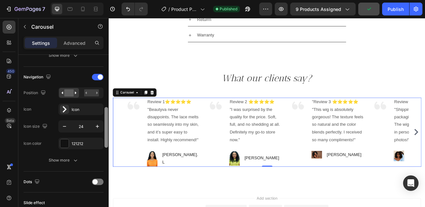
scroll to position [217, 0]
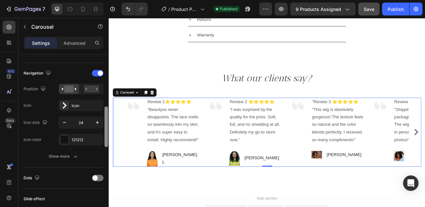
drag, startPoint x: 106, startPoint y: 131, endPoint x: 104, endPoint y: 140, distance: 9.3
click at [104, 140] on div at bounding box center [106, 140] width 5 height 171
click at [48, 71] on icon "button" at bounding box center [48, 73] width 4 height 4
click at [48, 105] on icon "button" at bounding box center [50, 106] width 4 height 5
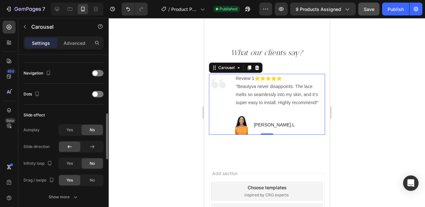
scroll to position [435, 0]
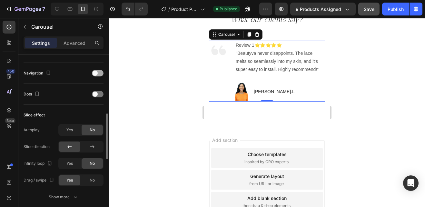
click at [98, 74] on div at bounding box center [98, 73] width 12 height 6
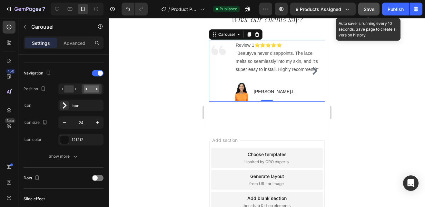
click at [367, 9] on span "Save" at bounding box center [369, 8] width 11 height 5
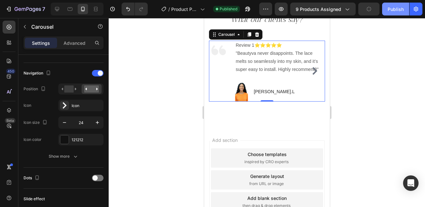
click at [403, 7] on div "Publish" at bounding box center [396, 9] width 16 height 7
click at [59, 6] on icon at bounding box center [57, 9] width 6 height 6
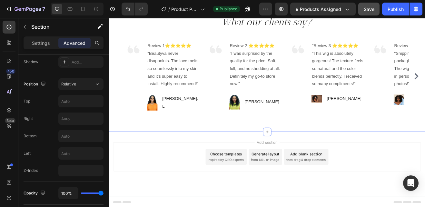
scroll to position [0, 0]
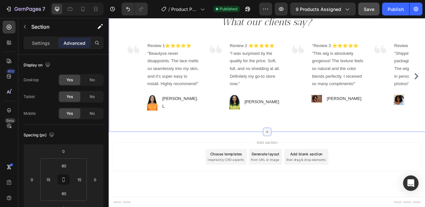
click at [303, 156] on div at bounding box center [302, 157] width 10 height 10
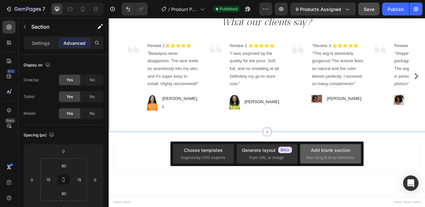
click at [314, 150] on div "Add blank section" at bounding box center [330, 150] width 39 height 7
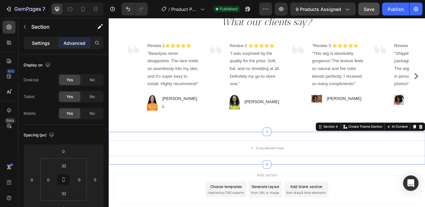
click at [40, 46] on p "Settings" at bounding box center [41, 43] width 18 height 7
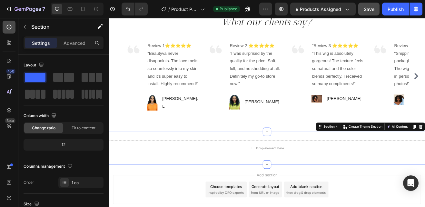
click at [7, 28] on icon at bounding box center [9, 27] width 6 height 6
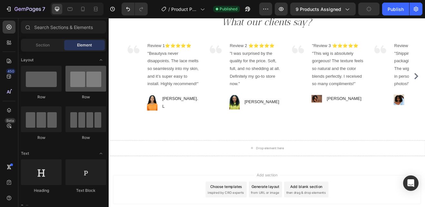
click at [79, 81] on div "Hero Section Product Detail Brands Trusted Badges Guarantee Product Breakdown H…" at bounding box center [63, 129] width 90 height 154
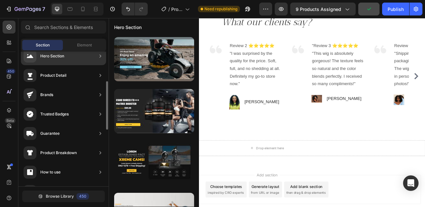
scroll to position [39, 0]
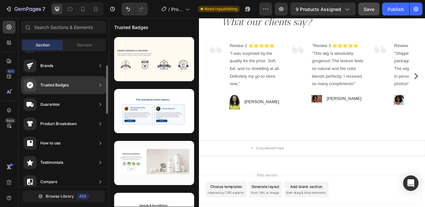
click at [75, 83] on div "Trusted Badges" at bounding box center [63, 85] width 85 height 18
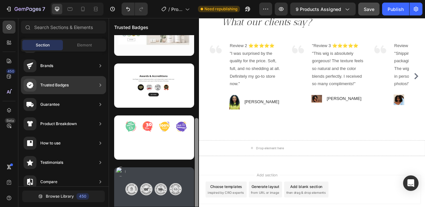
scroll to position [136, 0]
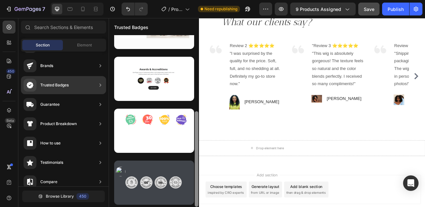
drag, startPoint x: 196, startPoint y: 91, endPoint x: 191, endPoint y: 186, distance: 95.0
click at [191, 186] on div at bounding box center [154, 121] width 90 height 172
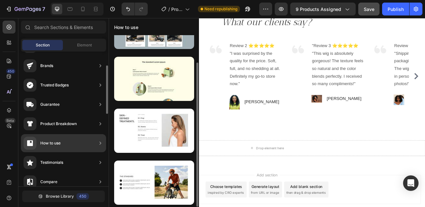
scroll to position [32, 0]
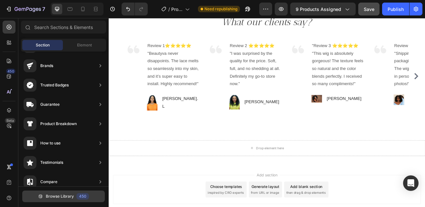
click at [58, 196] on span "Browse Library" at bounding box center [60, 197] width 28 height 6
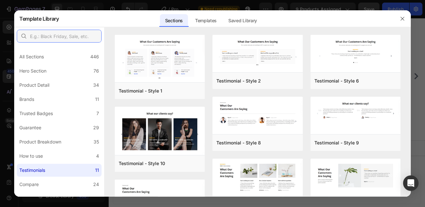
click at [72, 35] on input "text" at bounding box center [59, 36] width 85 height 13
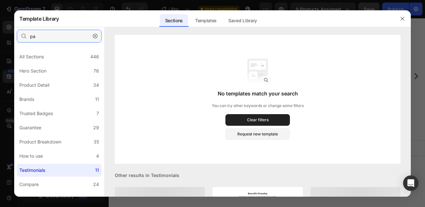
type input "p"
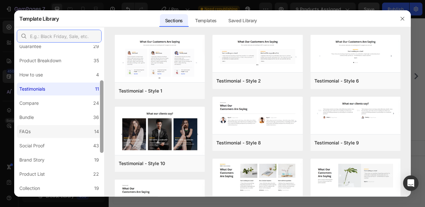
scroll to position [84, 0]
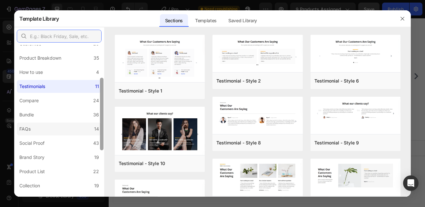
drag, startPoint x: 100, startPoint y: 92, endPoint x: 98, endPoint y: 132, distance: 40.4
click at [98, 132] on div "All Sections 446 Hero Section 76 Product Detail 34 Brands 11 Trusted Badges 7 G…" at bounding box center [59, 121] width 90 height 152
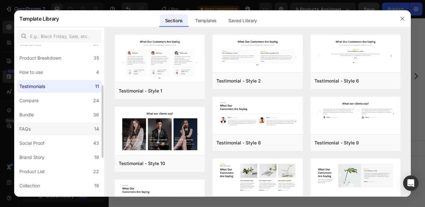
click at [63, 128] on label "FAQs 14" at bounding box center [59, 129] width 85 height 13
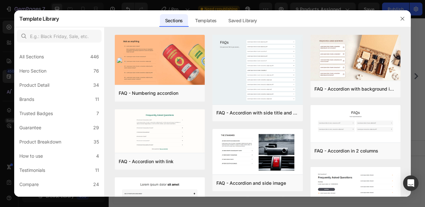
scroll to position [84, 0]
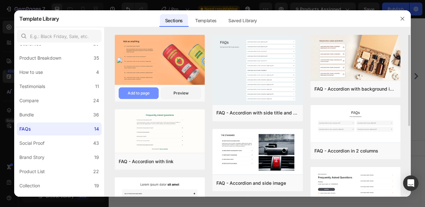
drag, startPoint x: 0, startPoint y: 0, endPoint x: 145, endPoint y: 93, distance: 172.2
click at [145, 93] on div "Add to page" at bounding box center [139, 93] width 22 height 6
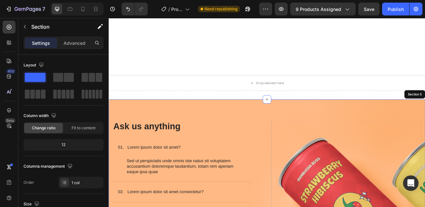
scroll to position [612, 0]
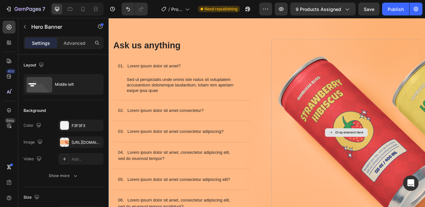
click at [380, 156] on div "Drop element here" at bounding box center [399, 158] width 52 height 10
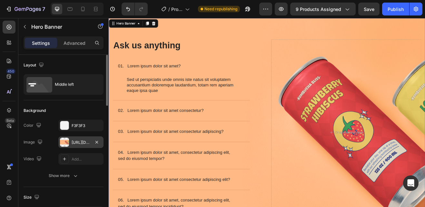
click at [65, 142] on div at bounding box center [64, 142] width 9 height 9
click at [68, 126] on div at bounding box center [64, 125] width 8 height 8
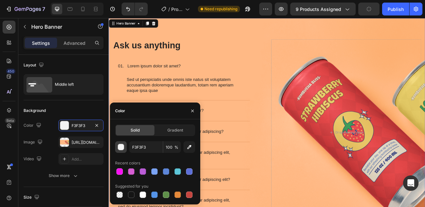
click at [122, 149] on div "button" at bounding box center [121, 147] width 6 height 6
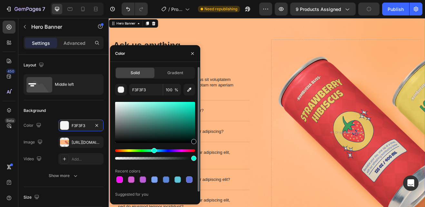
drag, startPoint x: 168, startPoint y: 150, endPoint x: 153, endPoint y: 150, distance: 14.8
click at [153, 150] on div "Hue" at bounding box center [154, 150] width 5 height 5
type input "000A09"
drag, startPoint x: 192, startPoint y: 157, endPoint x: 119, endPoint y: 158, distance: 72.9
click at [120, 158] on div at bounding box center [122, 158] width 5 height 5
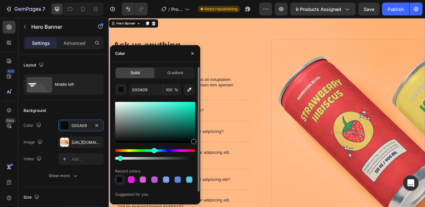
type input "5"
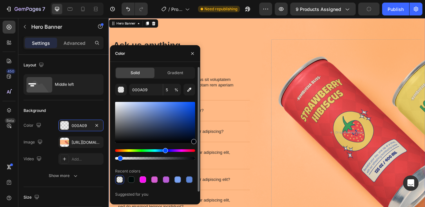
drag, startPoint x: 156, startPoint y: 149, endPoint x: 165, endPoint y: 149, distance: 8.7
click at [165, 149] on div "Hue" at bounding box center [165, 150] width 5 height 5
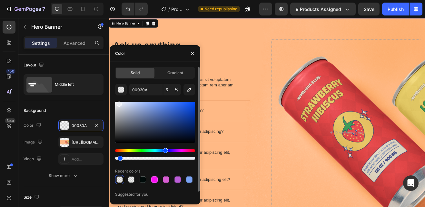
drag, startPoint x: 193, startPoint y: 140, endPoint x: 119, endPoint y: 103, distance: 83.4
click at [119, 103] on div at bounding box center [119, 104] width 5 height 5
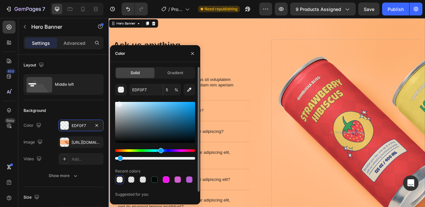
drag, startPoint x: 166, startPoint y: 149, endPoint x: 154, endPoint y: 148, distance: 11.6
click at [158, 148] on div "Hue" at bounding box center [160, 150] width 5 height 5
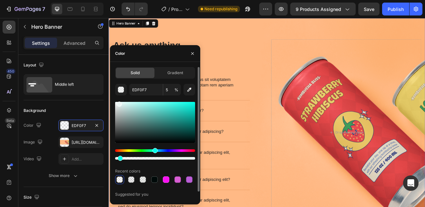
type input "EDF7F6"
drag, startPoint x: 121, startPoint y: 157, endPoint x: 190, endPoint y: 161, distance: 69.2
click at [190, 161] on div at bounding box center [191, 158] width 5 height 5
type input "94"
click at [154, 150] on div "Hue" at bounding box center [154, 150] width 5 height 5
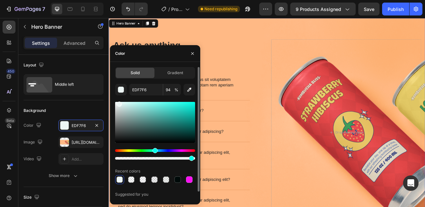
click at [117, 181] on div at bounding box center [119, 179] width 6 height 6
drag, startPoint x: 119, startPoint y: 105, endPoint x: 111, endPoint y: 100, distance: 9.4
click at [111, 100] on div "Solid Gradient EDF7F6 94 % Recent colors Suggested for you" at bounding box center [155, 137] width 90 height 140
click at [119, 179] on div at bounding box center [119, 179] width 6 height 6
type input "EDF7F6"
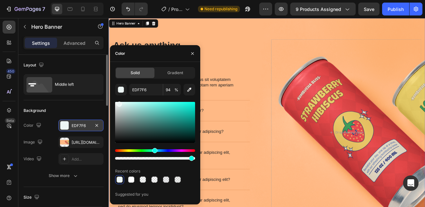
click at [65, 123] on div at bounding box center [64, 125] width 8 height 8
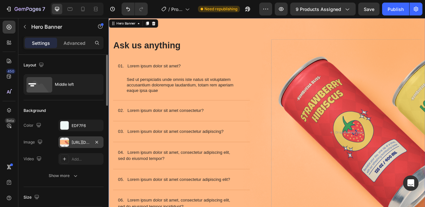
click at [64, 143] on div at bounding box center [64, 142] width 9 height 9
click at [39, 125] on icon "button" at bounding box center [38, 125] width 6 height 6
click at [81, 143] on div "[URL][DOMAIN_NAME]" at bounding box center [81, 143] width 19 height 6
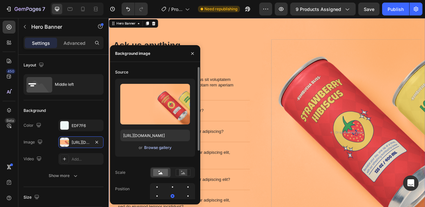
click at [158, 147] on div "Browse gallery" at bounding box center [157, 148] width 27 height 6
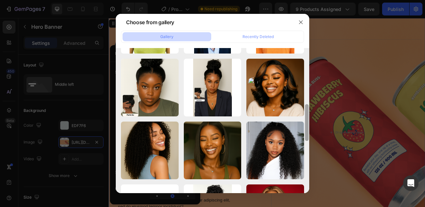
scroll to position [182, 0]
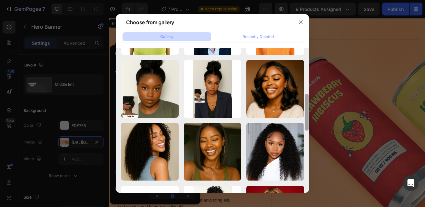
drag, startPoint x: 308, startPoint y: 75, endPoint x: 301, endPoint y: 121, distance: 46.6
click at [301, 121] on div "file_000000007b2461f7...03.png 1789.50 kb afroooooo.jpeg 6.01 kb afro.jpg 24.63…" at bounding box center [213, 120] width 194 height 145
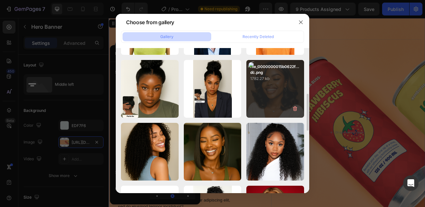
click at [270, 109] on div "file_0000000015b0622f...dc.png 1782.27 kb" at bounding box center [275, 89] width 58 height 58
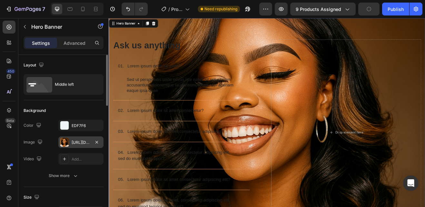
click at [85, 141] on div "[URL][DOMAIN_NAME]" at bounding box center [81, 143] width 19 height 6
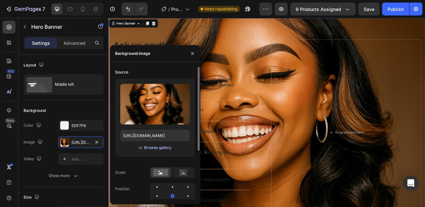
click at [150, 146] on div "Browse gallery" at bounding box center [157, 148] width 27 height 6
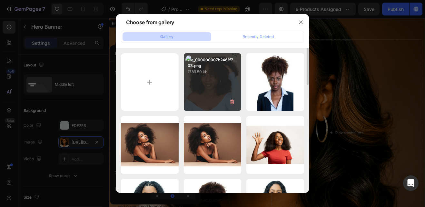
click at [204, 105] on div "file_000000007b2461f7...03.png 1789.50 kb" at bounding box center [213, 82] width 58 height 58
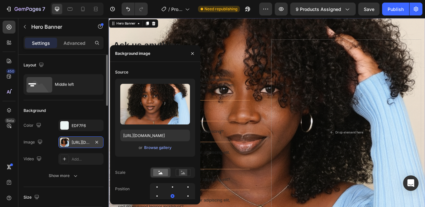
click at [81, 141] on div "[URL][DOMAIN_NAME]" at bounding box center [81, 143] width 19 height 6
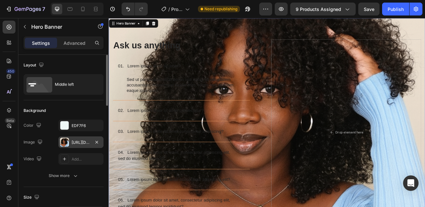
click at [75, 141] on div "[URL][DOMAIN_NAME]" at bounding box center [81, 143] width 19 height 6
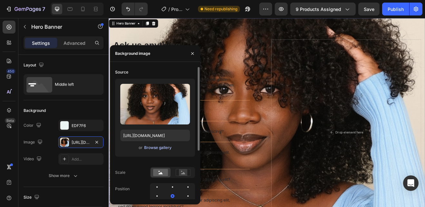
click at [152, 147] on div "Browse gallery" at bounding box center [157, 148] width 27 height 6
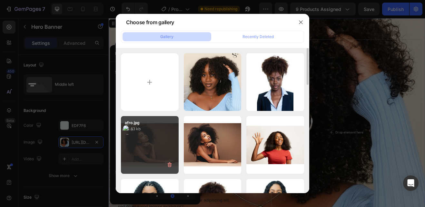
click at [166, 144] on div "afro.jpg 24.63 kb" at bounding box center [150, 145] width 58 height 58
type input "[URL][DOMAIN_NAME]"
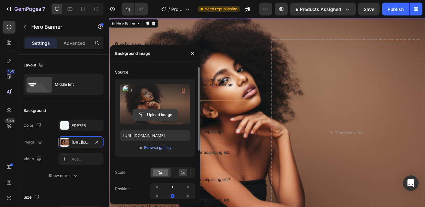
click at [150, 115] on input "file" at bounding box center [155, 114] width 45 height 11
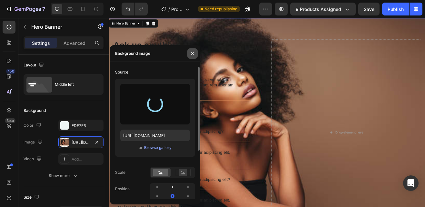
click at [191, 54] on icon "button" at bounding box center [192, 53] width 5 height 5
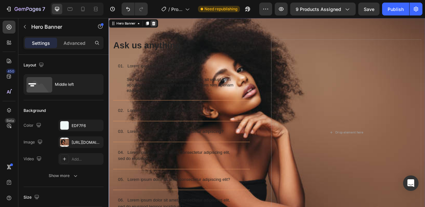
click at [165, 24] on icon at bounding box center [164, 24] width 4 height 5
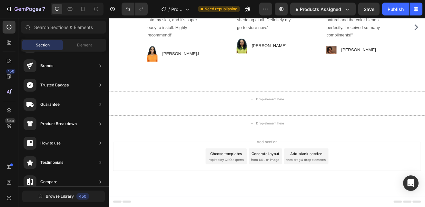
scroll to position [493, 0]
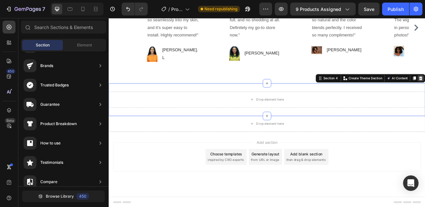
scroll to position [453, 0]
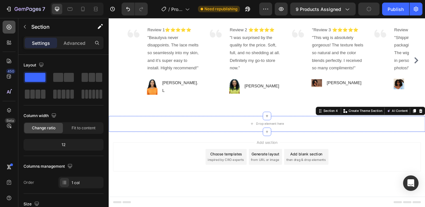
click at [12, 26] on icon at bounding box center [9, 27] width 6 height 6
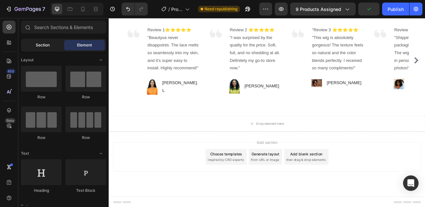
click at [43, 44] on span "Section" at bounding box center [43, 45] width 14 height 6
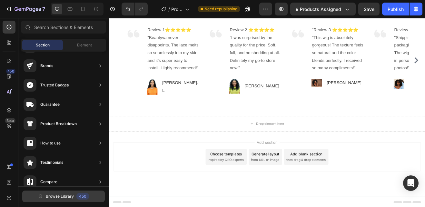
click at [65, 195] on span "Browse Library" at bounding box center [60, 197] width 28 height 6
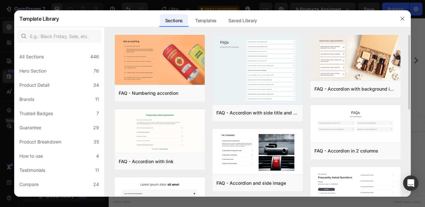
drag, startPoint x: 410, startPoint y: 70, endPoint x: 408, endPoint y: 94, distance: 24.6
click at [408, 94] on div "FAQ - Numbering accordion Add to page Preview FAQ - Accordion with link Add to …" at bounding box center [258, 116] width 306 height 162
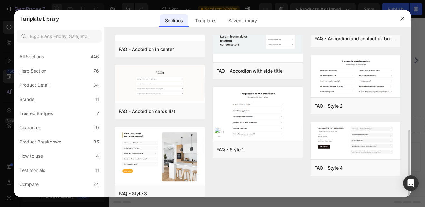
scroll to position [184, 0]
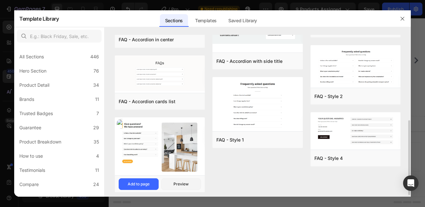
click at [187, 155] on img at bounding box center [160, 147] width 90 height 59
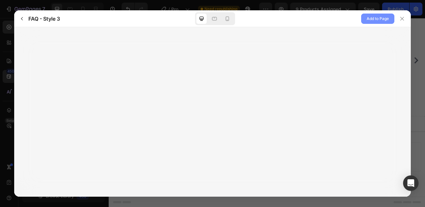
click at [377, 17] on span "Add to Page" at bounding box center [378, 19] width 22 height 8
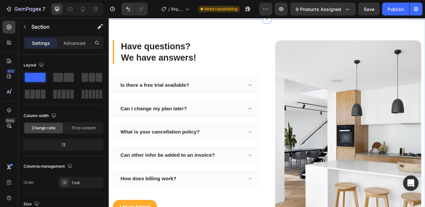
scroll to position [591, 0]
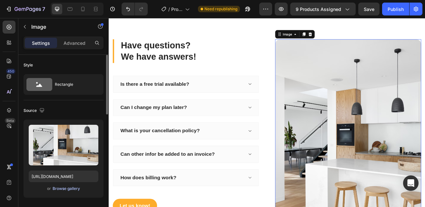
click at [64, 188] on div "Browse gallery" at bounding box center [66, 189] width 27 height 6
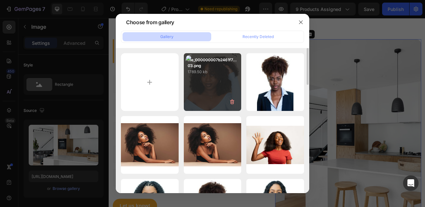
click at [195, 95] on div "file_000000007b2461f7...03.png 1789.50 kb" at bounding box center [213, 82] width 58 height 58
type input "[URL][DOMAIN_NAME]"
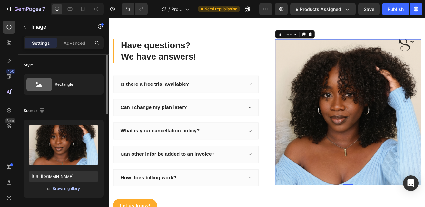
click at [74, 188] on div "Browse gallery" at bounding box center [66, 189] width 27 height 6
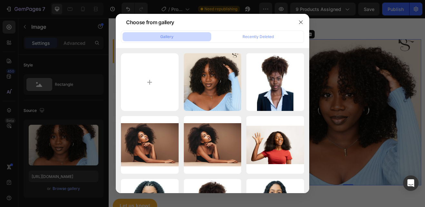
click at [330, 177] on div at bounding box center [212, 103] width 425 height 207
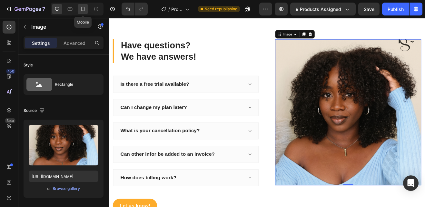
click at [83, 9] on icon at bounding box center [83, 9] width 6 height 6
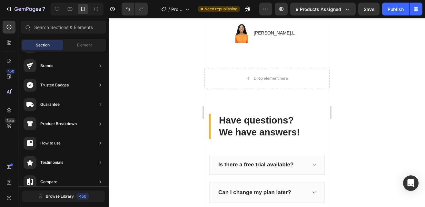
scroll to position [497, 0]
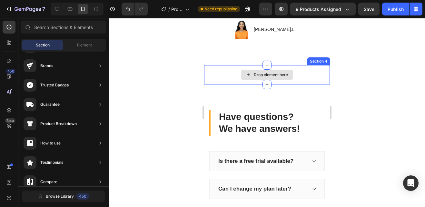
click at [290, 75] on div "Drop element here" at bounding box center [267, 75] width 52 height 10
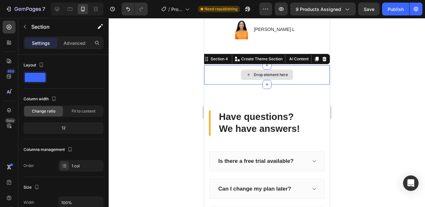
click at [317, 68] on div "Drop element here" at bounding box center [267, 74] width 126 height 19
click at [322, 60] on icon at bounding box center [324, 58] width 4 height 5
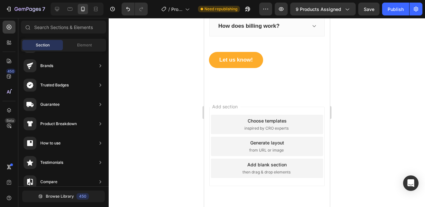
scroll to position [734, 0]
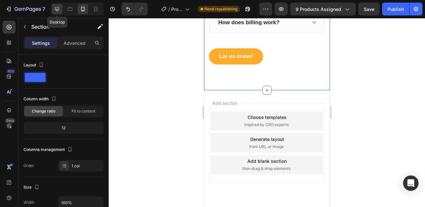
click at [57, 10] on icon at bounding box center [57, 9] width 6 height 6
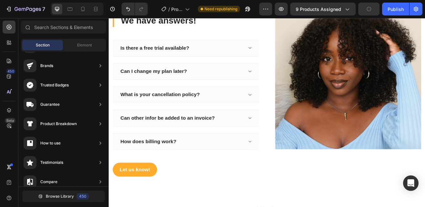
scroll to position [619, 0]
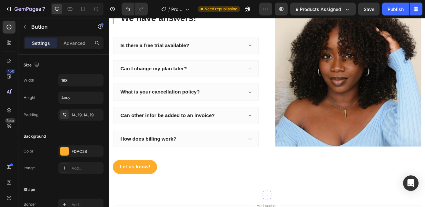
click at [317, 207] on div "Have questions? We have answers! Heading Is there a free trial available? Can I…" at bounding box center [302, 103] width 387 height 264
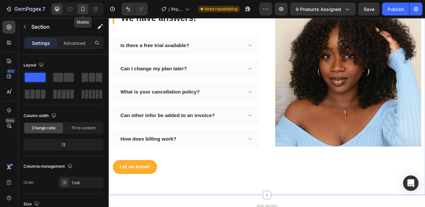
click at [82, 12] on icon at bounding box center [83, 9] width 6 height 6
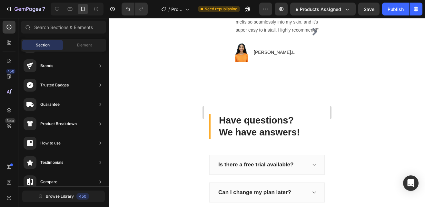
scroll to position [479, 0]
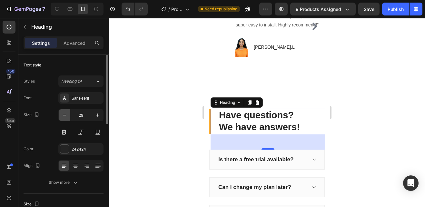
click at [66, 114] on icon "button" at bounding box center [64, 115] width 6 height 6
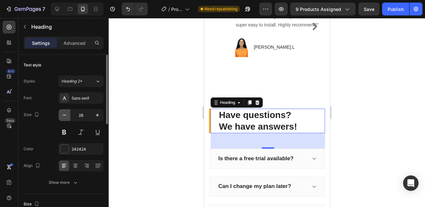
click at [66, 114] on icon "button" at bounding box center [64, 115] width 6 height 6
type input "27"
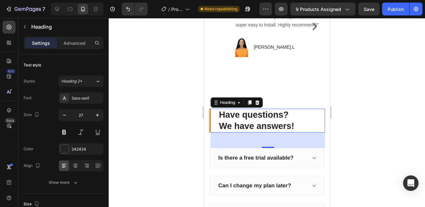
click at [301, 125] on p "Have questions? We have answers!" at bounding box center [271, 120] width 105 height 23
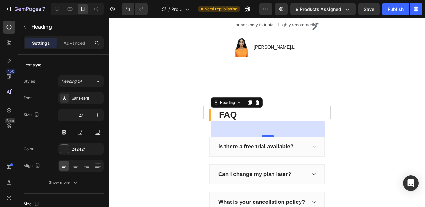
click at [335, 131] on div at bounding box center [267, 112] width 316 height 189
click at [209, 117] on div "FAQ Heading 0" at bounding box center [267, 115] width 116 height 13
click at [58, 9] on icon at bounding box center [57, 9] width 6 height 6
type input "33"
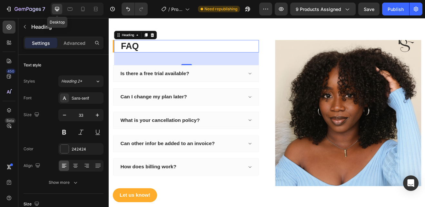
scroll to position [575, 0]
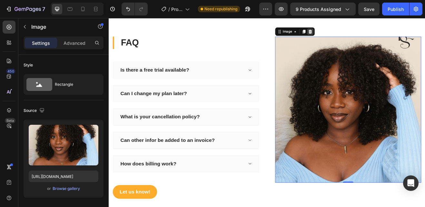
click at [354, 33] on icon at bounding box center [355, 34] width 4 height 5
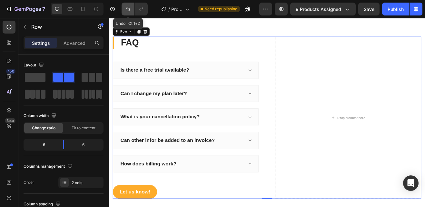
click at [128, 6] on icon "Undo/Redo" at bounding box center [128, 9] width 6 height 6
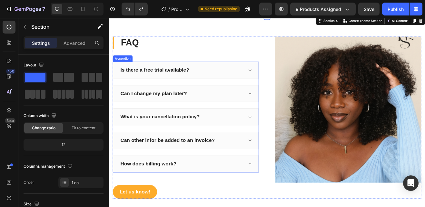
click at [203, 80] on div "Is there a free trial available?" at bounding box center [165, 82] width 86 height 10
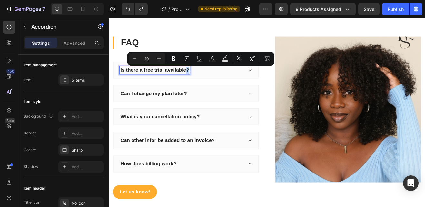
click at [203, 81] on p "Is there a free trial available?" at bounding box center [165, 82] width 84 height 8
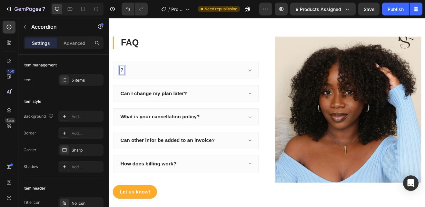
click at [126, 81] on p "?" at bounding box center [125, 82] width 4 height 8
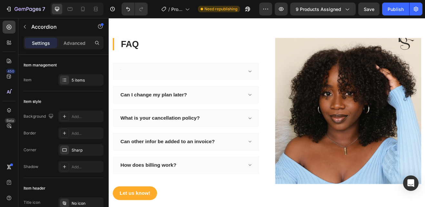
click at [122, 81] on div "Rich Text Editor. Editing area: main" at bounding box center [123, 83] width 2 height 10
click at [279, 81] on icon at bounding box center [281, 83] width 5 height 5
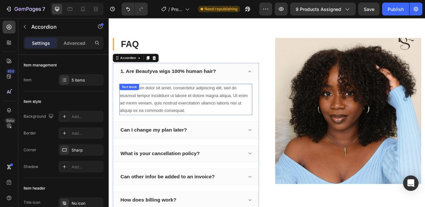
click at [206, 127] on div "Lorem ipsum dolor sit amet, consectetur adipiscing elit, sed do eiusmod tempor …" at bounding box center [203, 117] width 163 height 38
click at [203, 130] on div "Lorem ipsum dolor sit amet, consectetur adipiscing elit, sed do eiusmod tempor …" at bounding box center [203, 117] width 163 height 38
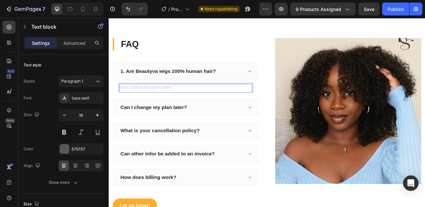
click at [170, 103] on div "Rich Text Editor. Editing area: main" at bounding box center [203, 103] width 163 height 11
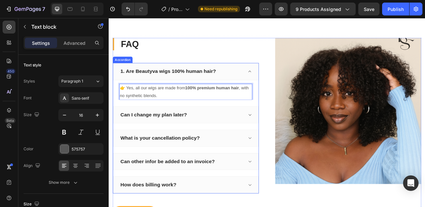
click at [204, 133] on p "Can I change my plan later?" at bounding box center [163, 136] width 81 height 8
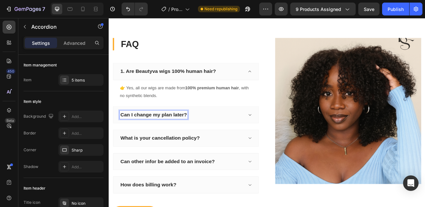
click at [203, 135] on p "Can I change my plan later?" at bounding box center [163, 136] width 81 height 8
click at [205, 135] on div "Can I change my plan later?" at bounding box center [163, 136] width 83 height 10
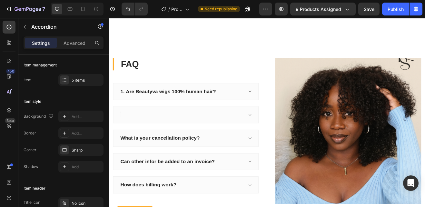
scroll to position [548, 0]
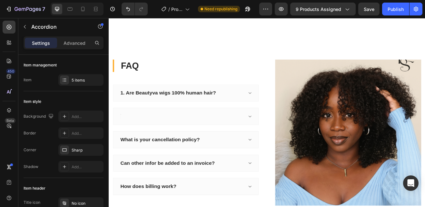
click at [123, 136] on div "Rich Text Editor. Editing area: main" at bounding box center [123, 138] width 2 height 10
click at [279, 137] on icon at bounding box center [281, 138] width 5 height 5
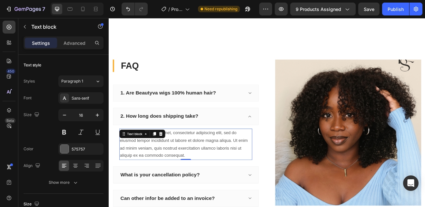
click at [204, 184] on p "Lorem ipsum dolor sit amet, consectetur adipiscing elit, sed do eiusmod tempor …" at bounding box center [202, 172] width 161 height 37
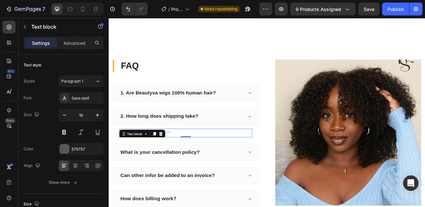
click at [184, 156] on div "Rich Text Editor. Editing area: main" at bounding box center [203, 158] width 163 height 11
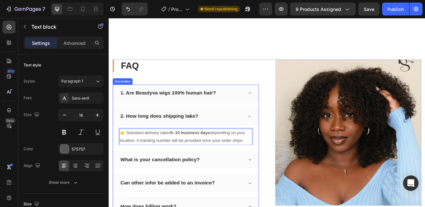
click at [206, 188] on p "What is your cancellation policy?" at bounding box center [171, 191] width 97 height 8
click at [220, 188] on div "What is your cancellation policy?" at bounding box center [171, 191] width 99 height 10
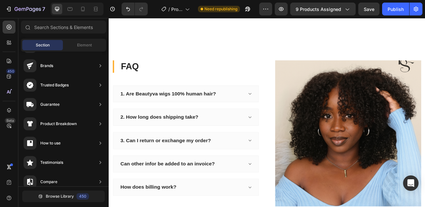
scroll to position [552, 0]
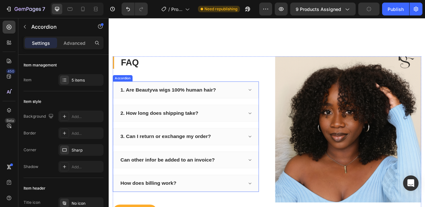
click at [279, 160] on icon at bounding box center [281, 162] width 5 height 5
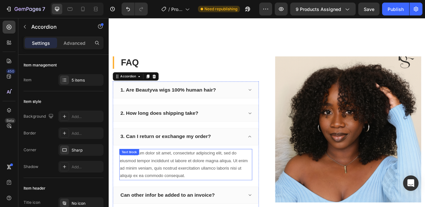
click at [206, 207] on div "Lorem ipsum dolor sit amet, consectetur adipiscing elit, sed do eiusmod tempor …" at bounding box center [203, 197] width 163 height 38
click at [202, 207] on div "Lorem ipsum dolor sit amet, consectetur adipiscing elit, sed do eiusmod tempor …" at bounding box center [203, 197] width 163 height 38
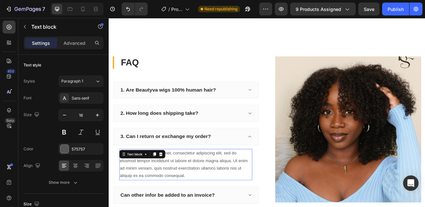
click at [201, 207] on p "Lorem ipsum dolor sit amet, consectetur adipiscing elit, sed do eiusmod tempor …" at bounding box center [202, 197] width 161 height 37
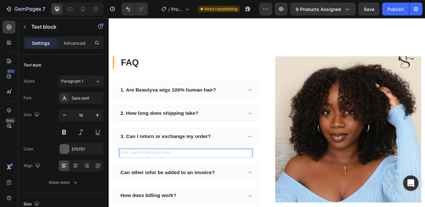
click at [144, 180] on div "Rich Text Editor. Editing area: main" at bounding box center [203, 183] width 163 height 11
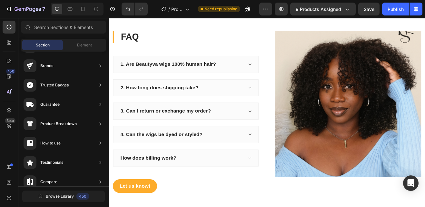
scroll to position [586, 0]
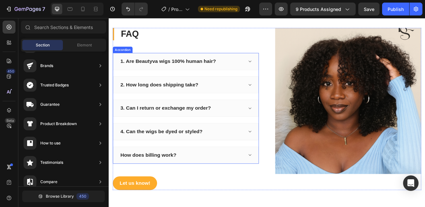
click at [281, 155] on span at bounding box center [281, 156] width 5 height 5
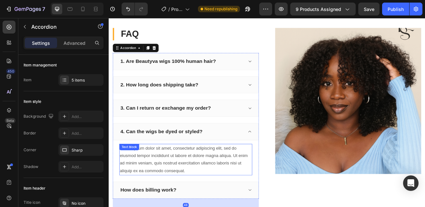
click at [207, 199] on div "Lorem ipsum dolor sit amet, consectetur adipiscing elit, sed do eiusmod tempor …" at bounding box center [203, 191] width 163 height 38
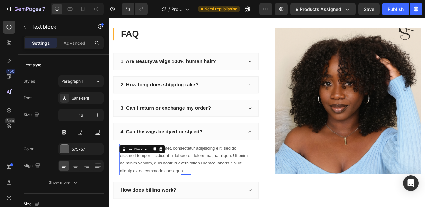
click at [205, 201] on div "Lorem ipsum dolor sit amet, consectetur adipiscing elit, sed do eiusmod tempor …" at bounding box center [203, 191] width 163 height 38
click at [203, 205] on p "Lorem ipsum dolor sit amet, consectetur adipiscing elit, sed do eiusmod tempor …" at bounding box center [202, 191] width 161 height 37
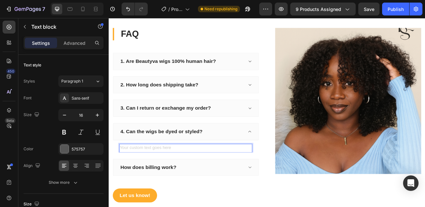
click at [139, 177] on div "Rich Text Editor. Editing area: main" at bounding box center [203, 177] width 163 height 11
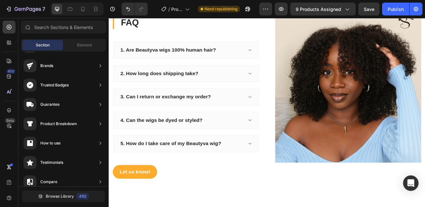
scroll to position [637, 0]
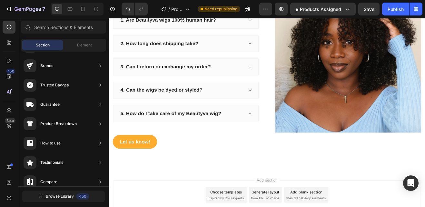
click at [280, 171] on div "Let us know! Button" at bounding box center [203, 169] width 179 height 17
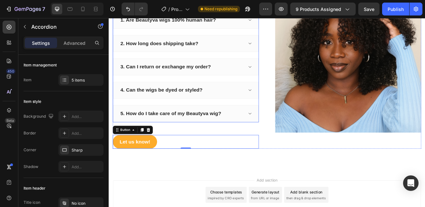
click at [280, 134] on icon at bounding box center [281, 135] width 3 height 2
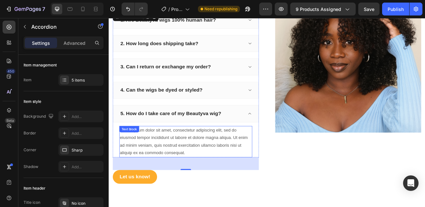
click at [203, 181] on div "Lorem ipsum dolor sit amet, consectetur adipiscing elit, sed do eiusmod tempor …" at bounding box center [203, 169] width 163 height 38
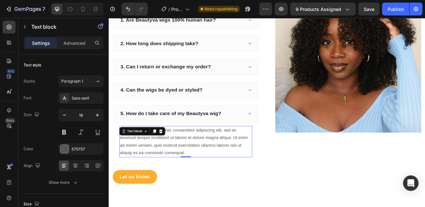
click at [202, 181] on div "Lorem ipsum dolor sit amet, consectetur adipiscing elit, sed do eiusmod tempor …" at bounding box center [203, 169] width 163 height 38
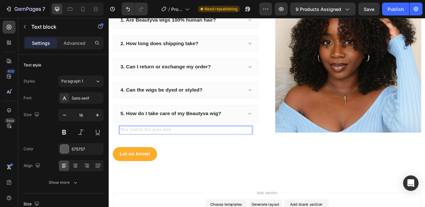
click at [177, 154] on div "Rich Text Editor. Editing area: main" at bounding box center [203, 155] width 163 height 11
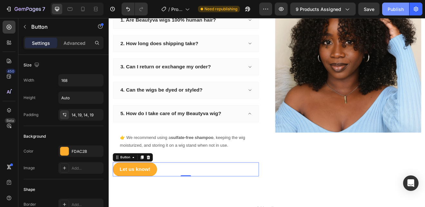
click at [394, 13] on button "Publish" at bounding box center [395, 9] width 27 height 13
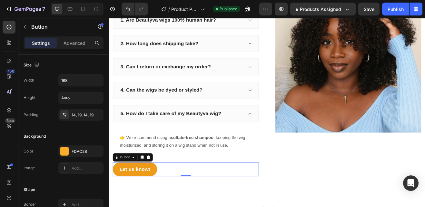
click at [157, 207] on button "Let us know!" at bounding box center [141, 203] width 54 height 17
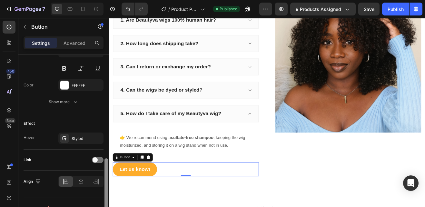
scroll to position [292, 0]
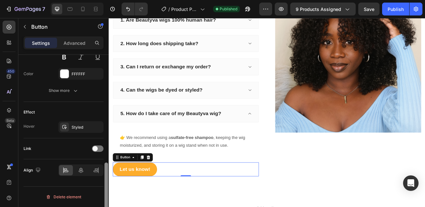
drag, startPoint x: 106, startPoint y: 68, endPoint x: 105, endPoint y: 177, distance: 109.1
click at [105, 177] on div at bounding box center [107, 194] width 4 height 63
click at [76, 44] on p "Advanced" at bounding box center [75, 43] width 22 height 7
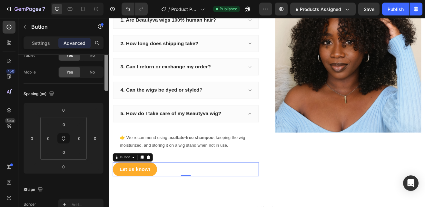
scroll to position [0, 0]
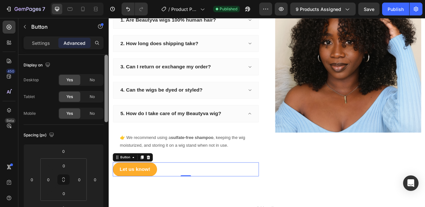
drag, startPoint x: 105, startPoint y: 171, endPoint x: 105, endPoint y: 52, distance: 119.4
click at [105, 52] on div "Settings Advanced Display on Desktop Yes No Tablet Yes No Mobile Yes No Spacing…" at bounding box center [63, 130] width 90 height 189
click at [41, 40] on p "Settings" at bounding box center [41, 43] width 18 height 7
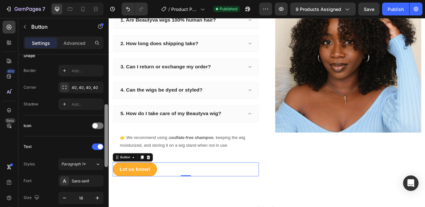
drag, startPoint x: 105, startPoint y: 83, endPoint x: 104, endPoint y: 133, distance: 49.7
click at [104, 133] on div "Size Width 168 Height Auto Padding 14, 19, 14, 19 Background Color FDAC2B Image…" at bounding box center [63, 140] width 90 height 171
click at [100, 125] on div at bounding box center [98, 125] width 12 height 6
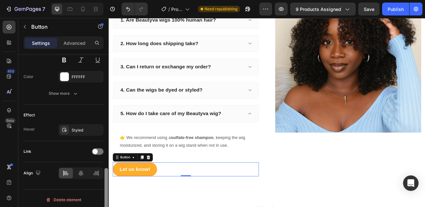
scroll to position [343, 0]
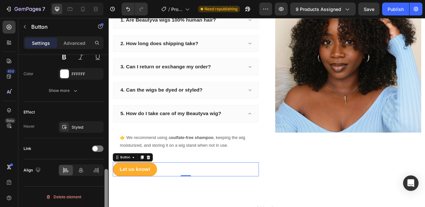
drag, startPoint x: 105, startPoint y: 126, endPoint x: 106, endPoint y: 206, distance: 79.7
click at [106, 206] on div at bounding box center [107, 197] width 4 height 56
click at [159, 187] on icon at bounding box center [157, 188] width 5 height 5
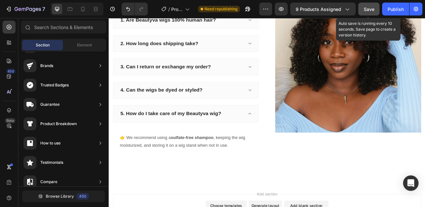
click at [370, 8] on span "Save" at bounding box center [369, 8] width 11 height 5
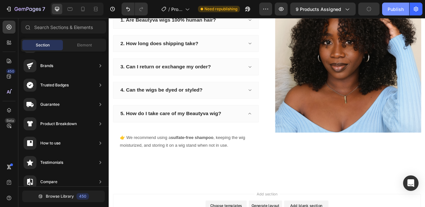
click at [397, 9] on div "Publish" at bounding box center [396, 9] width 16 height 7
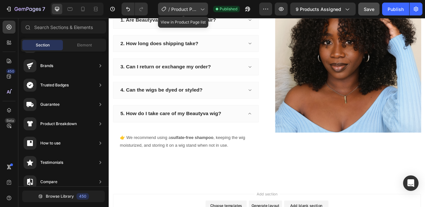
click at [205, 7] on icon at bounding box center [202, 9] width 6 height 6
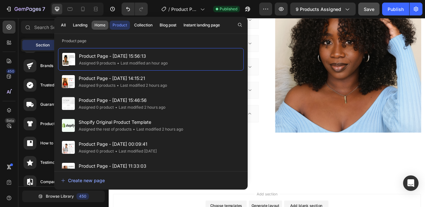
click at [96, 23] on div "Home" at bounding box center [100, 25] width 11 height 6
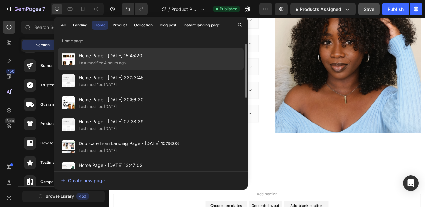
click at [96, 61] on div "Last modified 4 hours ago" at bounding box center [102, 63] width 47 height 6
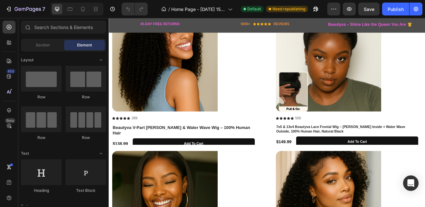
scroll to position [223, 0]
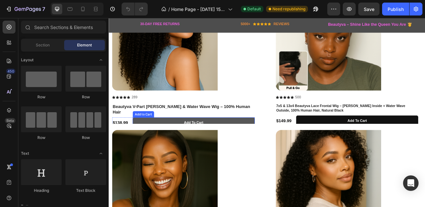
click at [226, 139] on button "Add to Cart" at bounding box center [212, 145] width 149 height 13
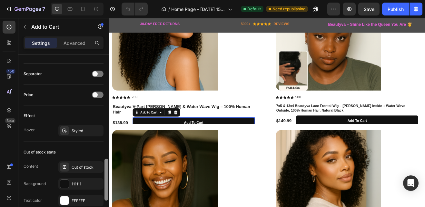
drag, startPoint x: 106, startPoint y: 73, endPoint x: 108, endPoint y: 176, distance: 102.9
click at [108, 176] on div at bounding box center [106, 141] width 5 height 171
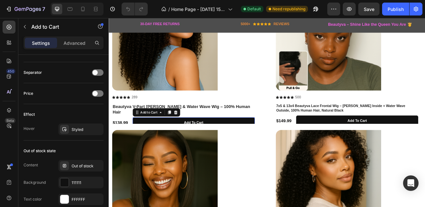
scroll to position [521, 0]
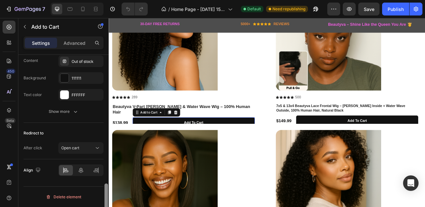
drag, startPoint x: 108, startPoint y: 176, endPoint x: 108, endPoint y: 183, distance: 7.1
click at [108, 183] on div at bounding box center [106, 140] width 5 height 171
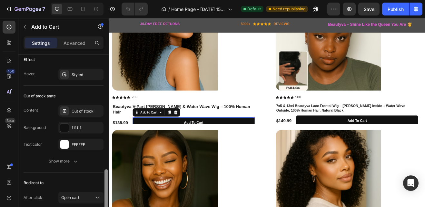
scroll to position [470, 0]
drag, startPoint x: 106, startPoint y: 186, endPoint x: 106, endPoint y: 174, distance: 12.6
click at [106, 174] on div at bounding box center [107, 192] width 4 height 42
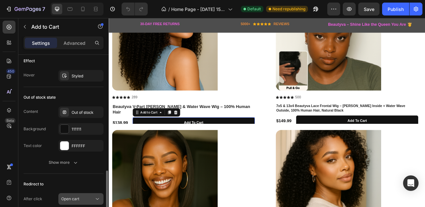
click at [97, 197] on icon at bounding box center [97, 199] width 6 height 6
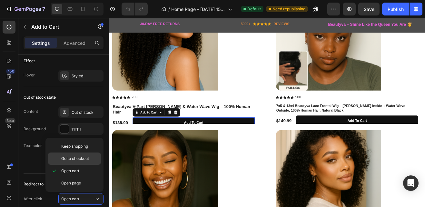
click at [74, 159] on span "Go to checkout" at bounding box center [75, 159] width 28 height 6
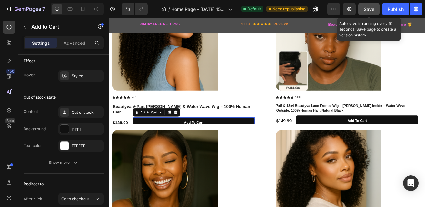
click at [375, 11] on span "Save" at bounding box center [369, 8] width 11 height 5
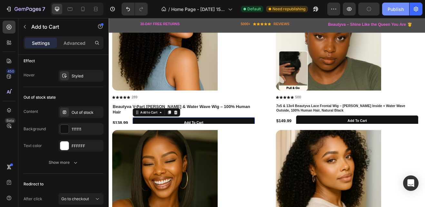
click at [393, 10] on div "Publish" at bounding box center [396, 9] width 16 height 7
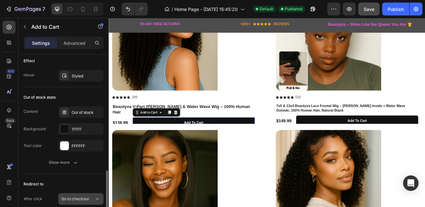
click at [98, 197] on icon at bounding box center [97, 199] width 6 height 6
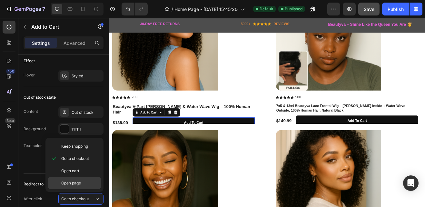
click at [68, 180] on span "Open page" at bounding box center [71, 183] width 20 height 6
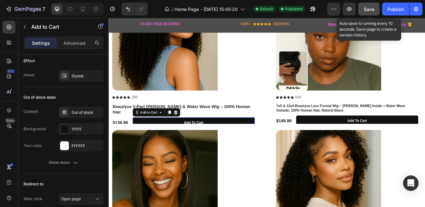
click at [366, 10] on span "Save" at bounding box center [369, 8] width 11 height 5
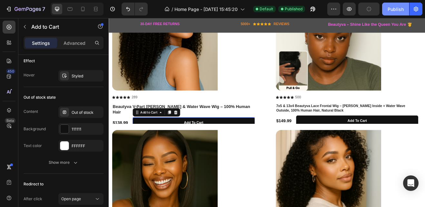
click at [390, 11] on div "Publish" at bounding box center [396, 9] width 16 height 7
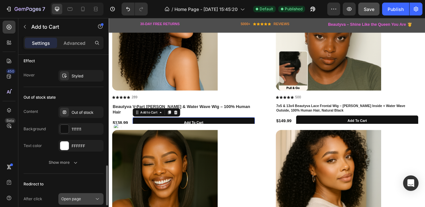
click at [96, 199] on icon at bounding box center [97, 199] width 6 height 6
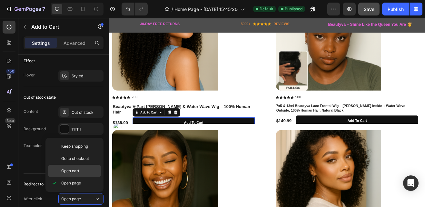
click at [74, 171] on span "Open cart" at bounding box center [70, 171] width 18 height 6
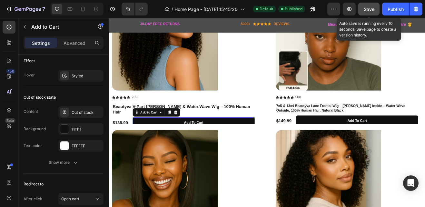
click at [372, 11] on span "Save" at bounding box center [369, 8] width 11 height 5
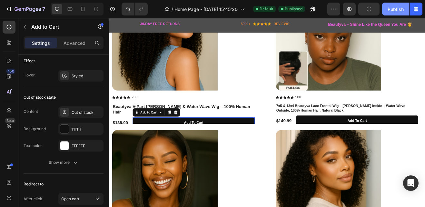
click at [400, 6] on div "Publish" at bounding box center [396, 9] width 16 height 7
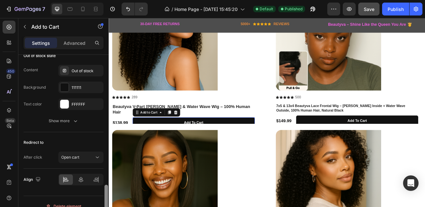
scroll to position [514, 0]
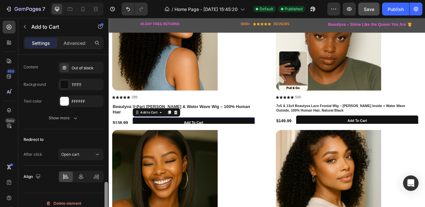
drag, startPoint x: 105, startPoint y: 185, endPoint x: 103, endPoint y: 196, distance: 11.1
click at [103, 196] on div "Layout Product source Beautyva V-Part Jerry Curly & Water Wave Wig – 100% Human…" at bounding box center [63, 140] width 90 height 171
click at [96, 152] on icon at bounding box center [97, 154] width 6 height 6
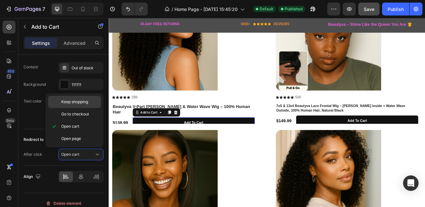
click at [73, 103] on span "Keep shopping" at bounding box center [74, 102] width 27 height 6
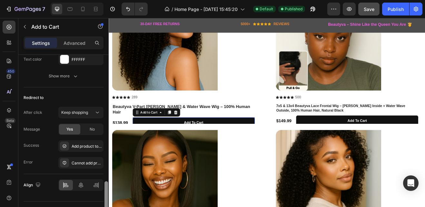
scroll to position [560, 0]
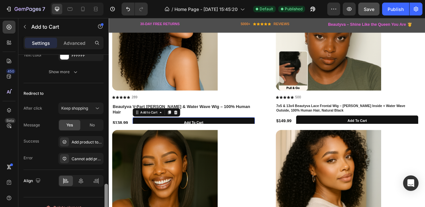
drag, startPoint x: 107, startPoint y: 176, endPoint x: 107, endPoint y: 187, distance: 10.7
click at [107, 187] on div at bounding box center [107, 203] width 4 height 39
click at [97, 108] on icon at bounding box center [97, 109] width 3 height 2
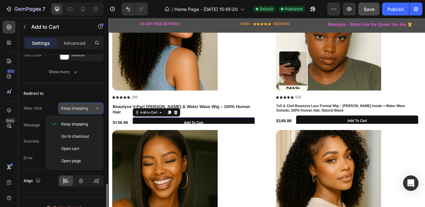
click at [97, 108] on icon at bounding box center [97, 109] width 3 height 2
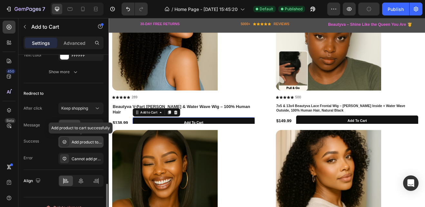
click at [75, 143] on div "Add product to cart successfully" at bounding box center [87, 142] width 30 height 6
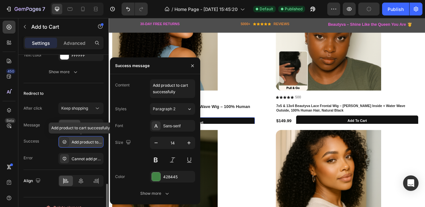
click at [75, 143] on div "Add product to cart successfully" at bounding box center [87, 142] width 30 height 6
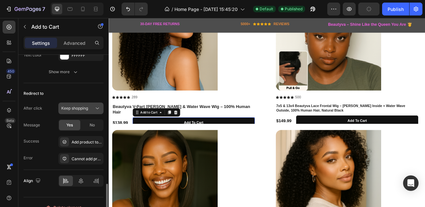
click at [97, 110] on icon at bounding box center [97, 108] width 6 height 6
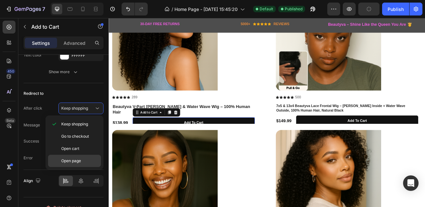
click at [71, 158] on span "Open page" at bounding box center [71, 161] width 20 height 6
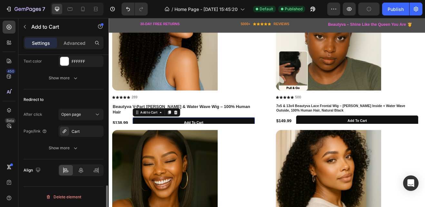
scroll to position [554, 0]
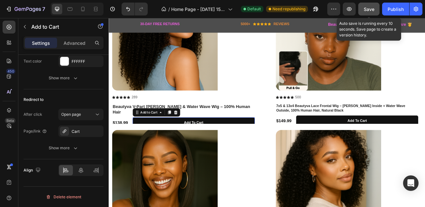
click at [368, 8] on span "Save" at bounding box center [369, 8] width 11 height 5
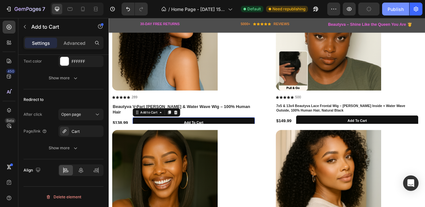
click at [395, 7] on div "Publish" at bounding box center [396, 9] width 16 height 7
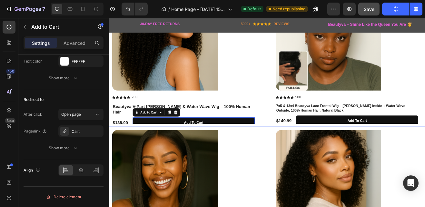
click at [302, 134] on div "Product Images Icon Icon Icon Icon Icon Icon List 289 Text Block Row Beautyva V…" at bounding box center [302, 62] width 379 height 170
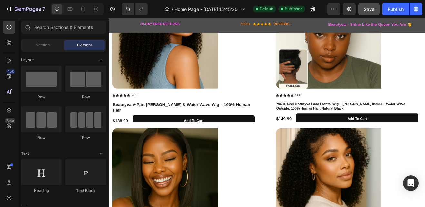
scroll to position [208, 0]
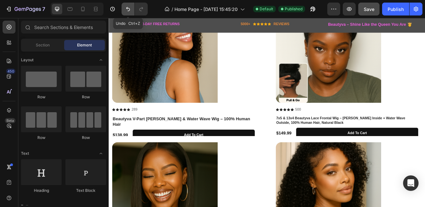
click at [128, 9] on icon "Undo/Redo" at bounding box center [128, 9] width 6 height 6
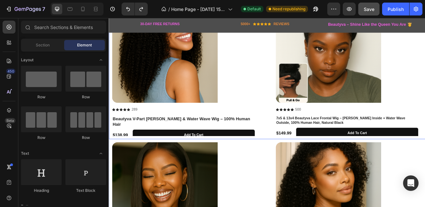
click at [308, 120] on div "Product Images Icon Icon Icon Icon Icon Icon List 289 Text Block Row Beautyva V…" at bounding box center [302, 78] width 379 height 170
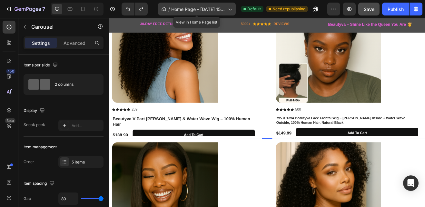
click at [229, 11] on icon at bounding box center [230, 9] width 6 height 6
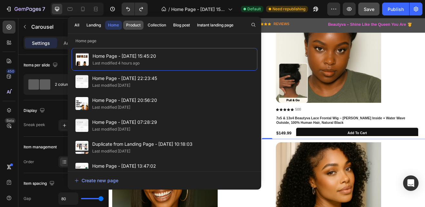
click at [133, 23] on div "Product" at bounding box center [133, 25] width 15 height 6
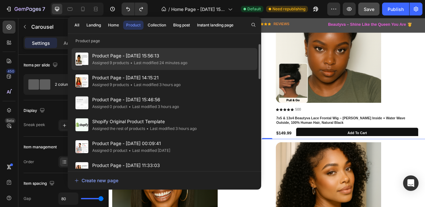
click at [123, 58] on span "Product Page - [DATE] 15:56:13" at bounding box center [139, 56] width 95 height 8
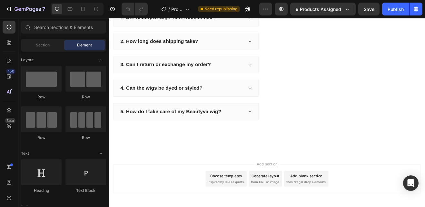
scroll to position [660, 0]
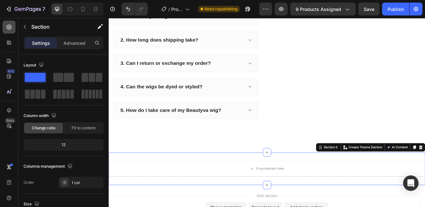
click at [9, 24] on icon at bounding box center [9, 27] width 6 height 6
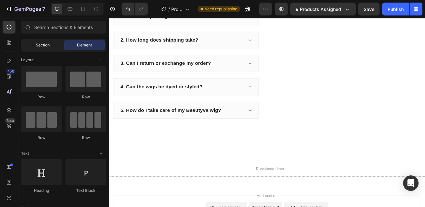
click at [46, 45] on span "Section" at bounding box center [43, 45] width 14 height 6
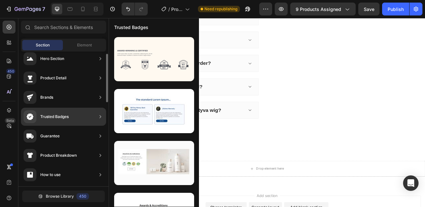
scroll to position [0, 0]
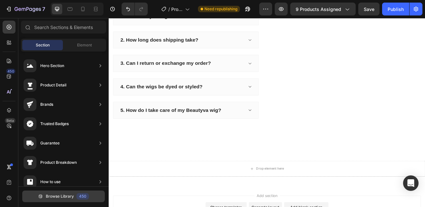
click at [63, 196] on span "Browse Library" at bounding box center [60, 197] width 28 height 6
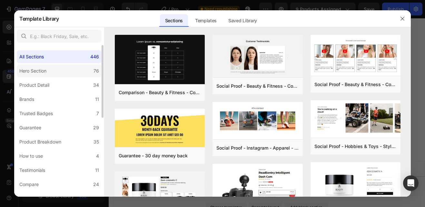
click at [52, 73] on label "Hero Section 76" at bounding box center [59, 71] width 85 height 13
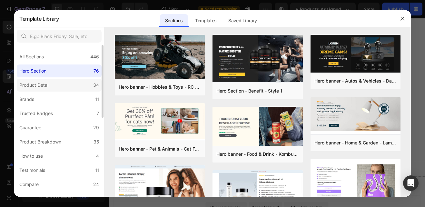
click at [45, 85] on div "Product Detail" at bounding box center [34, 85] width 30 height 8
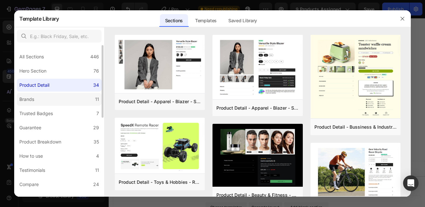
click at [34, 98] on div "Brands" at bounding box center [26, 99] width 15 height 8
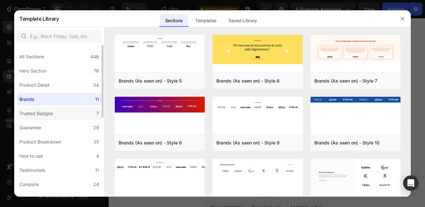
click at [31, 112] on div "Trusted Badges" at bounding box center [36, 114] width 34 height 8
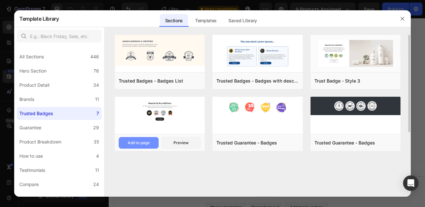
click at [146, 139] on button "Add to page" at bounding box center [139, 143] width 40 height 12
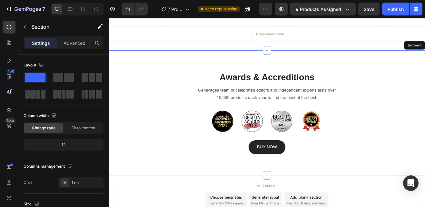
scroll to position [853, 0]
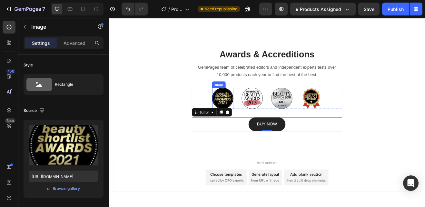
click at [248, 117] on img at bounding box center [248, 116] width 26 height 26
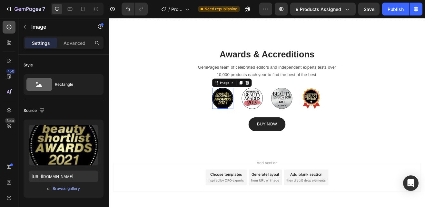
click at [15, 28] on div at bounding box center [9, 27] width 13 height 13
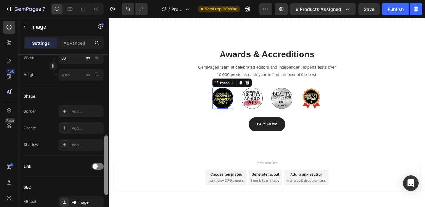
drag, startPoint x: 107, startPoint y: 94, endPoint x: 106, endPoint y: 156, distance: 62.3
click at [106, 156] on div at bounding box center [107, 166] width 4 height 60
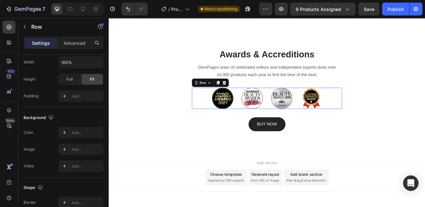
drag, startPoint x: 215, startPoint y: 175, endPoint x: 263, endPoint y: 124, distance: 69.4
click at [263, 124] on div "Image Image Image Image Row 0" at bounding box center [302, 116] width 184 height 26
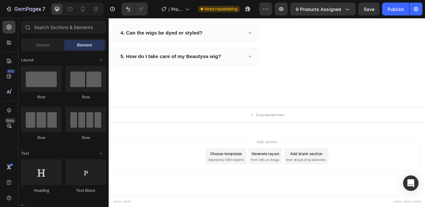
scroll to position [726, 0]
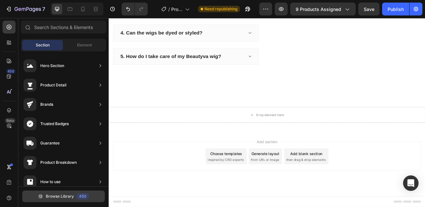
click at [57, 196] on span "Browse Library" at bounding box center [60, 197] width 28 height 6
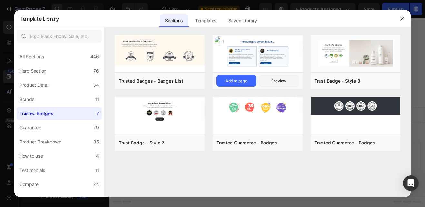
click at [244, 61] on img at bounding box center [258, 53] width 90 height 37
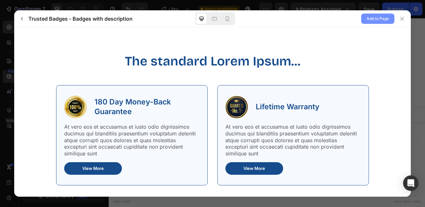
scroll to position [0, 0]
click at [371, 20] on span "Add to Page" at bounding box center [378, 19] width 22 height 8
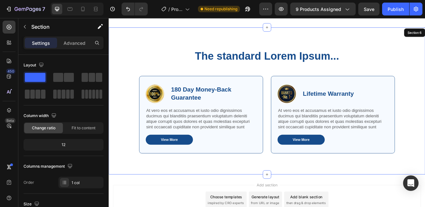
scroll to position [864, 0]
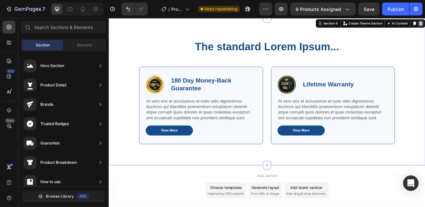
scroll to position [726, 0]
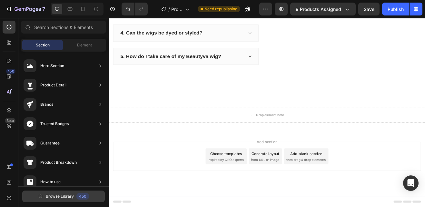
click at [58, 194] on span "Browse Library" at bounding box center [60, 197] width 28 height 6
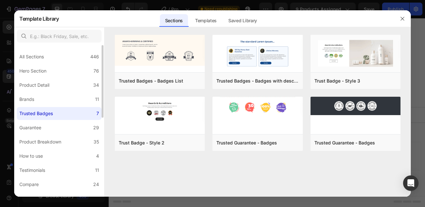
click at [46, 115] on div "Trusted Badges" at bounding box center [36, 114] width 34 height 8
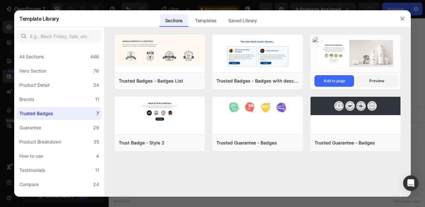
click at [366, 59] on img at bounding box center [356, 54] width 90 height 38
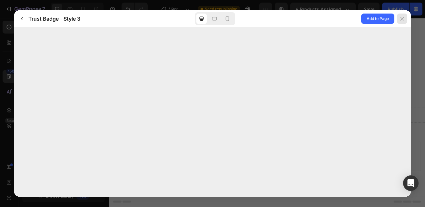
click at [402, 21] on icon at bounding box center [402, 18] width 5 height 5
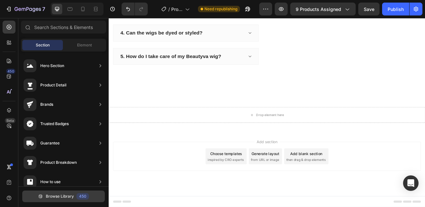
click at [66, 195] on span "Browse Library" at bounding box center [60, 197] width 28 height 6
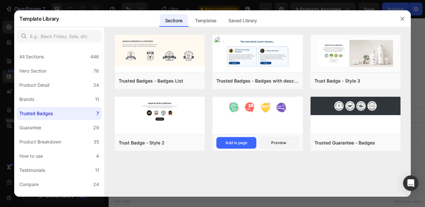
click at [269, 120] on div at bounding box center [258, 116] width 90 height 39
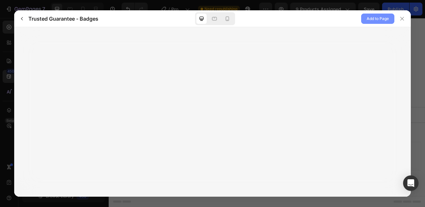
click at [372, 15] on span "Add to Page" at bounding box center [378, 19] width 22 height 8
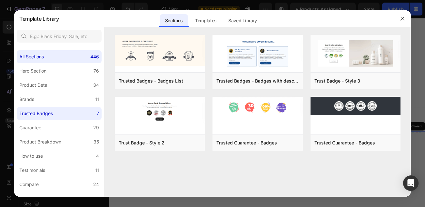
scroll to position [834, 0]
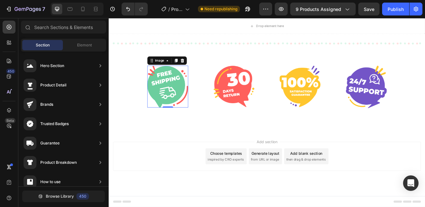
click at [415, 195] on div "Add section Choose templates inspired by CRO experts Generate layout from URL o…" at bounding box center [302, 186] width 377 height 35
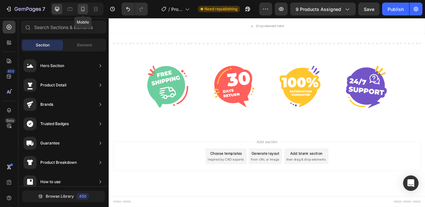
click at [83, 9] on icon at bounding box center [83, 9] width 6 height 6
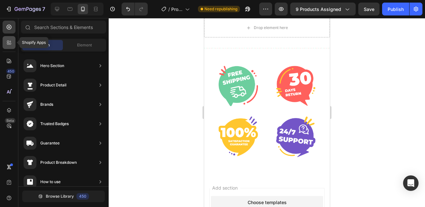
click at [15, 45] on div at bounding box center [9, 42] width 13 height 13
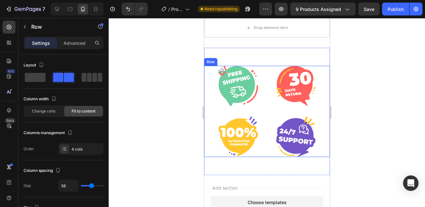
click at [256, 95] on div "Image Image Image Image Row" at bounding box center [267, 111] width 126 height 91
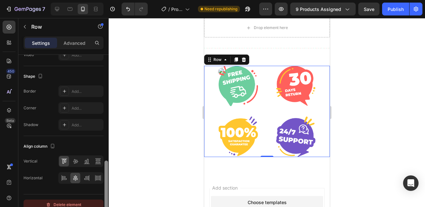
scroll to position [274, 0]
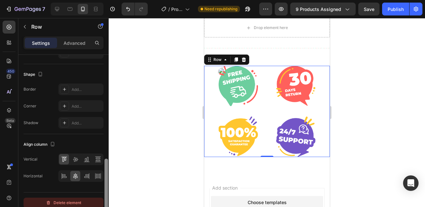
drag, startPoint x: 105, startPoint y: 99, endPoint x: 101, endPoint y: 203, distance: 104.0
click at [101, 203] on div "Layout Column width Change ratio Fit to content Columns management Order 4 cols…" at bounding box center [63, 140] width 90 height 171
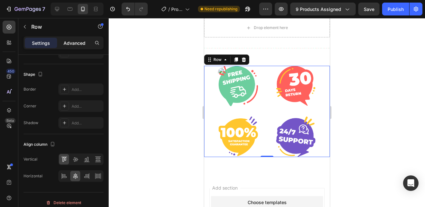
click at [77, 40] on p "Advanced" at bounding box center [75, 43] width 22 height 7
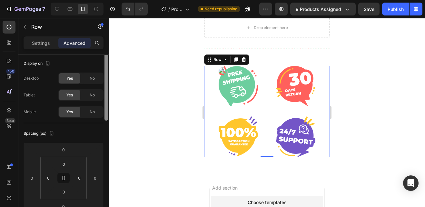
scroll to position [0, 0]
drag, startPoint x: 107, startPoint y: 173, endPoint x: 110, endPoint y: 49, distance: 124.2
click at [110, 0] on div "7 Version history / Product Page - [DATE] 15:56:13 Need republishing Preview 9 …" at bounding box center [212, 0] width 425 height 0
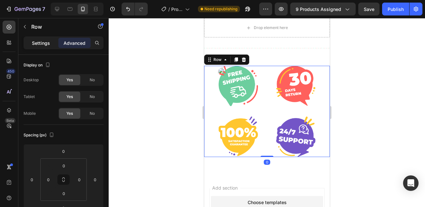
click at [43, 45] on p "Settings" at bounding box center [41, 43] width 18 height 7
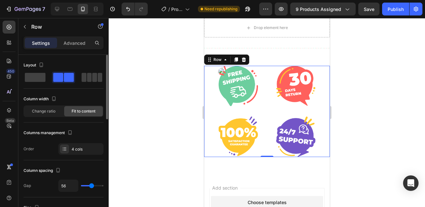
type input "53"
type input "49"
type input "47"
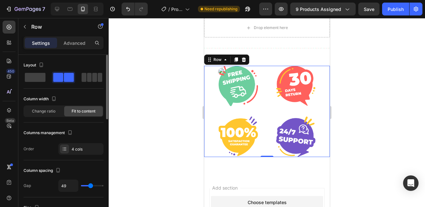
type input "47"
type input "44"
type input "42"
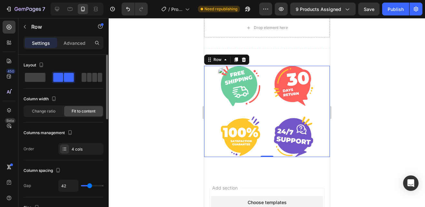
type input "38"
type input "36"
type input "33"
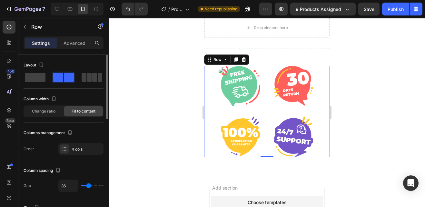
type input "33"
type input "31"
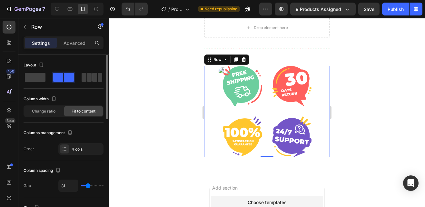
type input "33"
type input "38"
type input "40"
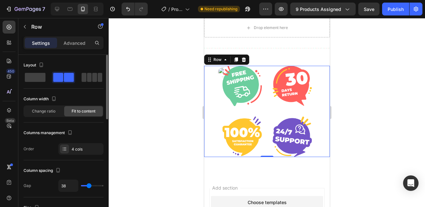
type input "40"
type input "42"
type input "44"
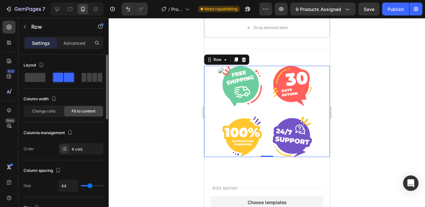
type input "51"
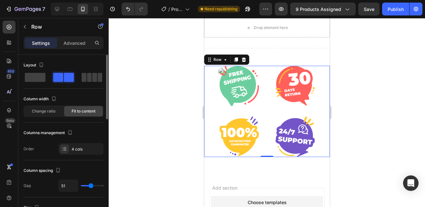
type input "56"
type input "58"
type input "60"
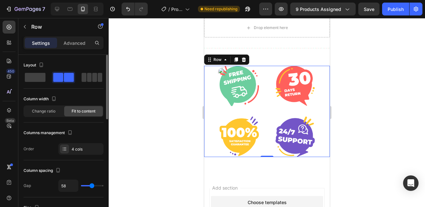
type input "60"
type input "62"
type input "67"
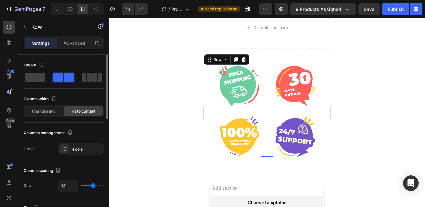
type input "69"
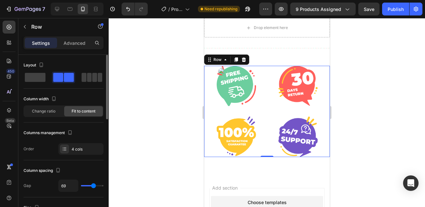
type input "73"
type input "76"
type input "78"
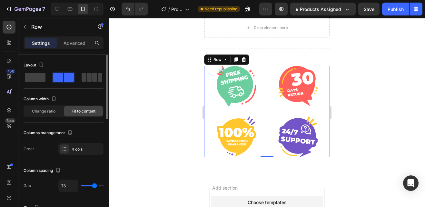
type input "78"
type input "80"
type input "82"
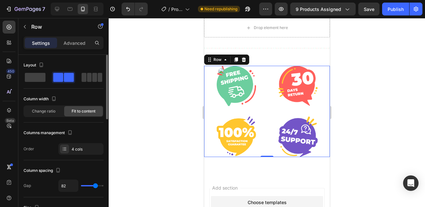
type input "84"
type input "87"
type input "89"
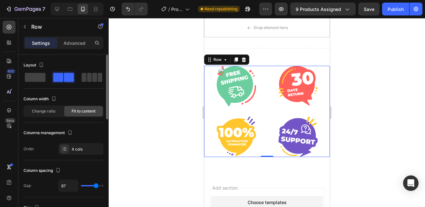
type input "89"
type input "91"
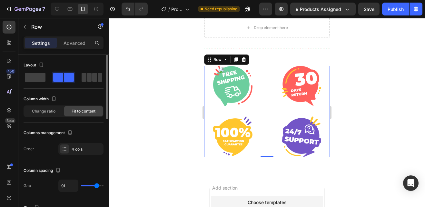
type input "93"
type input "96"
type input "98"
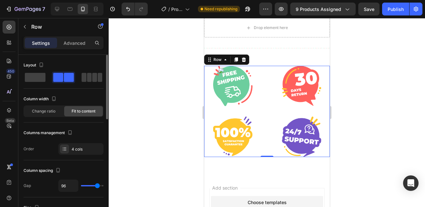
type input "98"
type input "100"
type input "102"
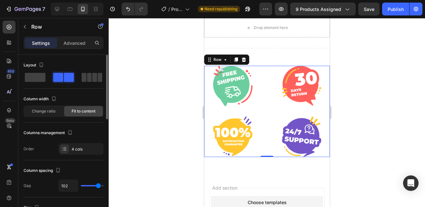
type input "104"
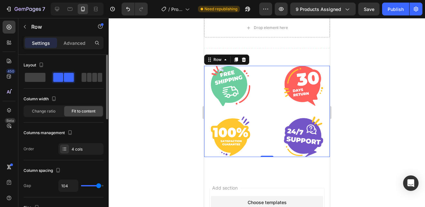
type input "107"
type input "109"
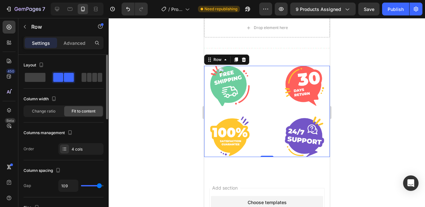
type input "107"
type input "104"
type input "96"
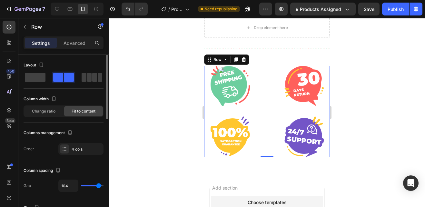
type input "96"
type input "93"
type input "91"
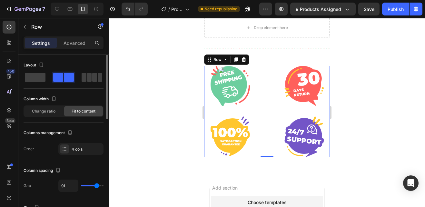
type input "89"
type input "87"
type input "82"
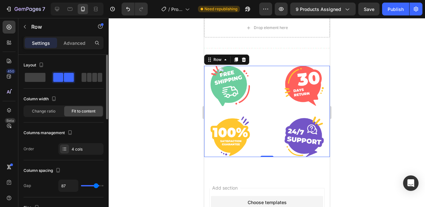
type input "82"
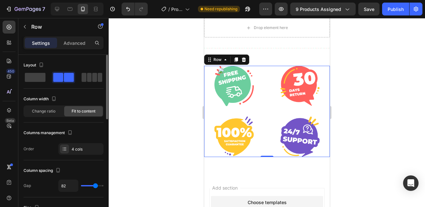
type input "80"
type input "78"
type input "76"
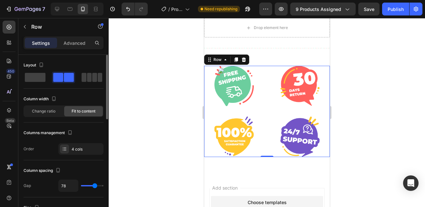
type input "76"
type input "73"
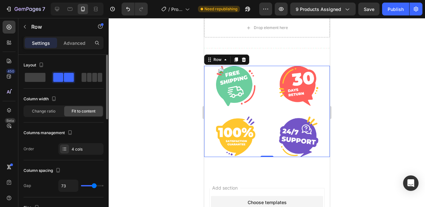
type input "71"
type input "69"
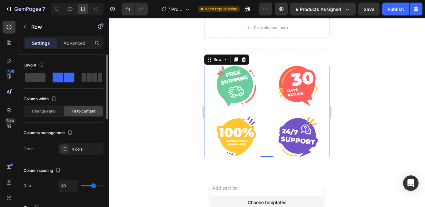
type input "69"
click at [94, 185] on input "range" at bounding box center [92, 185] width 23 height 1
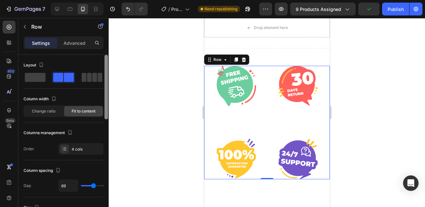
drag, startPoint x: 107, startPoint y: 114, endPoint x: 111, endPoint y: 101, distance: 13.4
click at [111, 0] on div "7 Version history / Product Page - [DATE] 15:56:13 Need republishing Preview 9 …" at bounding box center [212, 0] width 425 height 0
click at [70, 44] on p "Advanced" at bounding box center [75, 43] width 22 height 7
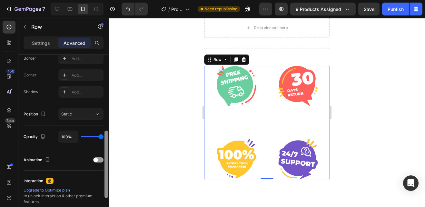
scroll to position [188, 0]
drag, startPoint x: 105, startPoint y: 71, endPoint x: 106, endPoint y: 146, distance: 74.9
click at [106, 146] on div at bounding box center [107, 163] width 4 height 67
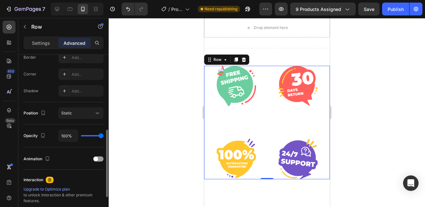
type input "94%"
type input "94"
type input "89%"
type input "89"
type input "85%"
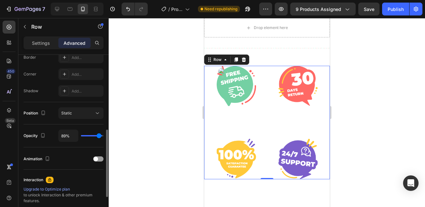
type input "85"
type input "83%"
type input "83"
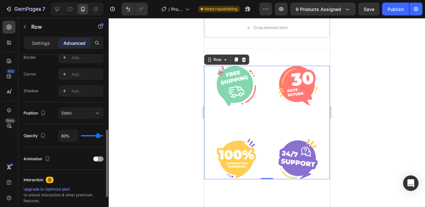
type input "80%"
type input "80"
type input "78%"
type input "78"
type input "76%"
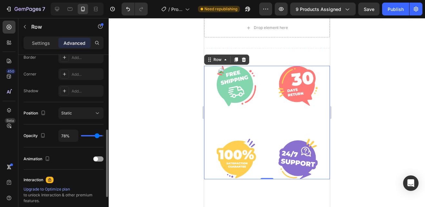
type input "76"
type input "74%"
type input "74"
type input "72%"
type input "72"
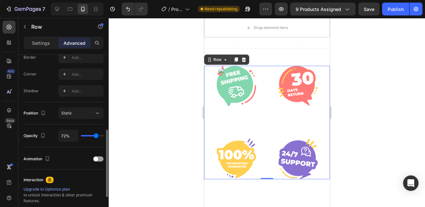
type input "69%"
type input "69"
type input "67%"
type input "67"
type input "65%"
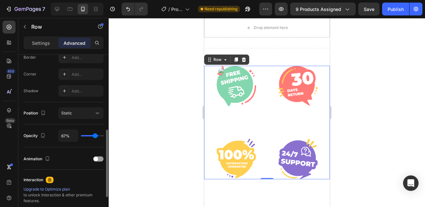
type input "65"
type input "63%"
type input "63"
type input "61%"
type input "61"
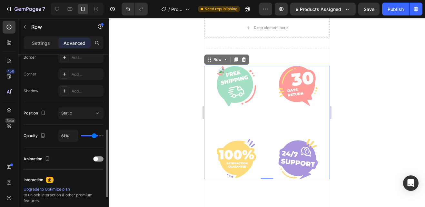
type input "59%"
type input "59"
type input "61%"
type input "61"
type input "65%"
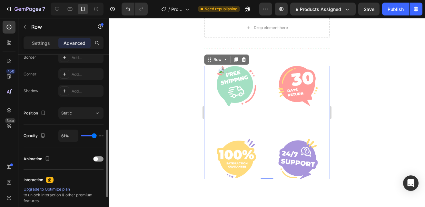
type input "65"
type input "72%"
type input "72"
type input "83%"
type input "83"
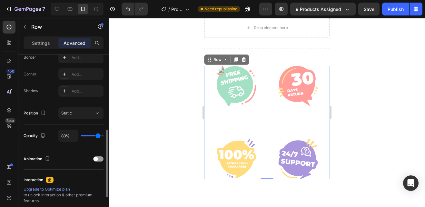
type input "89%"
type input "89"
type input "93%"
type input "93"
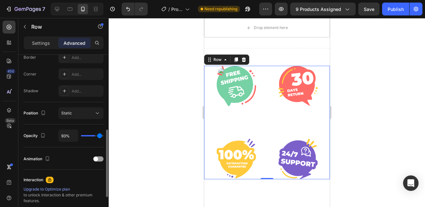
type input "94%"
type input "94"
type input "100%"
type input "100"
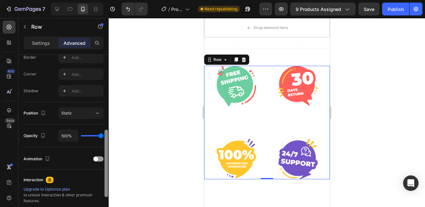
drag, startPoint x: 100, startPoint y: 135, endPoint x: 106, endPoint y: 135, distance: 5.8
click at [104, 135] on input "range" at bounding box center [92, 135] width 23 height 1
click at [56, 10] on icon at bounding box center [57, 9] width 4 height 4
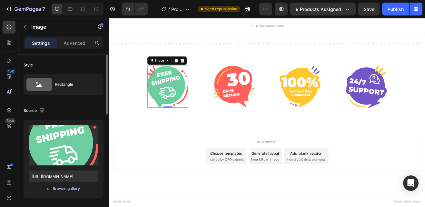
click at [69, 189] on div "Browse gallery" at bounding box center [66, 189] width 27 height 6
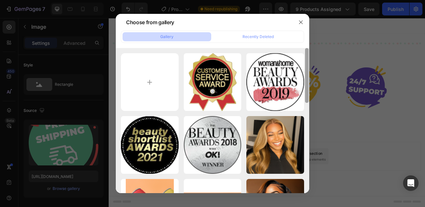
drag, startPoint x: 308, startPoint y: 89, endPoint x: 307, endPoint y: 70, distance: 19.7
click at [307, 70] on div at bounding box center [307, 75] width 4 height 55
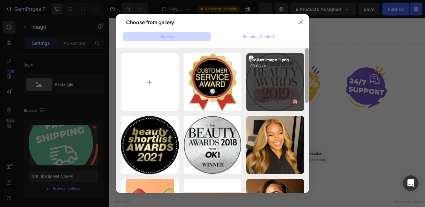
drag, startPoint x: 307, startPoint y: 86, endPoint x: 304, endPoint y: 65, distance: 21.9
click at [304, 65] on div "product image-3.png 73.94 kb product image-1.png 60.68 kb product image.png 79.…" at bounding box center [213, 120] width 194 height 145
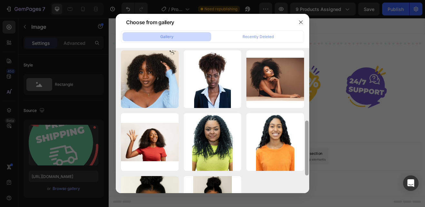
scroll to position [237, 0]
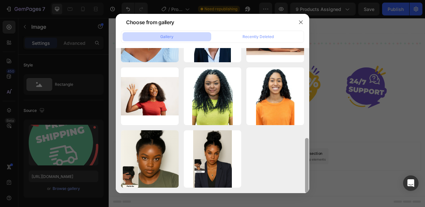
drag, startPoint x: 306, startPoint y: 61, endPoint x: 297, endPoint y: 185, distance: 124.2
click at [297, 185] on div "product image-3.png 73.94 kb product image-1.png 60.68 kb product image.png 79.…" at bounding box center [213, 120] width 194 height 145
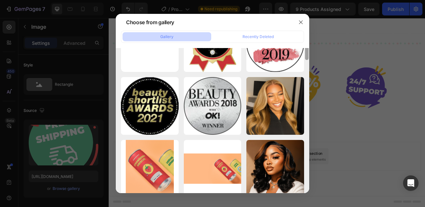
scroll to position [13, 0]
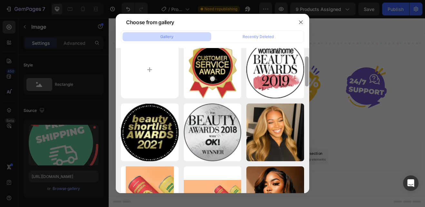
drag, startPoint x: 308, startPoint y: 102, endPoint x: 309, endPoint y: 52, distance: 50.0
click at [309, 53] on div at bounding box center [307, 125] width 5 height 145
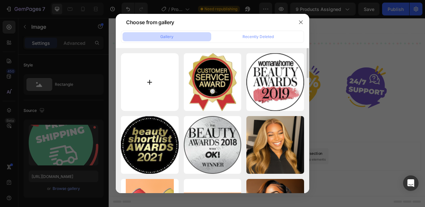
click at [150, 76] on input "file" at bounding box center [150, 82] width 58 height 58
click at [300, 21] on icon "button" at bounding box center [300, 22] width 5 height 5
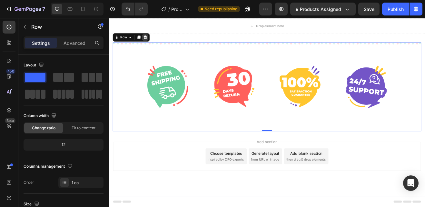
click at [154, 41] on icon at bounding box center [153, 41] width 4 height 5
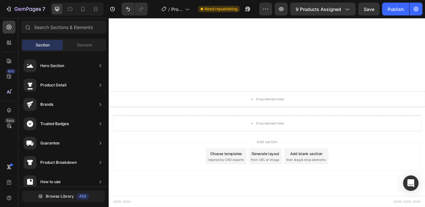
scroll to position [745, 0]
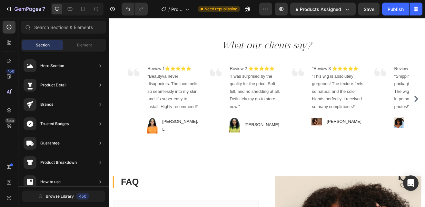
scroll to position [427, 0]
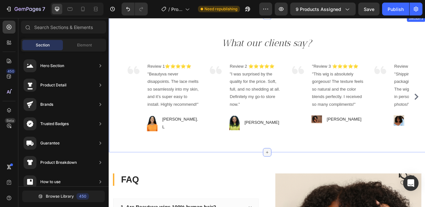
click at [300, 180] on icon at bounding box center [302, 182] width 5 height 5
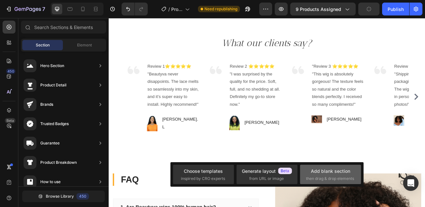
click at [313, 175] on div "Add blank section then drag & drop elements" at bounding box center [330, 175] width 49 height 14
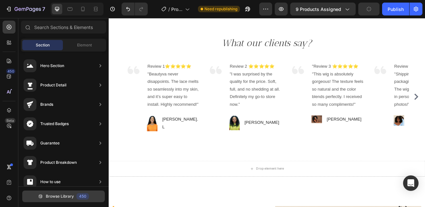
click at [59, 197] on span "Browse Library" at bounding box center [60, 197] width 28 height 6
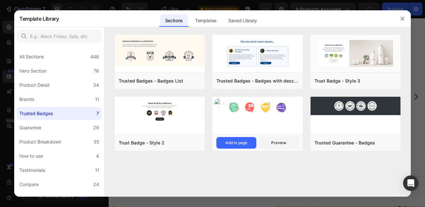
click at [246, 114] on img at bounding box center [258, 108] width 90 height 22
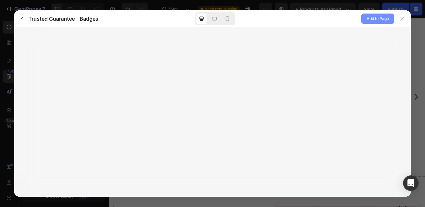
click at [377, 17] on span "Add to Page" at bounding box center [378, 19] width 22 height 8
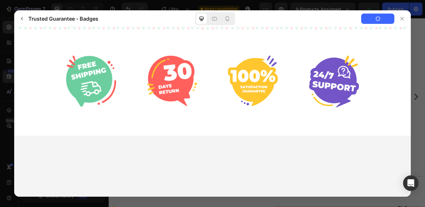
scroll to position [0, 0]
click at [402, 16] on icon at bounding box center [402, 18] width 5 height 5
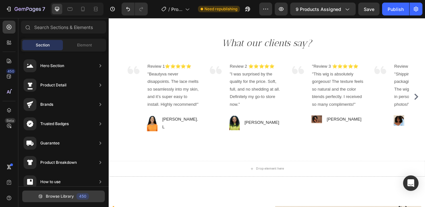
click at [65, 198] on span "Browse Library" at bounding box center [60, 197] width 28 height 6
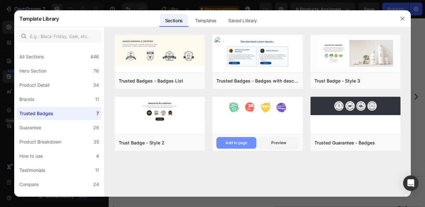
click at [230, 139] on button "Add to page" at bounding box center [236, 143] width 40 height 12
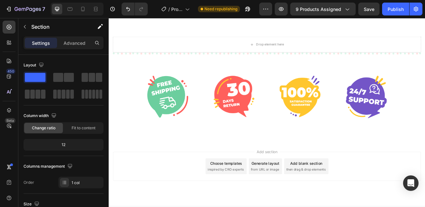
scroll to position [854, 0]
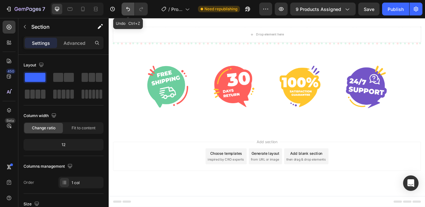
click at [128, 8] on icon "Undo/Redo" at bounding box center [128, 9] width 6 height 6
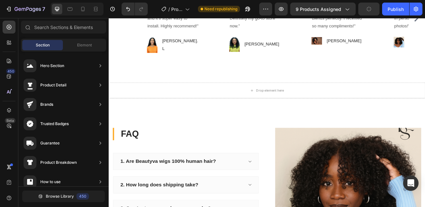
scroll to position [517, 0]
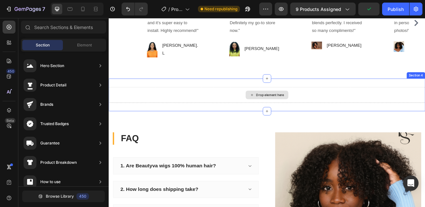
click at [283, 112] on icon at bounding box center [283, 111] width 5 height 5
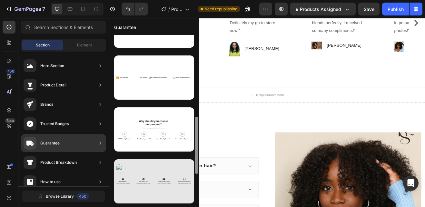
scroll to position [242, 0]
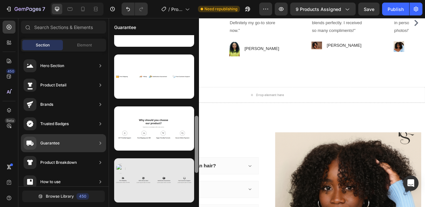
drag, startPoint x: 197, startPoint y: 83, endPoint x: 192, endPoint y: 164, distance: 80.8
click at [192, 164] on div at bounding box center [154, 121] width 90 height 172
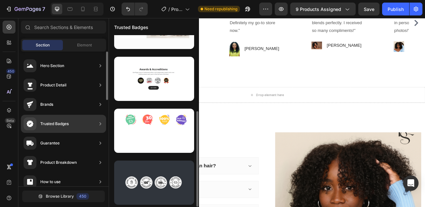
scroll to position [136, 0]
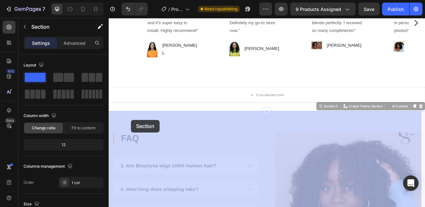
drag, startPoint x: 141, startPoint y: 143, endPoint x: 137, endPoint y: 143, distance: 3.9
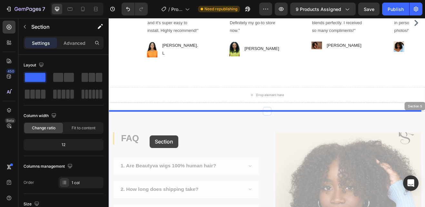
drag, startPoint x: 137, startPoint y: 143, endPoint x: 159, endPoint y: 162, distance: 29.0
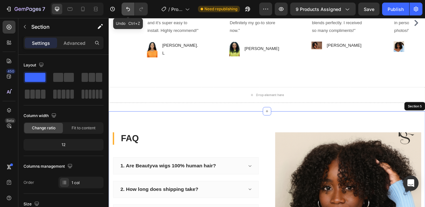
click at [130, 11] on icon "Undo/Redo" at bounding box center [128, 9] width 6 height 6
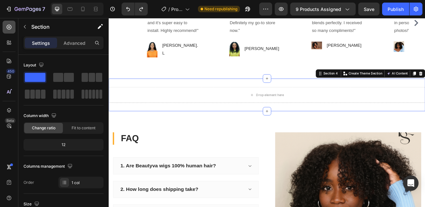
click at [9, 26] on icon at bounding box center [9, 27] width 5 height 5
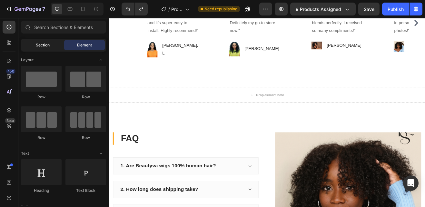
click at [47, 44] on span "Section" at bounding box center [43, 45] width 14 height 6
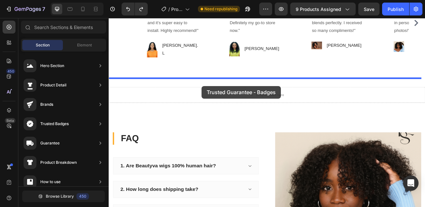
drag, startPoint x: 237, startPoint y: 146, endPoint x: 222, endPoint y: 102, distance: 46.9
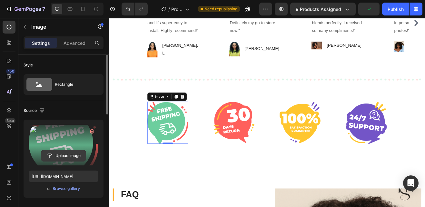
click at [62, 155] on input "file" at bounding box center [63, 155] width 45 height 11
type input "C:\fakepath\fast-shipping-logo_10250-3099.avif"
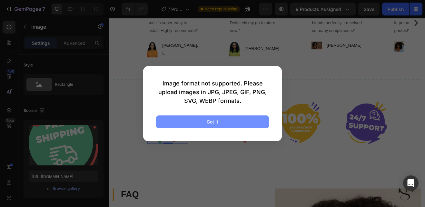
click at [184, 118] on button "Got it" at bounding box center [212, 122] width 113 height 13
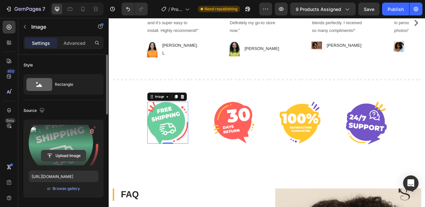
click at [71, 156] on input "file" at bounding box center [63, 155] width 45 height 11
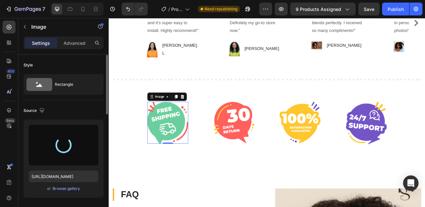
type input "[URL][DOMAIN_NAME]"
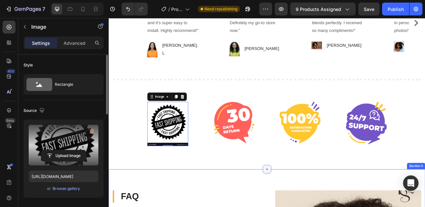
click at [300, 203] on icon at bounding box center [302, 202] width 5 height 5
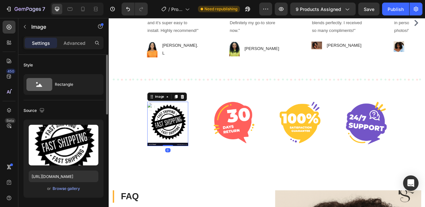
drag, startPoint x: 179, startPoint y: 173, endPoint x: 179, endPoint y: 169, distance: 4.5
click at [179, 169] on div "Image 0" at bounding box center [181, 147] width 50 height 54
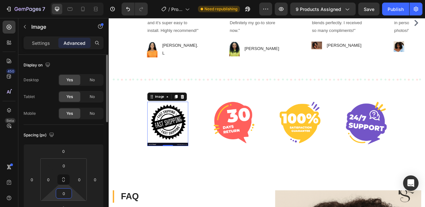
click at [65, 197] on input "0" at bounding box center [63, 194] width 13 height 10
type input "1"
type input "4"
type input "0"
click at [64, 166] on input "0" at bounding box center [63, 166] width 13 height 10
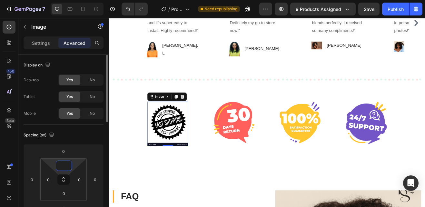
type input "3"
type input "9"
type input "0"
click at [63, 181] on icon at bounding box center [63, 179] width 5 height 5
click at [68, 204] on input "0" at bounding box center [63, 208] width 13 height 10
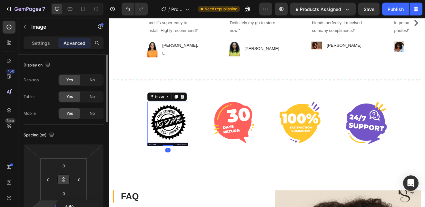
scroll to position [4, 0]
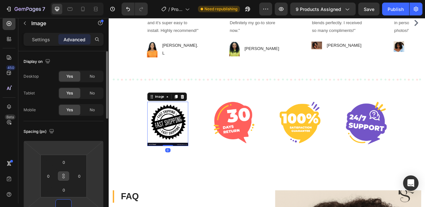
type input "9"
type input "5"
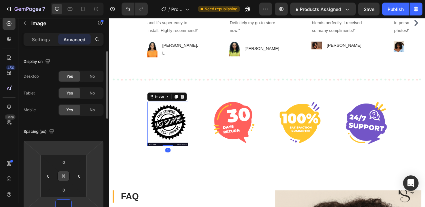
type input "5"
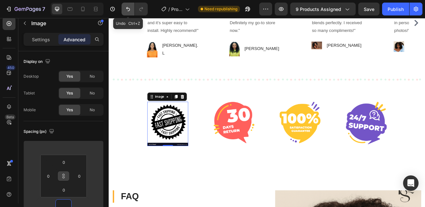
type input "1"
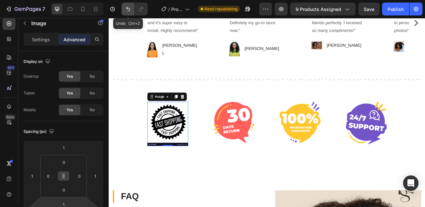
click at [128, 10] on icon "Undo/Redo" at bounding box center [128, 9] width 6 height 6
type input "0"
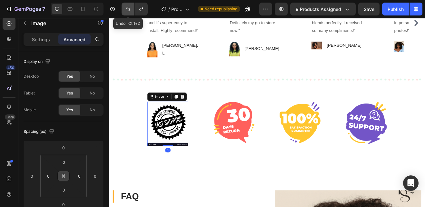
click at [128, 10] on icon "Undo/Redo" at bounding box center [128, 9] width 6 height 6
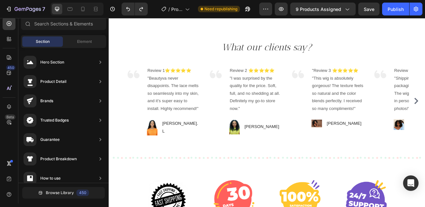
scroll to position [424, 0]
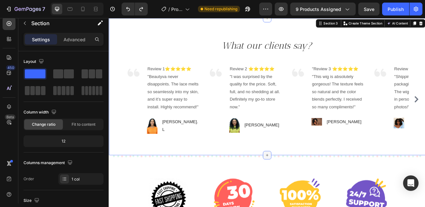
click at [304, 185] on div at bounding box center [302, 186] width 10 height 10
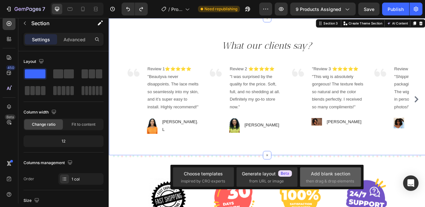
click at [310, 171] on div "Add blank section then drag & drop elements" at bounding box center [330, 177] width 49 height 14
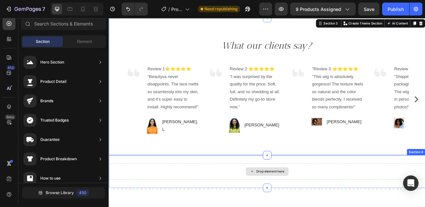
click at [281, 203] on icon at bounding box center [283, 205] width 5 height 5
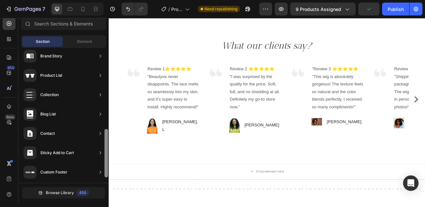
scroll to position [239, 0]
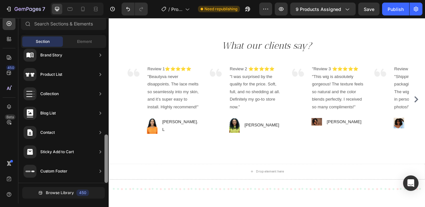
drag, startPoint x: 106, startPoint y: 89, endPoint x: 106, endPoint y: 183, distance: 93.9
click at [106, 183] on div "Hero Section Product Detail Brands Trusted Badges Guarantee Product Breakdown H…" at bounding box center [63, 125] width 90 height 155
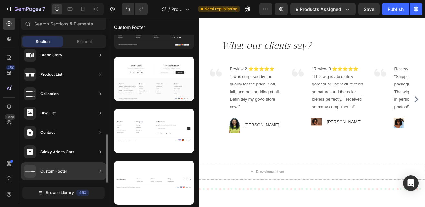
click at [96, 168] on div "Custom Footer" at bounding box center [63, 171] width 85 height 18
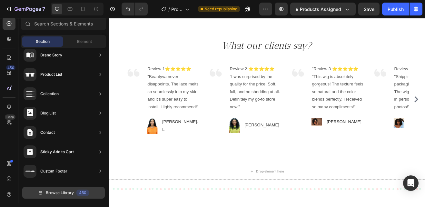
click at [54, 193] on span "Browse Library" at bounding box center [60, 193] width 28 height 6
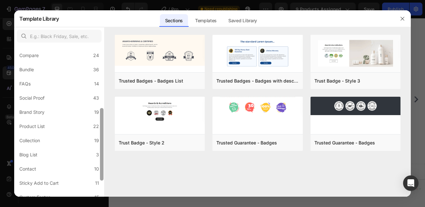
scroll to position [130, 0]
drag, startPoint x: 102, startPoint y: 98, endPoint x: 101, endPoint y: 160, distance: 62.3
click at [101, 160] on div at bounding box center [102, 143] width 4 height 73
click at [67, 96] on label "Social Proof 43" at bounding box center [59, 97] width 85 height 13
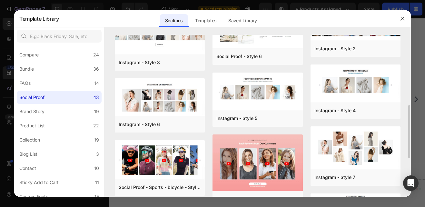
scroll to position [184, 0]
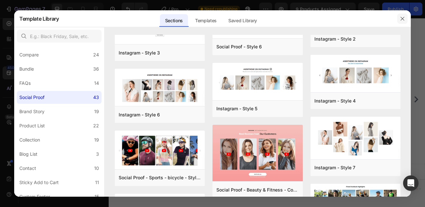
click at [401, 19] on icon "button" at bounding box center [402, 18] width 5 height 5
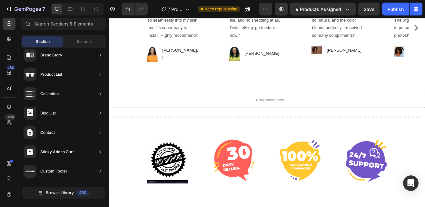
scroll to position [506, 0]
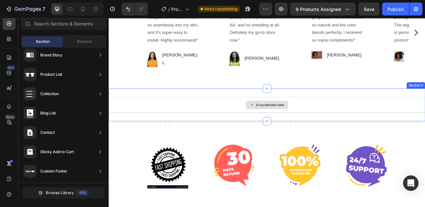
click at [295, 124] on div "Drop element here" at bounding box center [306, 124] width 34 height 5
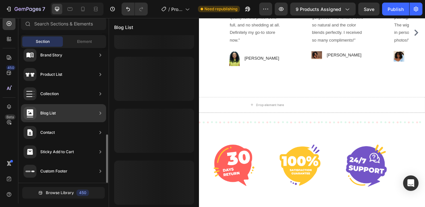
scroll to position [0, 0]
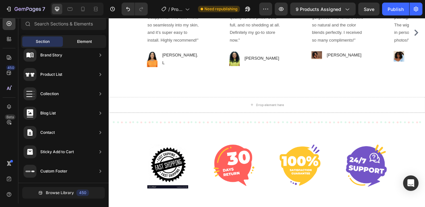
click at [76, 40] on div "Element" at bounding box center [84, 41] width 41 height 10
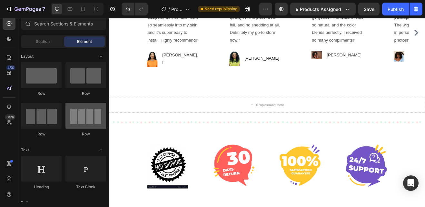
click at [96, 123] on div at bounding box center [85, 116] width 41 height 26
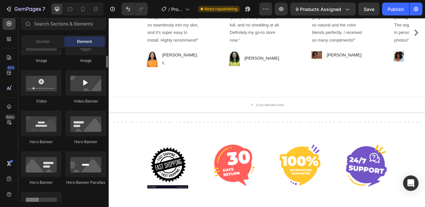
scroll to position [223, 0]
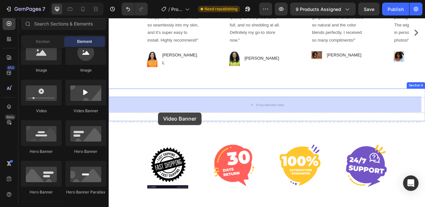
drag, startPoint x: 194, startPoint y: 119, endPoint x: 169, endPoint y: 133, distance: 28.6
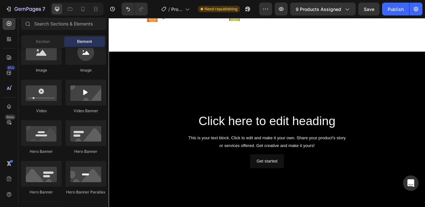
scroll to position [559, 0]
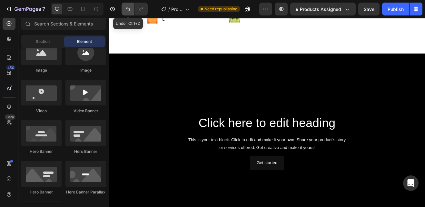
click at [126, 9] on icon "Undo/Redo" at bounding box center [128, 9] width 6 height 6
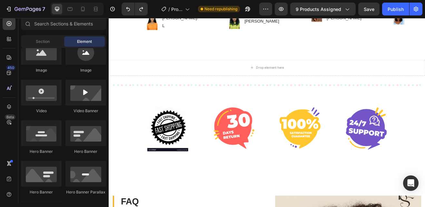
scroll to position [555, 0]
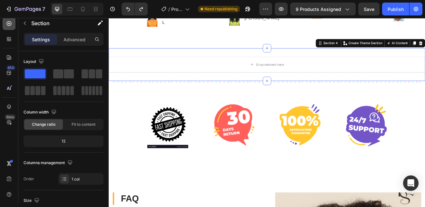
click at [8, 22] on icon at bounding box center [9, 23] width 6 height 6
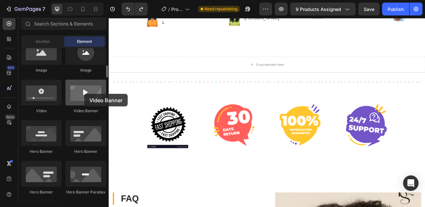
click at [84, 94] on div at bounding box center [85, 93] width 41 height 26
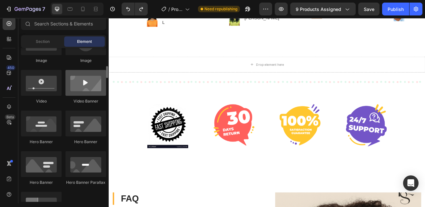
scroll to position [242, 0]
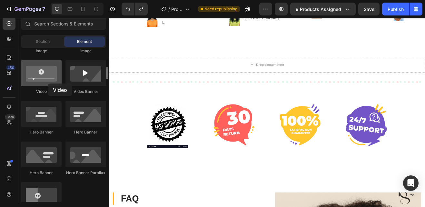
click at [48, 84] on div at bounding box center [41, 73] width 41 height 26
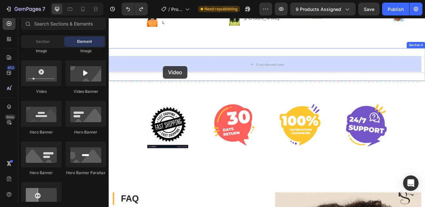
drag, startPoint x: 156, startPoint y: 102, endPoint x: 176, endPoint y: 76, distance: 31.6
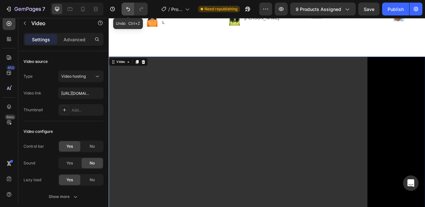
click at [127, 10] on icon "Undo/Redo" at bounding box center [128, 9] width 6 height 6
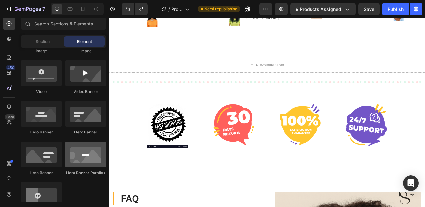
click at [85, 161] on div at bounding box center [85, 155] width 41 height 26
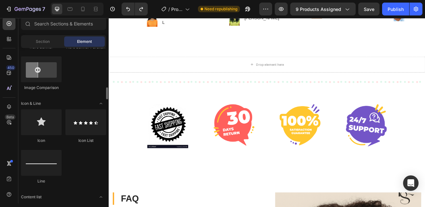
scroll to position [377, 0]
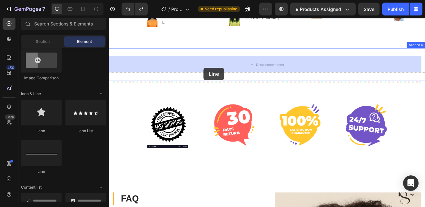
drag, startPoint x: 151, startPoint y: 175, endPoint x: 225, endPoint y: 79, distance: 121.4
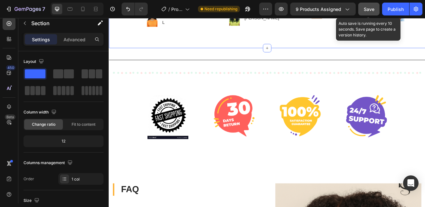
click at [366, 8] on span "Save" at bounding box center [369, 8] width 11 height 5
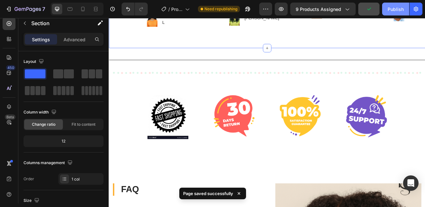
click at [400, 8] on div "Publish" at bounding box center [396, 9] width 16 height 7
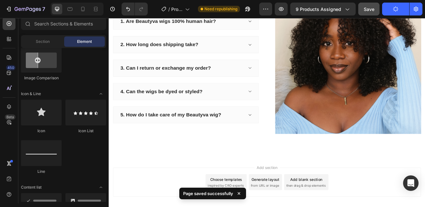
scroll to position [826, 0]
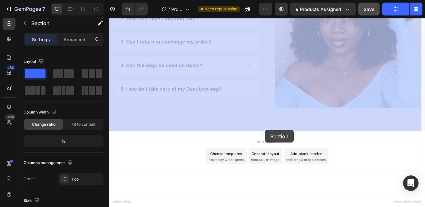
drag, startPoint x: 302, startPoint y: 146, endPoint x: 300, endPoint y: 155, distance: 9.8
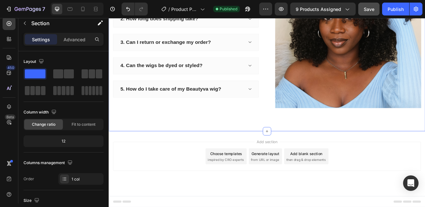
click at [300, 155] on icon at bounding box center [302, 156] width 5 height 5
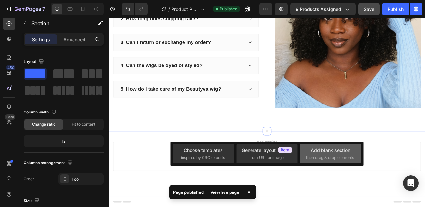
click at [319, 153] on div "Add blank section" at bounding box center [330, 150] width 39 height 7
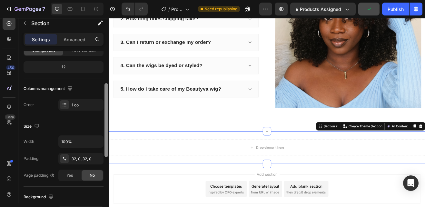
scroll to position [0, 0]
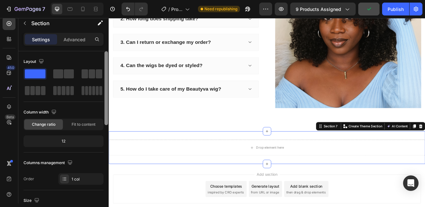
drag, startPoint x: 106, startPoint y: 91, endPoint x: 106, endPoint y: 74, distance: 17.4
click at [106, 74] on div at bounding box center [107, 88] width 4 height 74
click at [80, 34] on div "Advanced" at bounding box center [74, 39] width 32 height 10
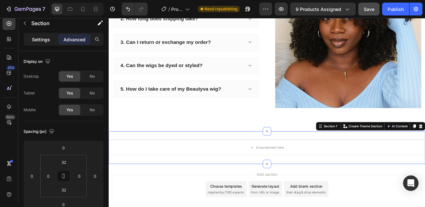
click at [42, 37] on p "Settings" at bounding box center [41, 39] width 18 height 7
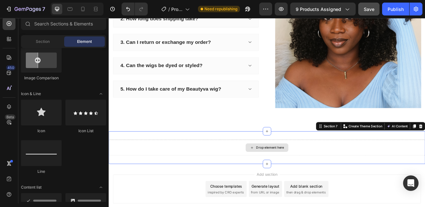
click at [304, 171] on div "Drop element here" at bounding box center [302, 176] width 52 height 10
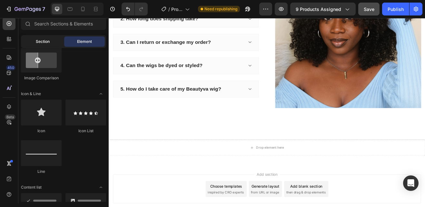
click at [41, 42] on span "Section" at bounding box center [43, 42] width 14 height 6
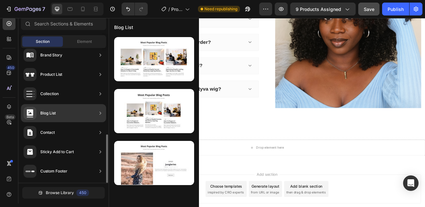
click at [83, 113] on div "Blog List" at bounding box center [63, 113] width 85 height 18
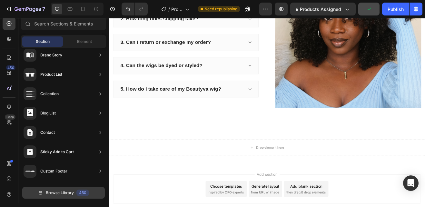
click at [65, 192] on span "Browse Library" at bounding box center [60, 193] width 28 height 6
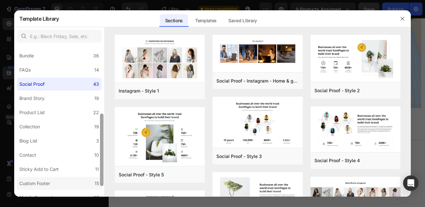
scroll to position [153, 0]
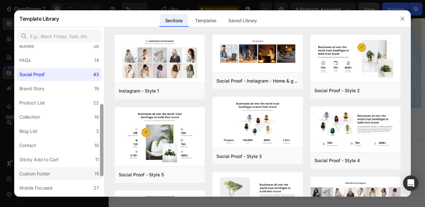
drag, startPoint x: 101, startPoint y: 105, endPoint x: 89, endPoint y: 178, distance: 74.2
click at [89, 178] on div "All Sections 446 Hero Section 76 Product Detail 34 Brands 11 Trusted Badges 7 G…" at bounding box center [59, 121] width 90 height 152
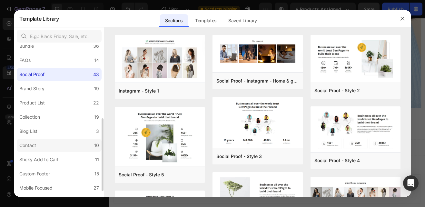
click at [68, 144] on label "Contact 10" at bounding box center [59, 145] width 85 height 13
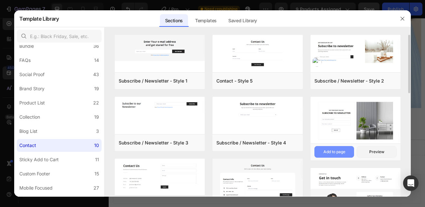
click at [332, 151] on div "Add to page" at bounding box center [335, 152] width 22 height 6
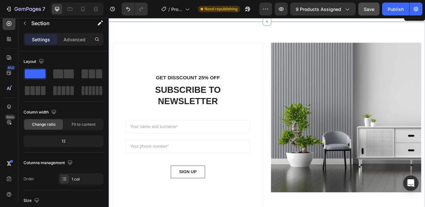
scroll to position [1004, 0]
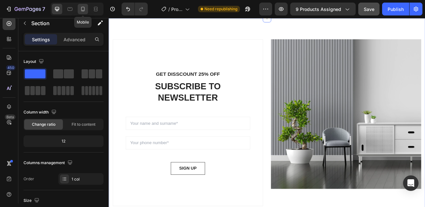
click at [80, 9] on icon at bounding box center [83, 9] width 6 height 6
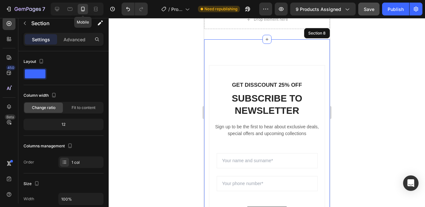
scroll to position [981, 0]
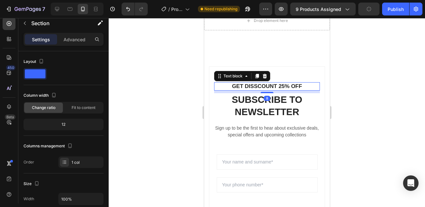
click at [258, 86] on p "GET DISSCOUNT 25% OFF" at bounding box center [267, 86] width 105 height 7
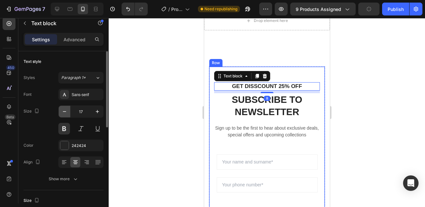
click at [64, 113] on icon "button" at bounding box center [64, 111] width 6 height 6
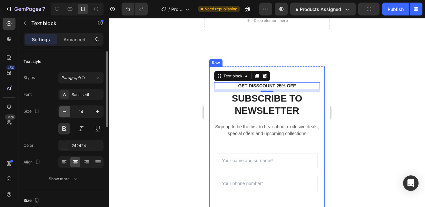
type input "13"
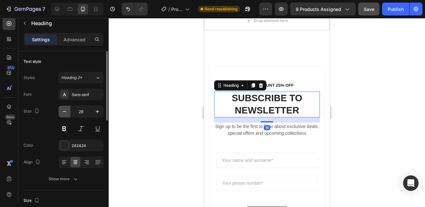
click at [63, 111] on icon "button" at bounding box center [64, 111] width 6 height 6
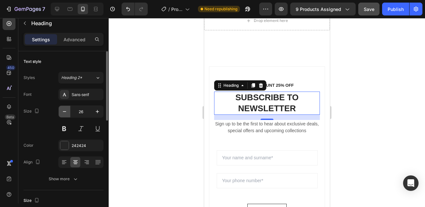
click at [63, 111] on icon "button" at bounding box center [64, 111] width 6 height 6
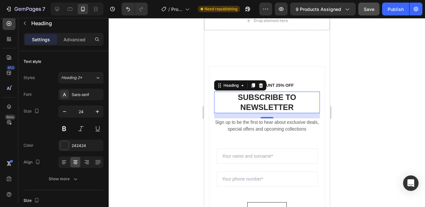
click at [236, 107] on p "SUBSCRIBE TO NEWSLETTER" at bounding box center [267, 102] width 105 height 20
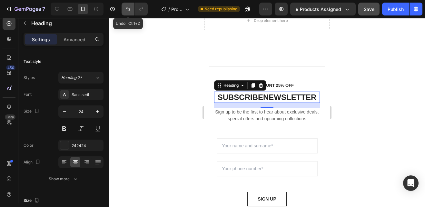
click at [126, 11] on icon "Undo/Redo" at bounding box center [128, 9] width 6 height 6
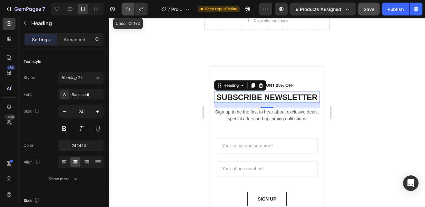
click at [126, 11] on icon "Undo/Redo" at bounding box center [128, 9] width 6 height 6
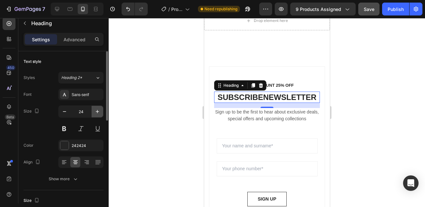
click at [96, 111] on icon "button" at bounding box center [97, 111] width 6 height 6
click at [63, 112] on icon "button" at bounding box center [64, 111] width 6 height 6
type input "23"
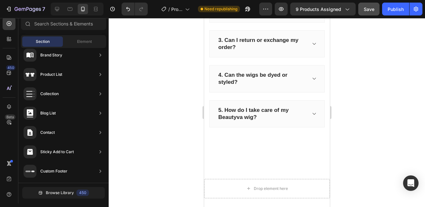
scroll to position [833, 0]
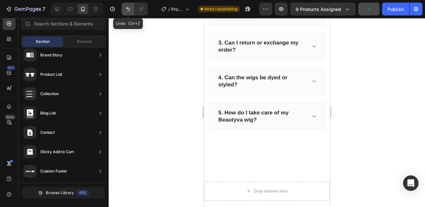
click at [128, 9] on icon "Undo/Redo" at bounding box center [128, 9] width 6 height 6
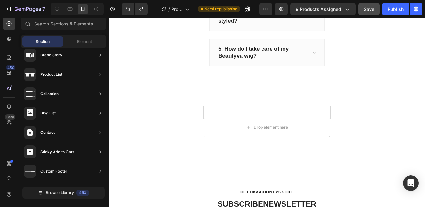
scroll to position [899, 0]
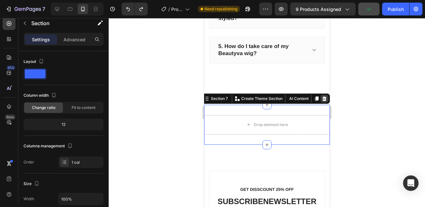
click at [322, 101] on icon at bounding box center [324, 98] width 4 height 5
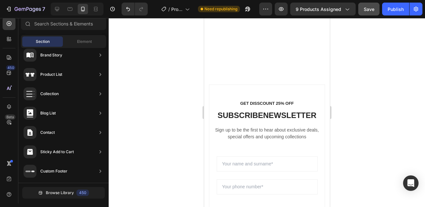
scroll to position [886, 0]
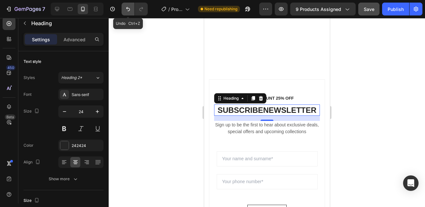
click at [126, 10] on icon "Undo/Redo" at bounding box center [128, 9] width 6 height 6
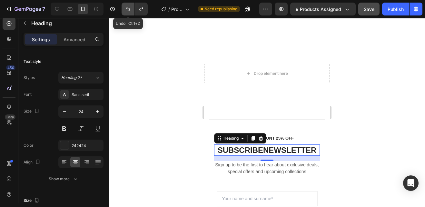
click at [126, 10] on icon "Undo/Redo" at bounding box center [128, 9] width 6 height 6
click at [126, 11] on icon "Undo/Redo" at bounding box center [128, 9] width 6 height 6
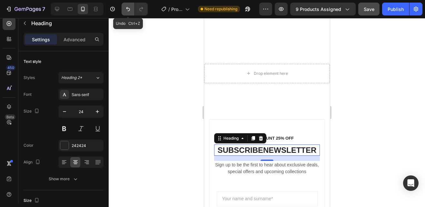
click at [126, 11] on icon "Undo/Redo" at bounding box center [128, 9] width 6 height 6
click at [57, 14] on div at bounding box center [57, 9] width 10 height 10
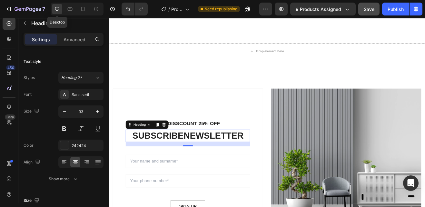
click at [57, 14] on div at bounding box center [57, 9] width 10 height 10
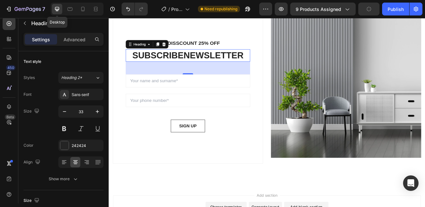
scroll to position [993, 0]
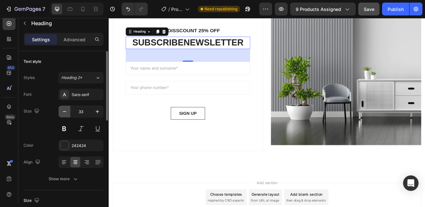
click at [67, 112] on icon "button" at bounding box center [64, 111] width 6 height 6
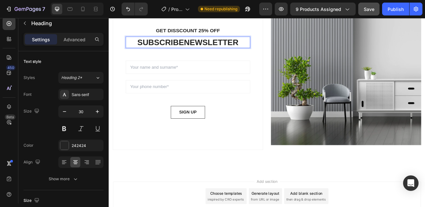
click at [266, 47] on p "SUBSCRIBENEWSLETTER" at bounding box center [205, 47] width 151 height 13
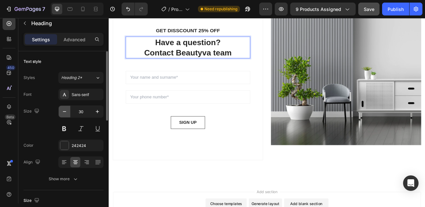
click at [61, 112] on icon "button" at bounding box center [64, 111] width 6 height 6
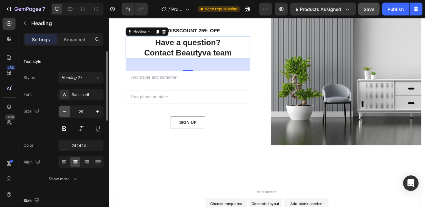
click at [61, 112] on icon "button" at bounding box center [64, 111] width 6 height 6
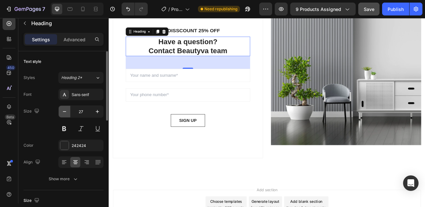
click at [61, 112] on icon "button" at bounding box center [64, 111] width 6 height 6
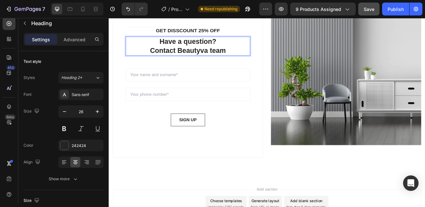
click at [158, 56] on p "Have a question? Contact Beautyva team" at bounding box center [205, 52] width 151 height 22
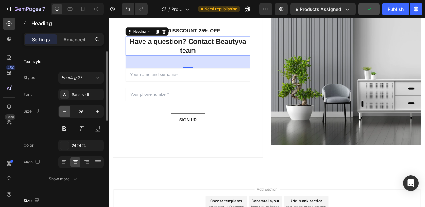
click at [64, 109] on icon "button" at bounding box center [64, 111] width 6 height 6
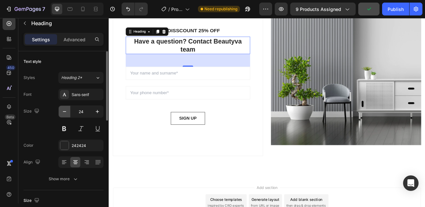
click at [64, 109] on icon "button" at bounding box center [64, 111] width 6 height 6
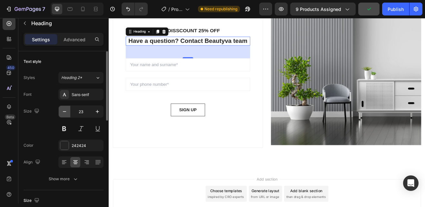
click at [64, 109] on icon "button" at bounding box center [64, 111] width 6 height 6
click at [93, 112] on button "button" at bounding box center [98, 112] width 12 height 12
type input "23"
click at [81, 128] on button at bounding box center [81, 129] width 12 height 12
click at [85, 95] on div "Sans-serif" at bounding box center [87, 95] width 30 height 6
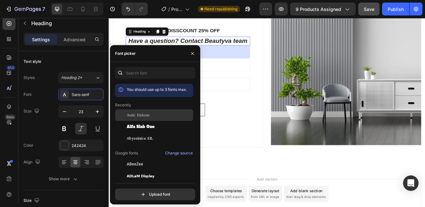
click at [132, 112] on span "Antic Didone" at bounding box center [138, 115] width 23 height 6
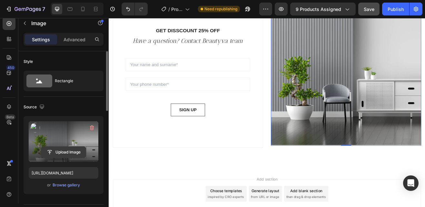
click at [60, 154] on input "file" at bounding box center [63, 152] width 45 height 11
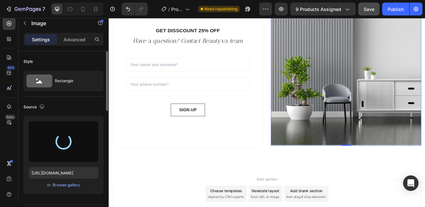
type input "[URL][DOMAIN_NAME]"
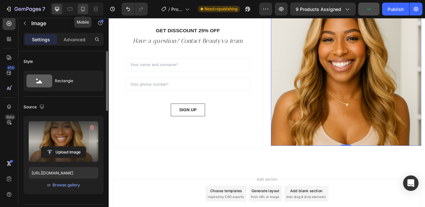
click at [81, 9] on icon at bounding box center [83, 9] width 4 height 5
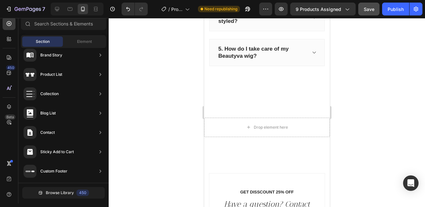
scroll to position [840, 0]
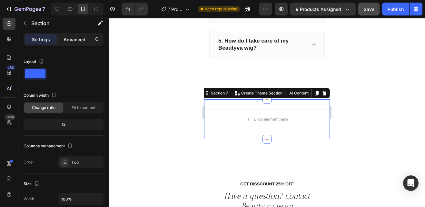
click at [67, 40] on p "Advanced" at bounding box center [75, 39] width 22 height 7
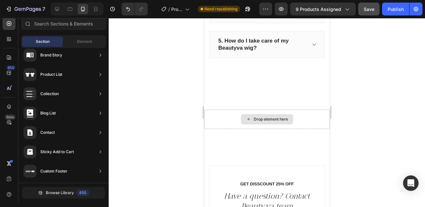
click at [254, 122] on div "Drop element here" at bounding box center [271, 119] width 34 height 5
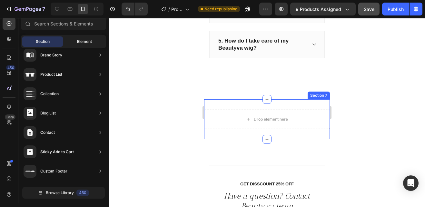
click at [80, 41] on span "Element" at bounding box center [84, 42] width 15 height 6
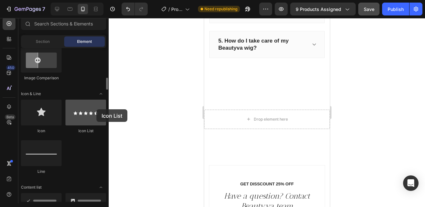
click at [96, 109] on div at bounding box center [85, 113] width 41 height 26
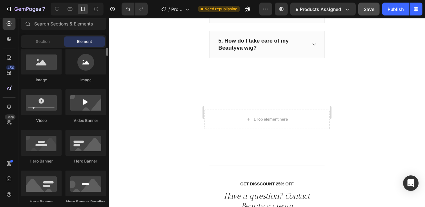
scroll to position [194, 0]
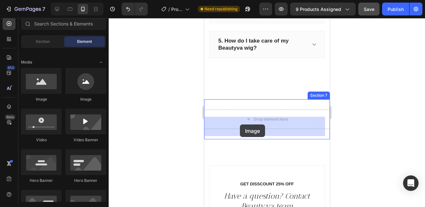
drag, startPoint x: 251, startPoint y: 105, endPoint x: 241, endPoint y: 126, distance: 22.9
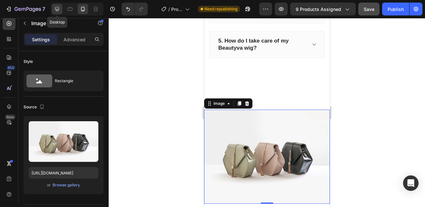
click at [57, 6] on icon at bounding box center [57, 9] width 6 height 6
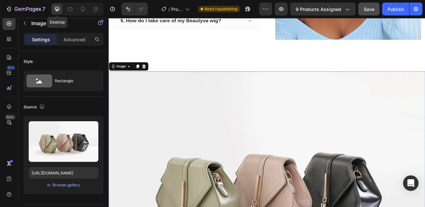
scroll to position [887, 0]
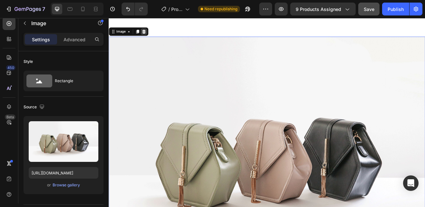
click at [154, 33] on div at bounding box center [152, 35] width 8 height 8
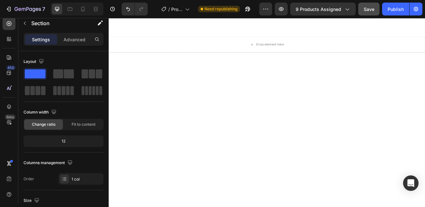
drag, startPoint x: 493, startPoint y: 166, endPoint x: 293, endPoint y: 157, distance: 200.6
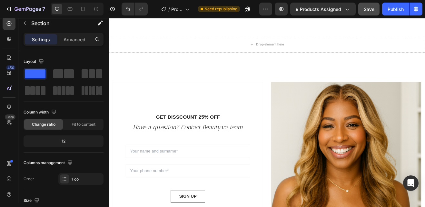
scroll to position [965, 0]
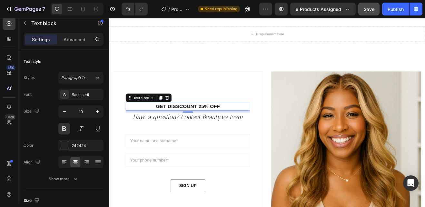
click at [249, 125] on p "GET DISSCOUNT 25% OFF" at bounding box center [205, 126] width 151 height 8
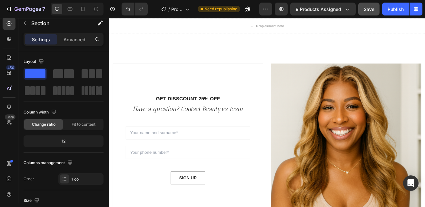
scroll to position [961, 0]
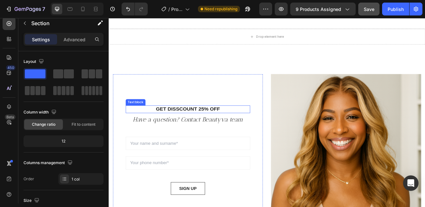
click at [239, 126] on p "GET DISSCOUNT 25% OFF" at bounding box center [205, 130] width 151 height 8
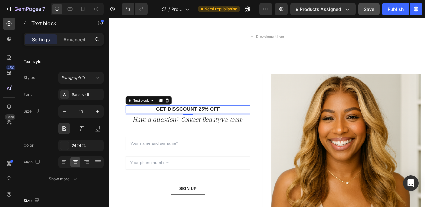
click at [244, 127] on p "GET DISSCOUNT 25% OFF" at bounding box center [205, 130] width 151 height 8
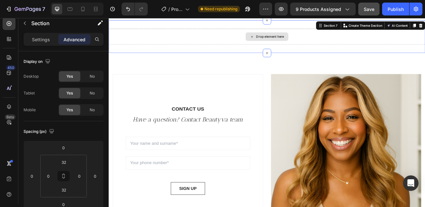
click at [374, 40] on div "Drop element here" at bounding box center [302, 40] width 387 height 19
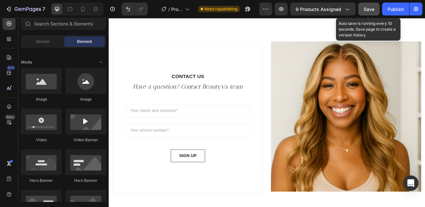
click at [369, 9] on span "Save" at bounding box center [369, 8] width 11 height 5
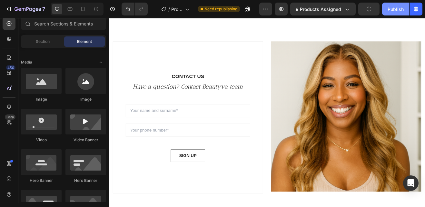
click at [405, 10] on button "Publish" at bounding box center [395, 9] width 27 height 13
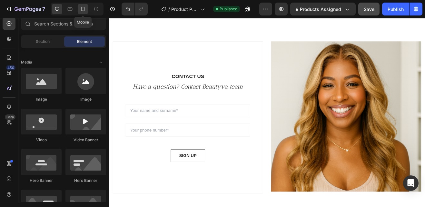
click at [82, 8] on icon at bounding box center [83, 9] width 4 height 5
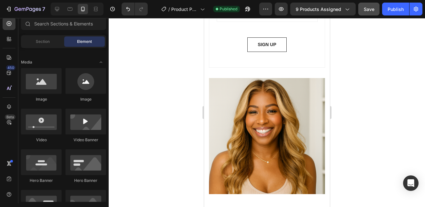
scroll to position [1110, 0]
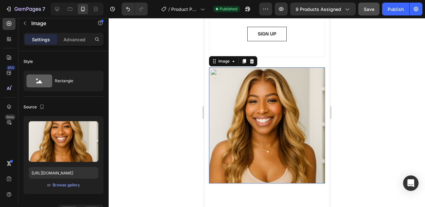
click at [261, 136] on img at bounding box center [267, 125] width 116 height 116
click at [250, 59] on icon at bounding box center [251, 61] width 5 height 5
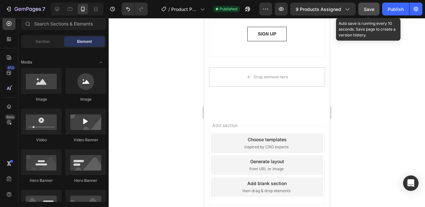
click at [370, 9] on span "Save" at bounding box center [369, 8] width 11 height 5
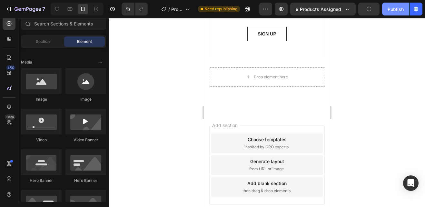
click at [394, 9] on div "Publish" at bounding box center [396, 9] width 16 height 7
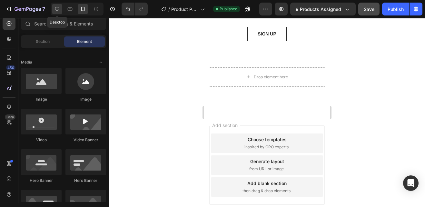
click at [60, 9] on icon at bounding box center [57, 9] width 6 height 6
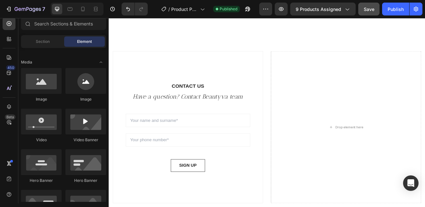
scroll to position [946, 0]
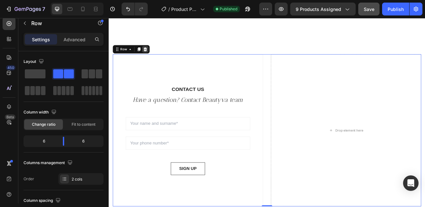
click at [156, 56] on icon at bounding box center [153, 56] width 5 height 5
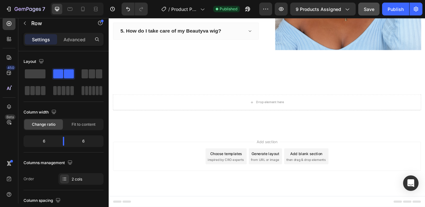
scroll to position [897, 0]
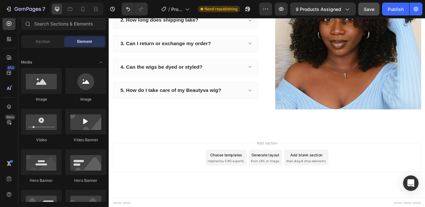
scroll to position [826, 0]
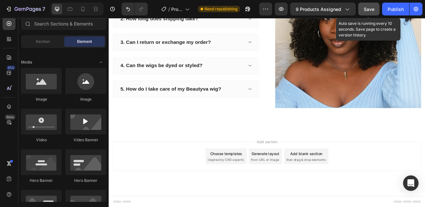
click at [369, 10] on span "Save" at bounding box center [369, 8] width 11 height 5
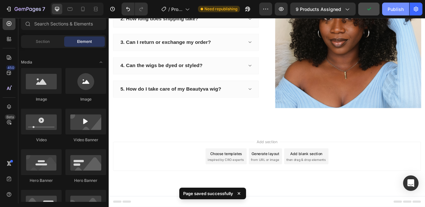
click at [393, 10] on div "Publish" at bounding box center [396, 9] width 16 height 7
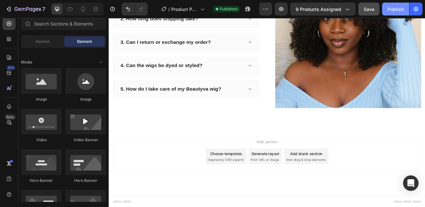
click at [393, 10] on div "Publish" at bounding box center [396, 9] width 16 height 7
